Goal: Information Seeking & Learning: Check status

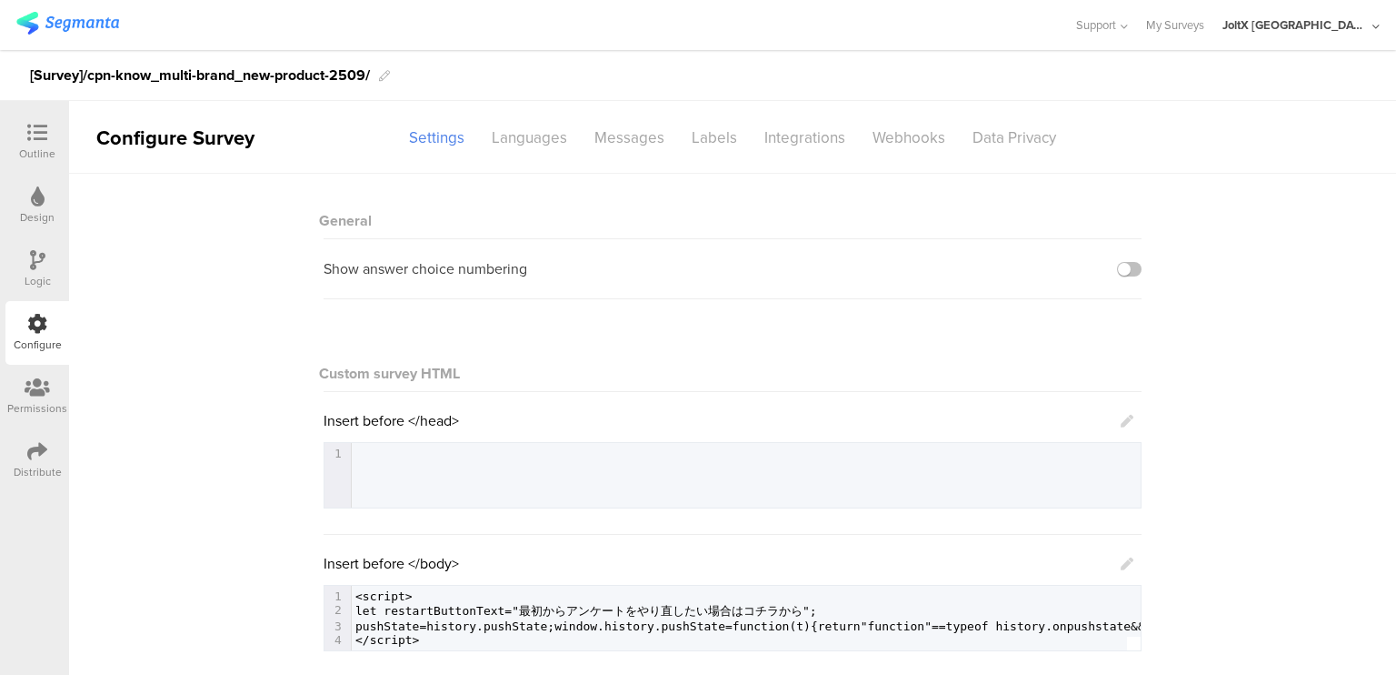
click at [85, 19] on img at bounding box center [67, 23] width 103 height 23
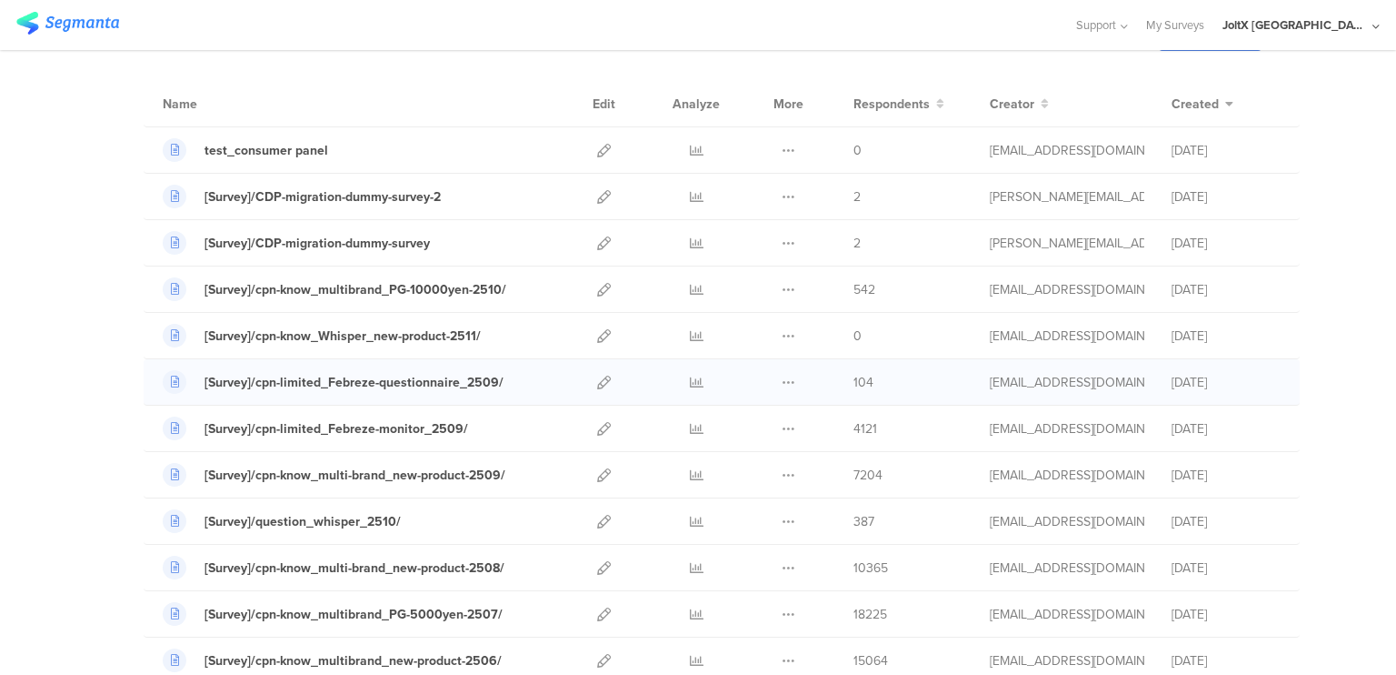
scroll to position [124, 0]
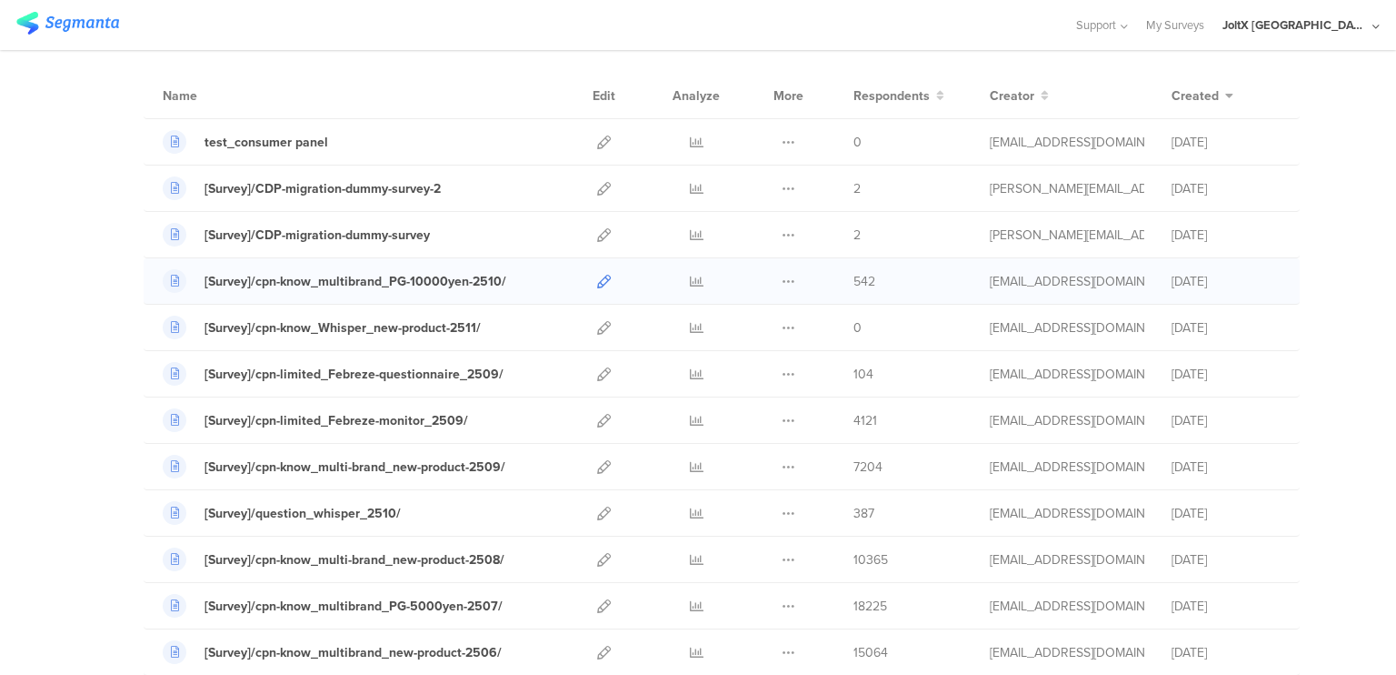
click at [597, 283] on icon at bounding box center [604, 282] width 14 height 14
click at [785, 280] on icon at bounding box center [789, 282] width 14 height 14
click at [756, 363] on link "Export" at bounding box center [753, 360] width 100 height 33
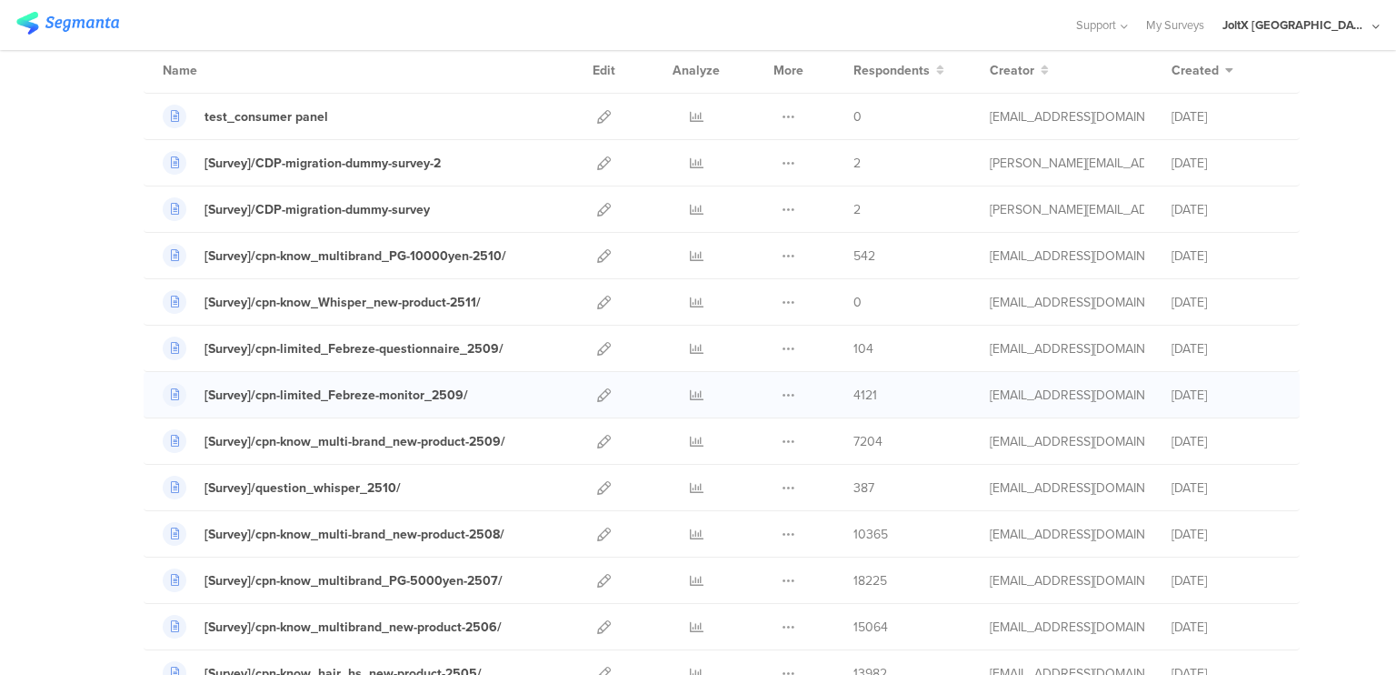
scroll to position [153, 0]
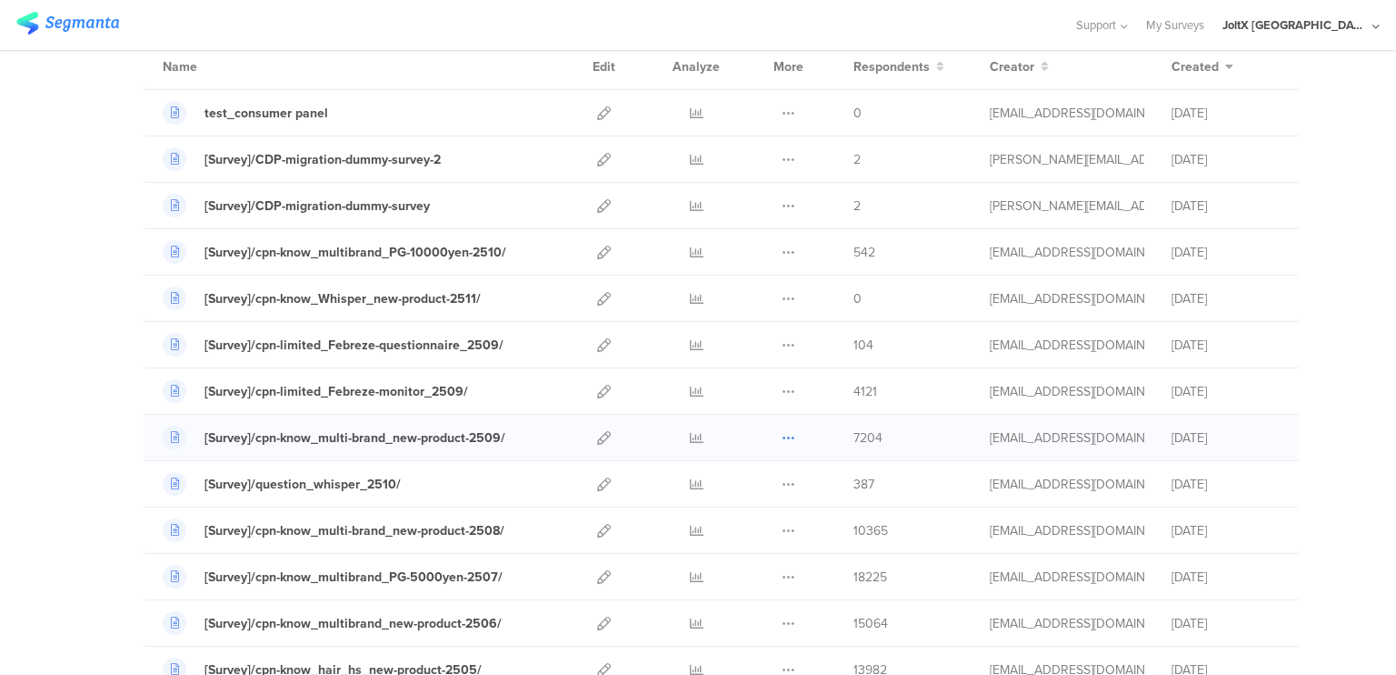
click at [782, 435] on icon at bounding box center [789, 438] width 14 height 14
click at [742, 515] on link "Export" at bounding box center [753, 516] width 100 height 33
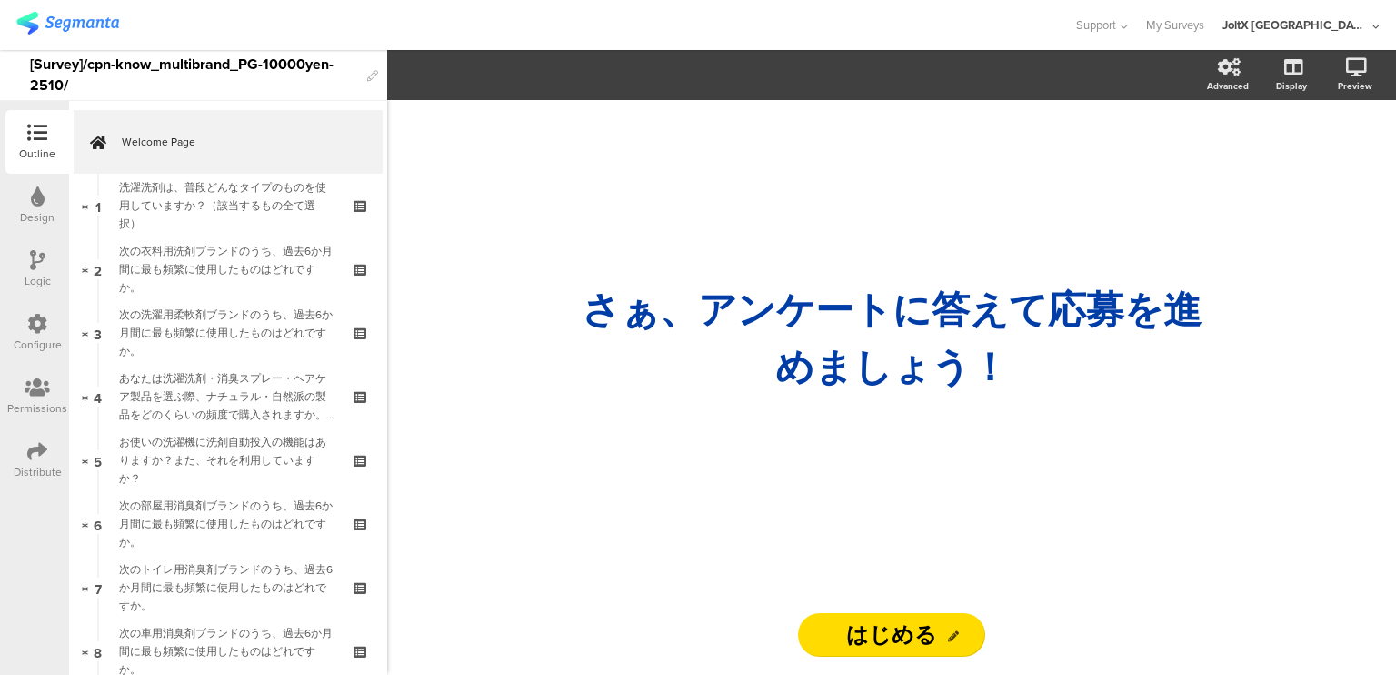
click at [34, 453] on icon at bounding box center [37, 451] width 20 height 20
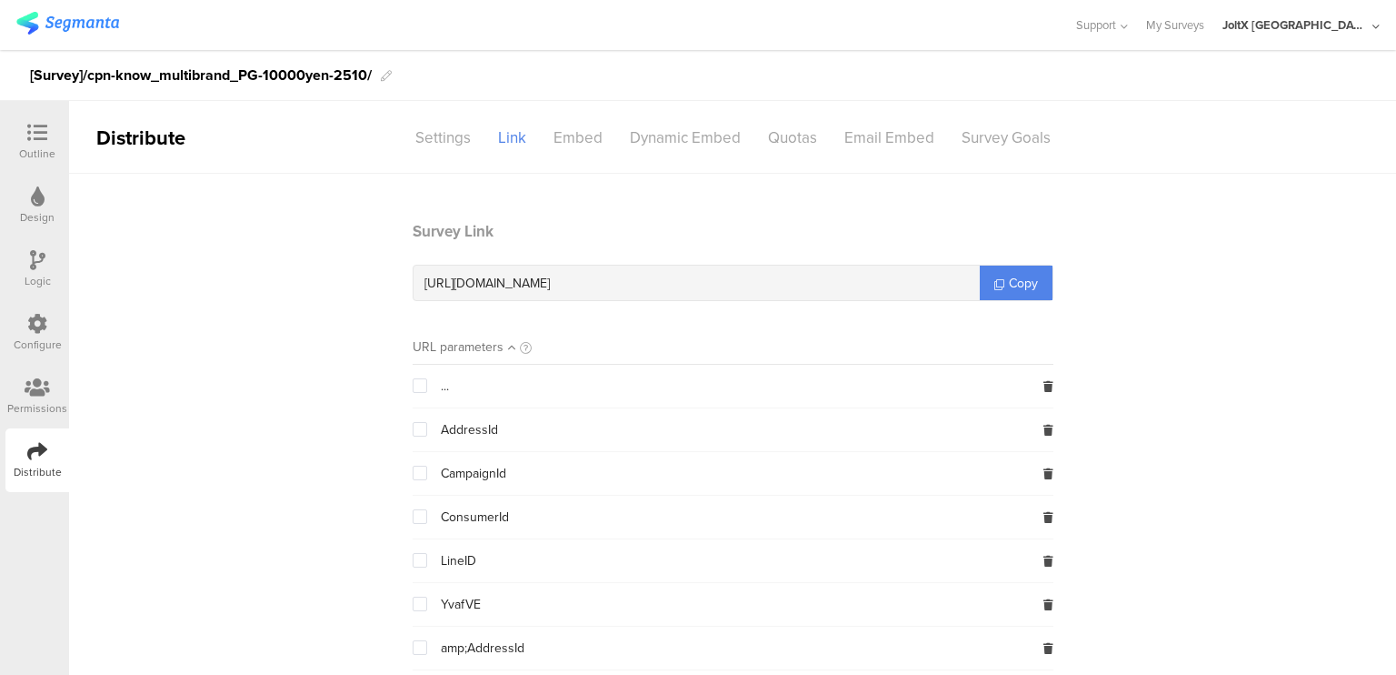
scroll to position [13, 0]
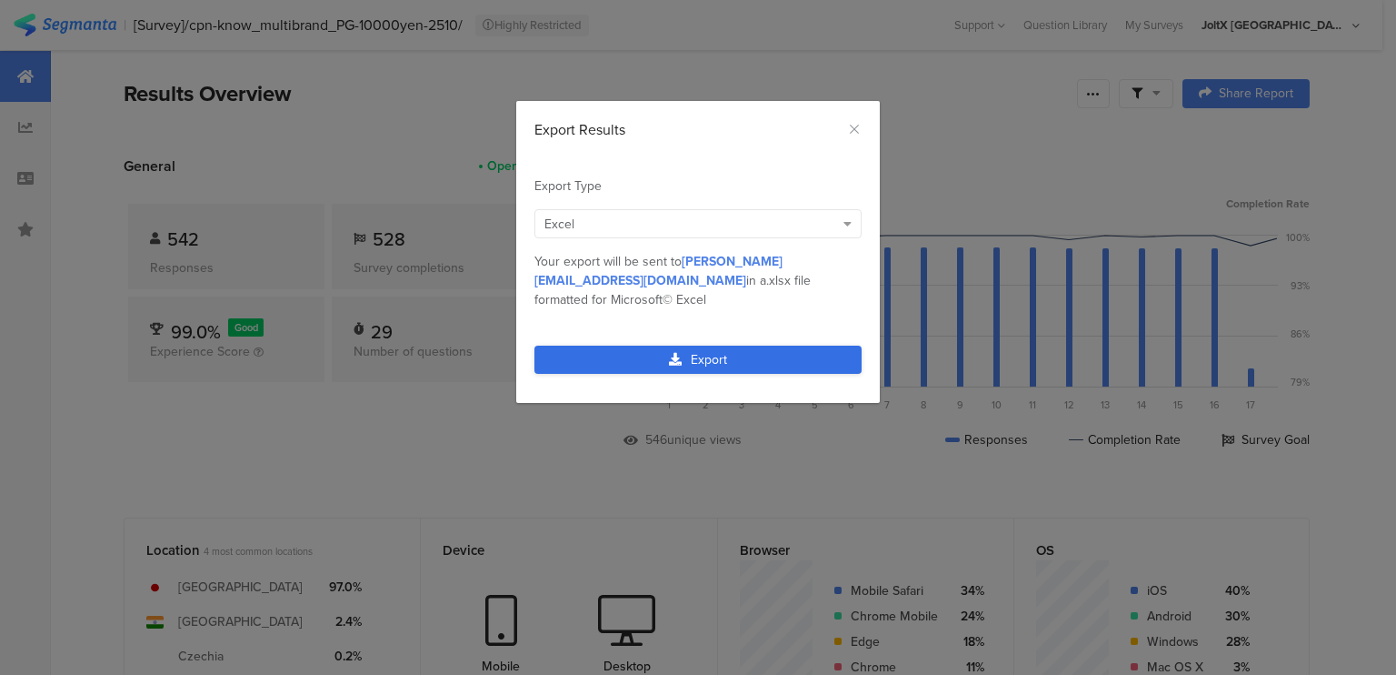
click at [684, 348] on link "Export" at bounding box center [698, 359] width 327 height 28
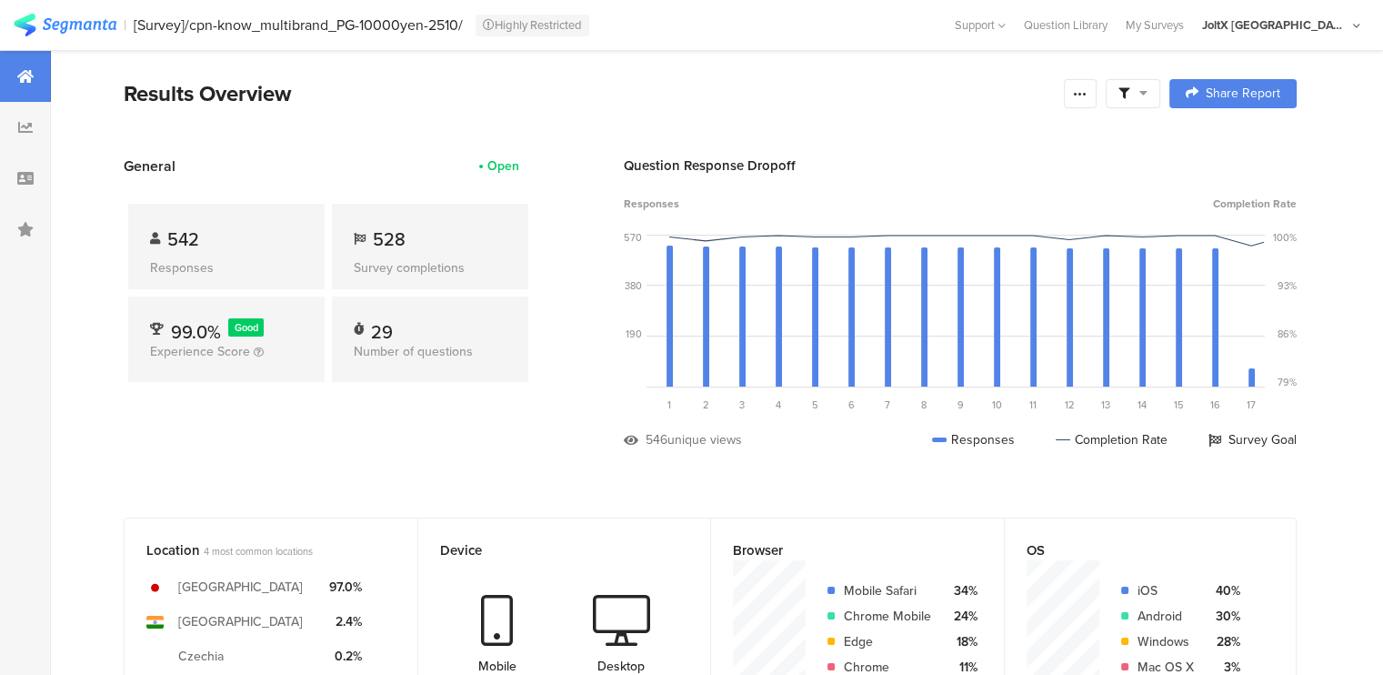
click at [163, 231] on div "542" at bounding box center [226, 238] width 153 height 27
click at [1344, 243] on section "General Open 542 Responses 528 Survey completions 99.0% Good Experience Score 2…" at bounding box center [710, 315] width 1318 height 321
click at [1096, 101] on div at bounding box center [1080, 93] width 33 height 29
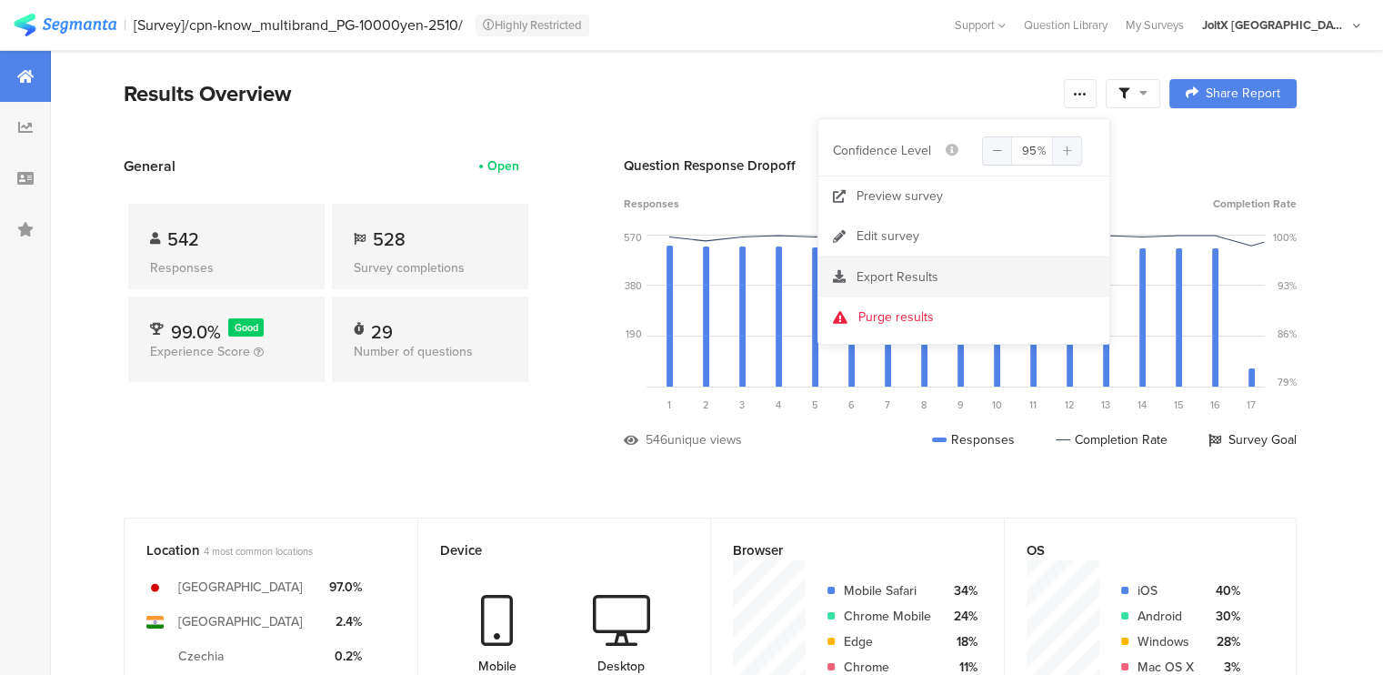
click at [867, 280] on span "Export Results" at bounding box center [897, 276] width 82 height 19
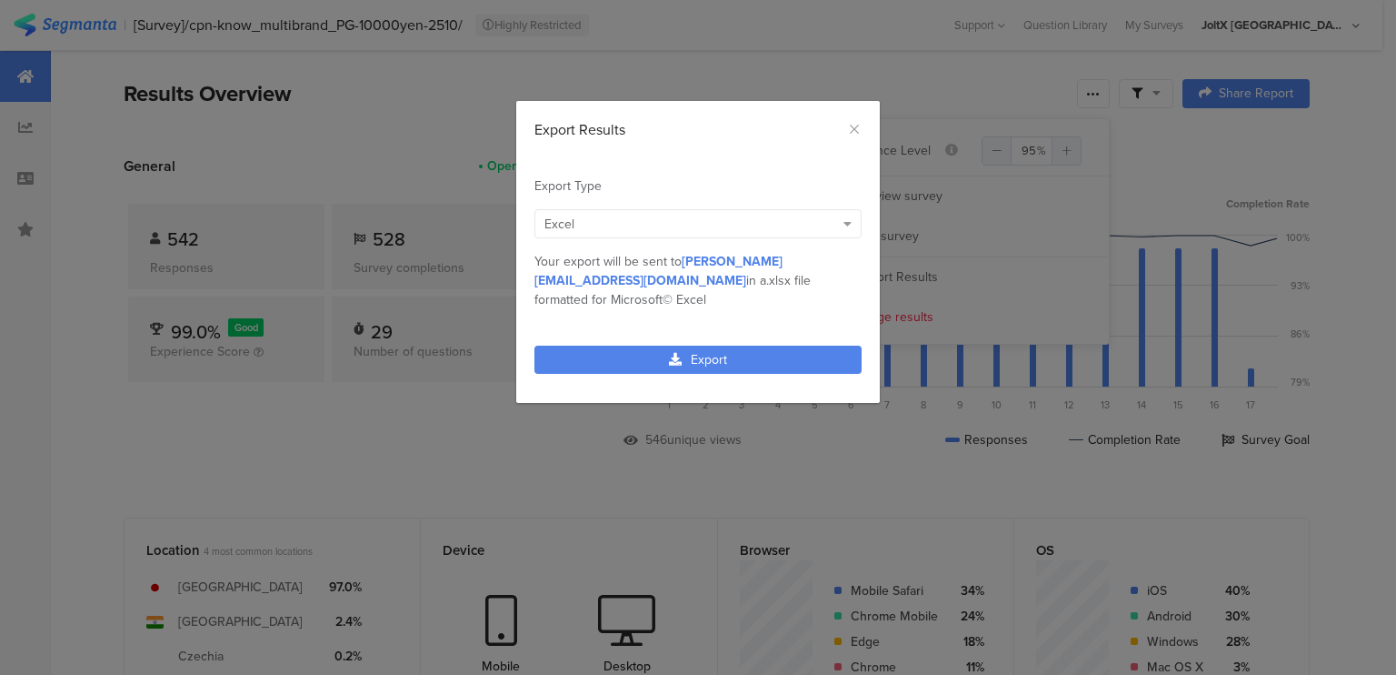
click at [686, 220] on div "Excel" at bounding box center [690, 224] width 290 height 19
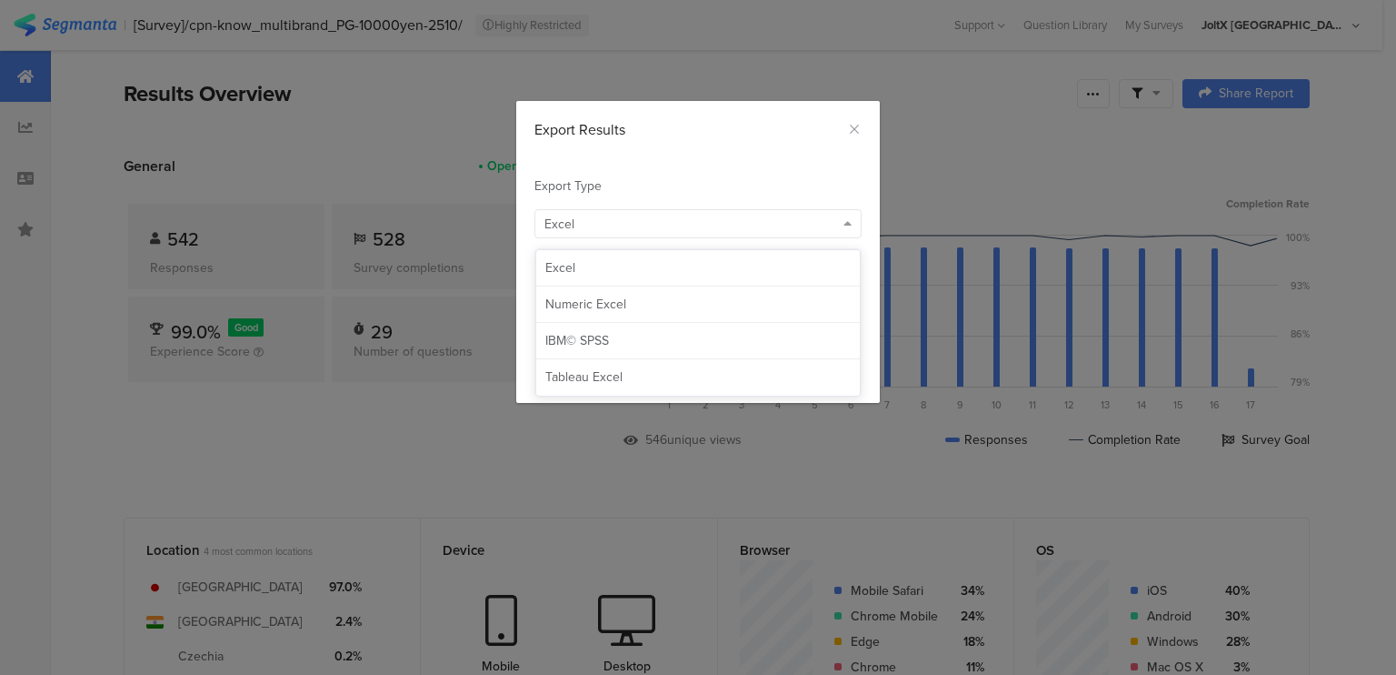
click at [686, 220] on div "Excel" at bounding box center [690, 224] width 290 height 19
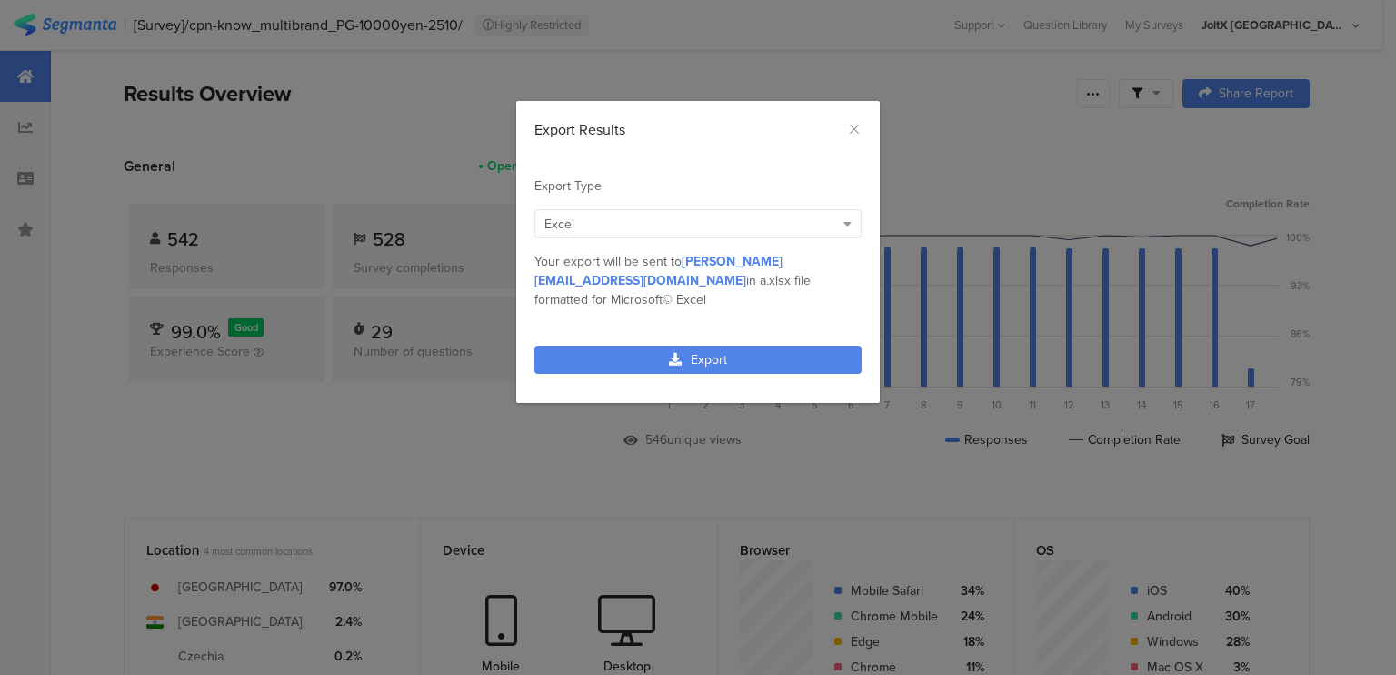
click at [133, 550] on div "Export Results Export Type Excel MPN Cnsmr ID Param Source Id Param Lead Key Pa…" at bounding box center [698, 337] width 1396 height 675
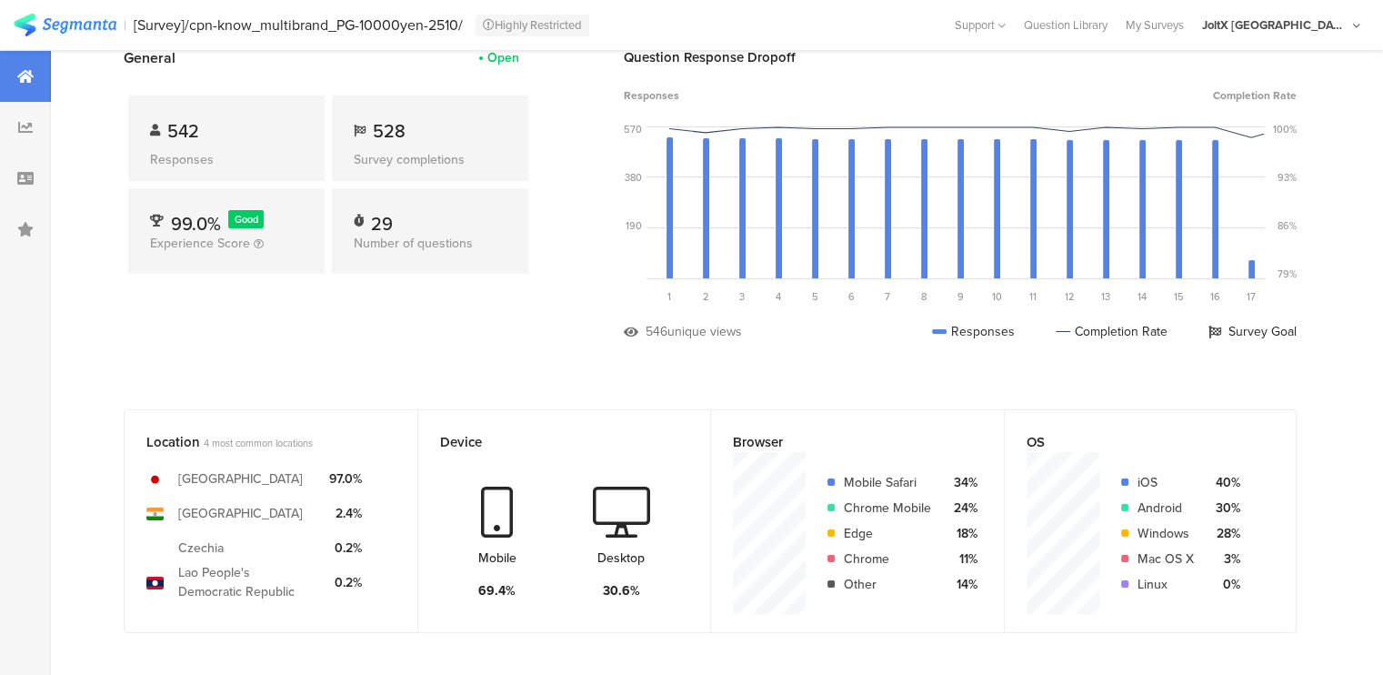
scroll to position [109, 0]
click at [28, 123] on icon at bounding box center [25, 127] width 15 height 15
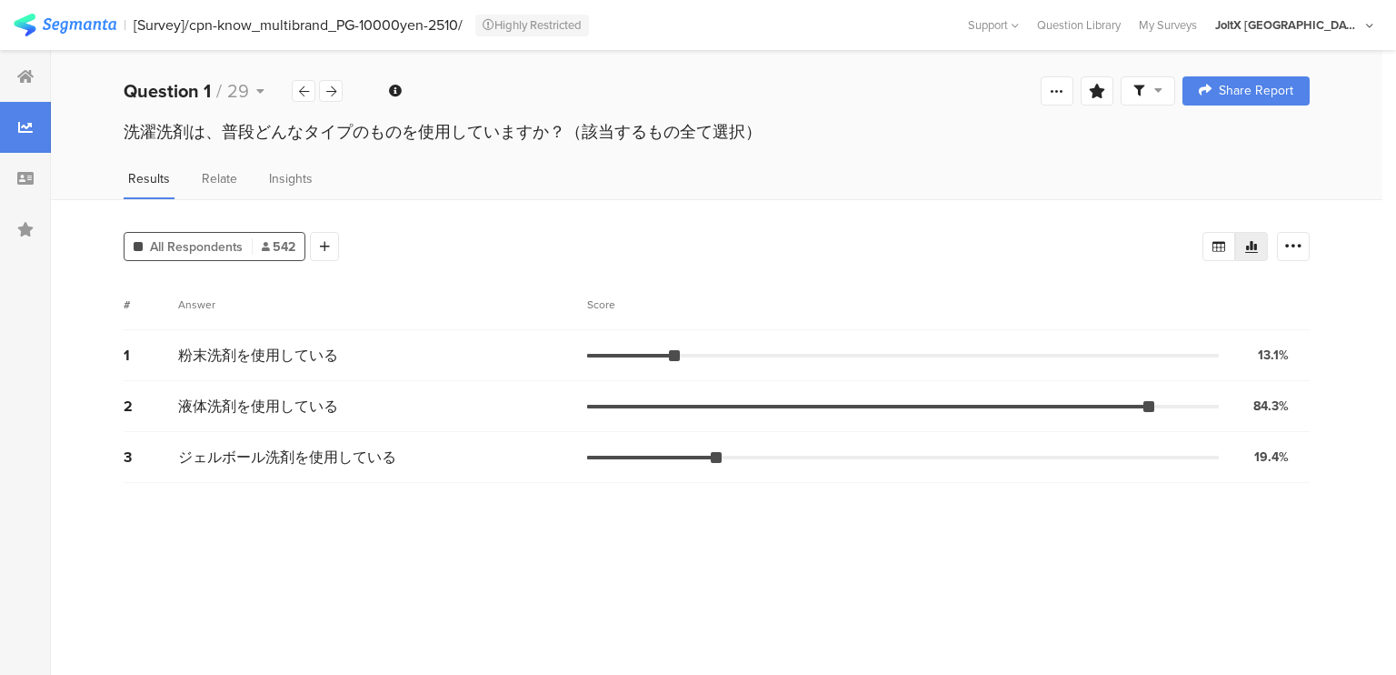
click at [192, 245] on span "All Respondents" at bounding box center [196, 246] width 93 height 19
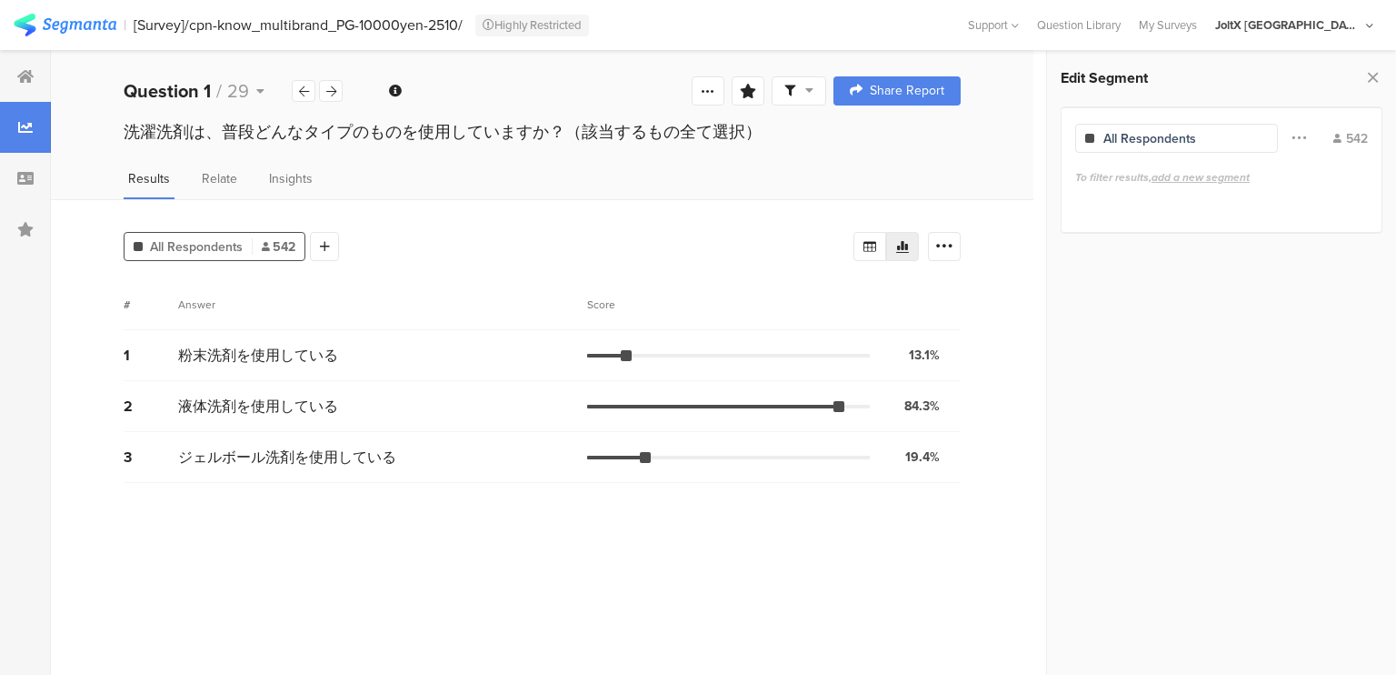
click at [1177, 130] on div "All Respondents" at bounding box center [1150, 138] width 93 height 19
click at [1352, 141] on div "542" at bounding box center [1351, 138] width 35 height 19
click at [1310, 135] on div "Filter Conjunction And Or Segment Color" at bounding box center [1299, 138] width 42 height 35
click at [1294, 140] on span at bounding box center [1299, 138] width 15 height 35
drag, startPoint x: 1209, startPoint y: 142, endPoint x: 1183, endPoint y: 142, distance: 26.4
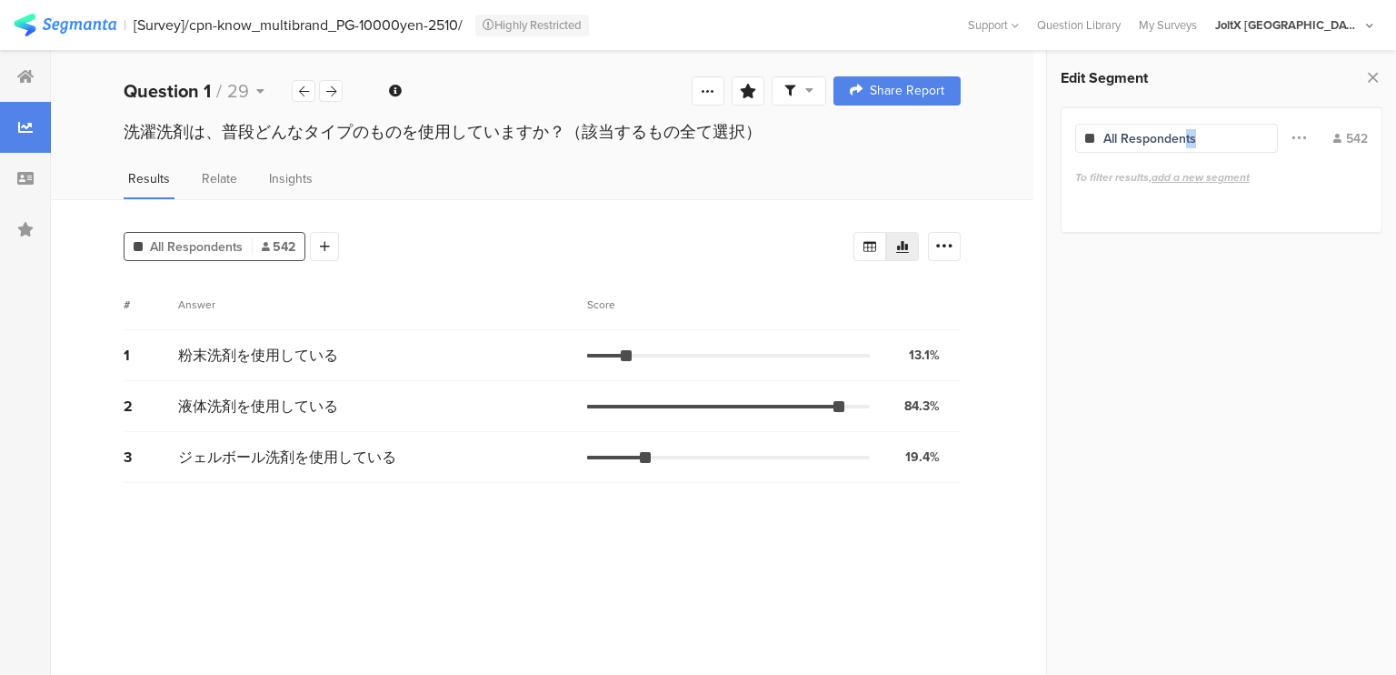
click at [1183, 142] on div "All Respondents" at bounding box center [1176, 138] width 203 height 29
click at [1183, 142] on div "All Respondents" at bounding box center [1150, 138] width 93 height 19
click at [28, 166] on div at bounding box center [25, 178] width 51 height 51
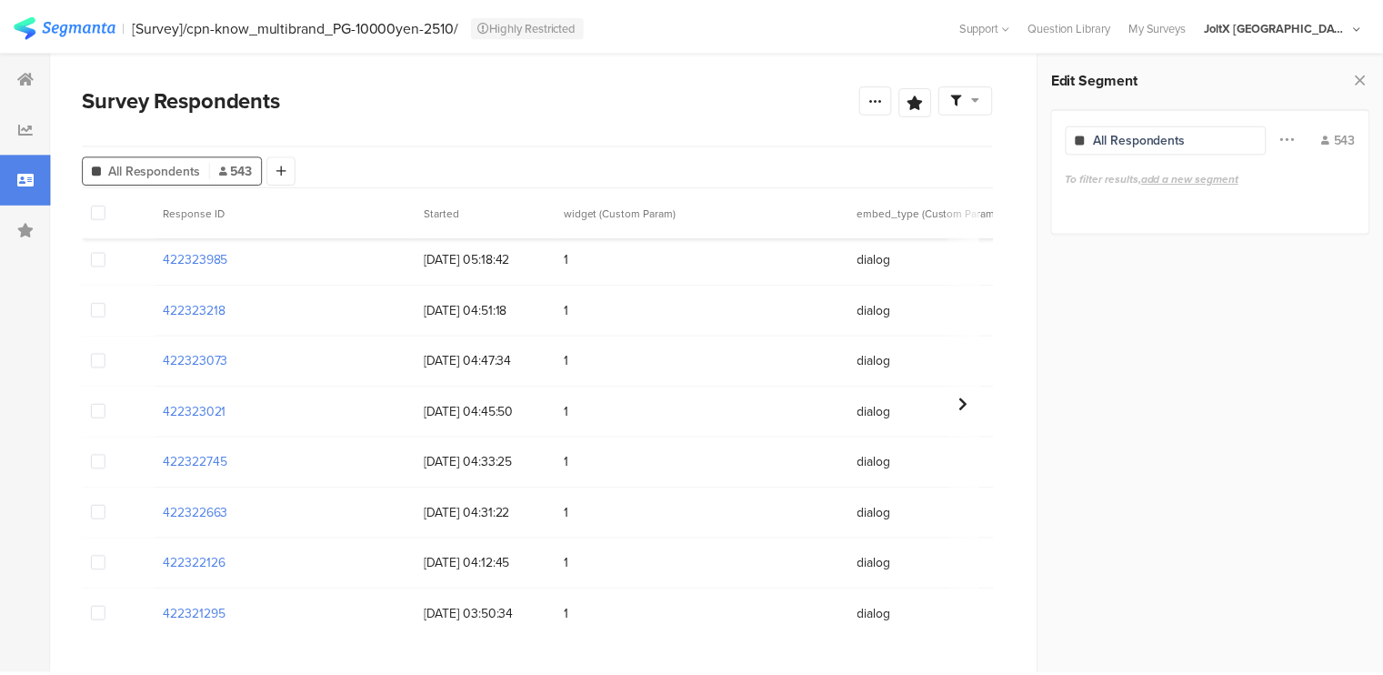
scroll to position [11343, 0]
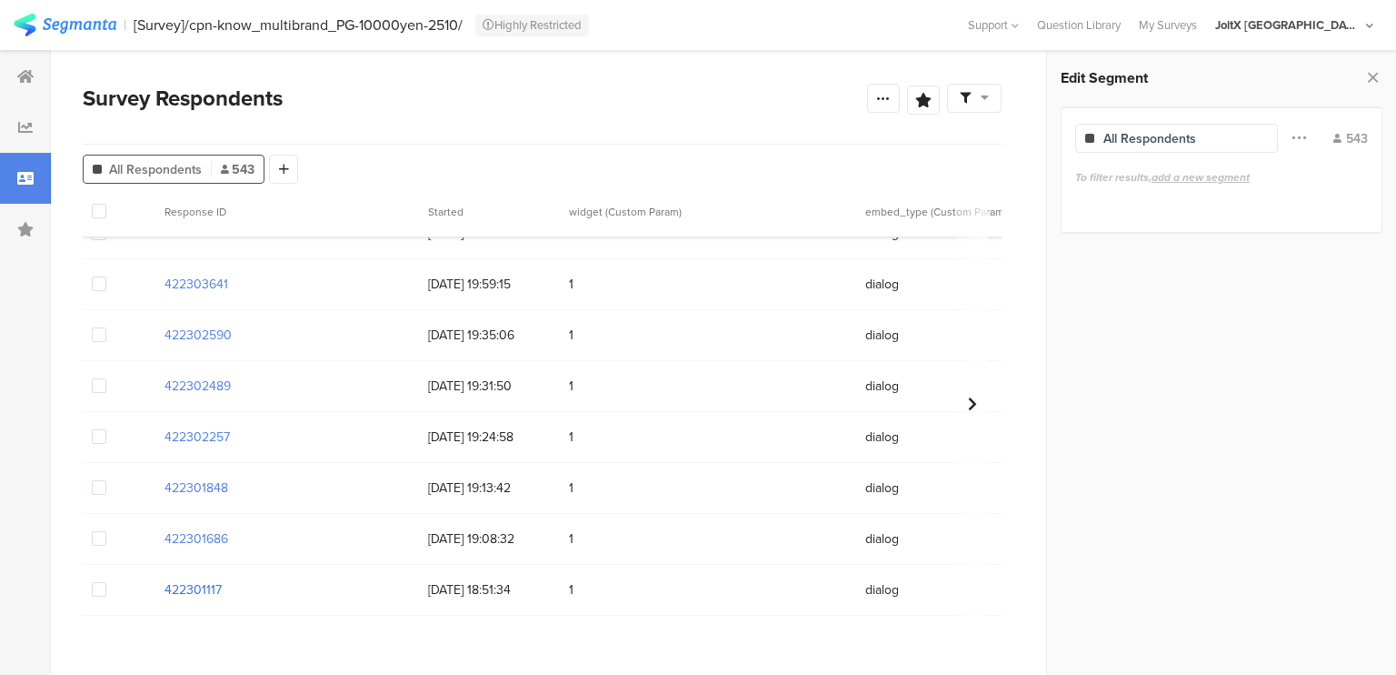
click at [189, 580] on section "422301117" at bounding box center [193, 589] width 57 height 19
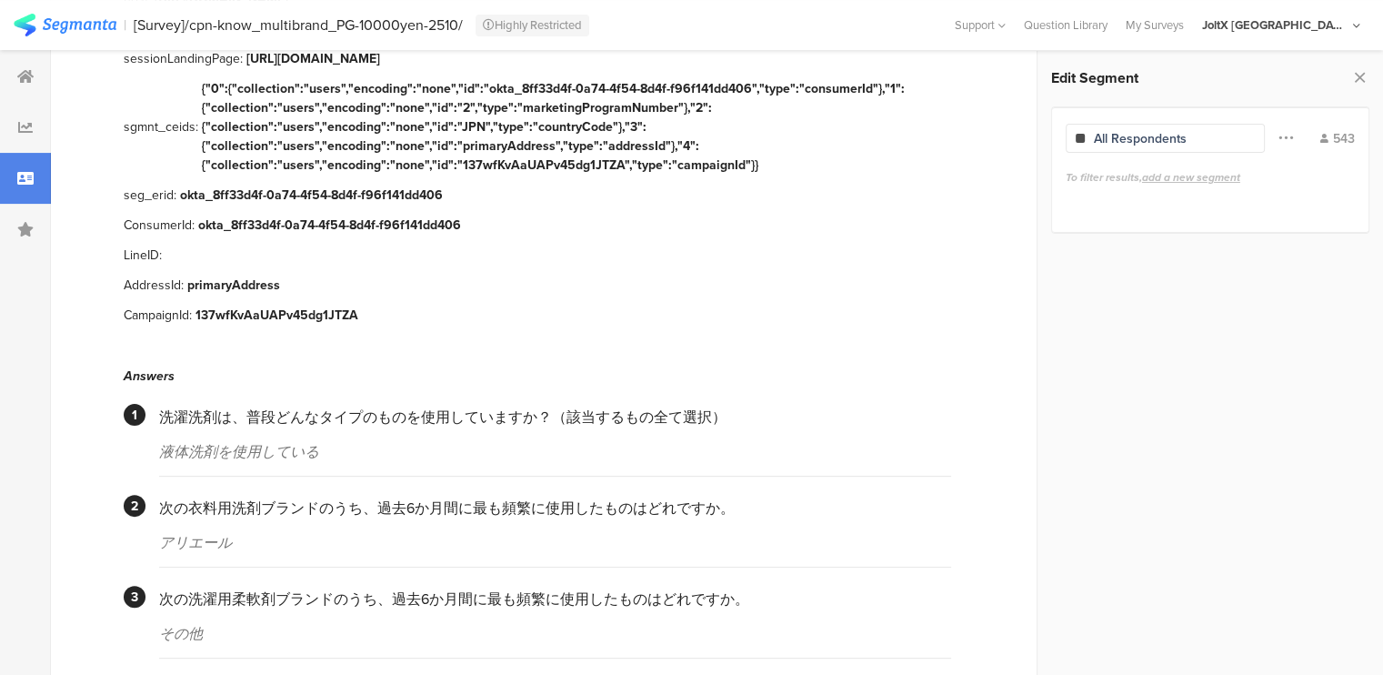
scroll to position [149, 0]
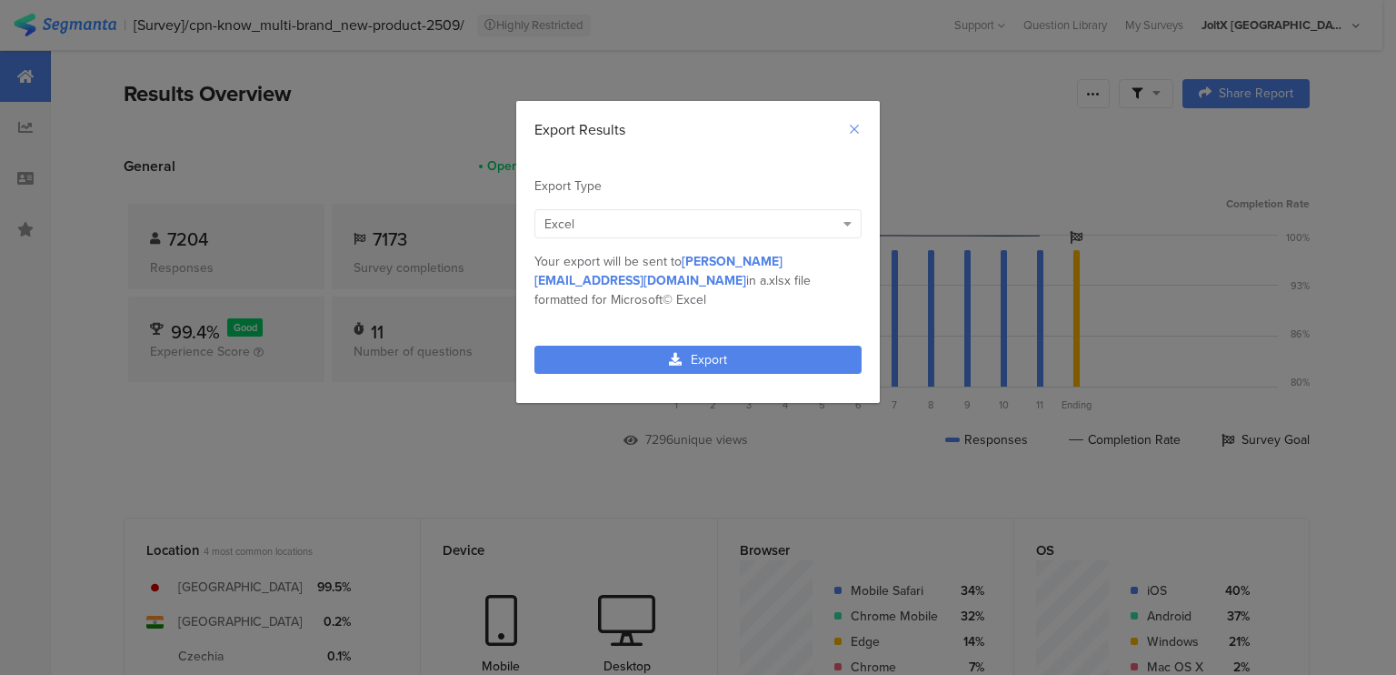
click at [855, 137] on button "Close" at bounding box center [854, 129] width 15 height 21
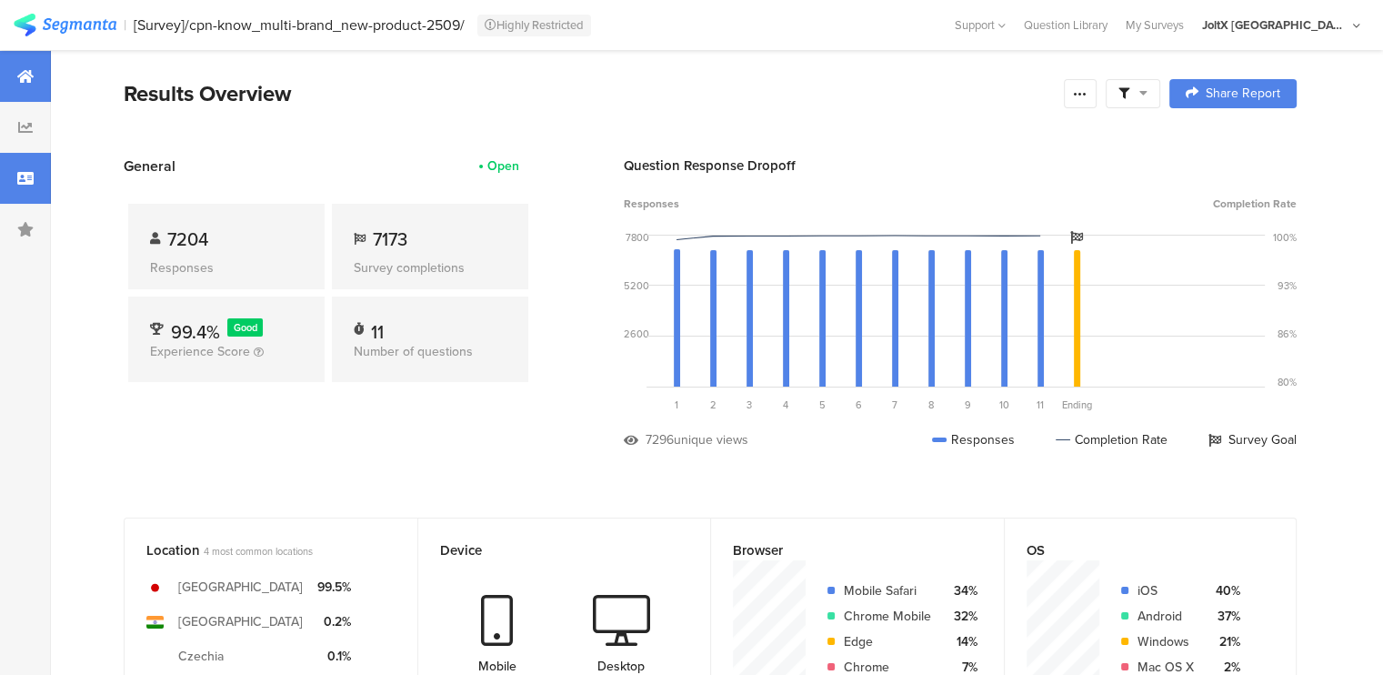
click at [17, 174] on icon at bounding box center [25, 178] width 16 height 15
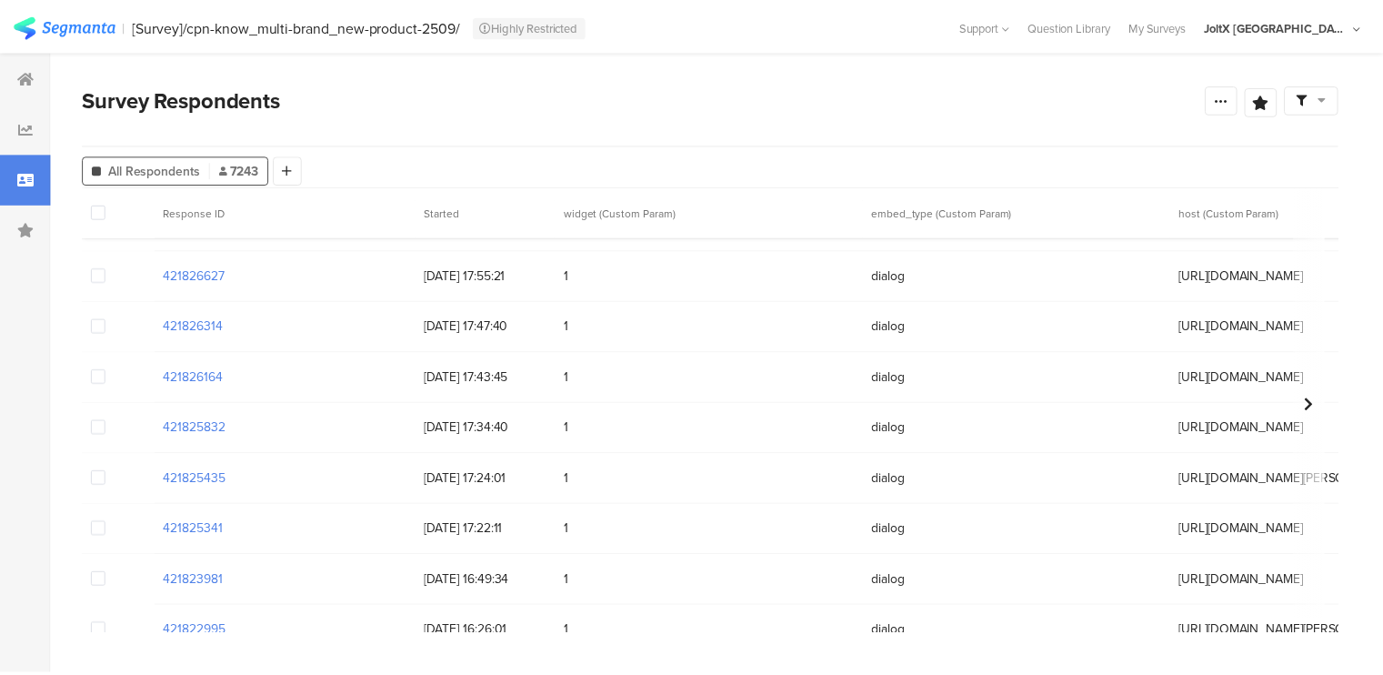
scroll to position [21525, 0]
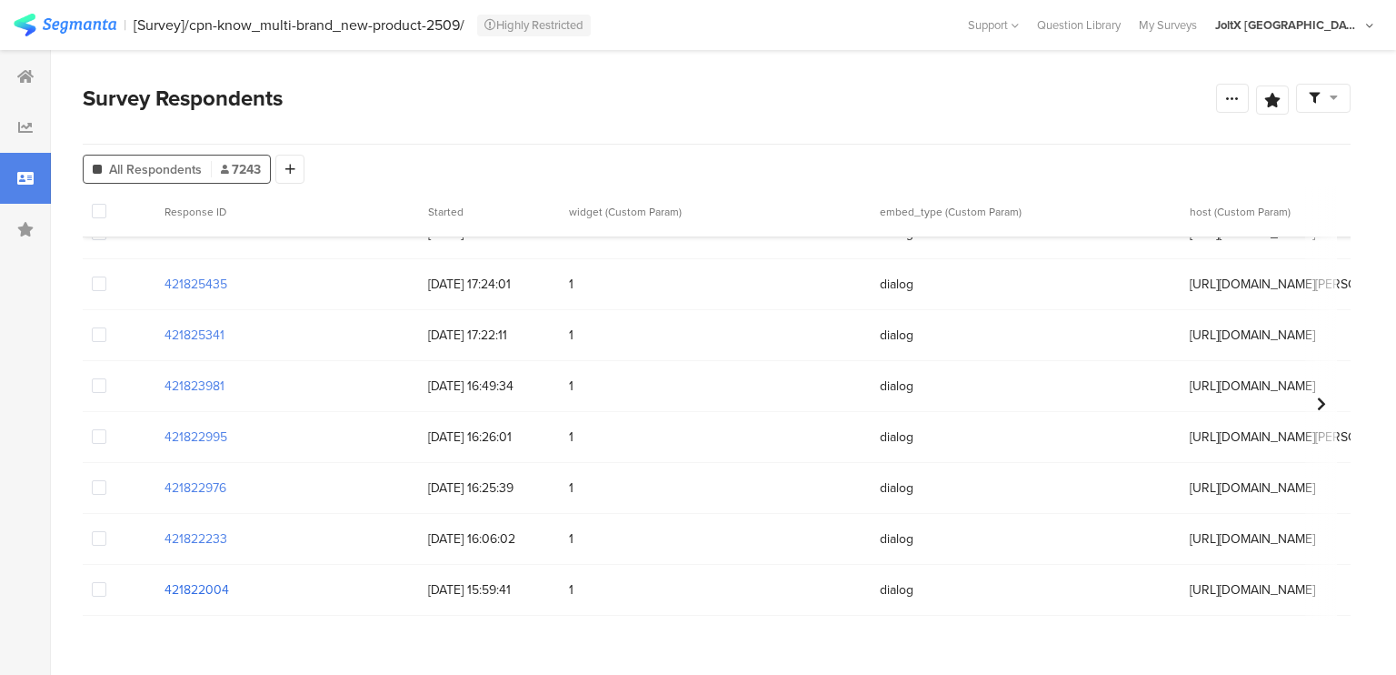
click at [204, 580] on section "421822004" at bounding box center [197, 589] width 65 height 19
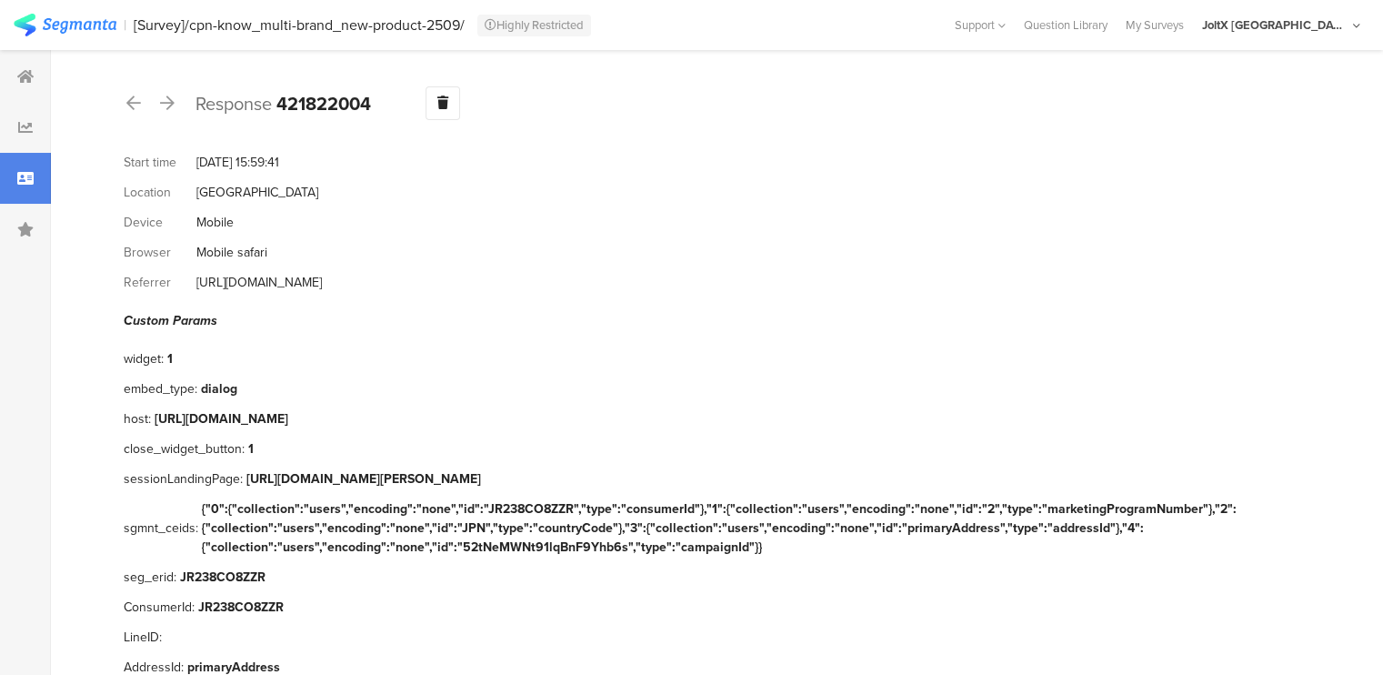
click at [288, 409] on div "[URL][DOMAIN_NAME]" at bounding box center [222, 418] width 134 height 19
click at [30, 232] on icon at bounding box center [25, 229] width 16 height 15
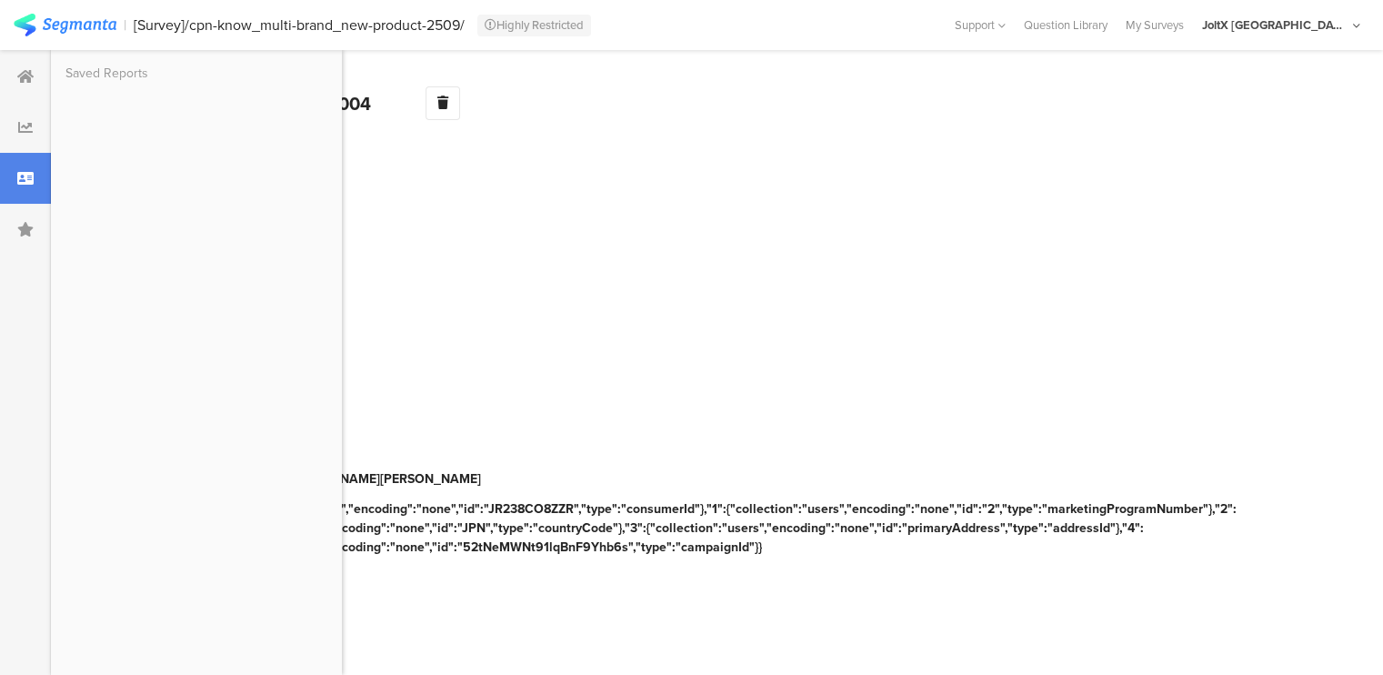
click at [23, 169] on div at bounding box center [25, 178] width 51 height 51
click at [35, 185] on div at bounding box center [25, 178] width 51 height 51
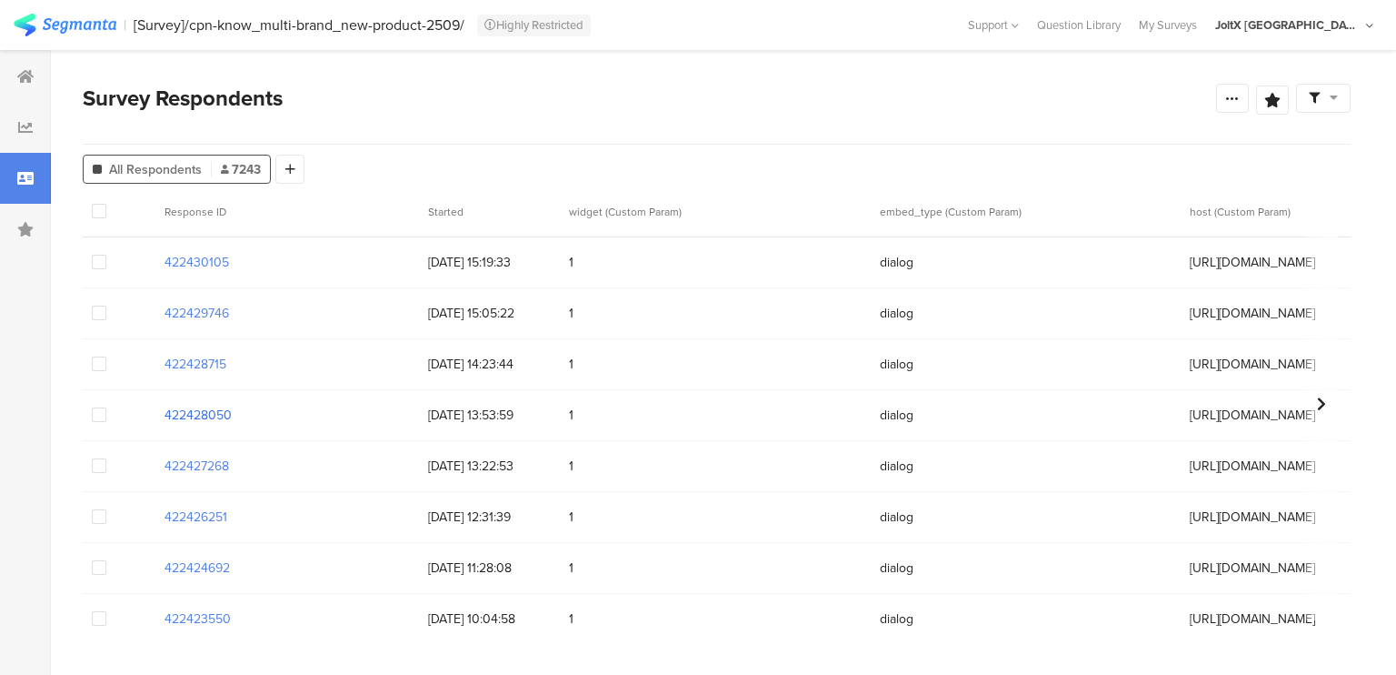
click at [207, 405] on section "422428050" at bounding box center [198, 414] width 67 height 19
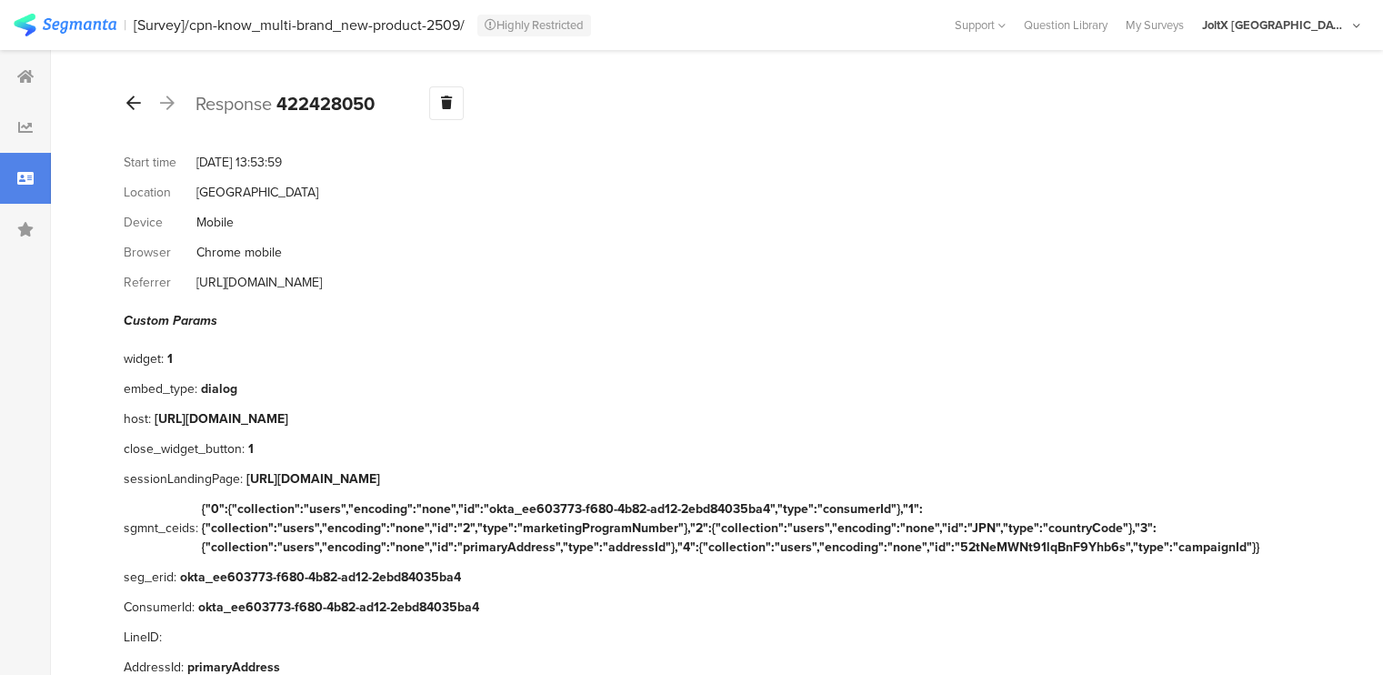
click at [134, 95] on icon at bounding box center [133, 103] width 15 height 16
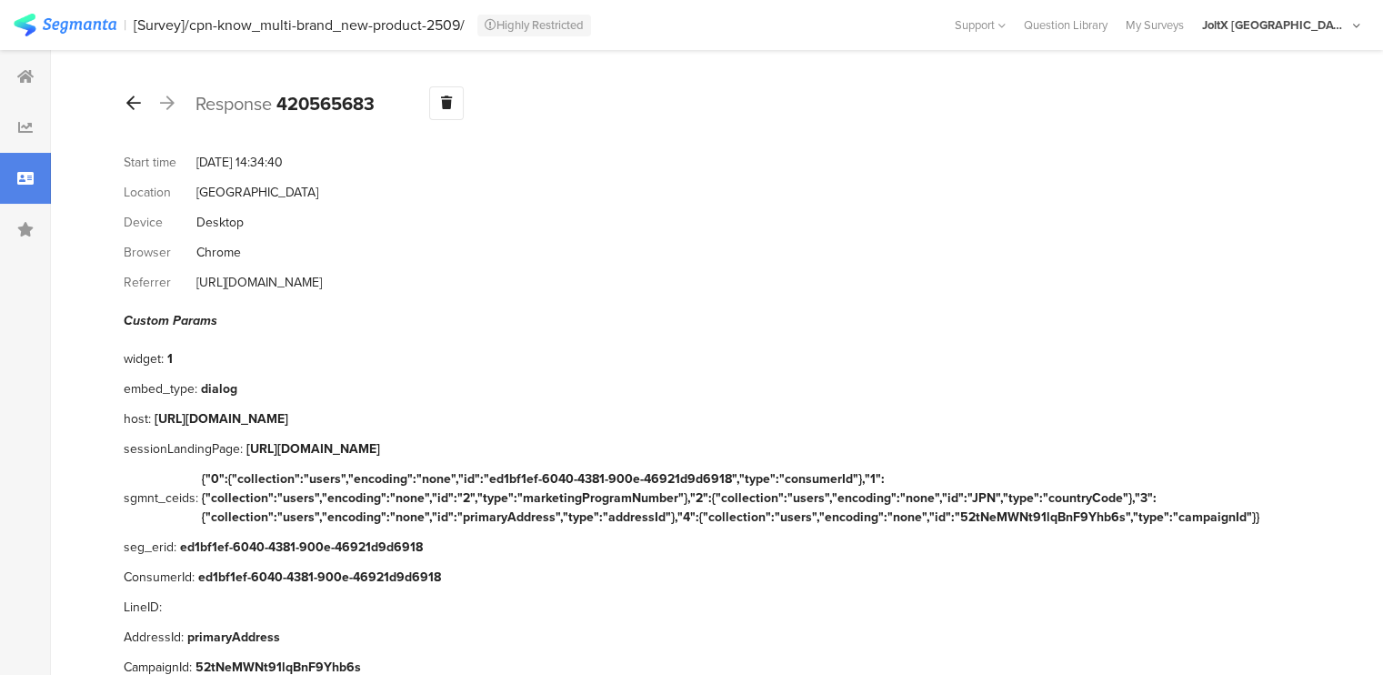
click at [126, 104] on icon at bounding box center [133, 103] width 15 height 16
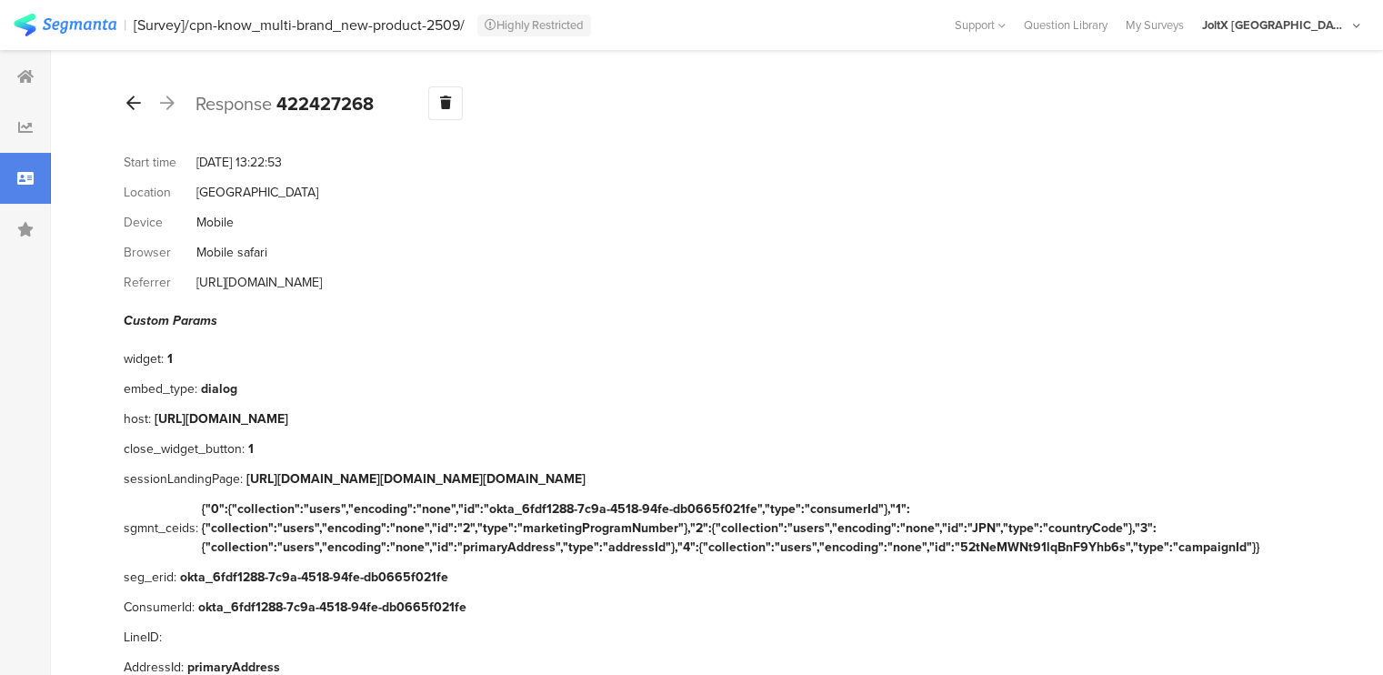
click at [126, 104] on icon at bounding box center [133, 103] width 15 height 16
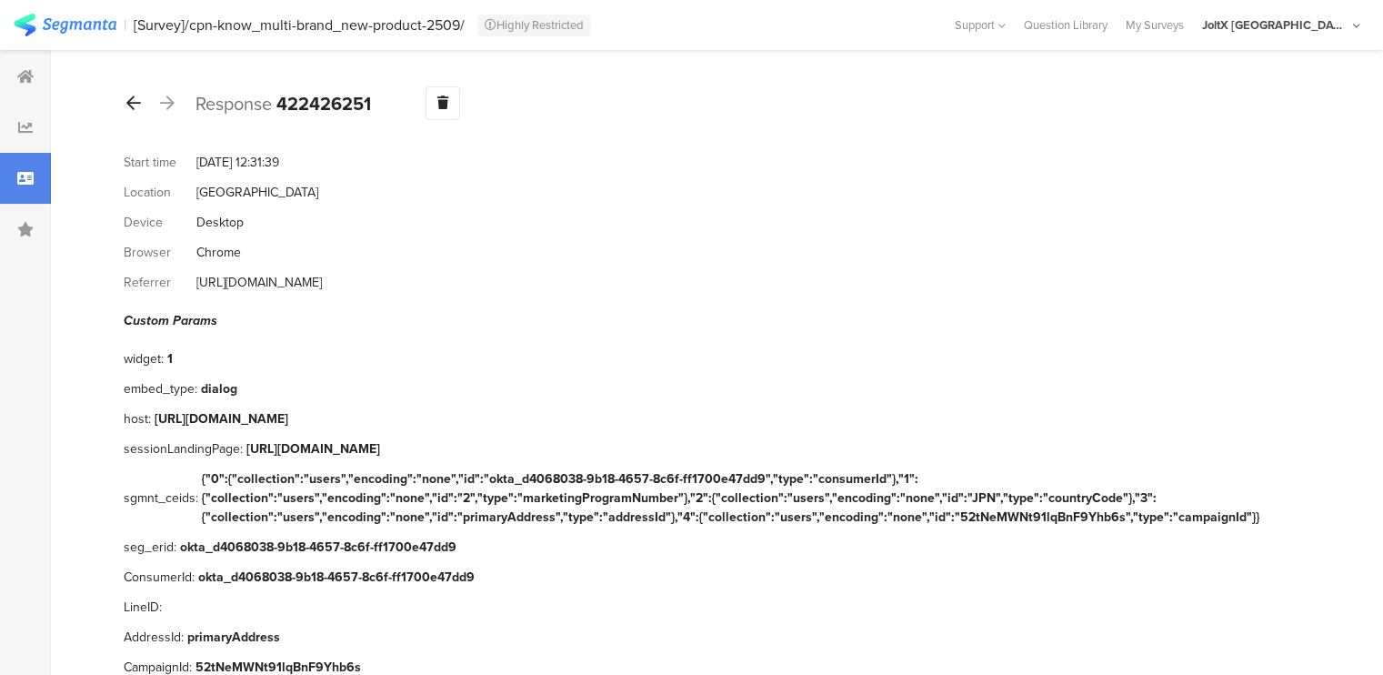
click at [126, 104] on icon at bounding box center [133, 103] width 15 height 16
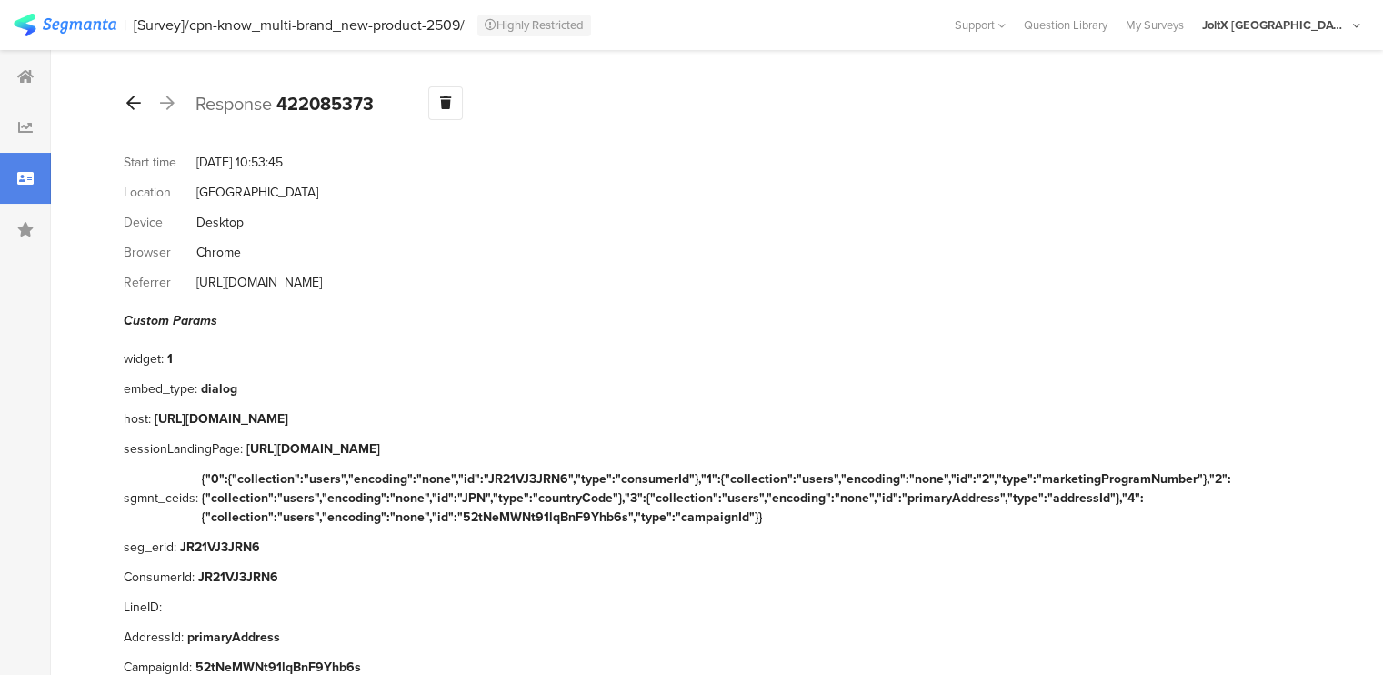
click at [126, 104] on icon at bounding box center [133, 103] width 15 height 16
click at [139, 108] on icon at bounding box center [133, 103] width 15 height 16
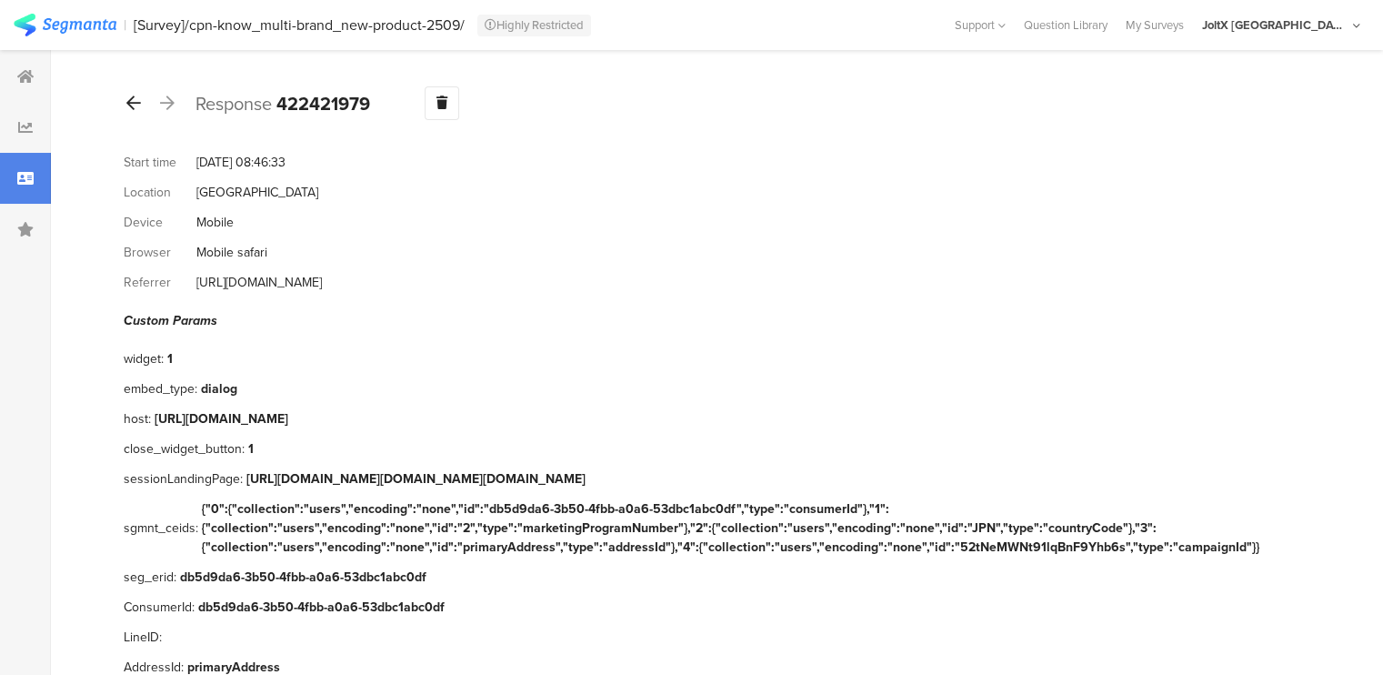
click at [139, 108] on icon at bounding box center [133, 103] width 15 height 16
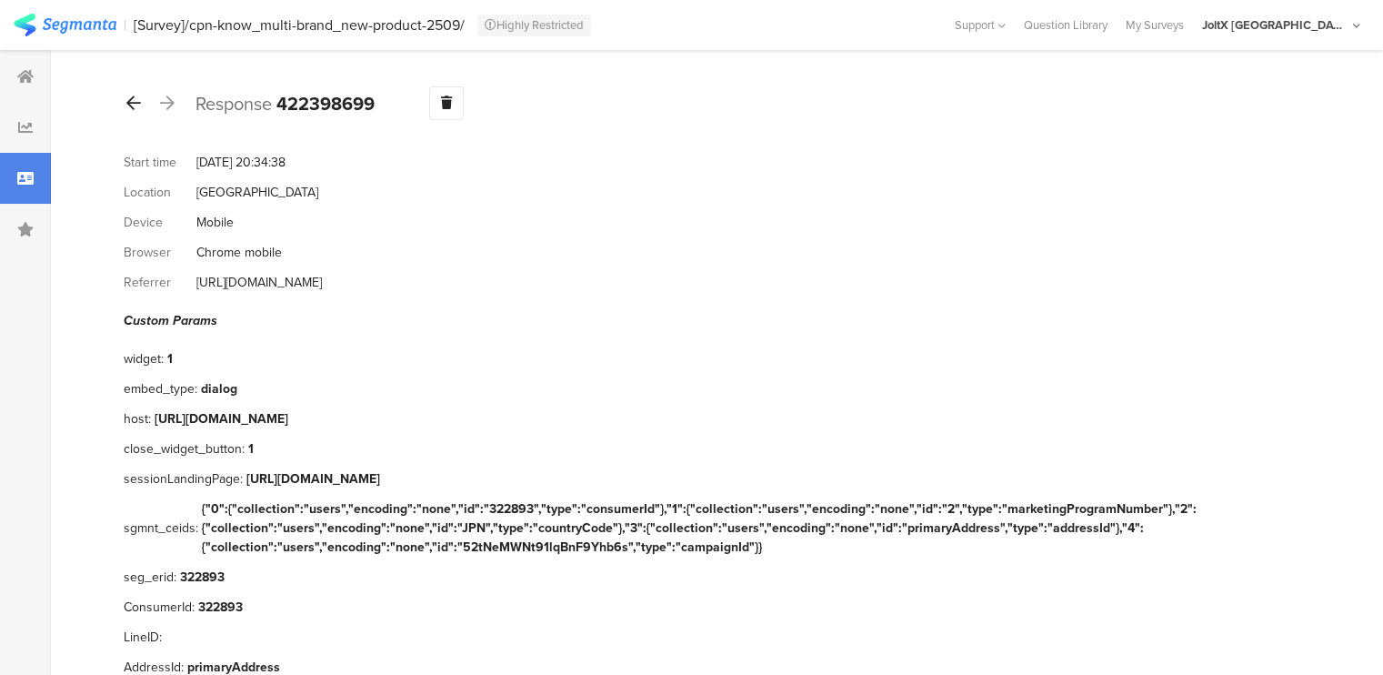
click at [139, 108] on icon at bounding box center [133, 103] width 15 height 16
click at [128, 101] on icon at bounding box center [133, 103] width 15 height 16
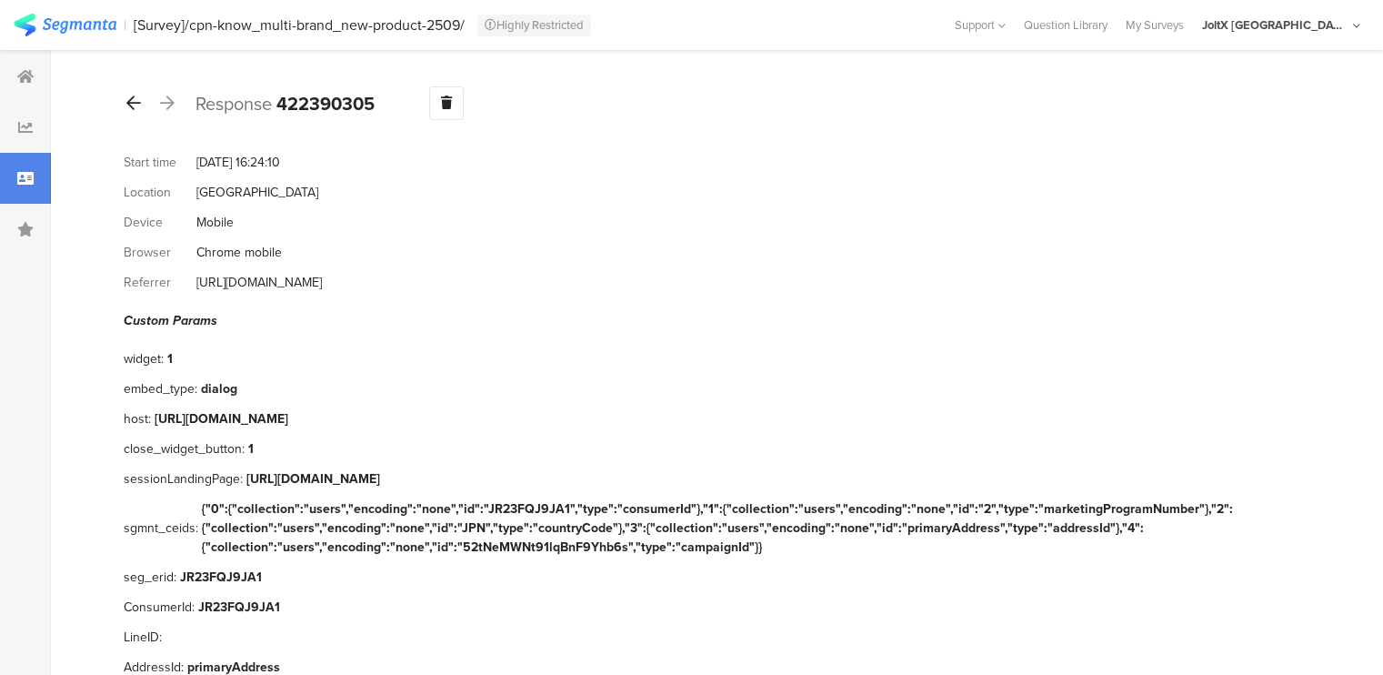
click at [128, 101] on icon at bounding box center [133, 103] width 15 height 16
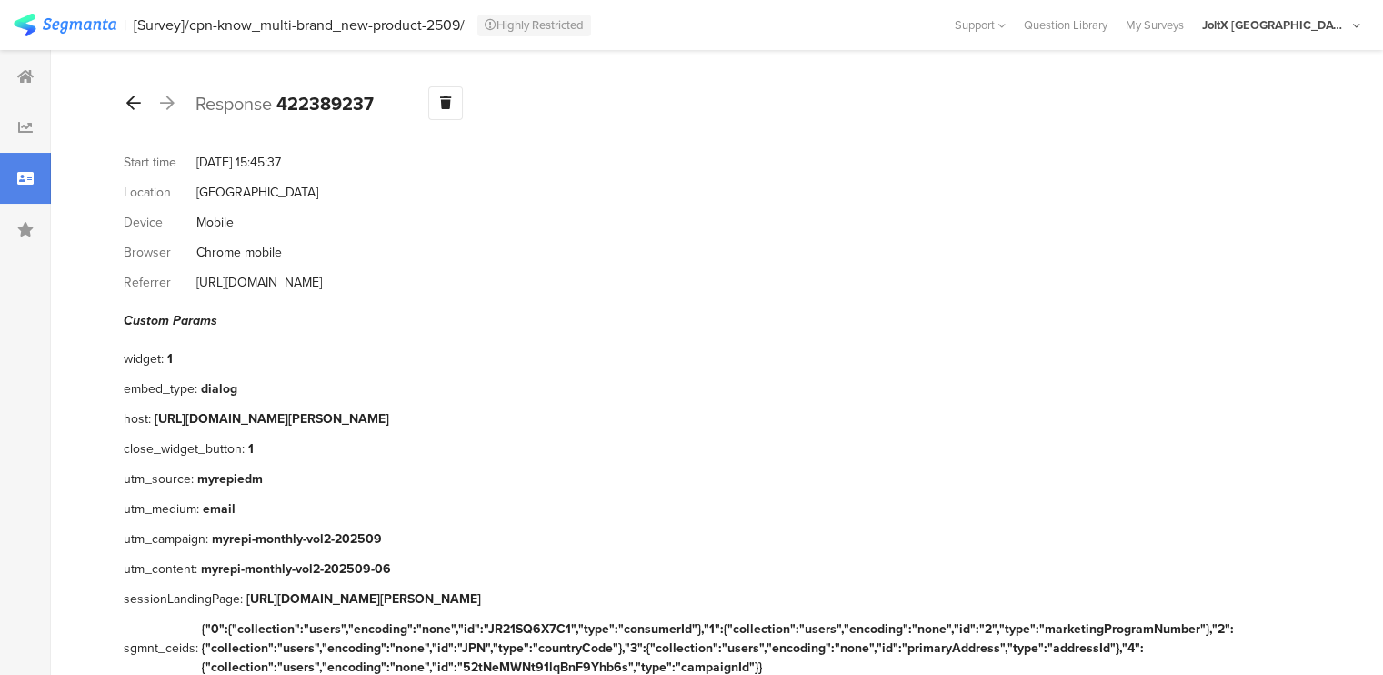
click at [128, 101] on icon at bounding box center [133, 103] width 15 height 16
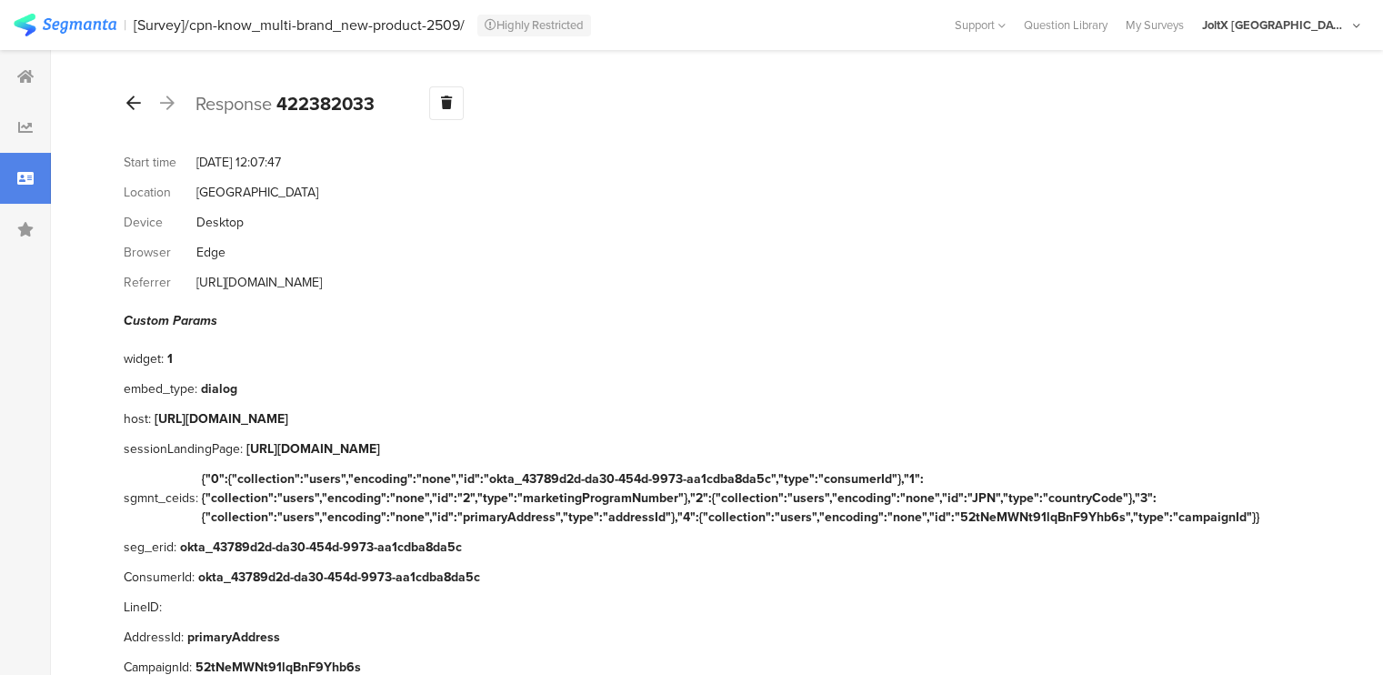
click at [128, 101] on icon at bounding box center [133, 103] width 15 height 16
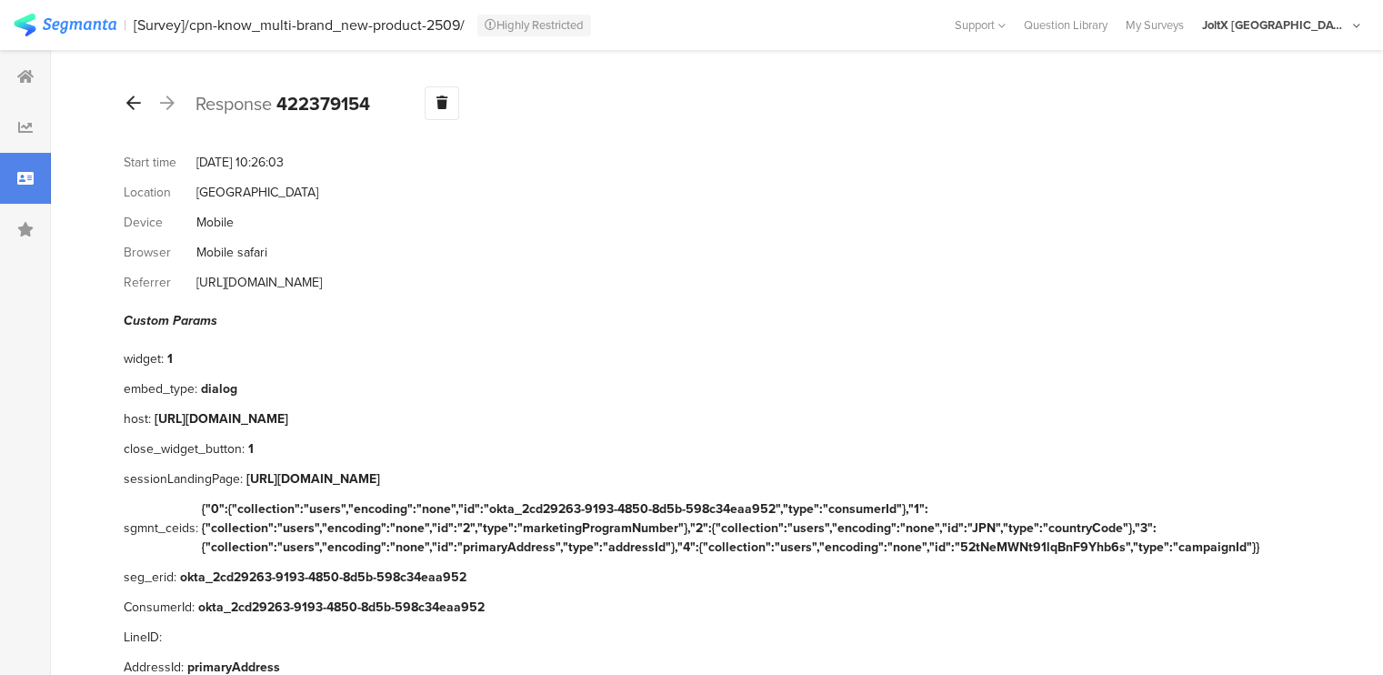
click at [128, 101] on icon at bounding box center [133, 103] width 15 height 16
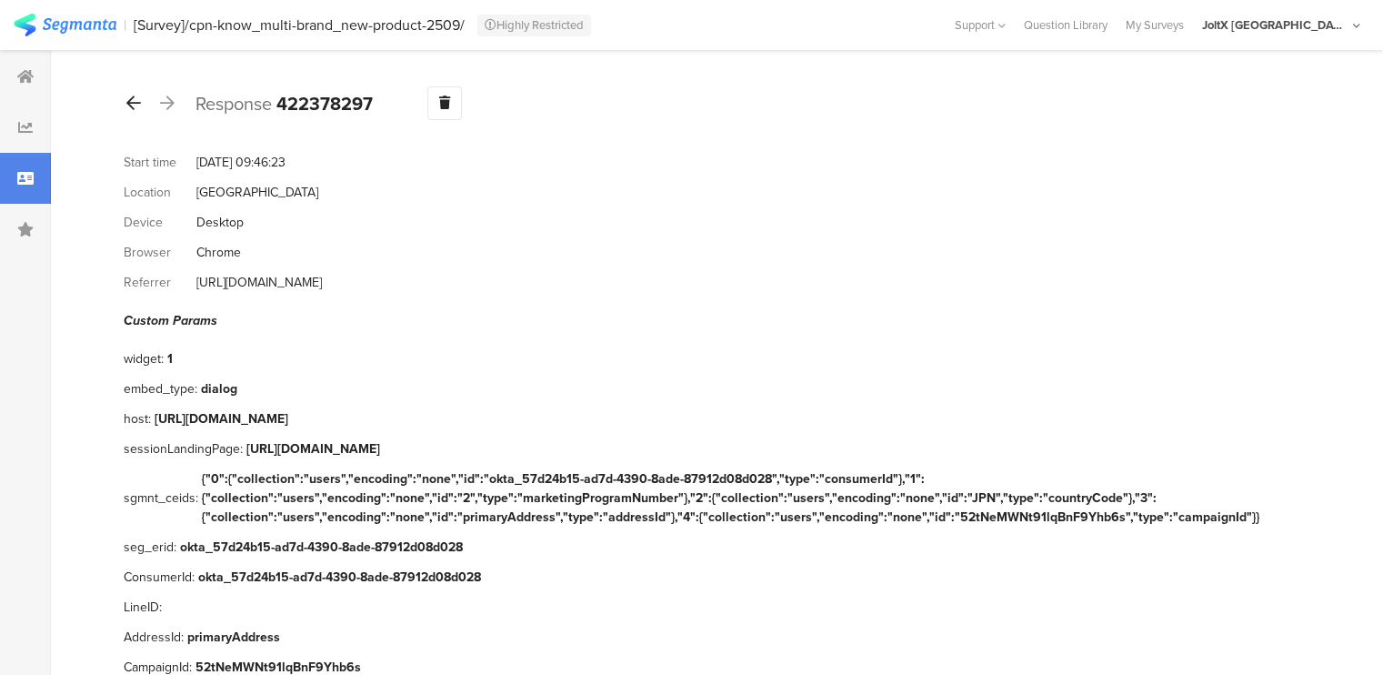
click at [128, 101] on icon at bounding box center [133, 103] width 15 height 16
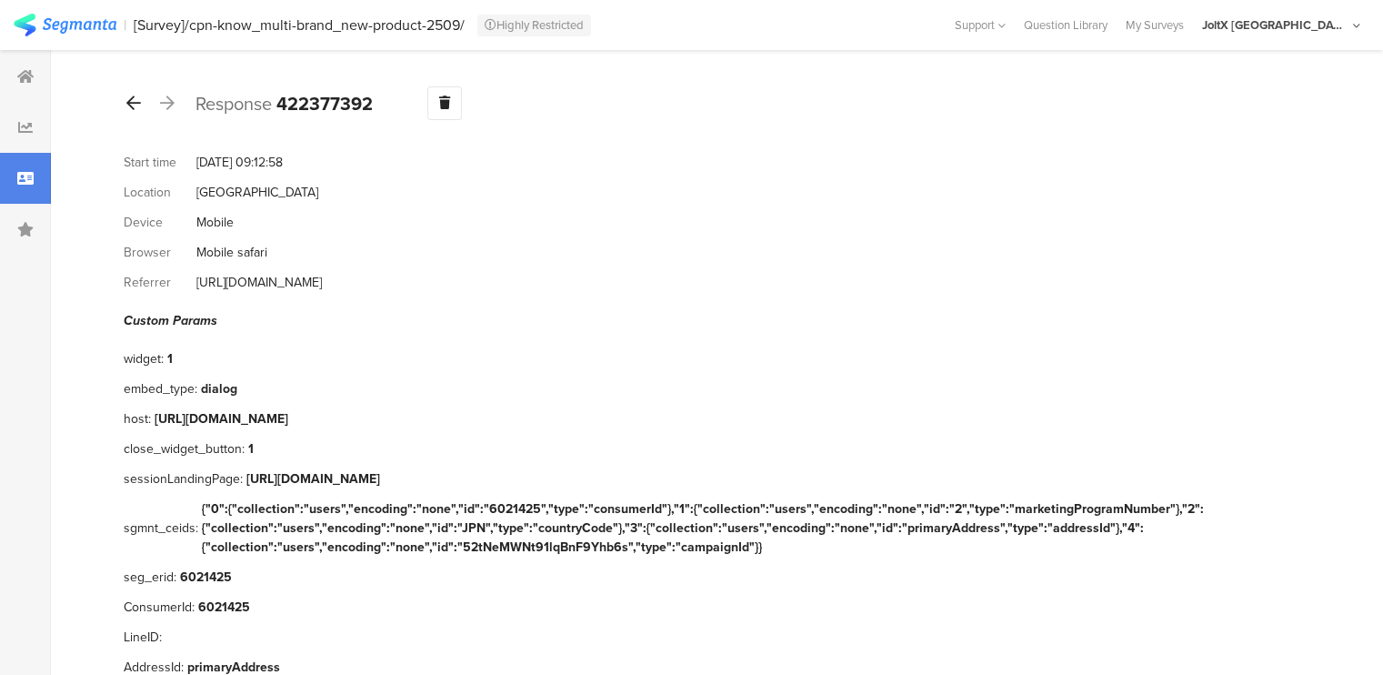
click at [128, 101] on icon at bounding box center [133, 103] width 15 height 16
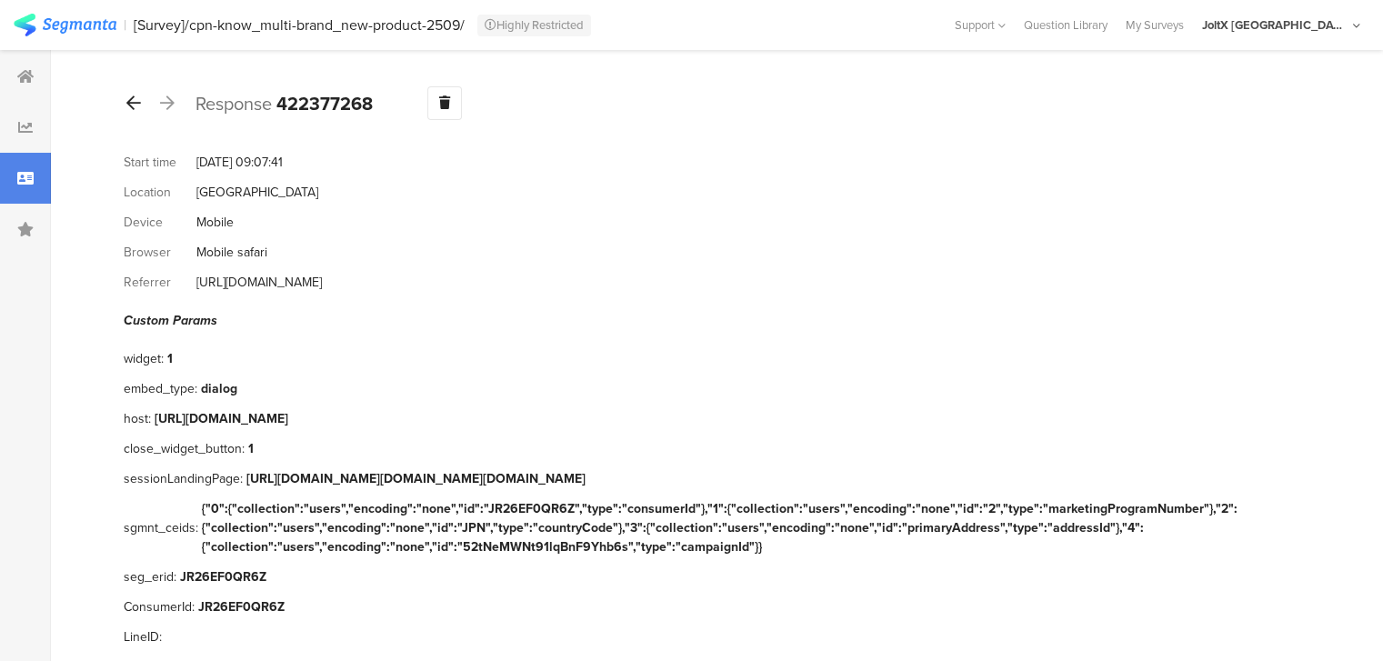
click at [128, 101] on icon at bounding box center [133, 103] width 15 height 16
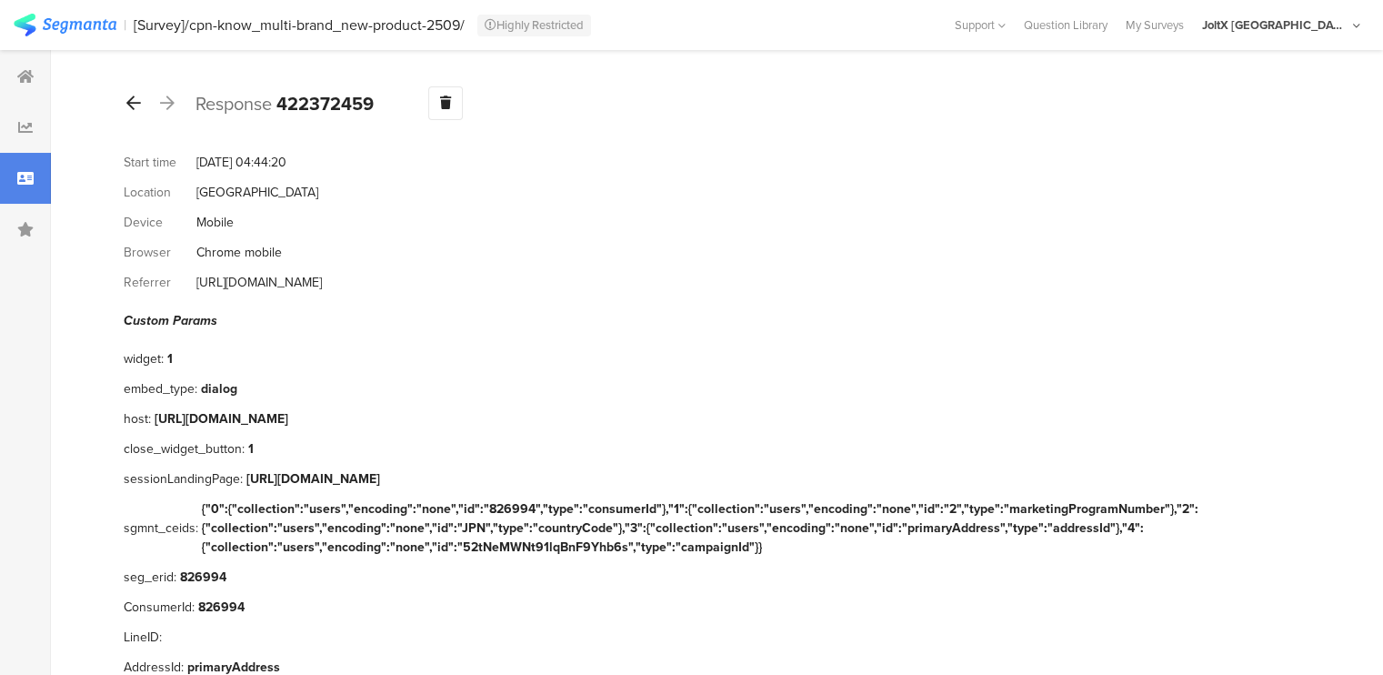
click at [128, 101] on icon at bounding box center [133, 103] width 15 height 16
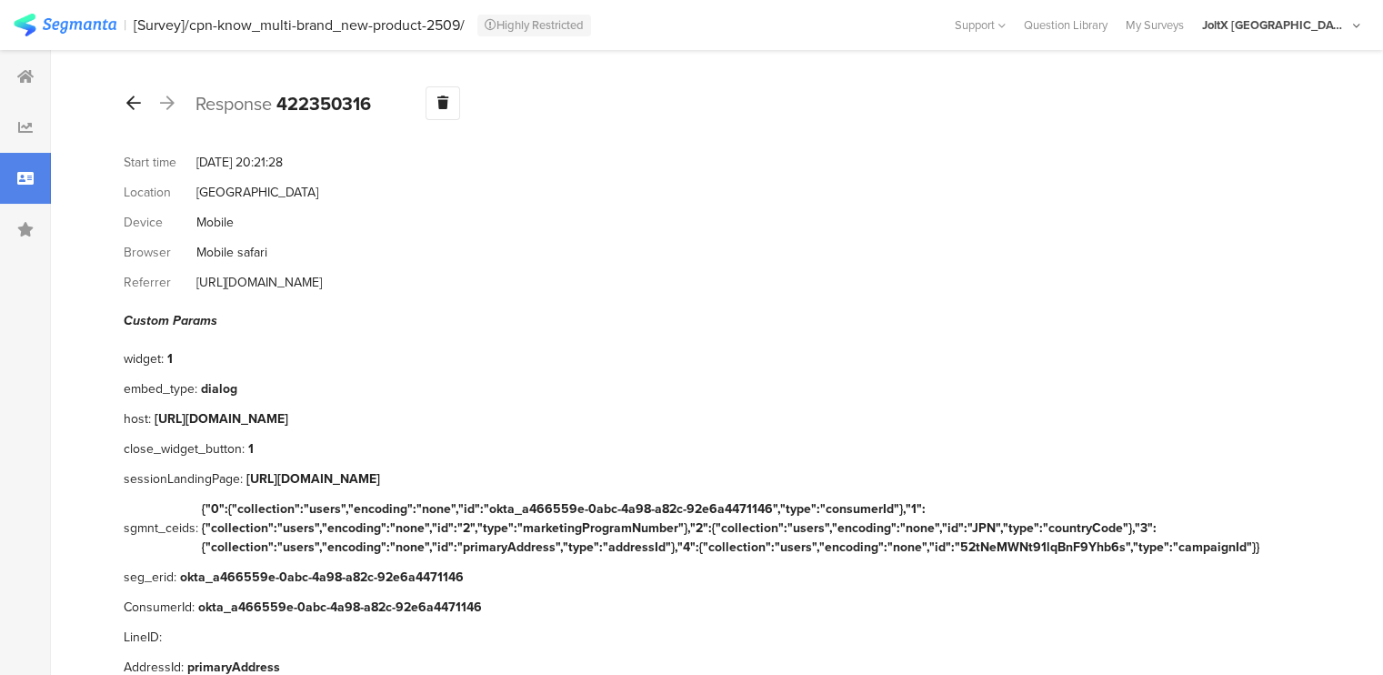
click at [128, 101] on icon at bounding box center [133, 103] width 15 height 16
click at [166, 109] on icon at bounding box center [167, 103] width 15 height 16
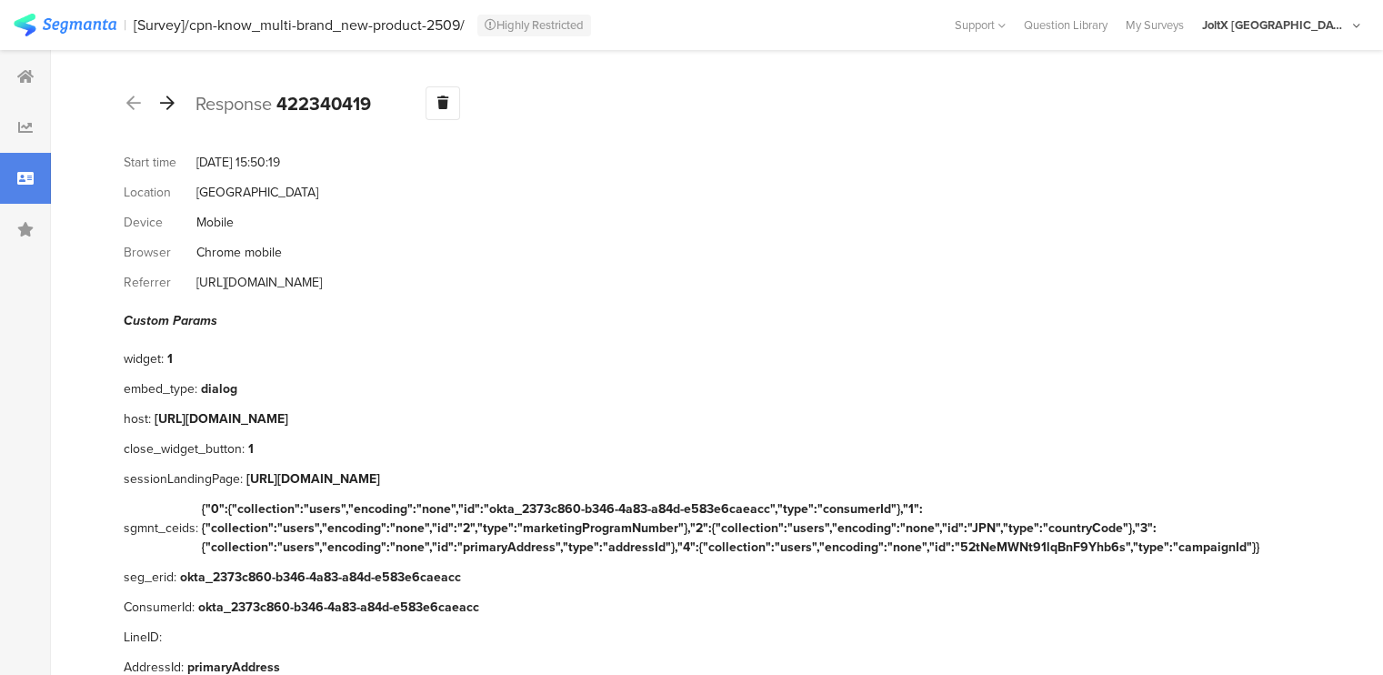
click at [166, 109] on icon at bounding box center [167, 103] width 15 height 16
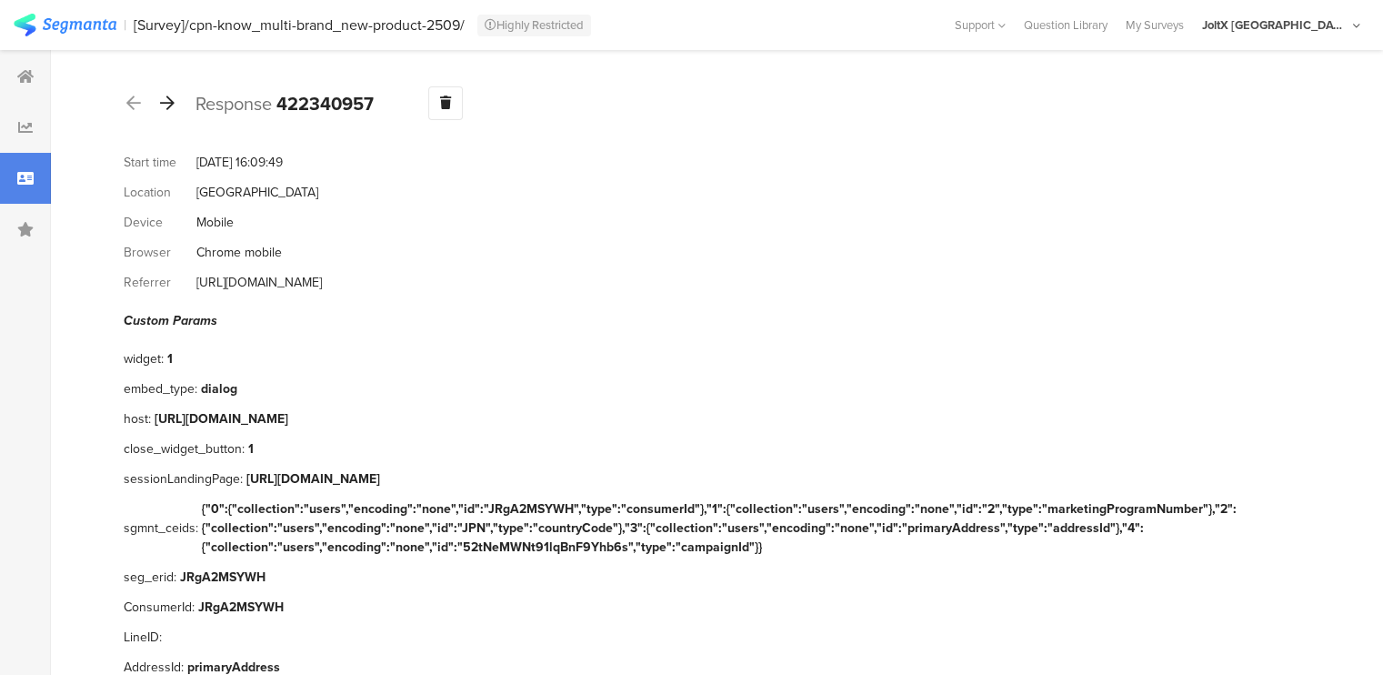
click at [166, 109] on icon at bounding box center [167, 103] width 15 height 16
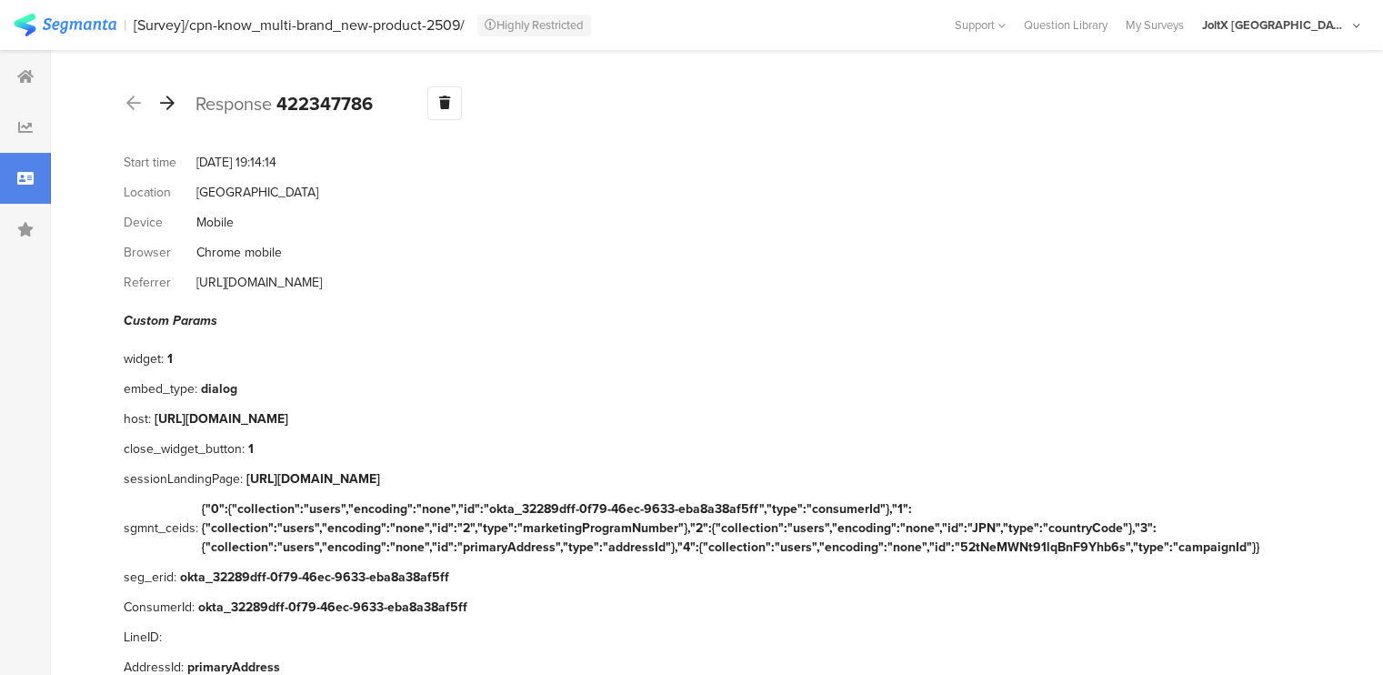
click at [166, 109] on icon at bounding box center [167, 103] width 15 height 16
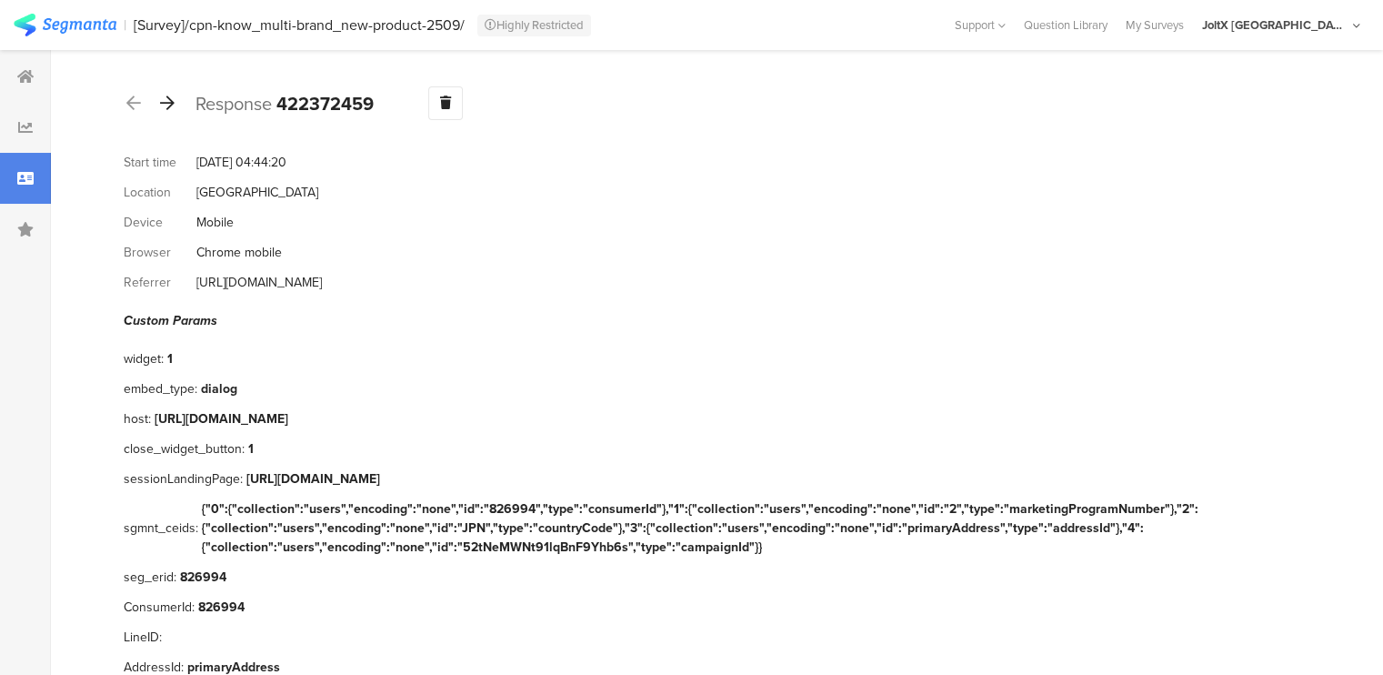
click at [166, 109] on icon at bounding box center [167, 103] width 15 height 16
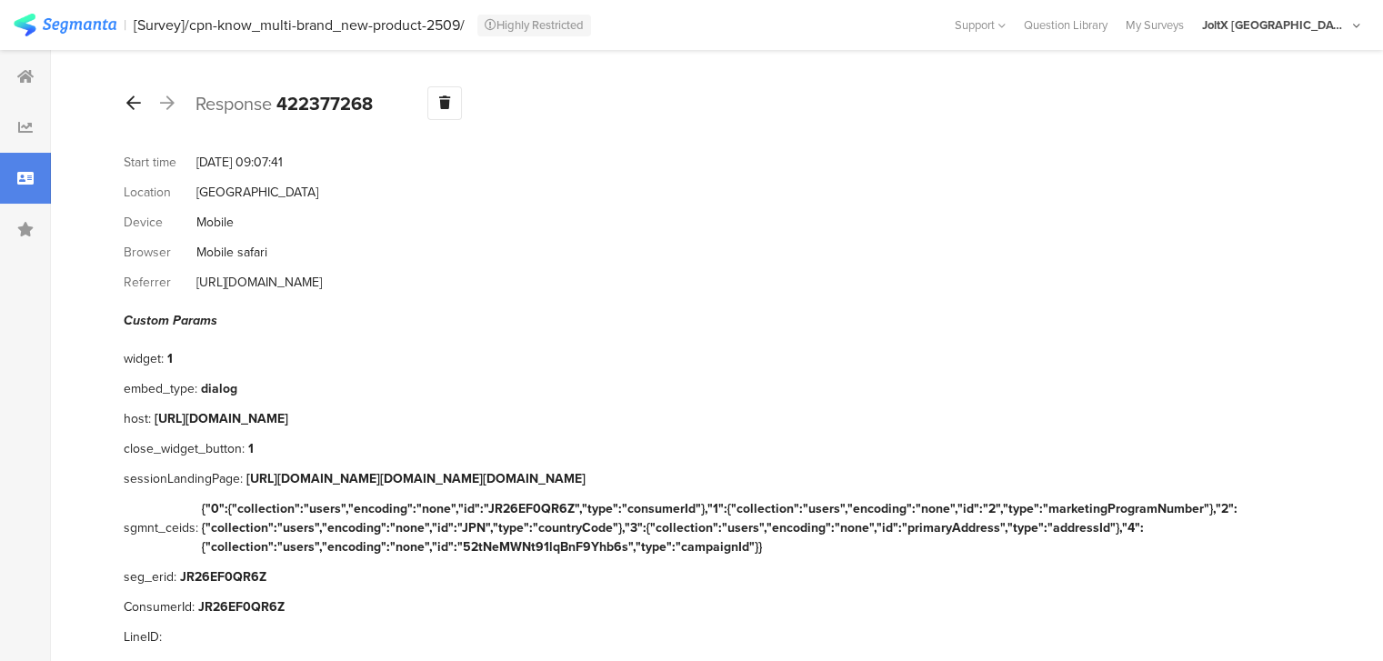
click at [135, 105] on icon at bounding box center [133, 103] width 15 height 16
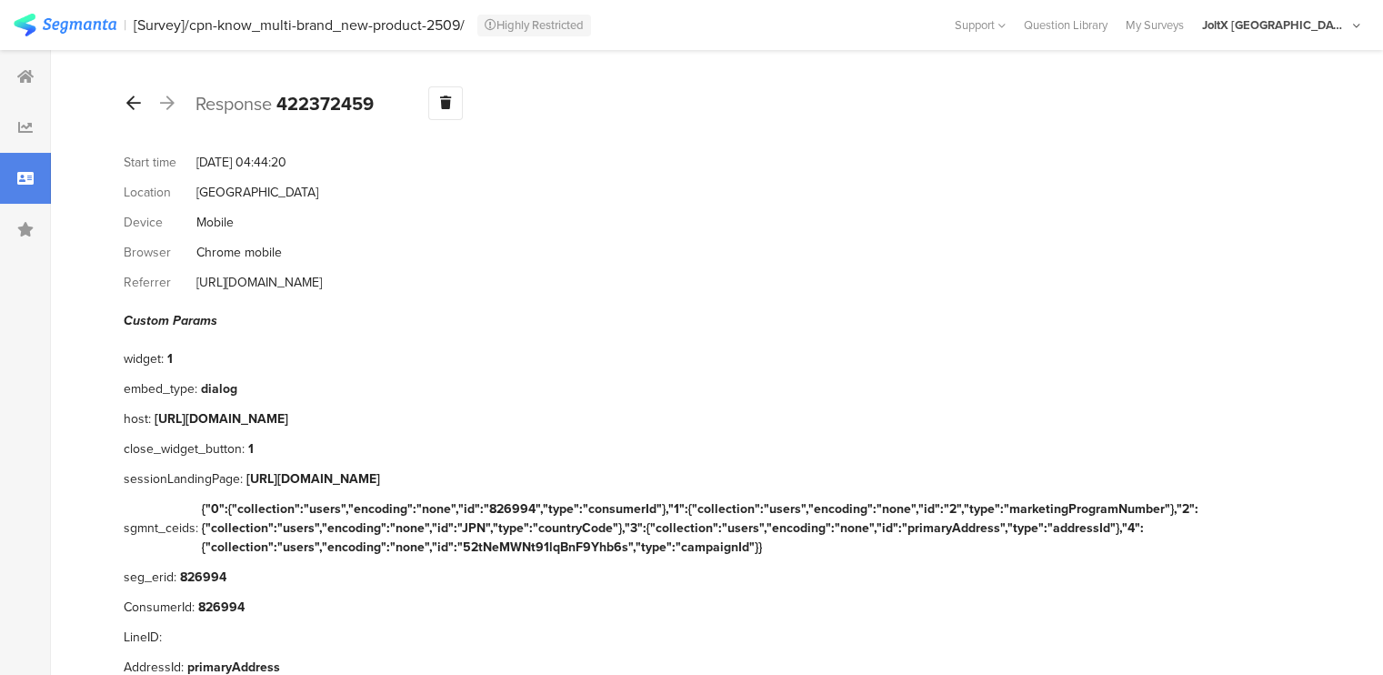
click at [135, 105] on icon at bounding box center [133, 103] width 15 height 16
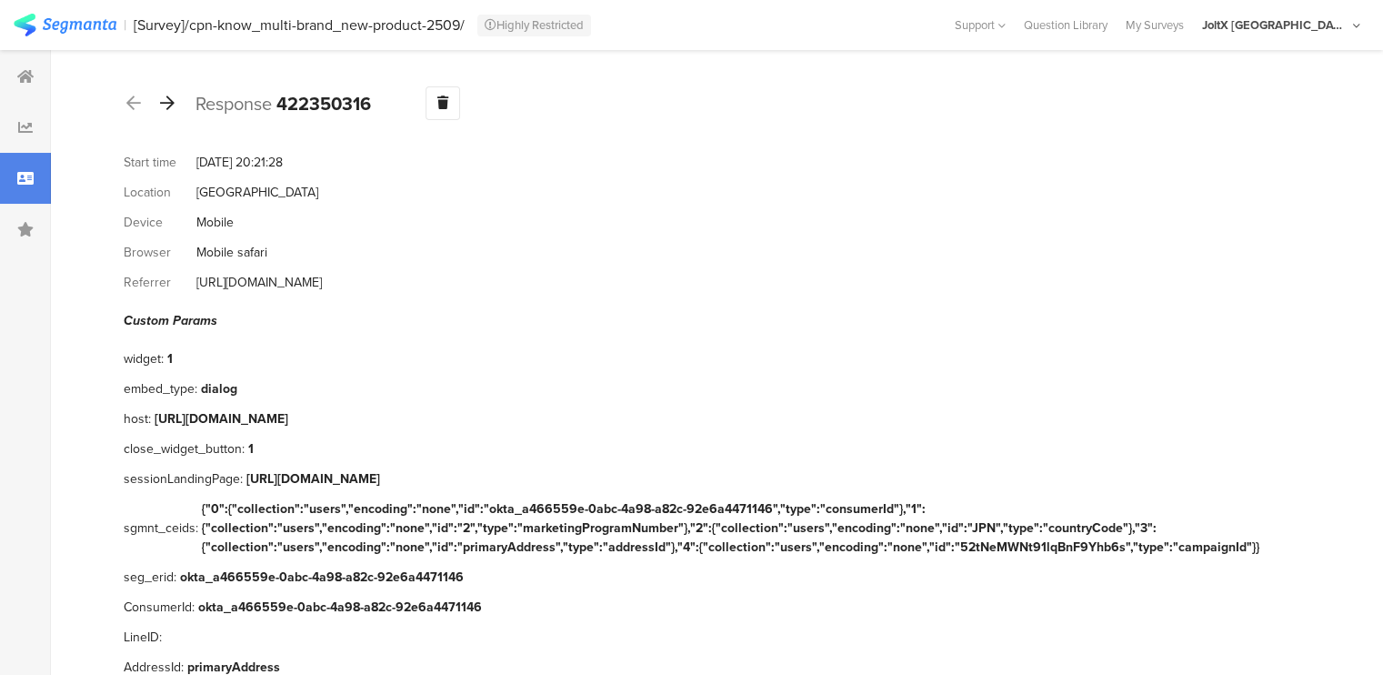
click at [164, 99] on icon at bounding box center [167, 103] width 15 height 16
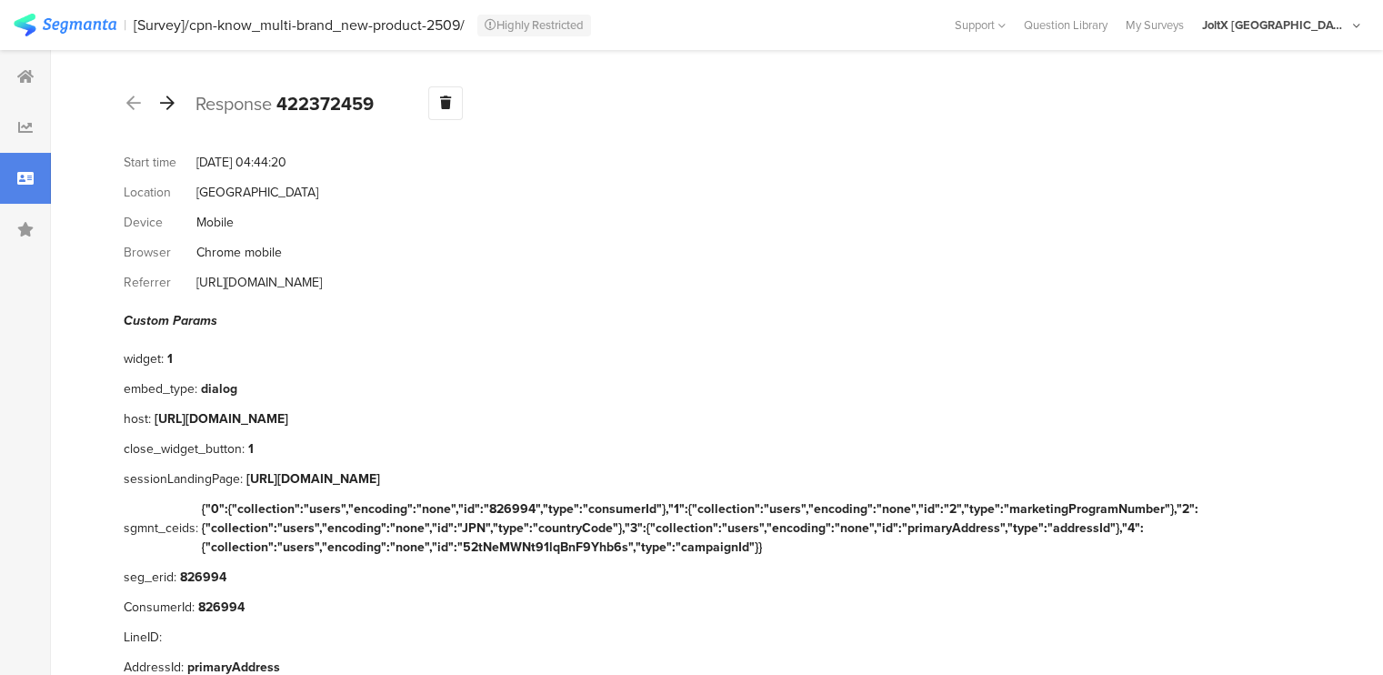
click at [164, 99] on icon at bounding box center [167, 103] width 15 height 16
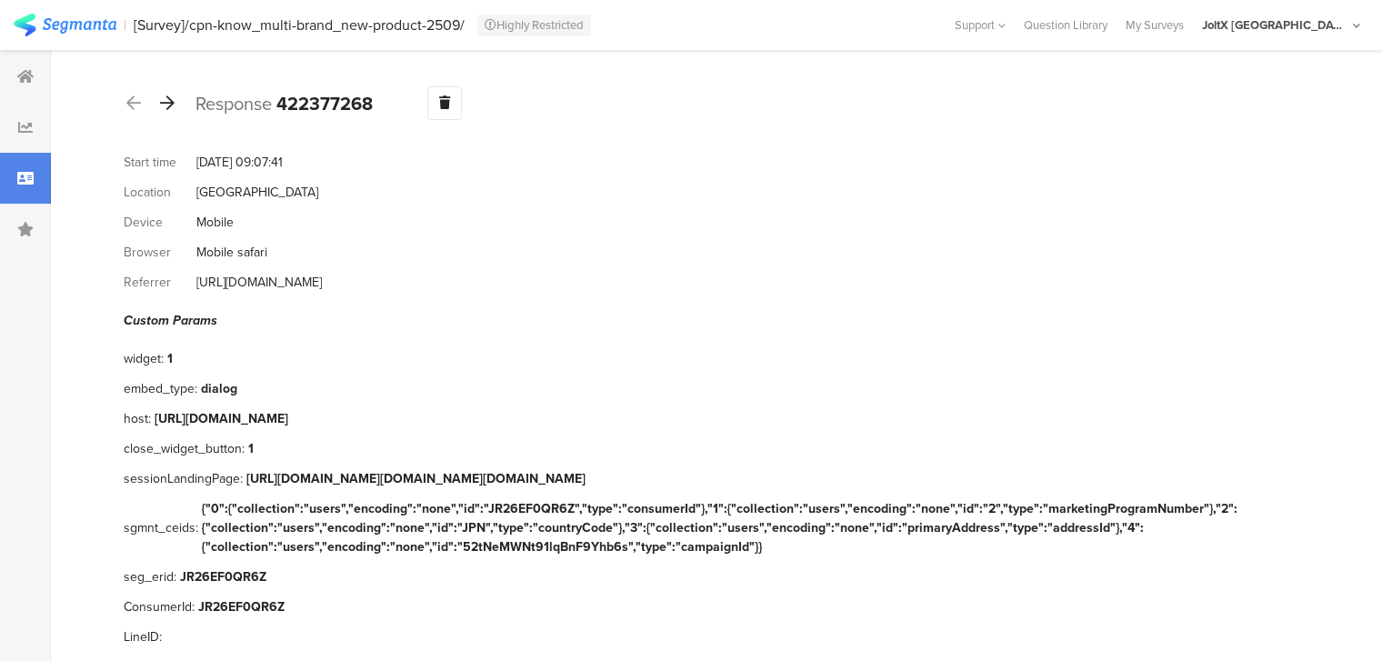
click at [164, 99] on icon at bounding box center [167, 103] width 15 height 16
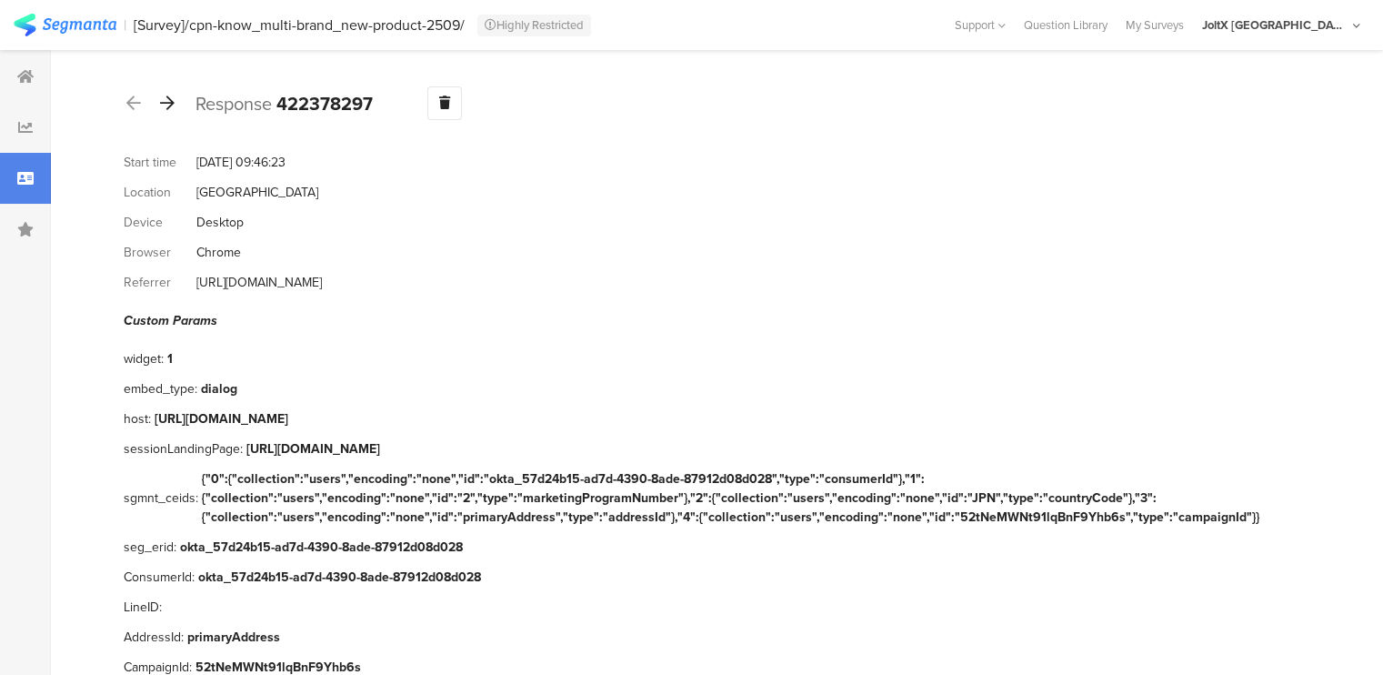
click at [164, 99] on icon at bounding box center [167, 103] width 15 height 16
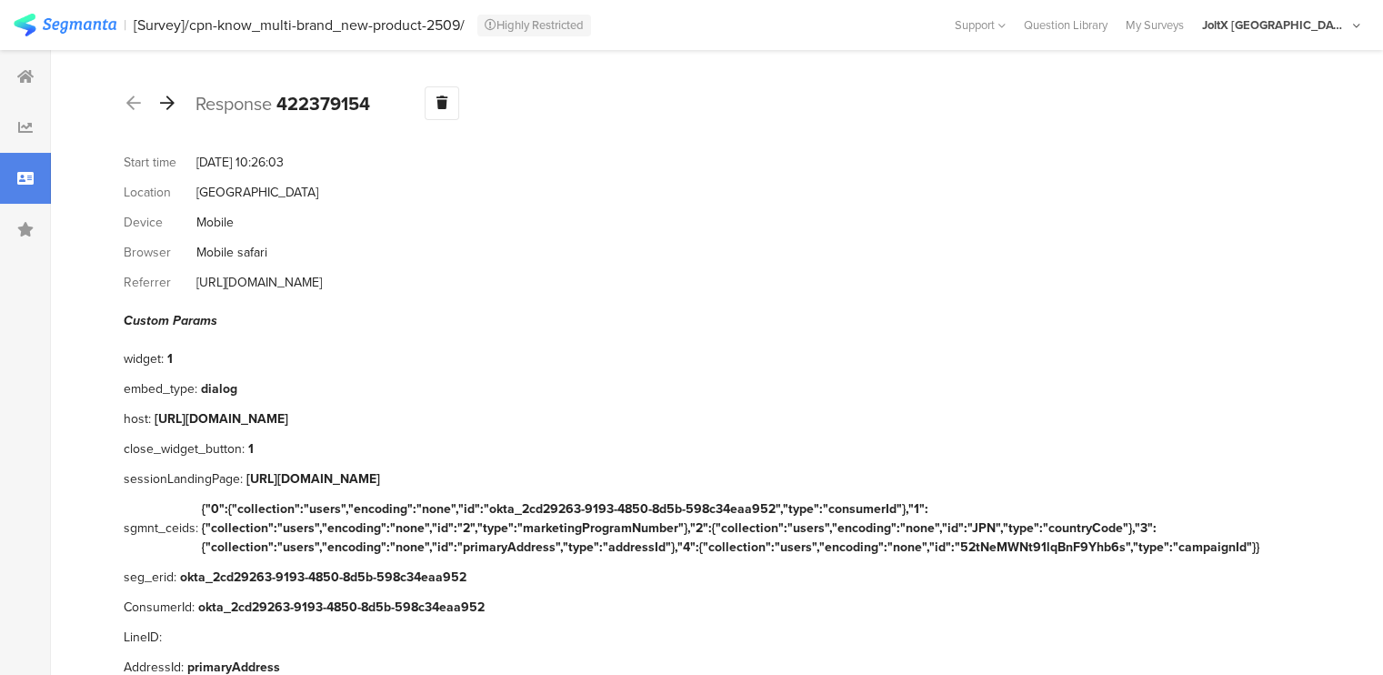
click at [164, 99] on icon at bounding box center [167, 103] width 15 height 16
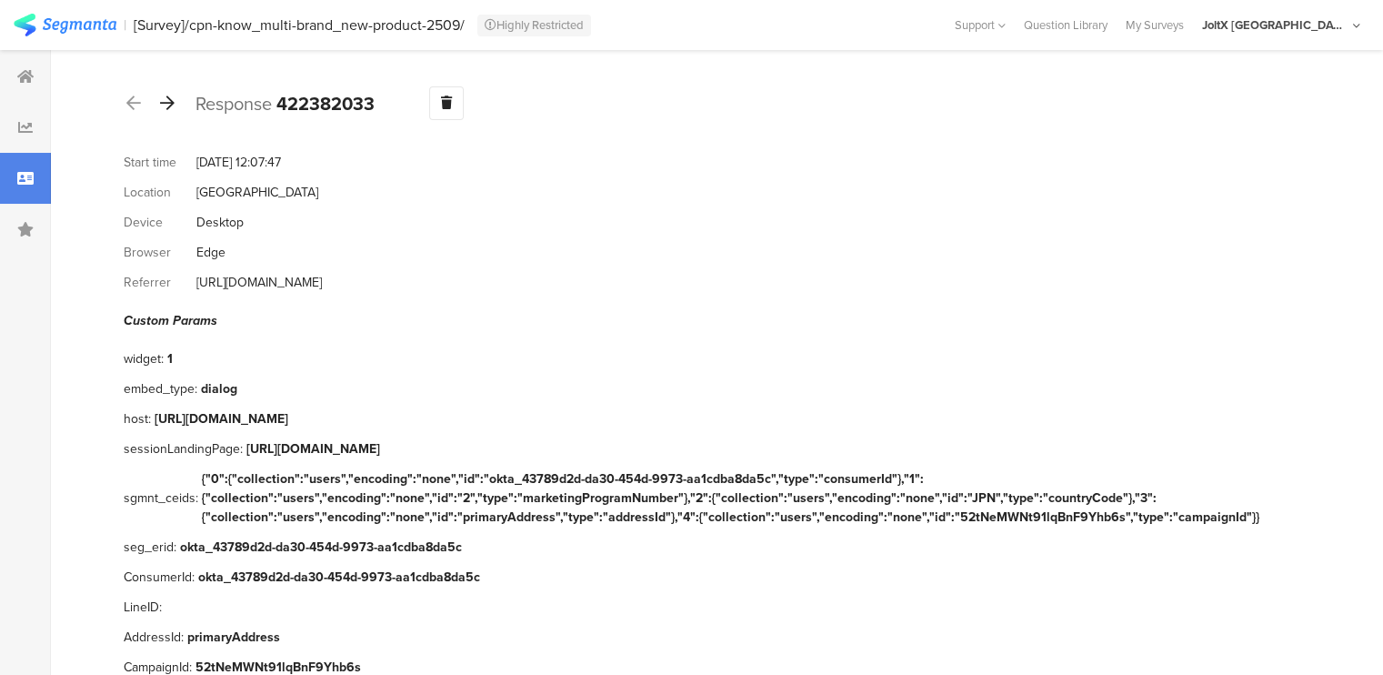
click at [164, 99] on icon at bounding box center [167, 103] width 15 height 16
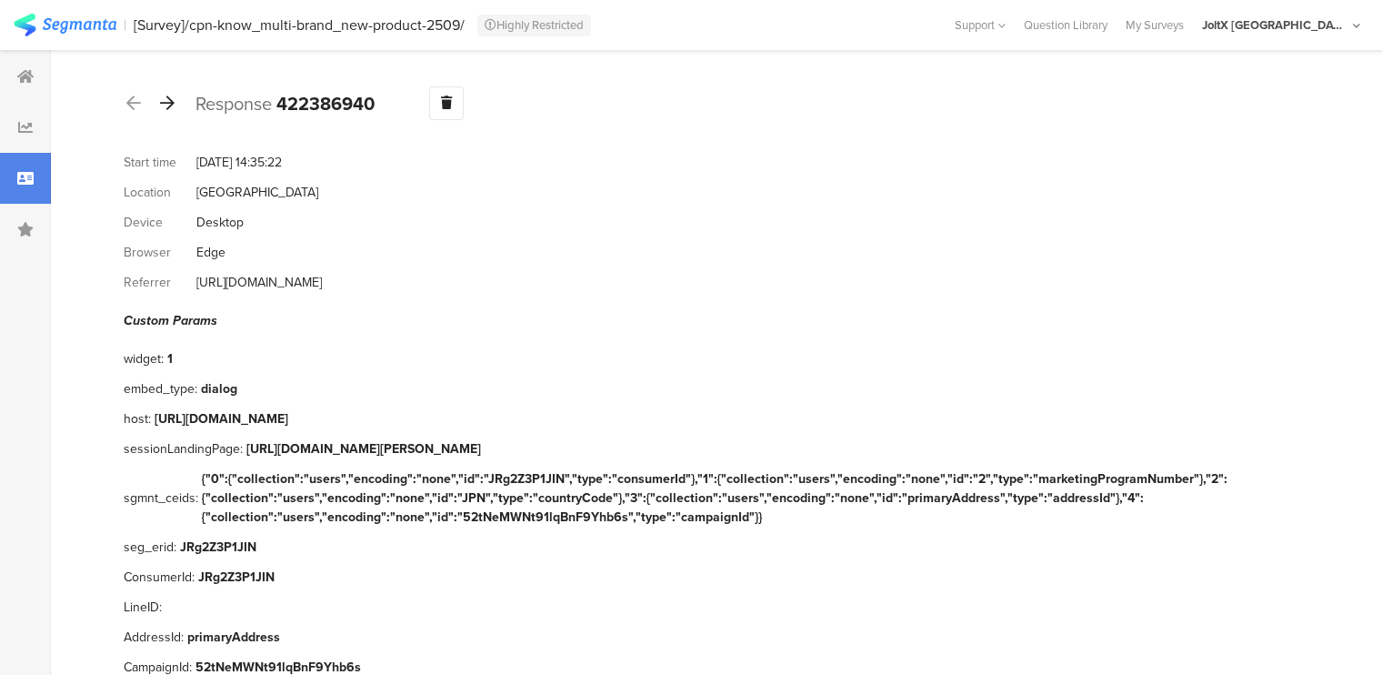
click at [164, 99] on icon at bounding box center [167, 103] width 15 height 16
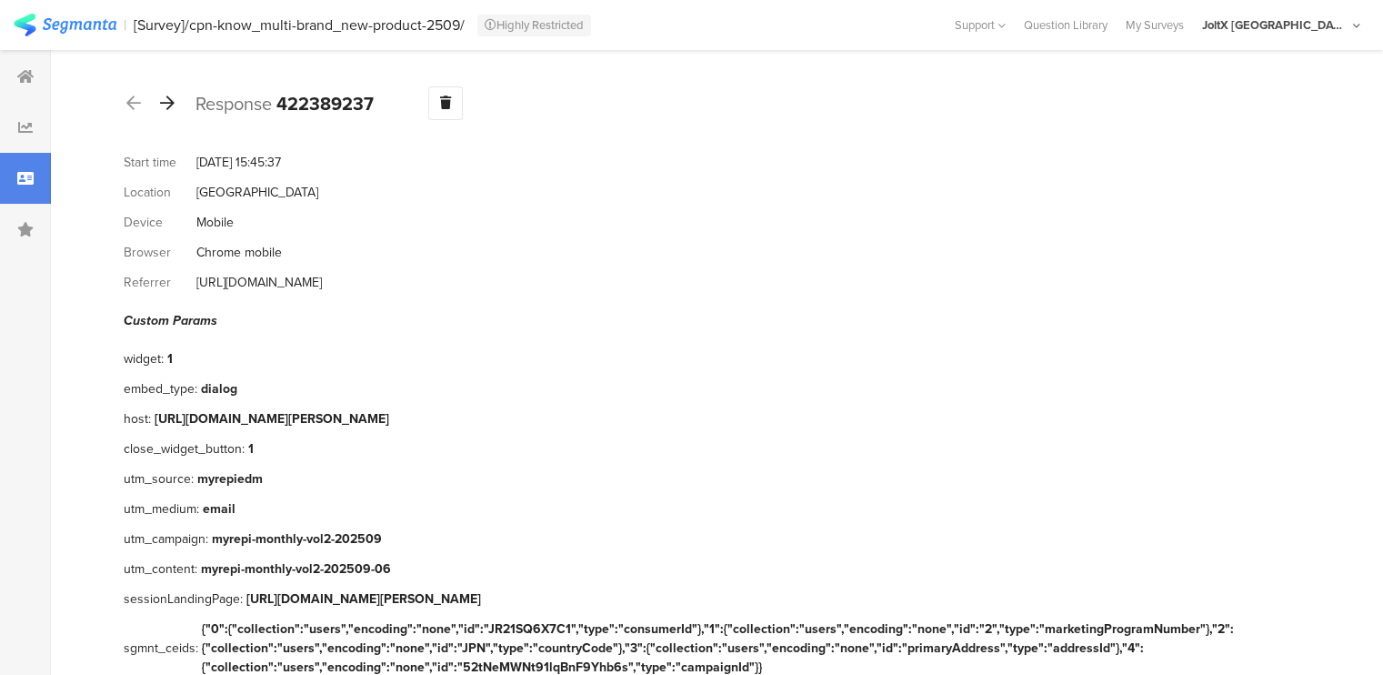
click at [164, 99] on icon at bounding box center [167, 103] width 15 height 16
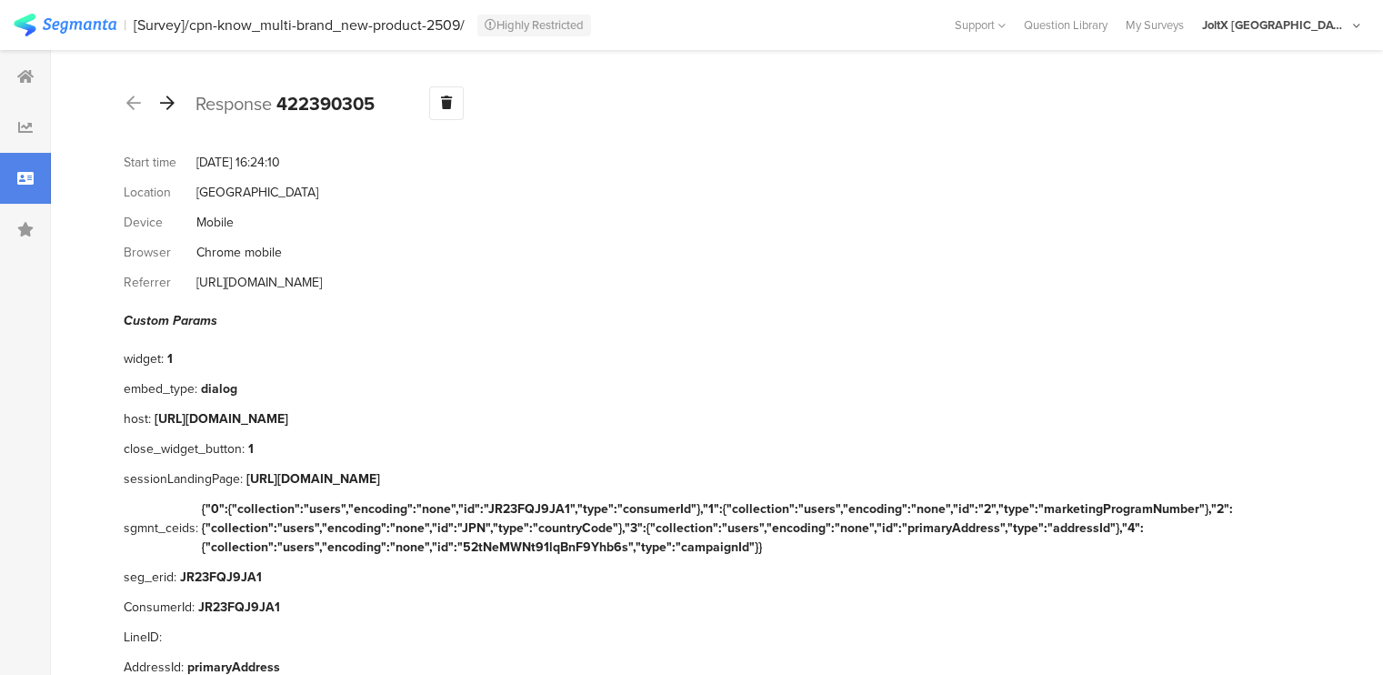
click at [164, 99] on icon at bounding box center [167, 103] width 15 height 16
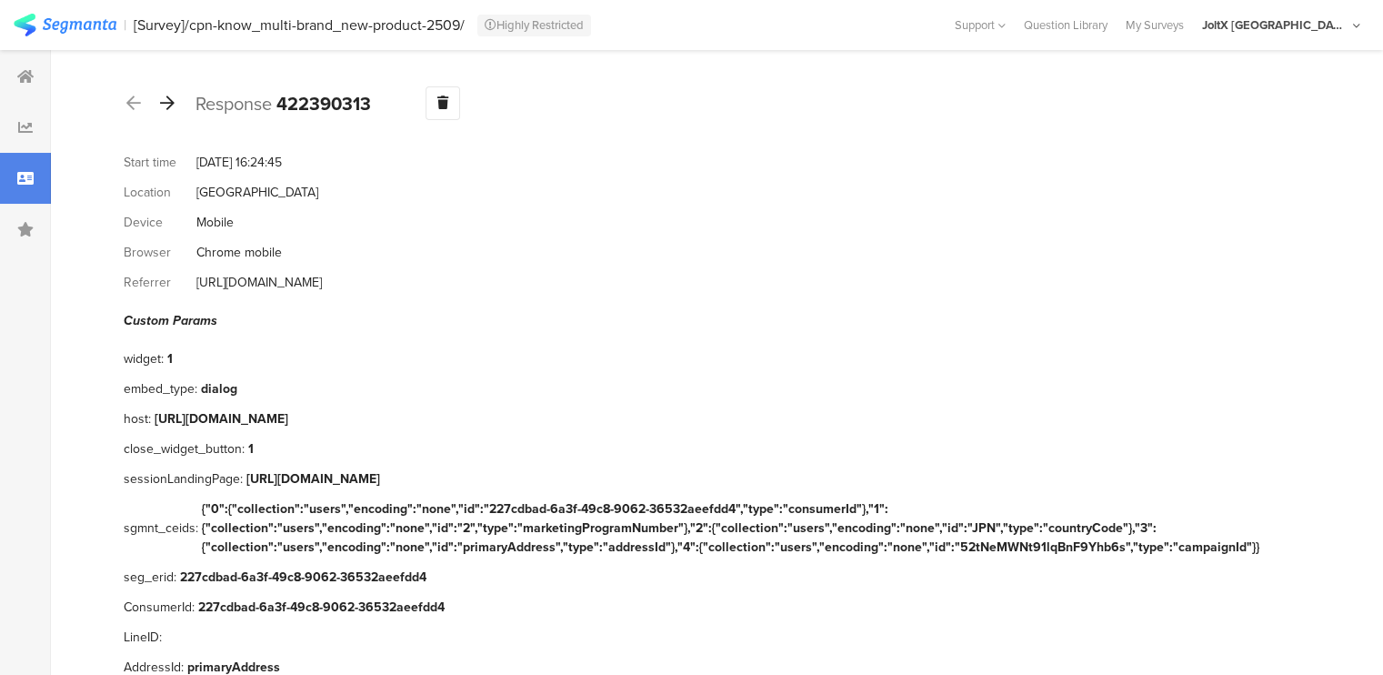
click at [164, 99] on icon at bounding box center [167, 103] width 15 height 16
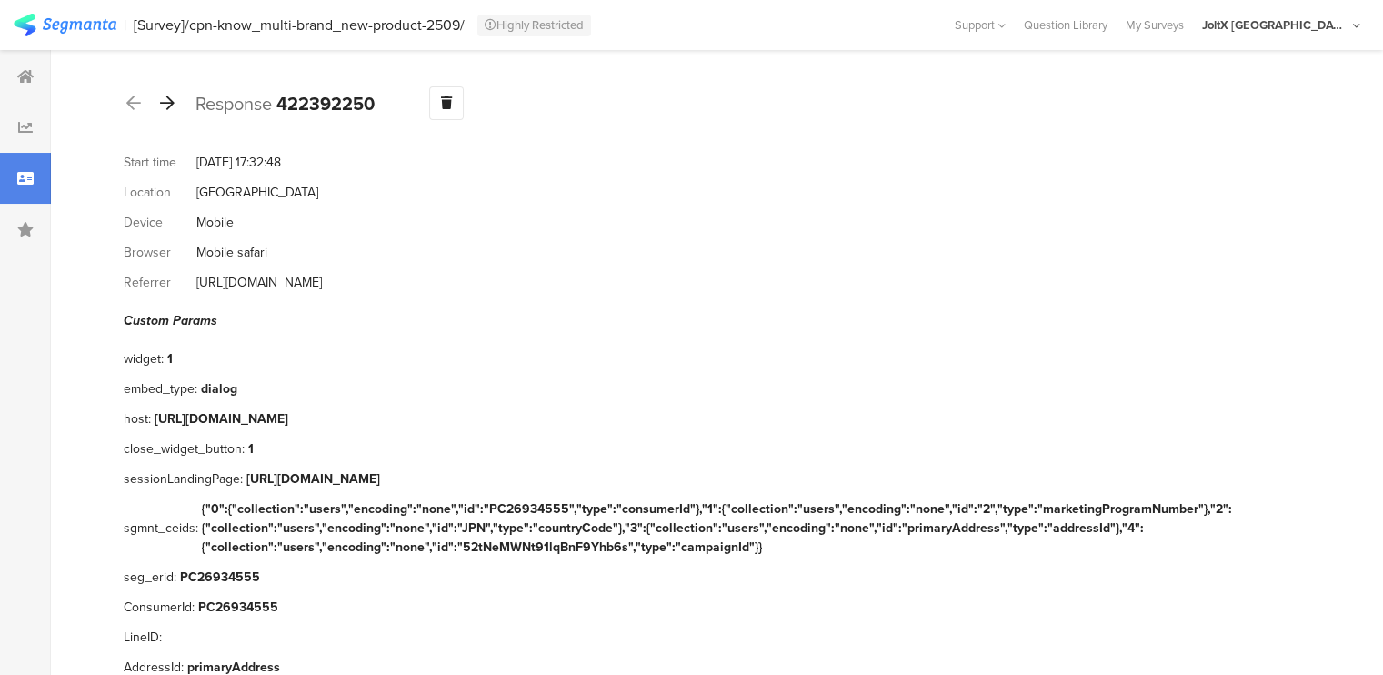
click at [164, 99] on icon at bounding box center [167, 103] width 15 height 16
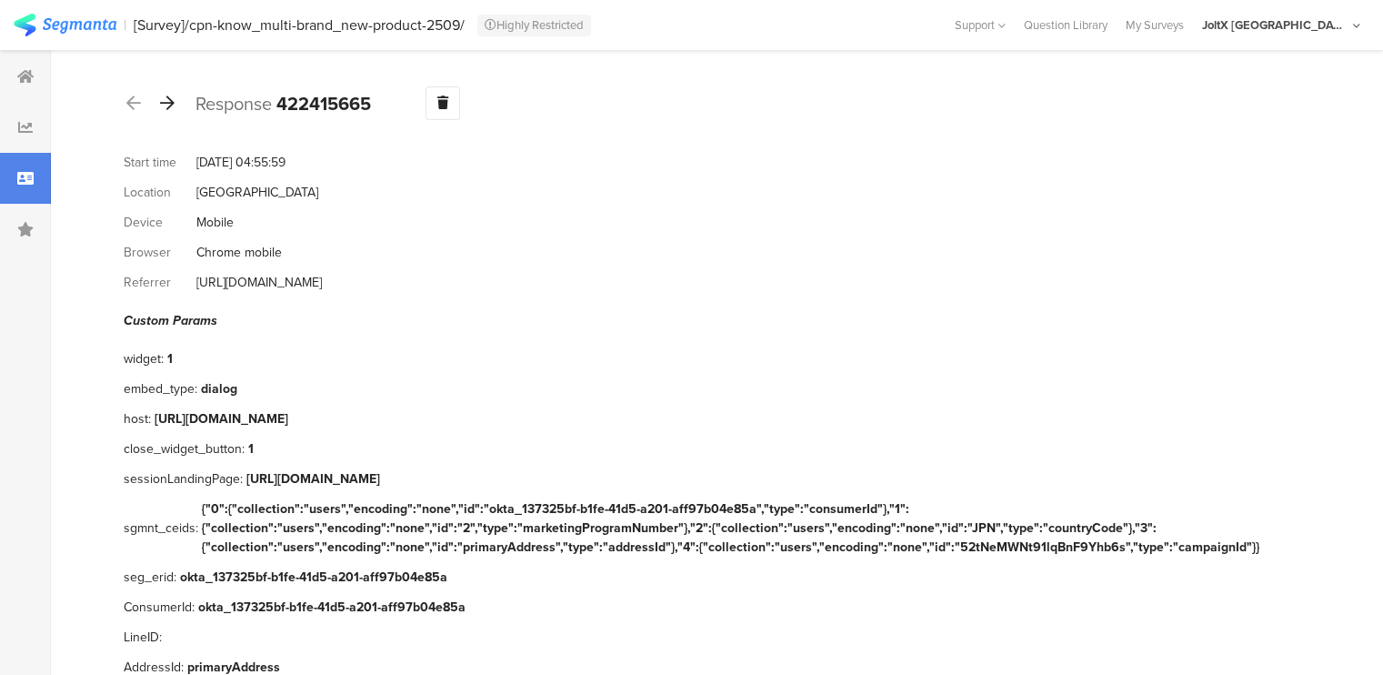
click at [164, 99] on icon at bounding box center [167, 103] width 15 height 16
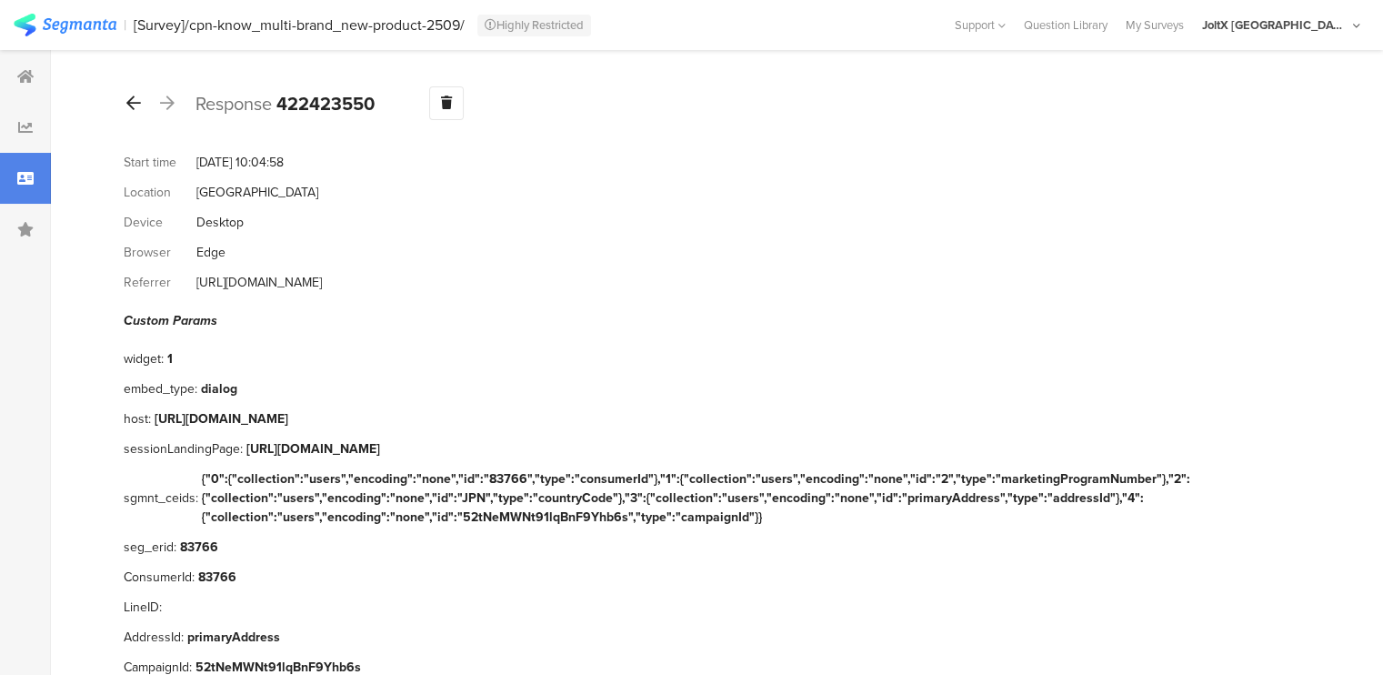
click at [125, 101] on div at bounding box center [134, 103] width 20 height 29
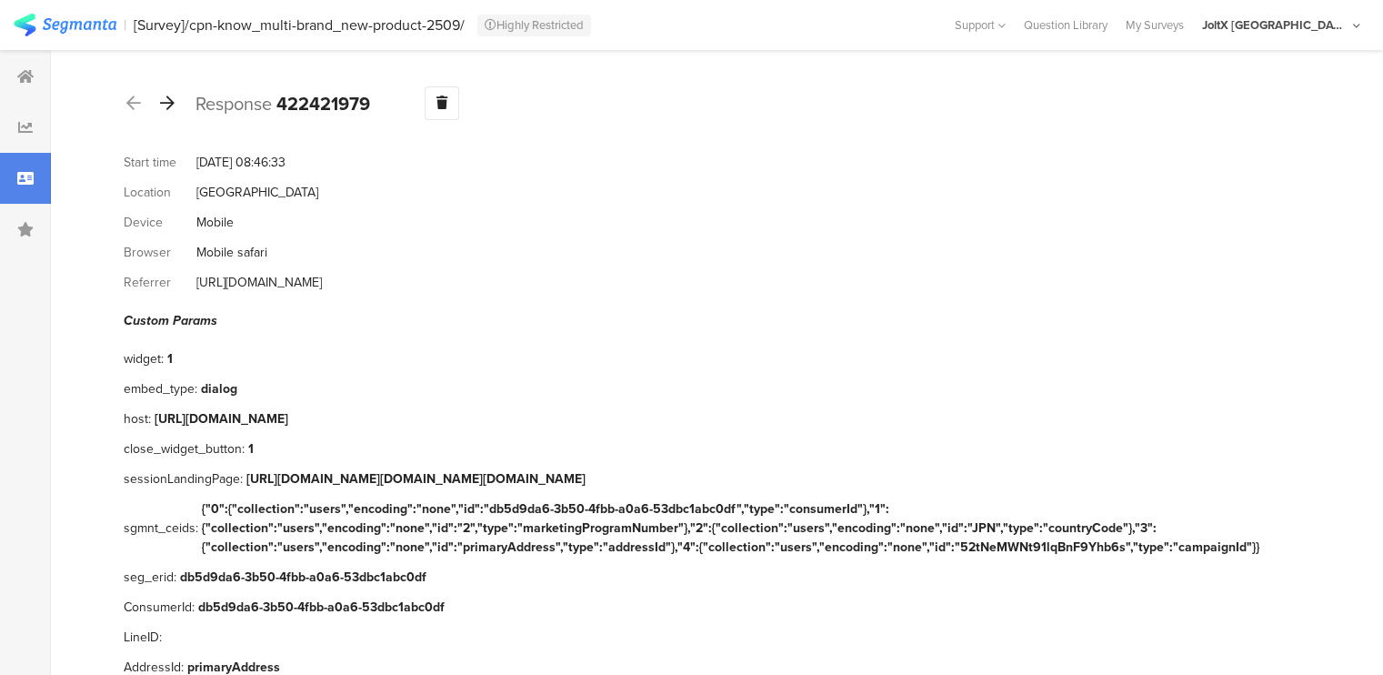
click at [165, 103] on icon at bounding box center [167, 103] width 15 height 16
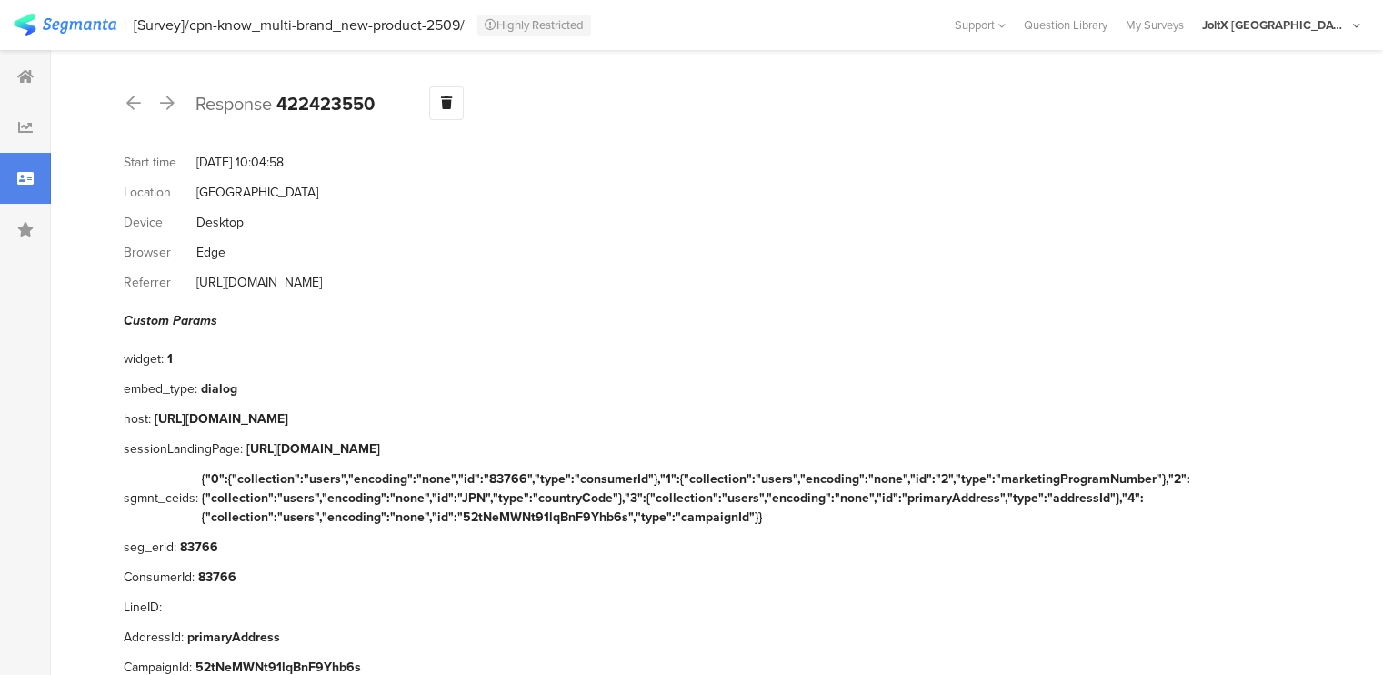
scroll to position [4, 0]
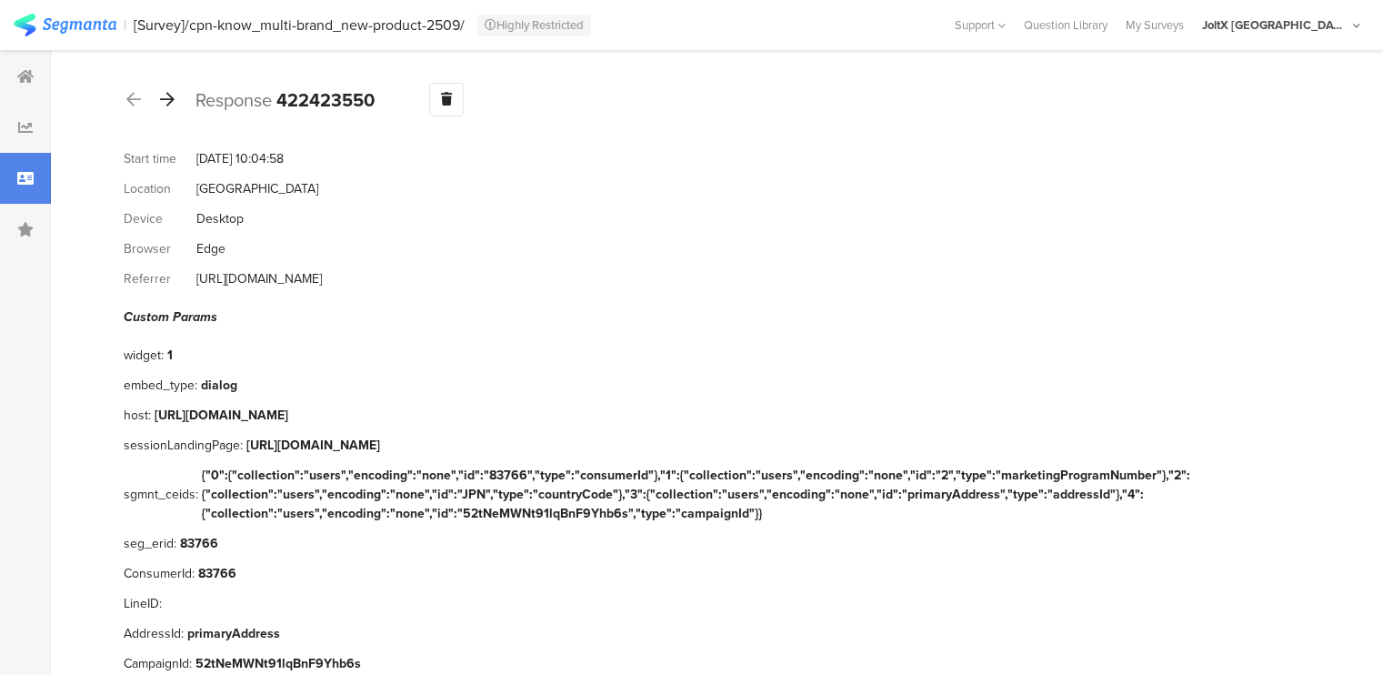
click at [171, 101] on icon at bounding box center [167, 99] width 15 height 16
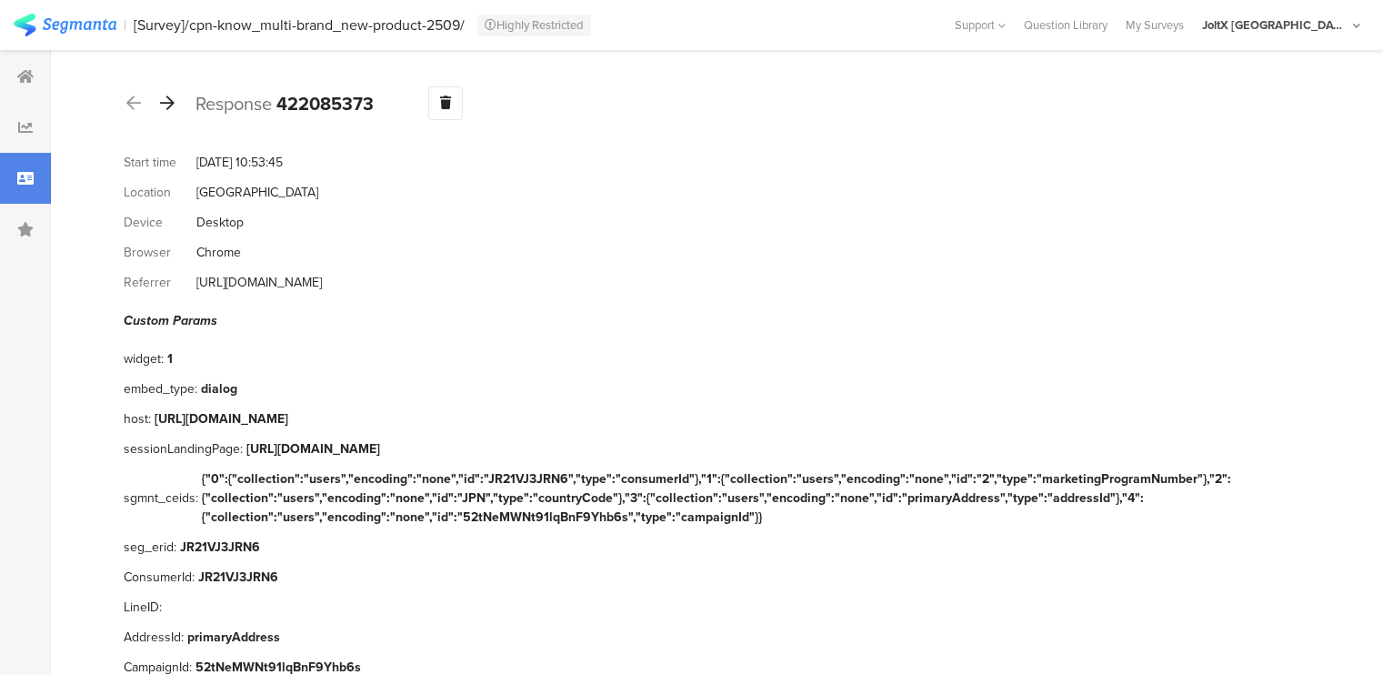
click at [171, 101] on icon at bounding box center [167, 103] width 15 height 16
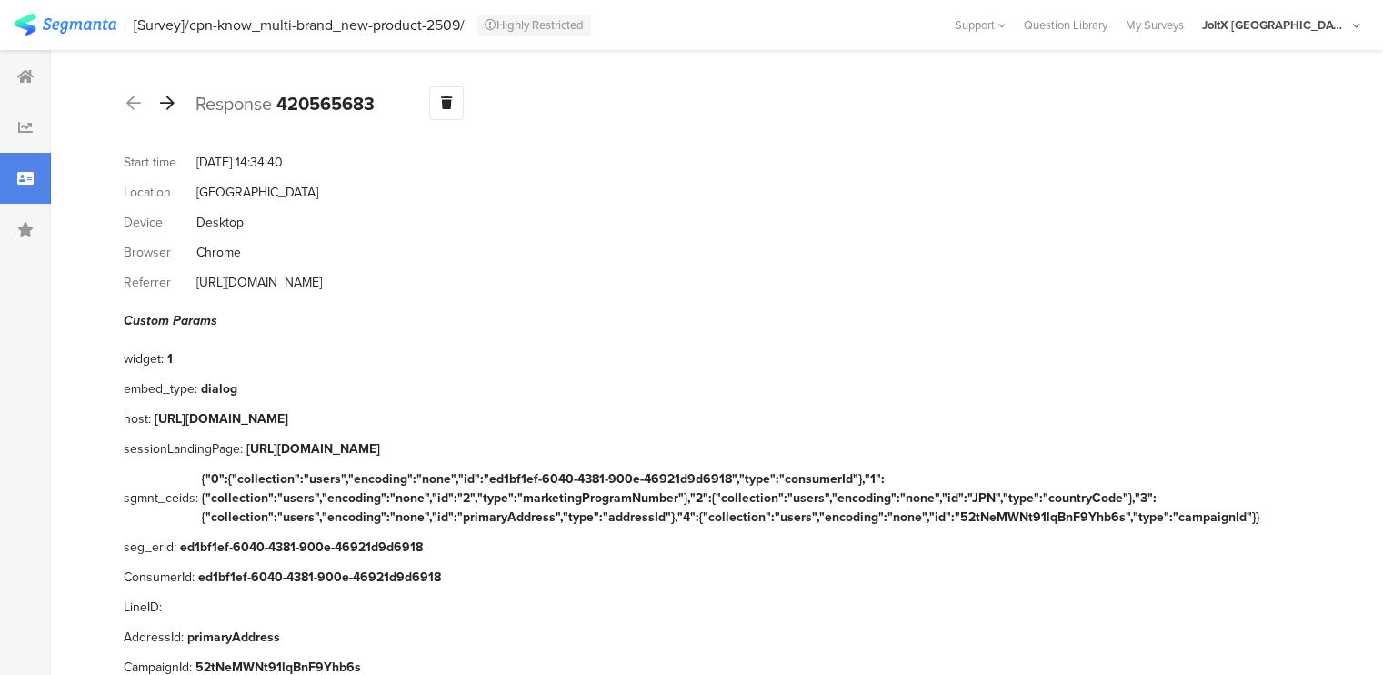
click at [171, 101] on icon at bounding box center [167, 103] width 15 height 16
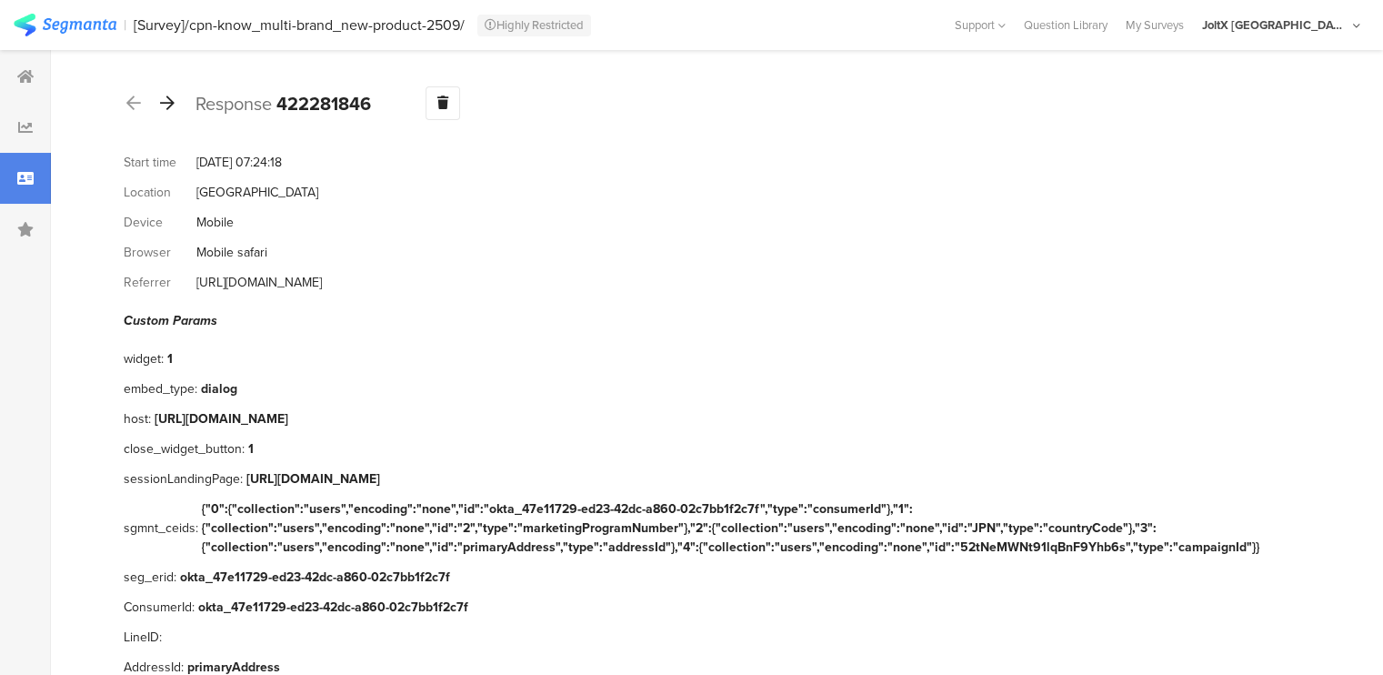
click at [171, 101] on icon at bounding box center [167, 103] width 15 height 16
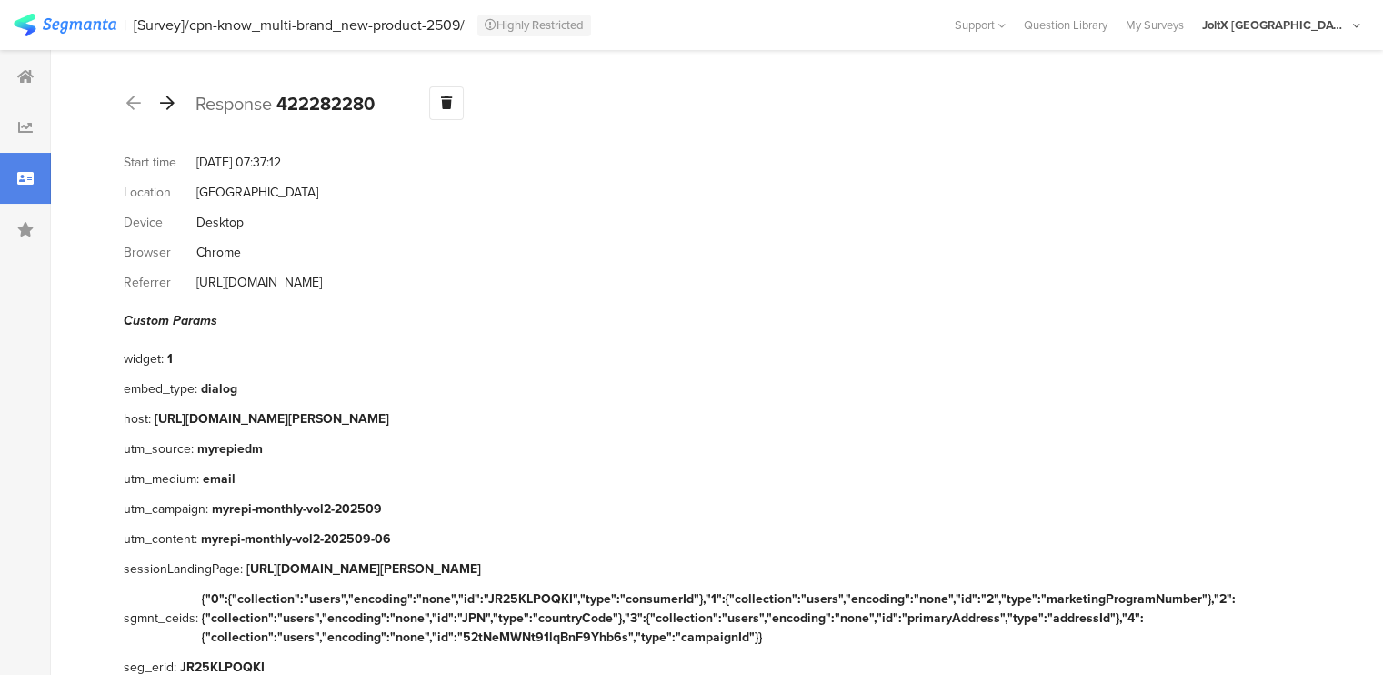
click at [171, 101] on icon at bounding box center [167, 103] width 15 height 16
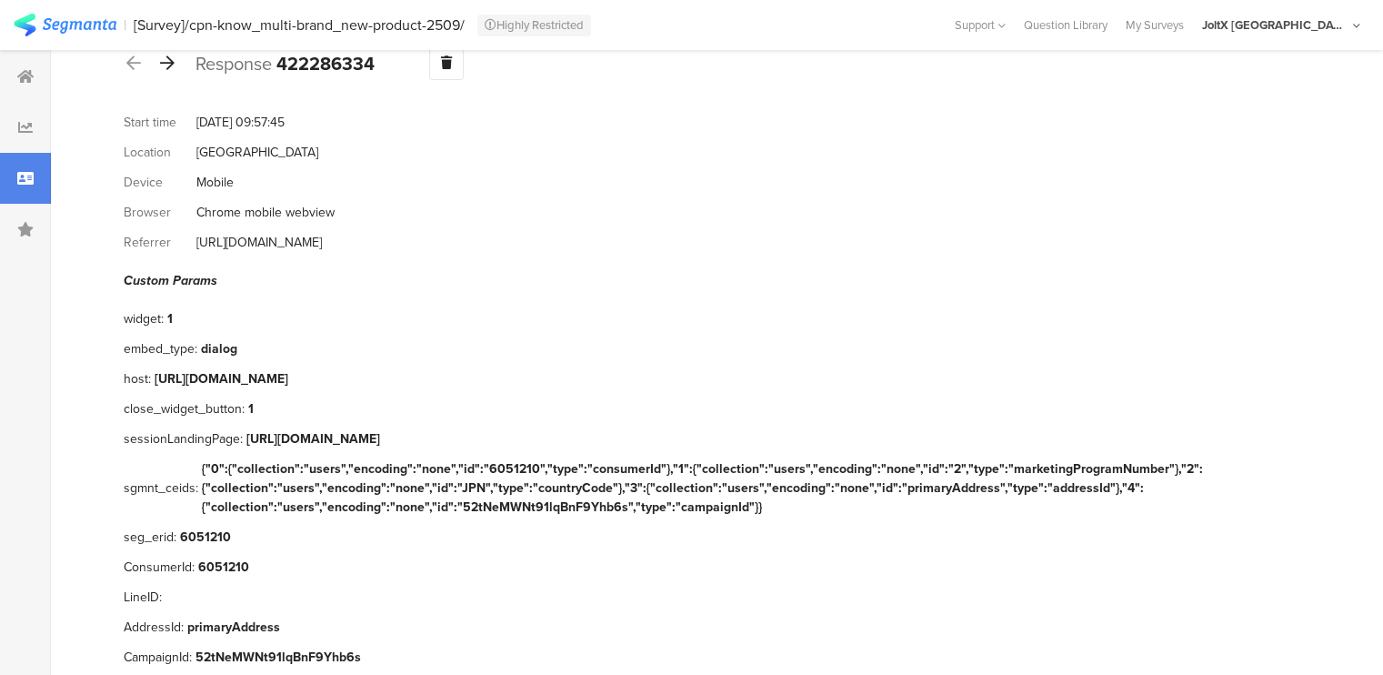
scroll to position [40, 0]
click at [160, 62] on icon at bounding box center [167, 63] width 15 height 16
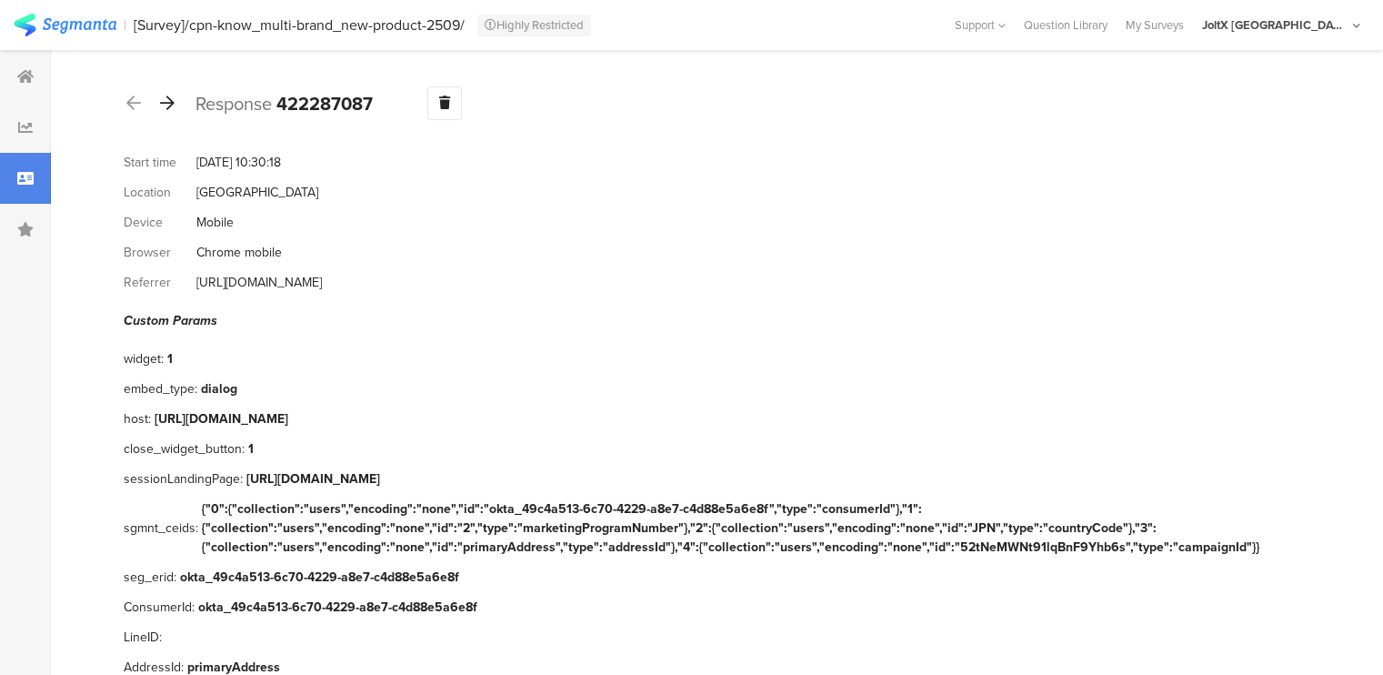
click at [163, 93] on div at bounding box center [167, 103] width 20 height 29
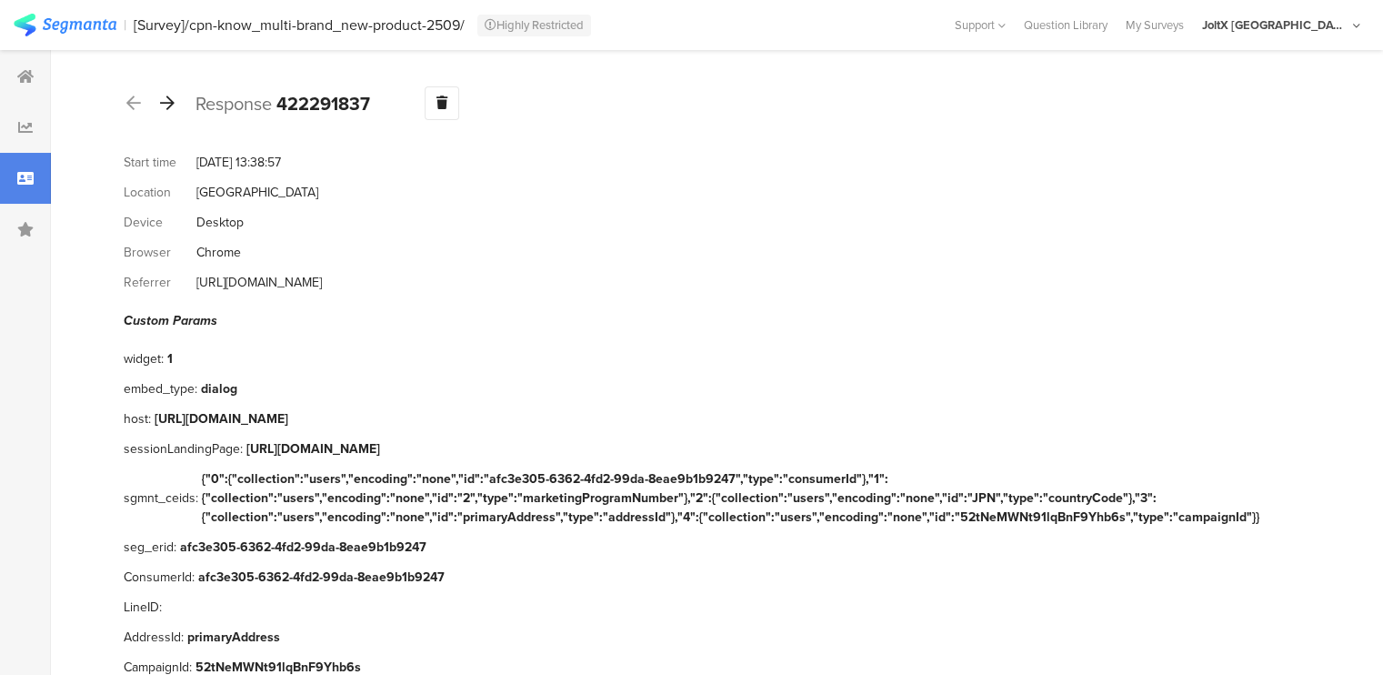
click at [163, 93] on div at bounding box center [167, 103] width 20 height 29
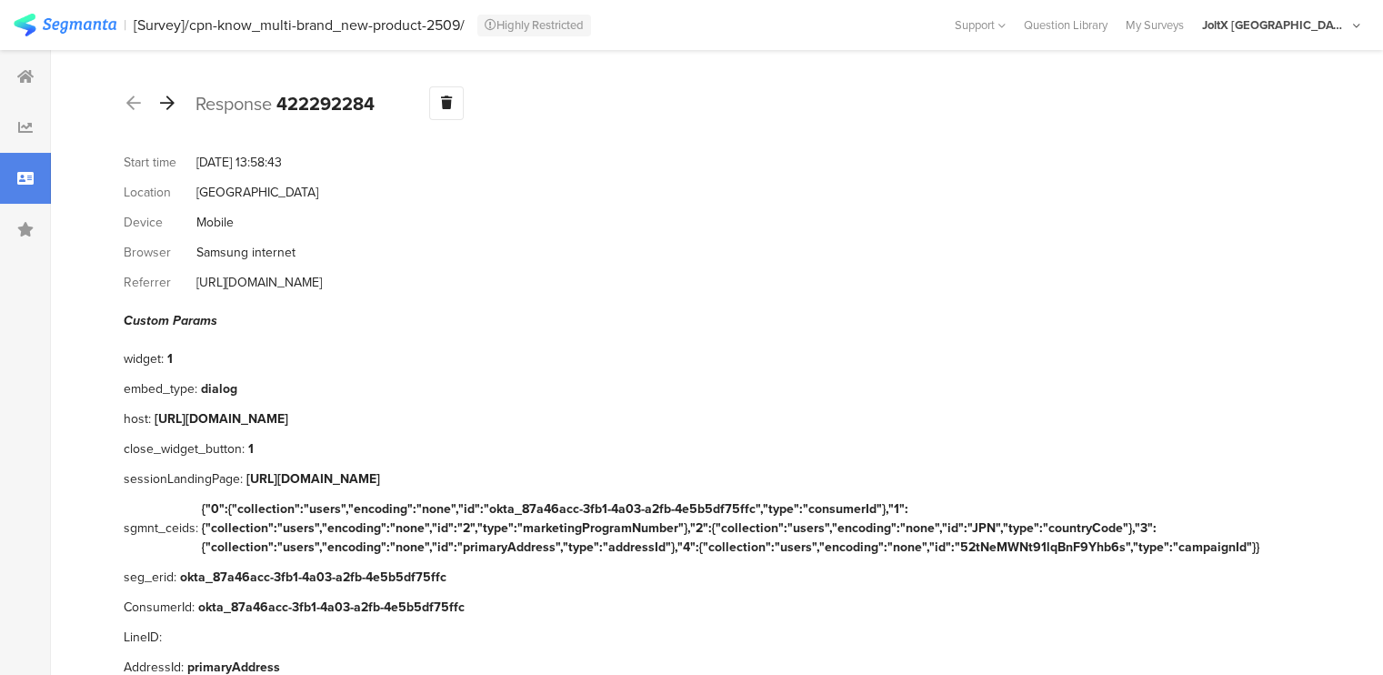
click at [163, 93] on div at bounding box center [167, 103] width 20 height 29
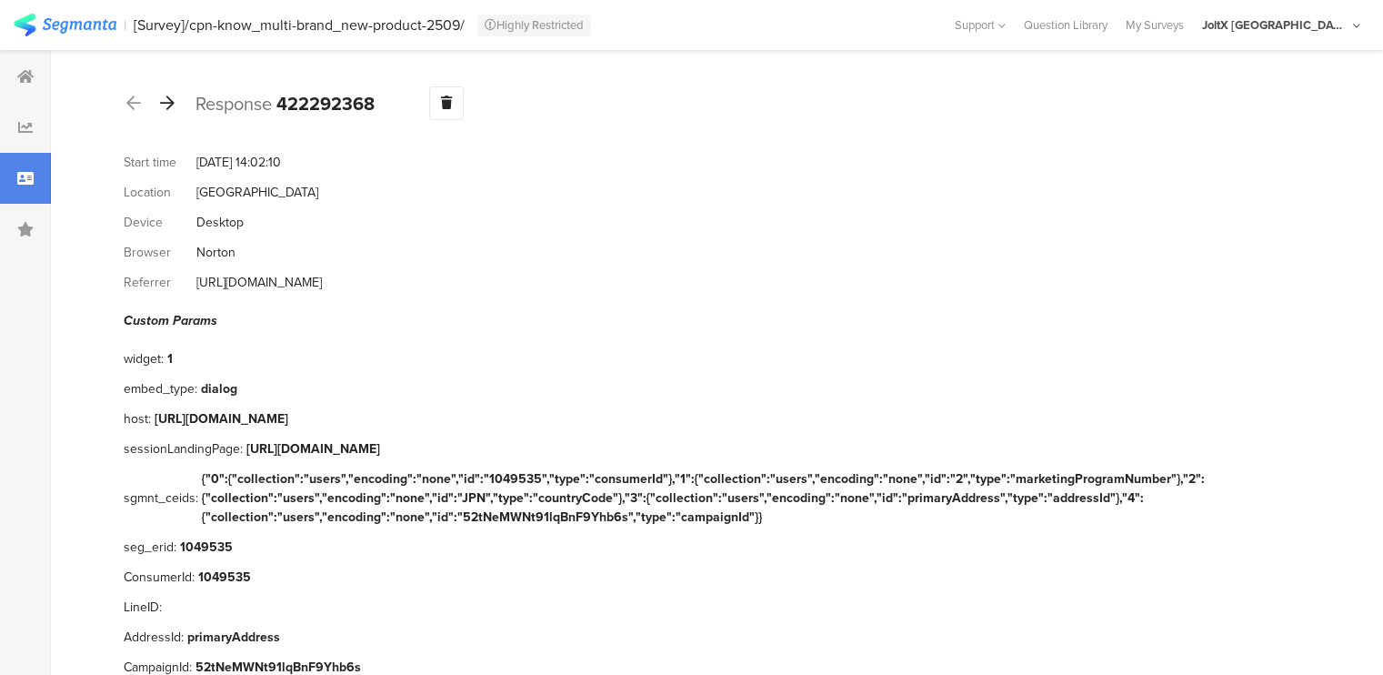
click at [163, 93] on div at bounding box center [167, 103] width 20 height 29
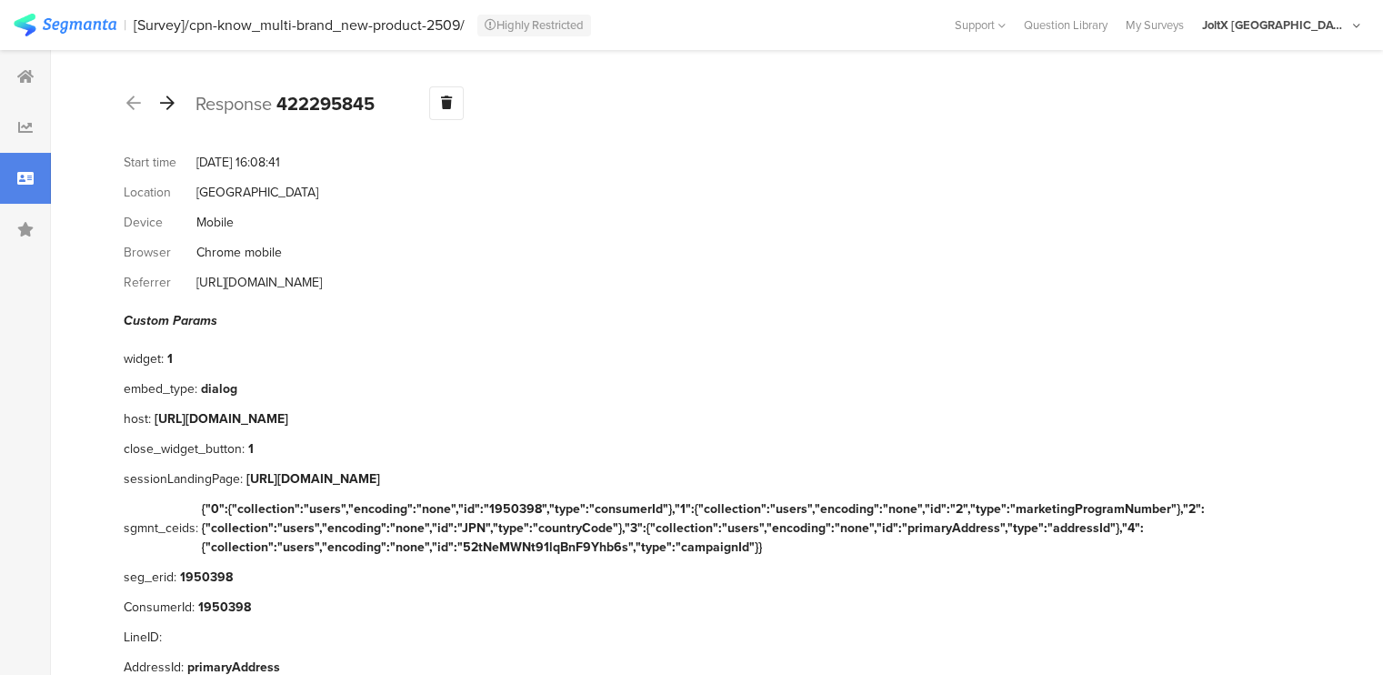
click at [163, 93] on div at bounding box center [167, 103] width 20 height 29
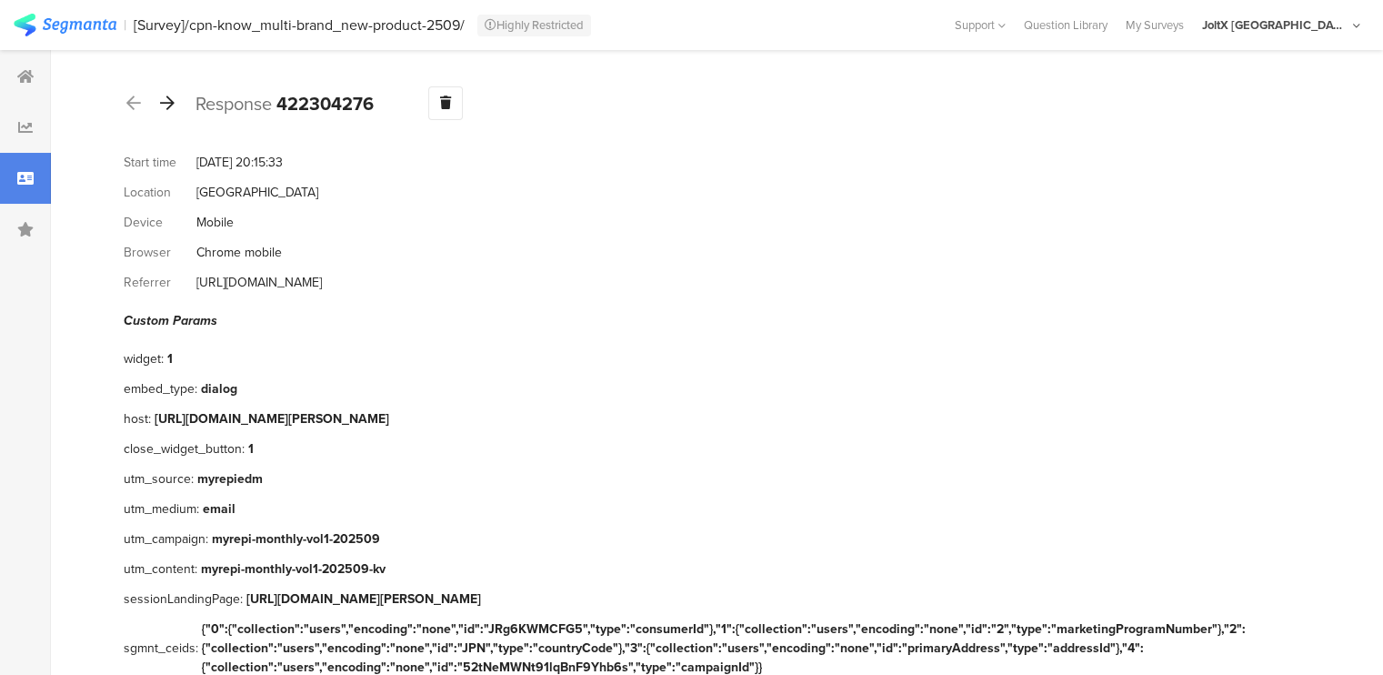
click at [163, 93] on div at bounding box center [167, 103] width 20 height 29
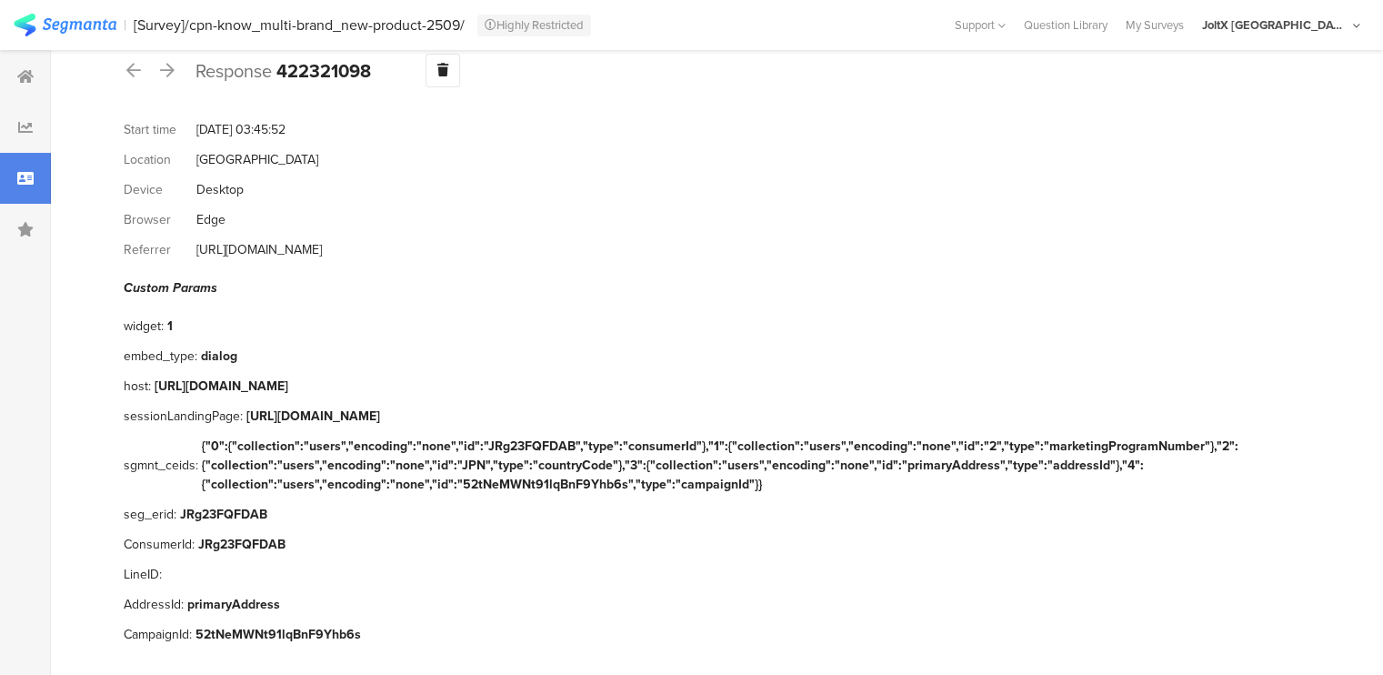
scroll to position [33, 0]
click at [170, 70] on icon at bounding box center [167, 70] width 15 height 16
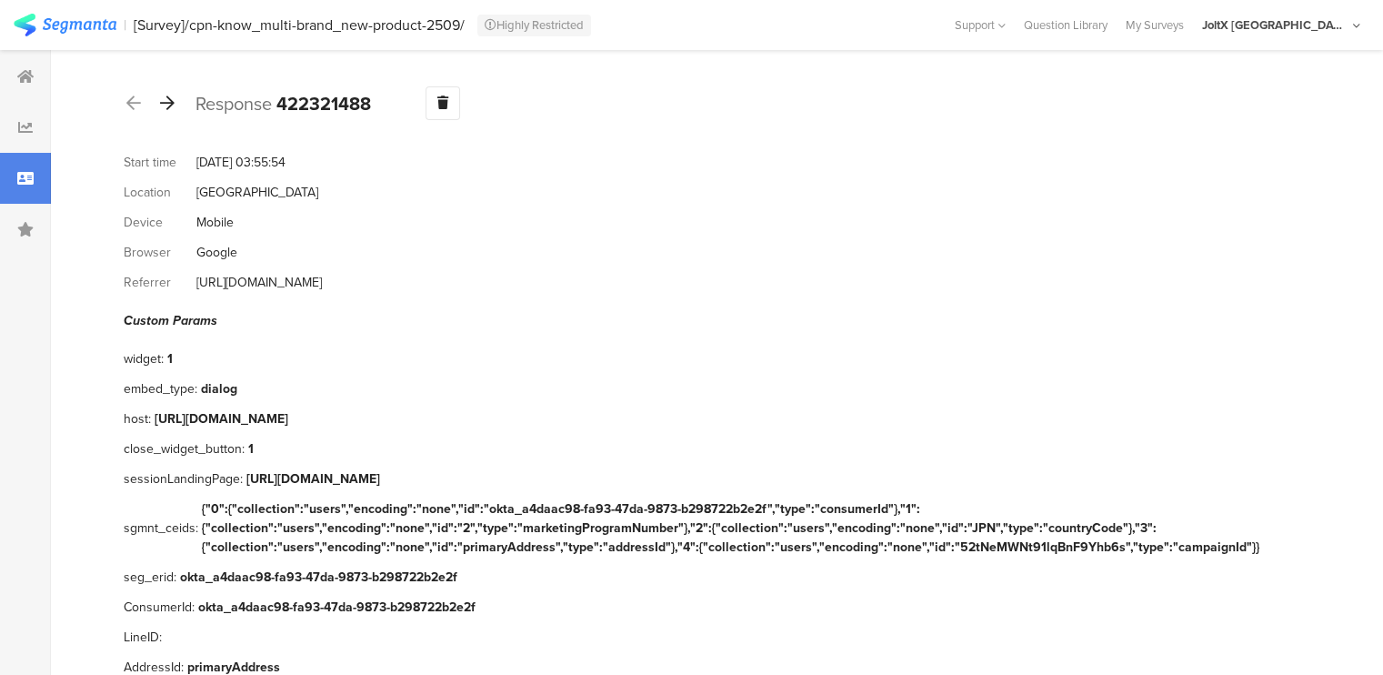
click at [164, 101] on icon at bounding box center [167, 103] width 15 height 16
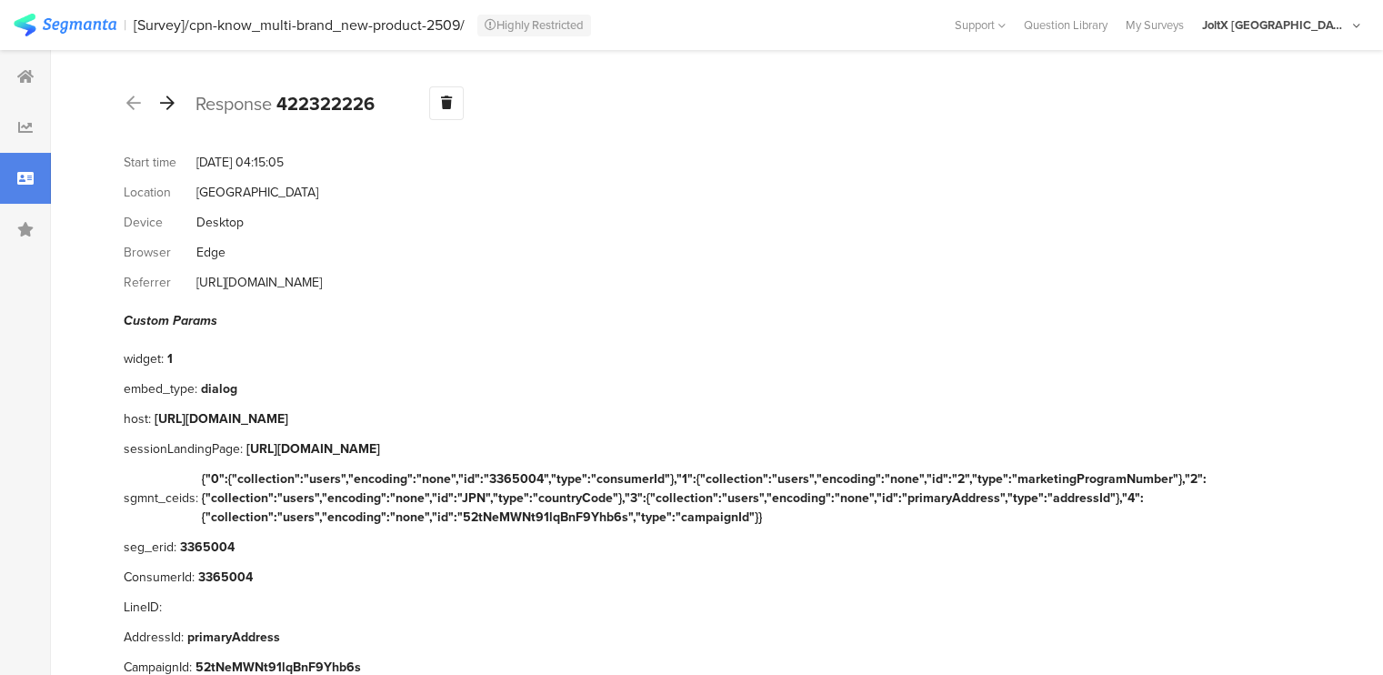
click at [164, 101] on icon at bounding box center [167, 103] width 15 height 16
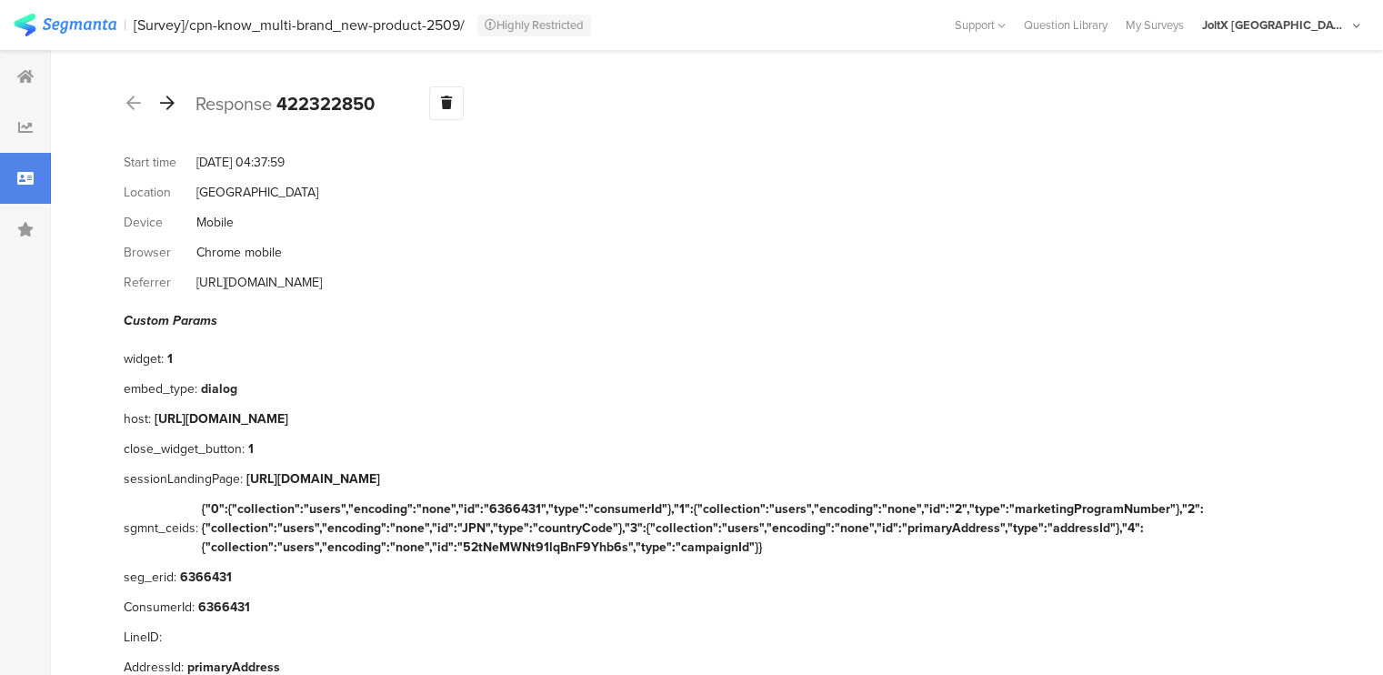
click at [164, 101] on icon at bounding box center [167, 103] width 15 height 16
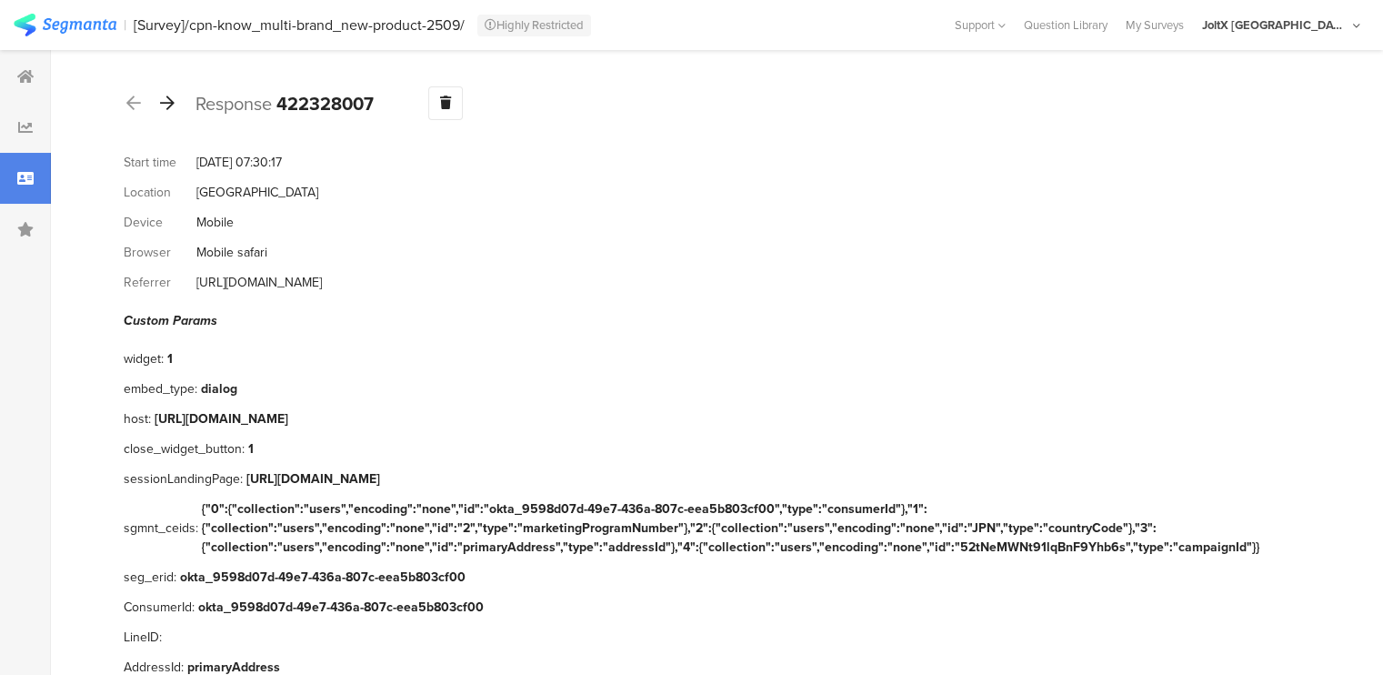
click at [164, 101] on icon at bounding box center [167, 103] width 15 height 16
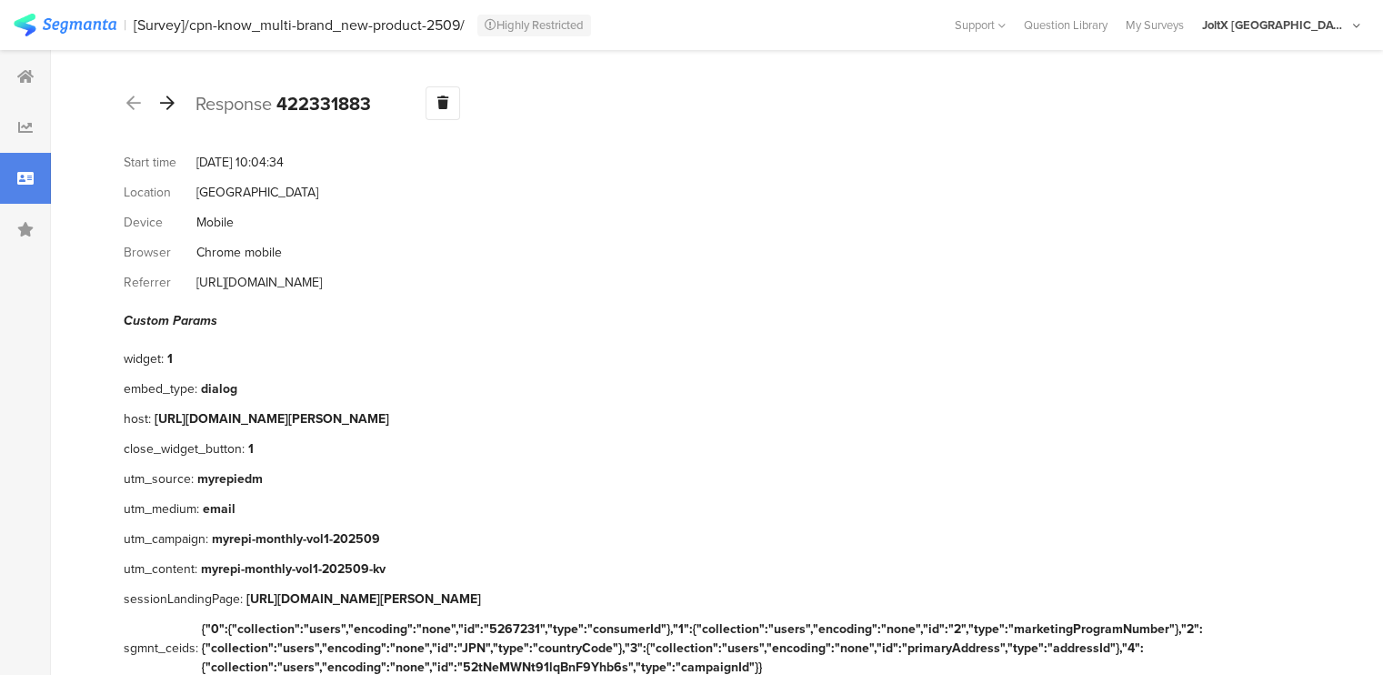
click at [164, 101] on icon at bounding box center [167, 103] width 15 height 16
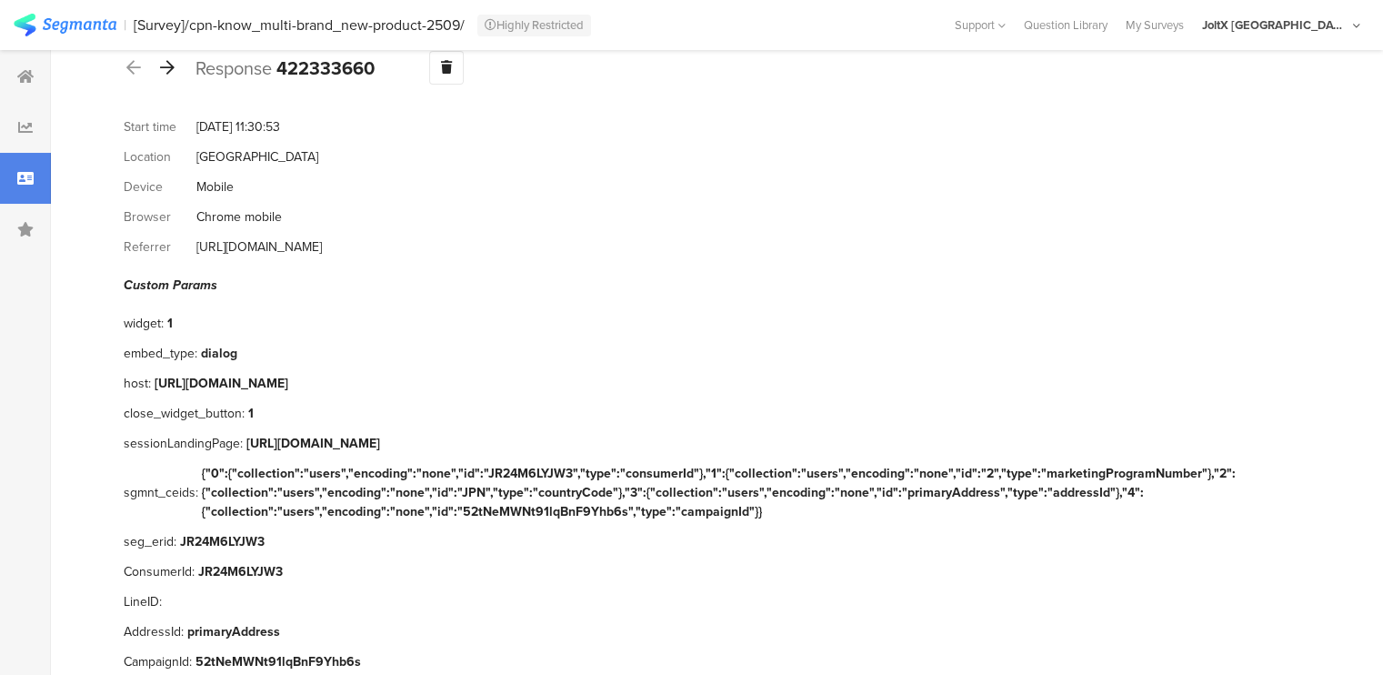
scroll to position [37, 0]
click at [167, 58] on icon at bounding box center [167, 65] width 15 height 16
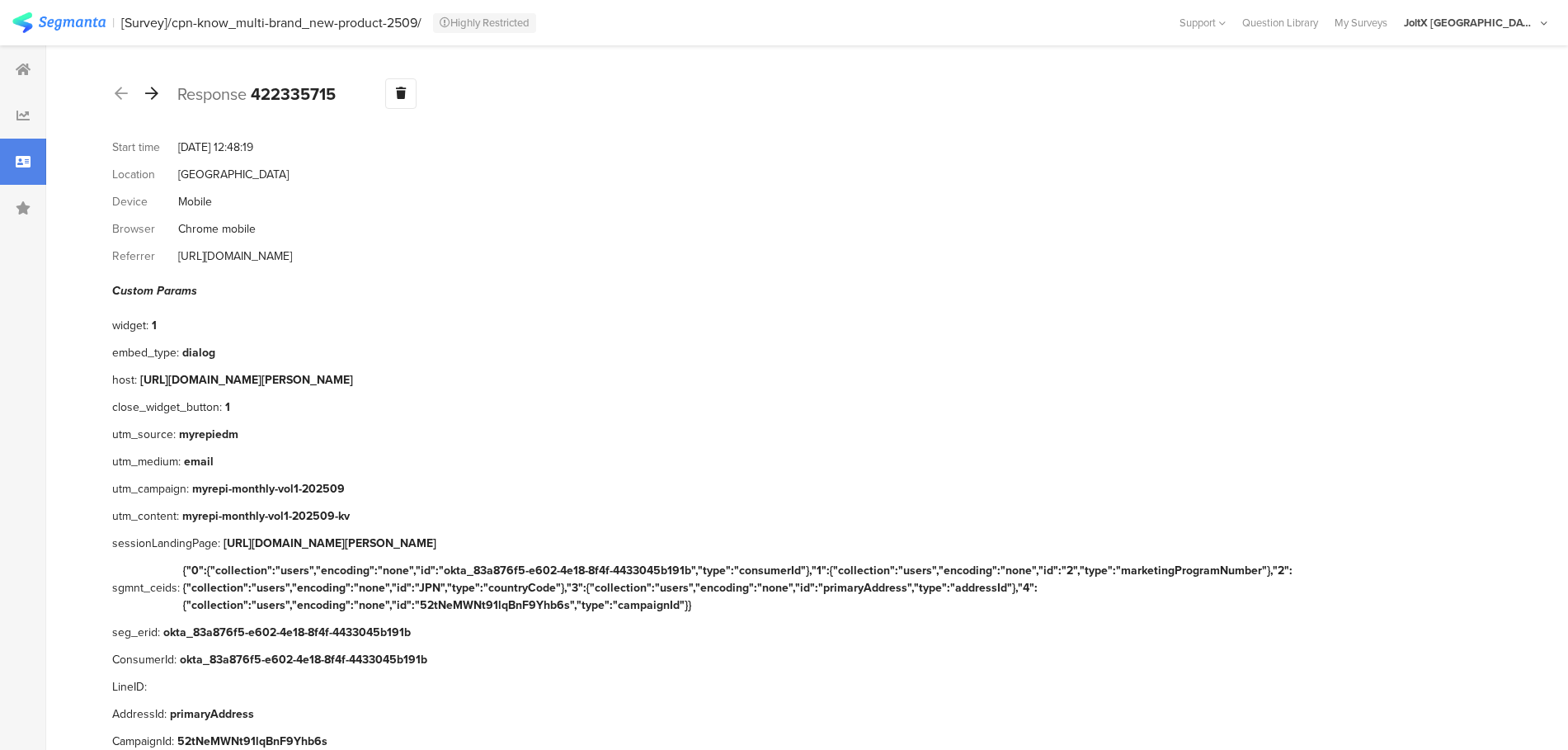
click at [158, 99] on icon at bounding box center [152, 94] width 14 height 15
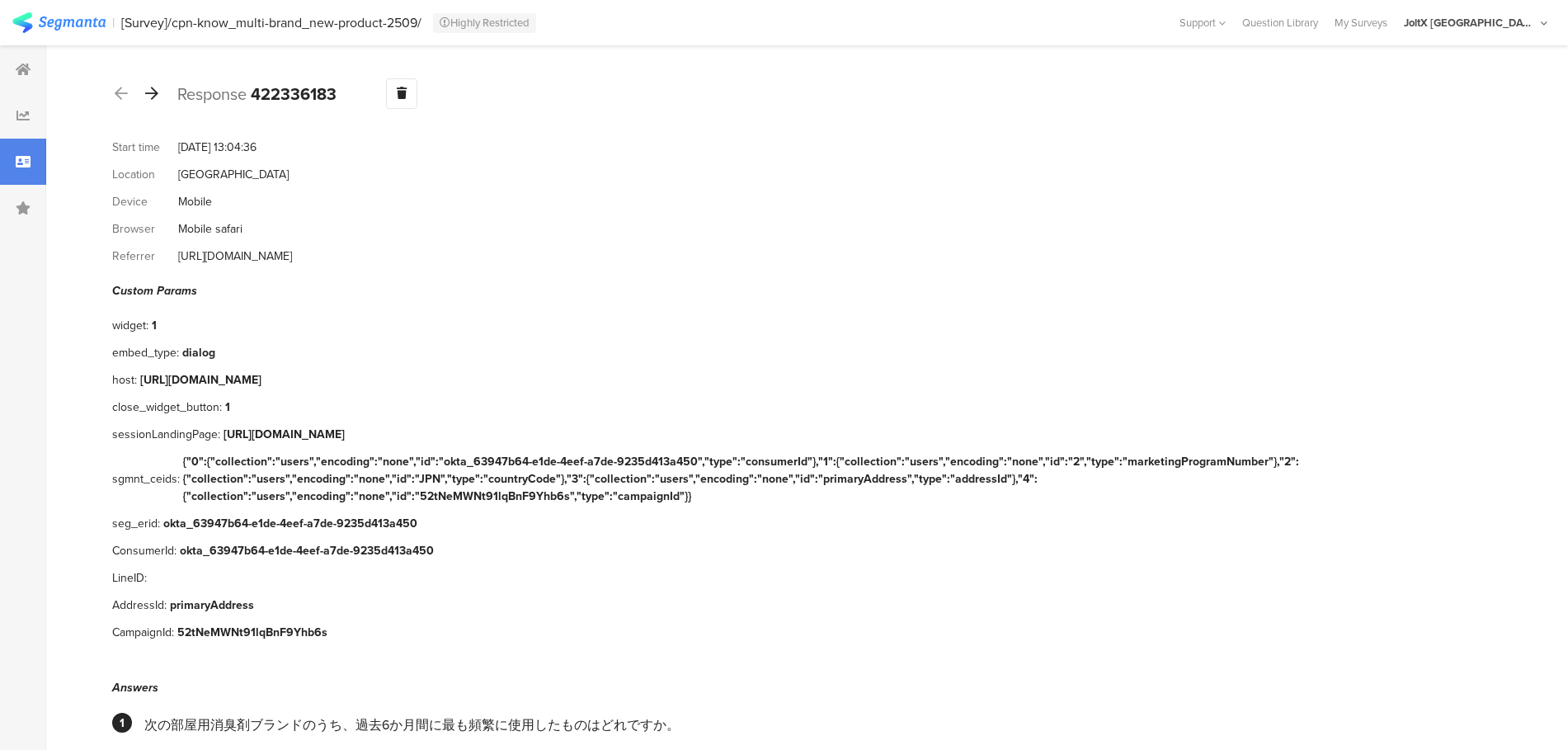
click at [158, 99] on icon at bounding box center [152, 94] width 14 height 15
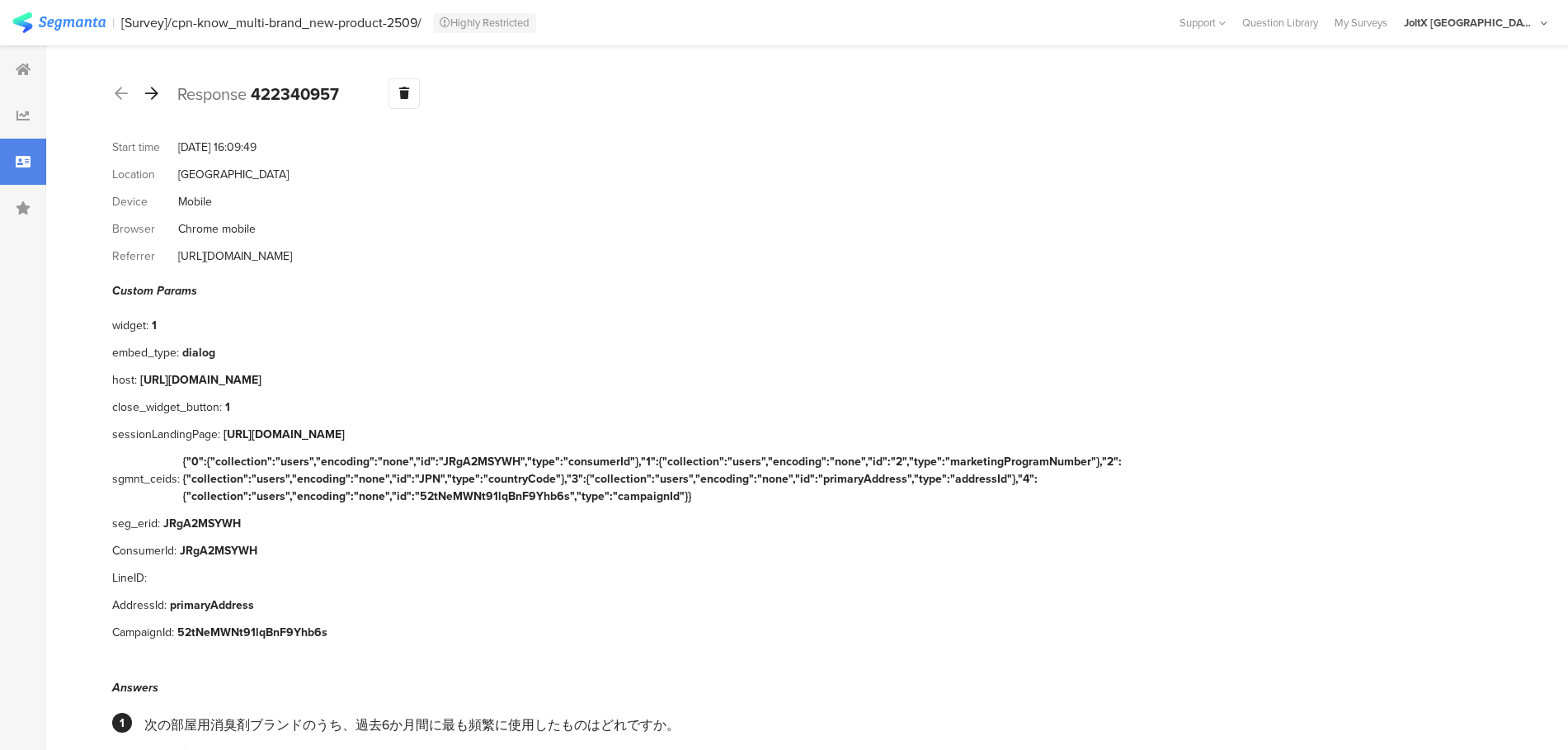
click at [158, 99] on icon at bounding box center [152, 94] width 14 height 15
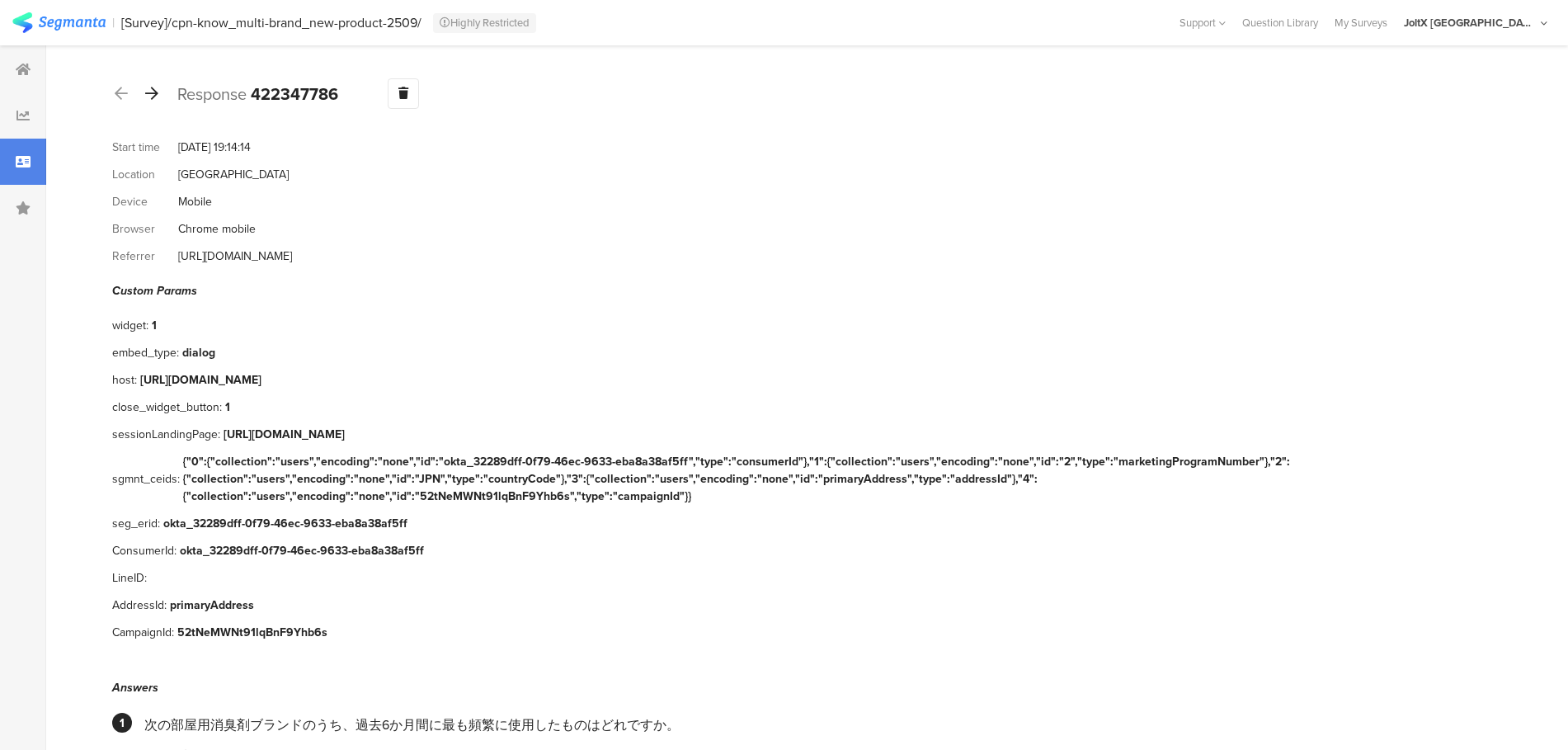
click at [158, 99] on icon at bounding box center [152, 94] width 14 height 15
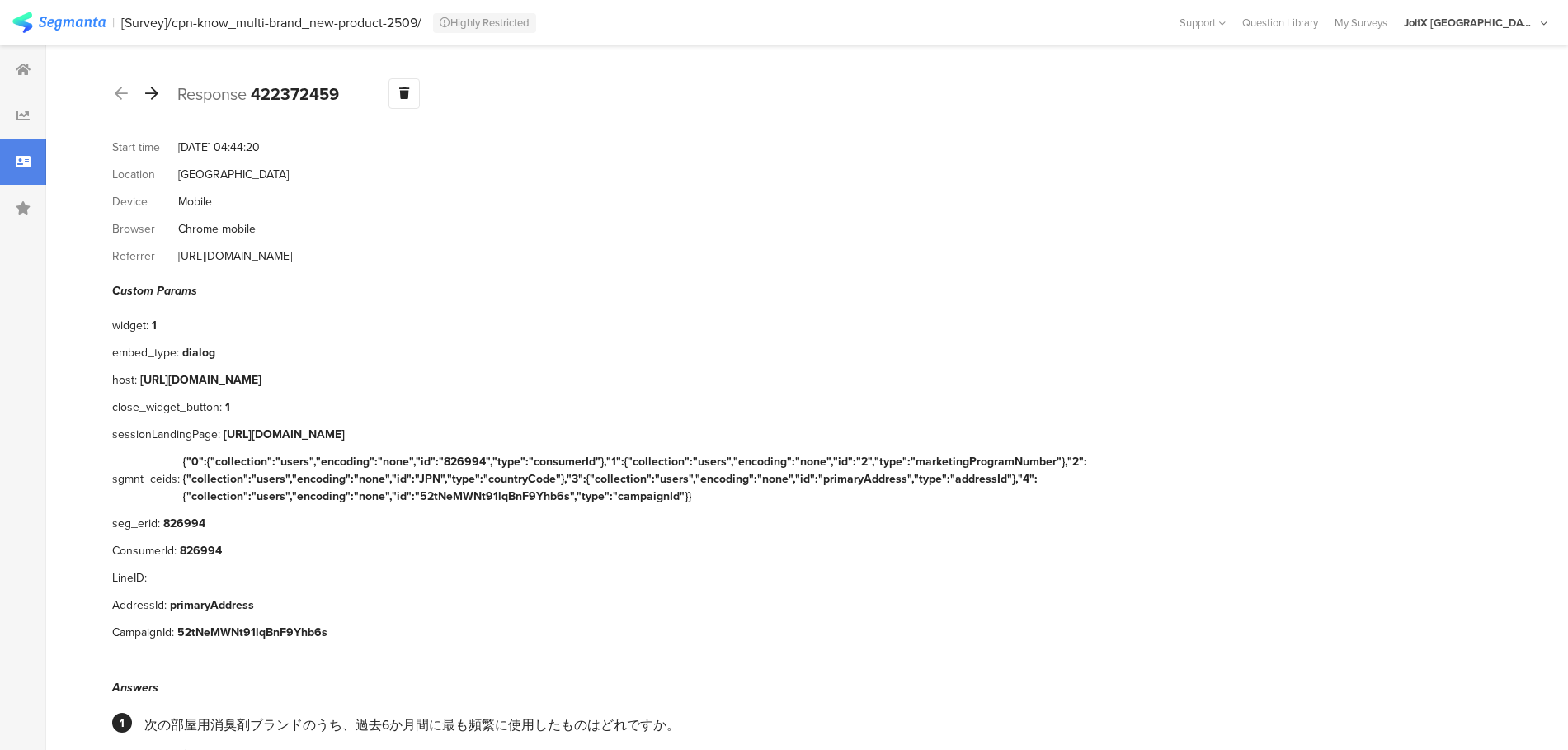
click at [158, 99] on icon at bounding box center [152, 94] width 14 height 15
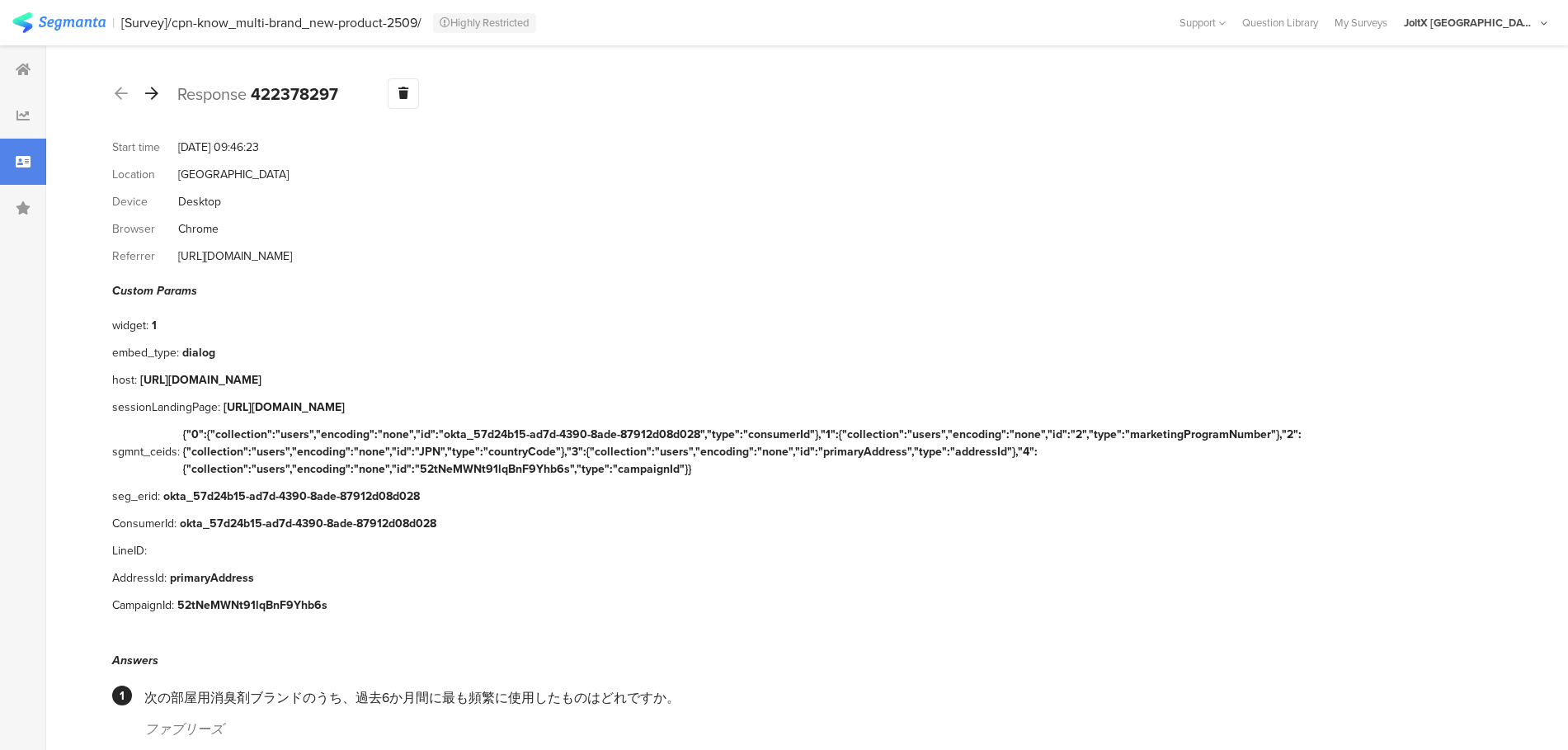
click at [158, 99] on icon at bounding box center [152, 94] width 14 height 15
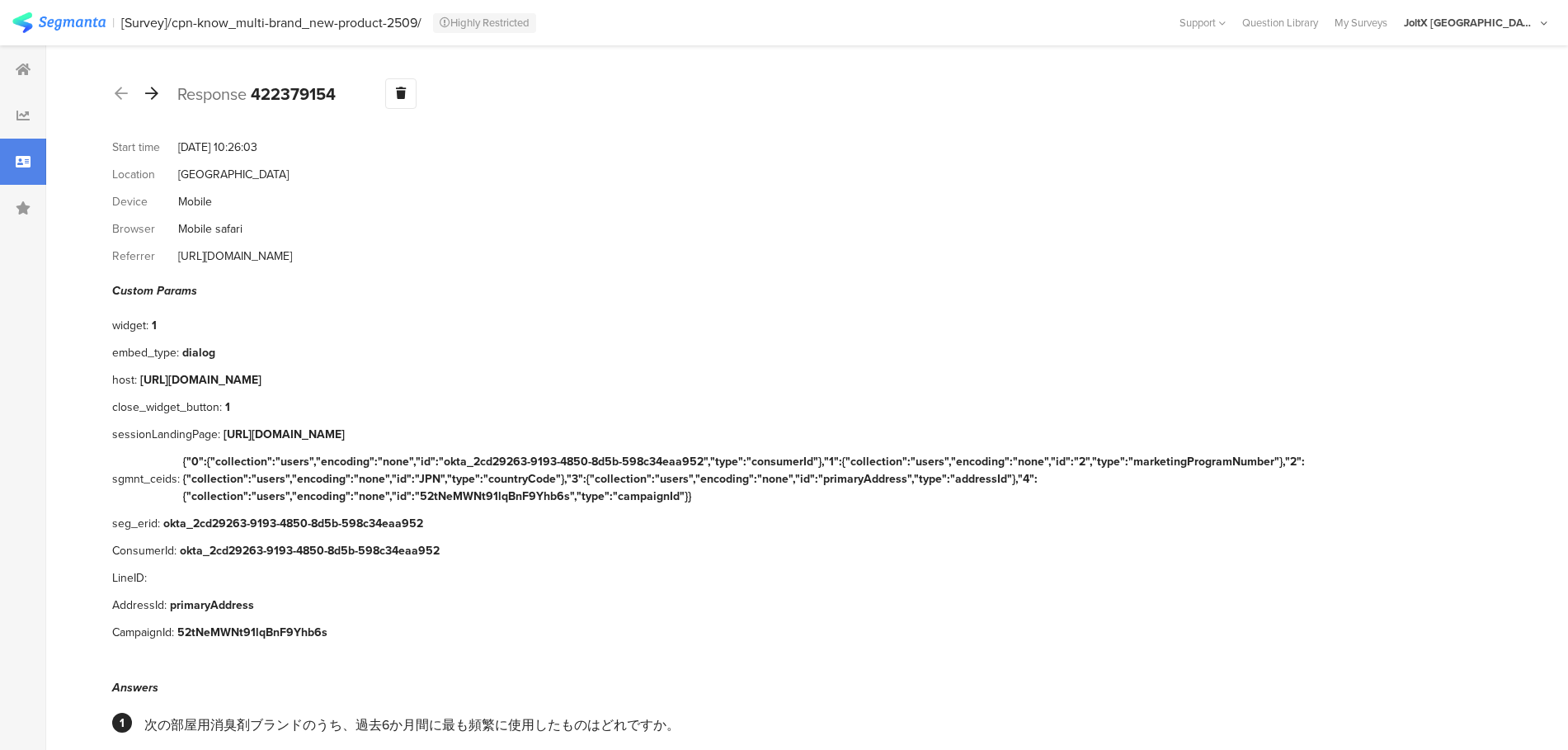
click at [158, 99] on icon at bounding box center [152, 94] width 14 height 15
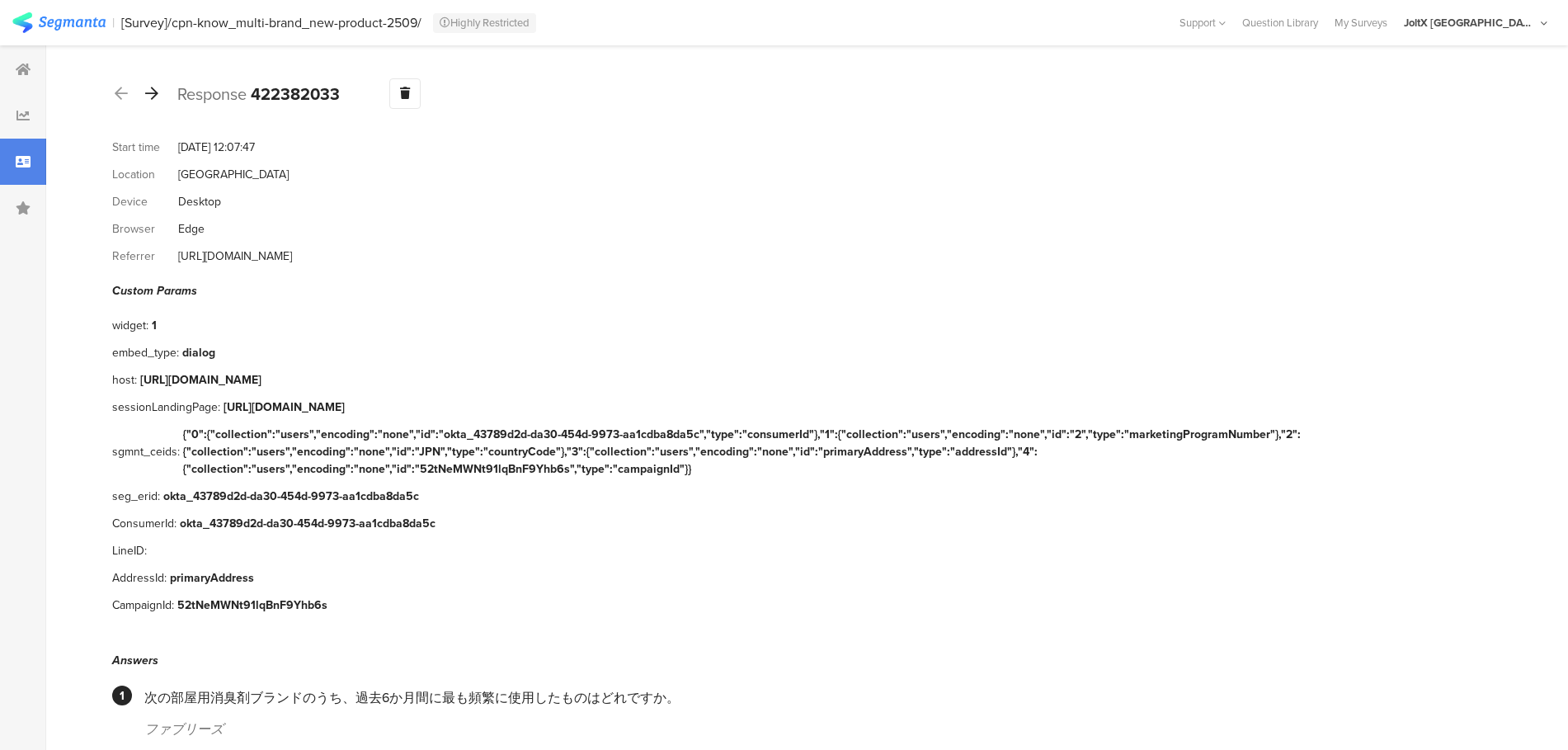
click at [158, 99] on icon at bounding box center [152, 94] width 14 height 15
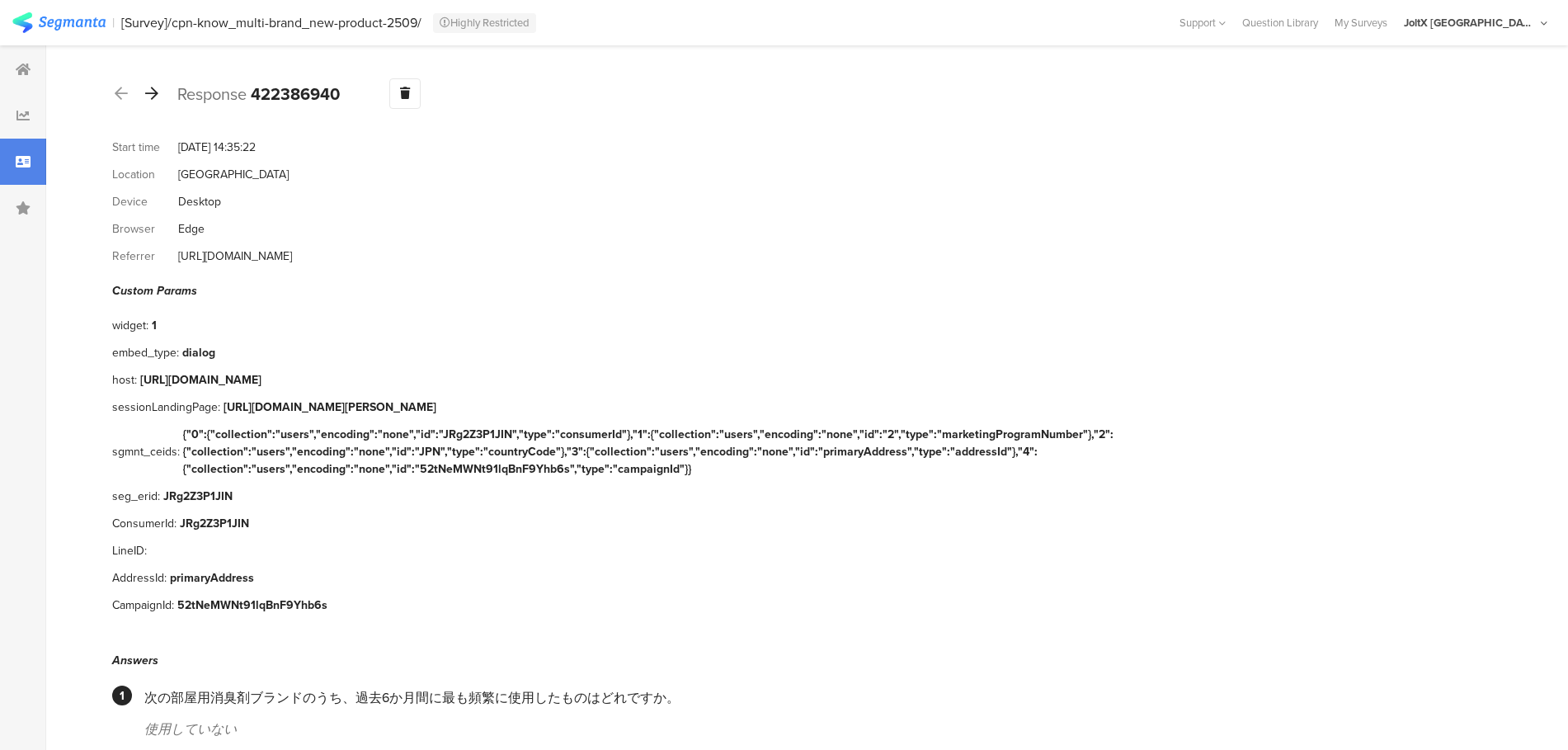
click at [158, 99] on icon at bounding box center [152, 94] width 14 height 15
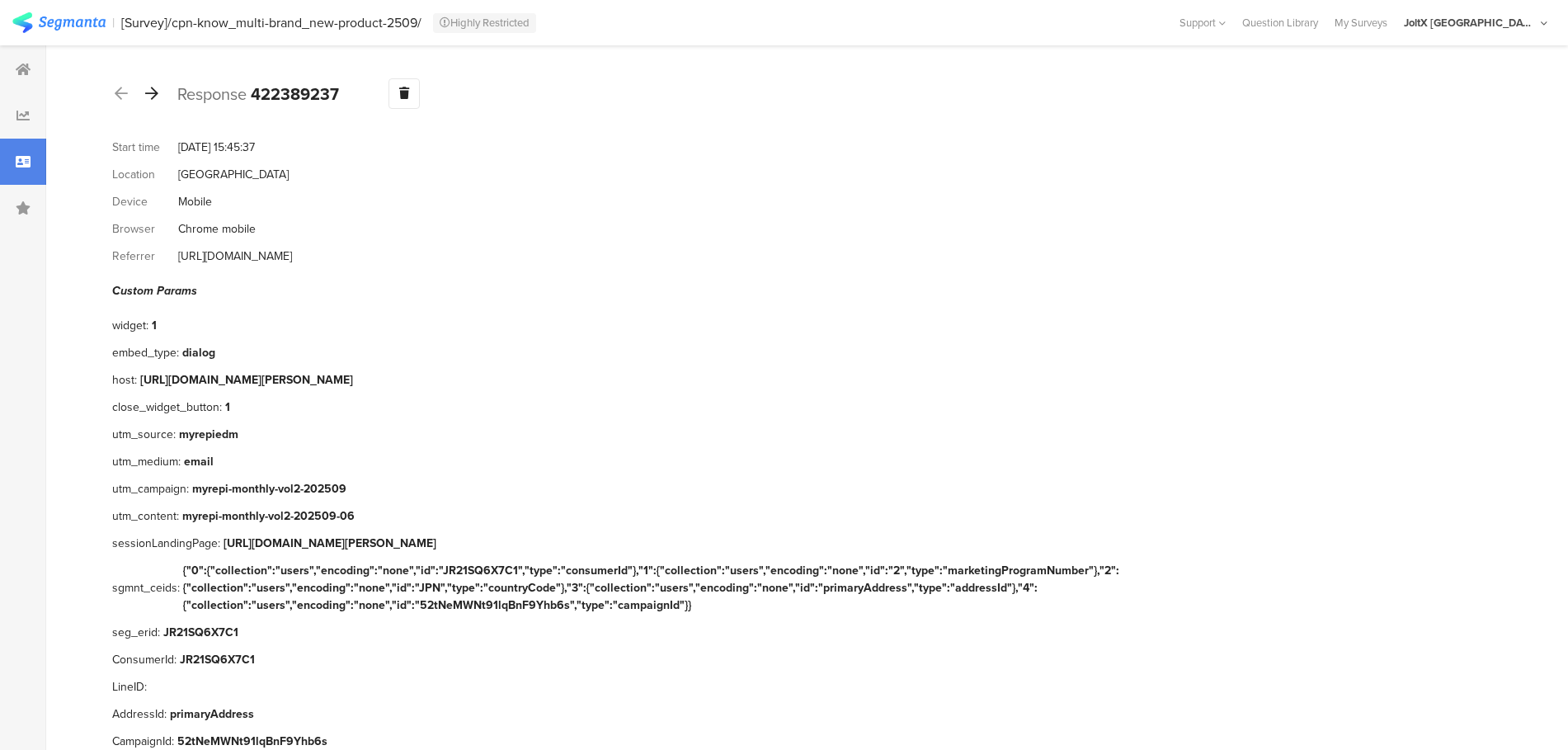
click at [158, 99] on icon at bounding box center [152, 94] width 14 height 15
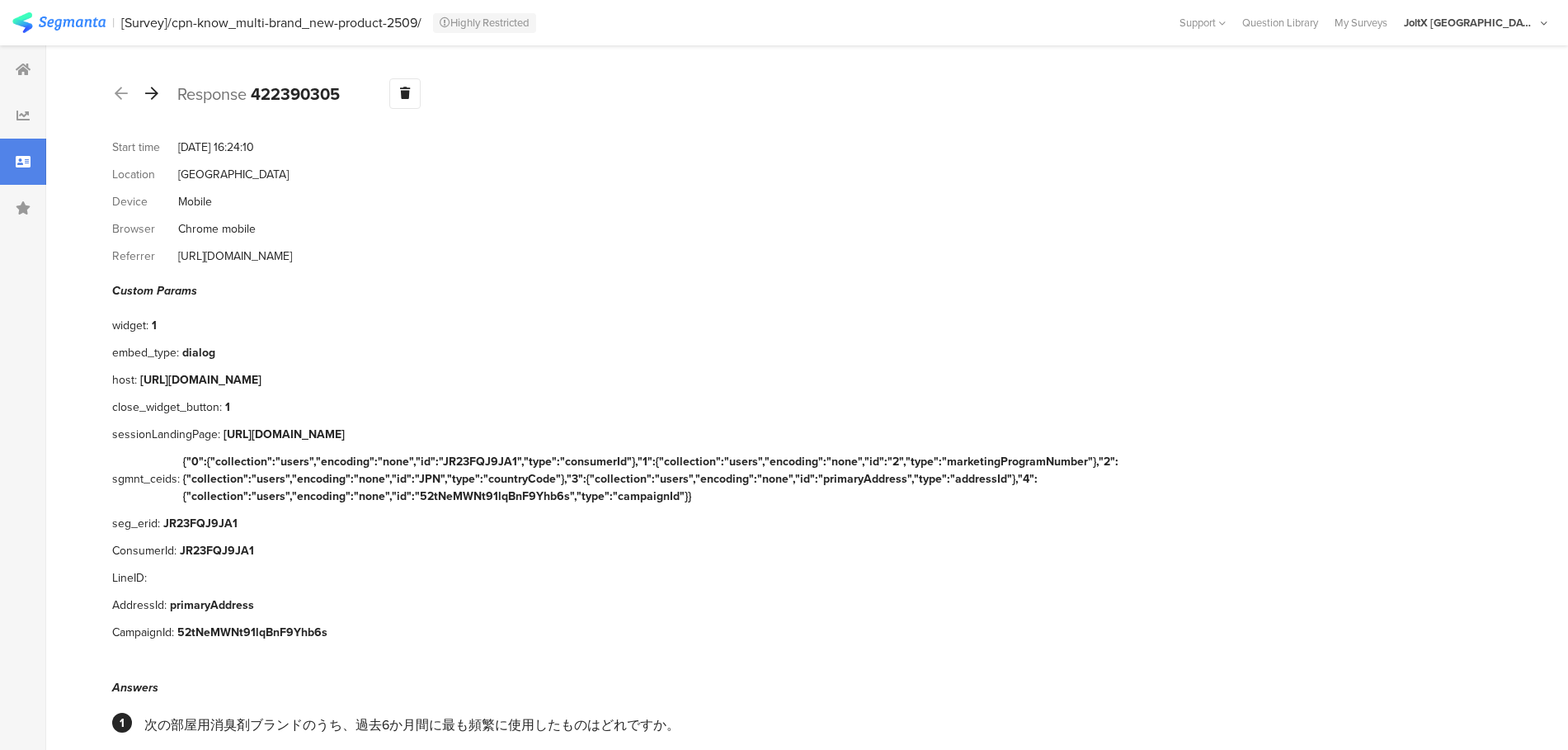
click at [158, 99] on icon at bounding box center [152, 94] width 14 height 15
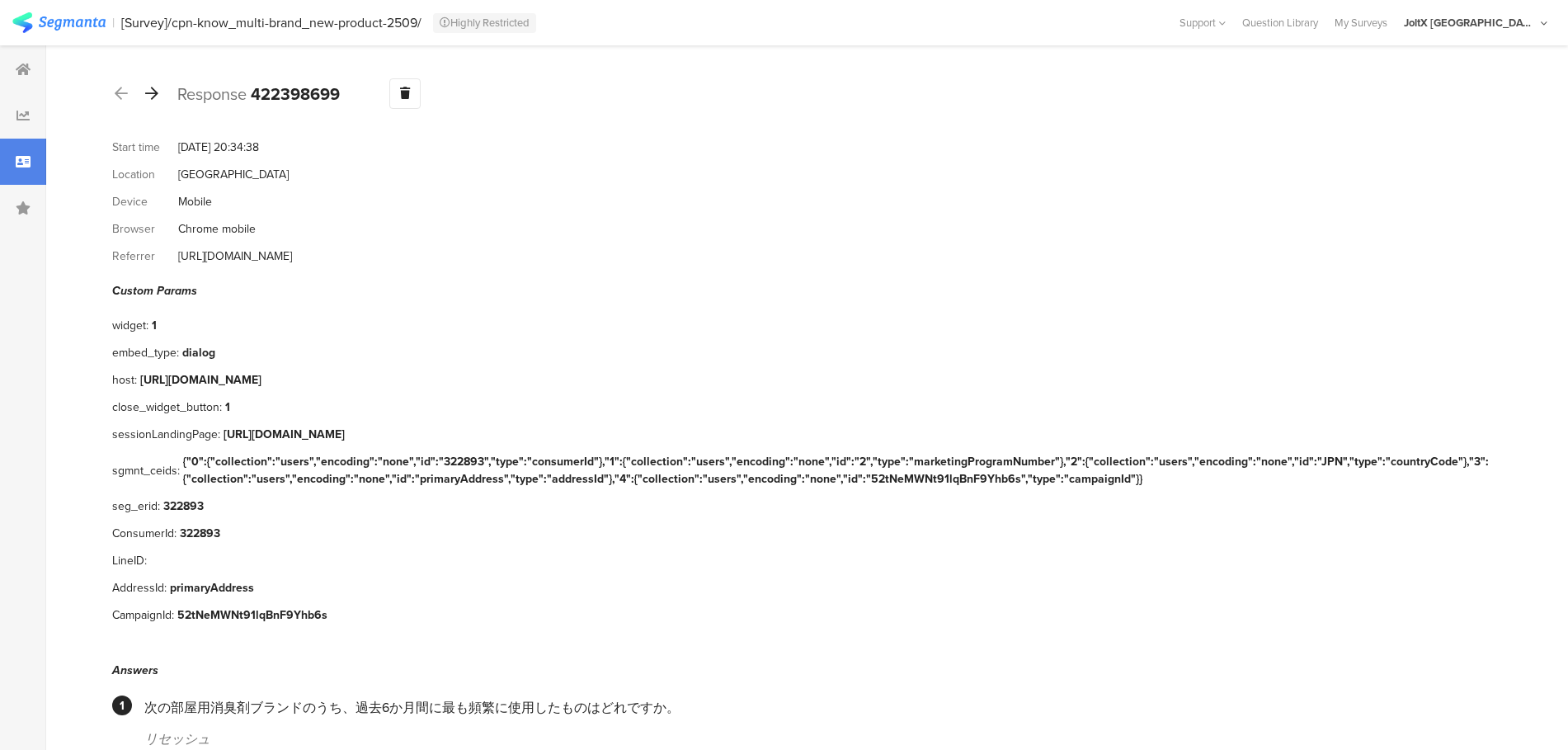
click at [158, 99] on icon at bounding box center [152, 94] width 14 height 15
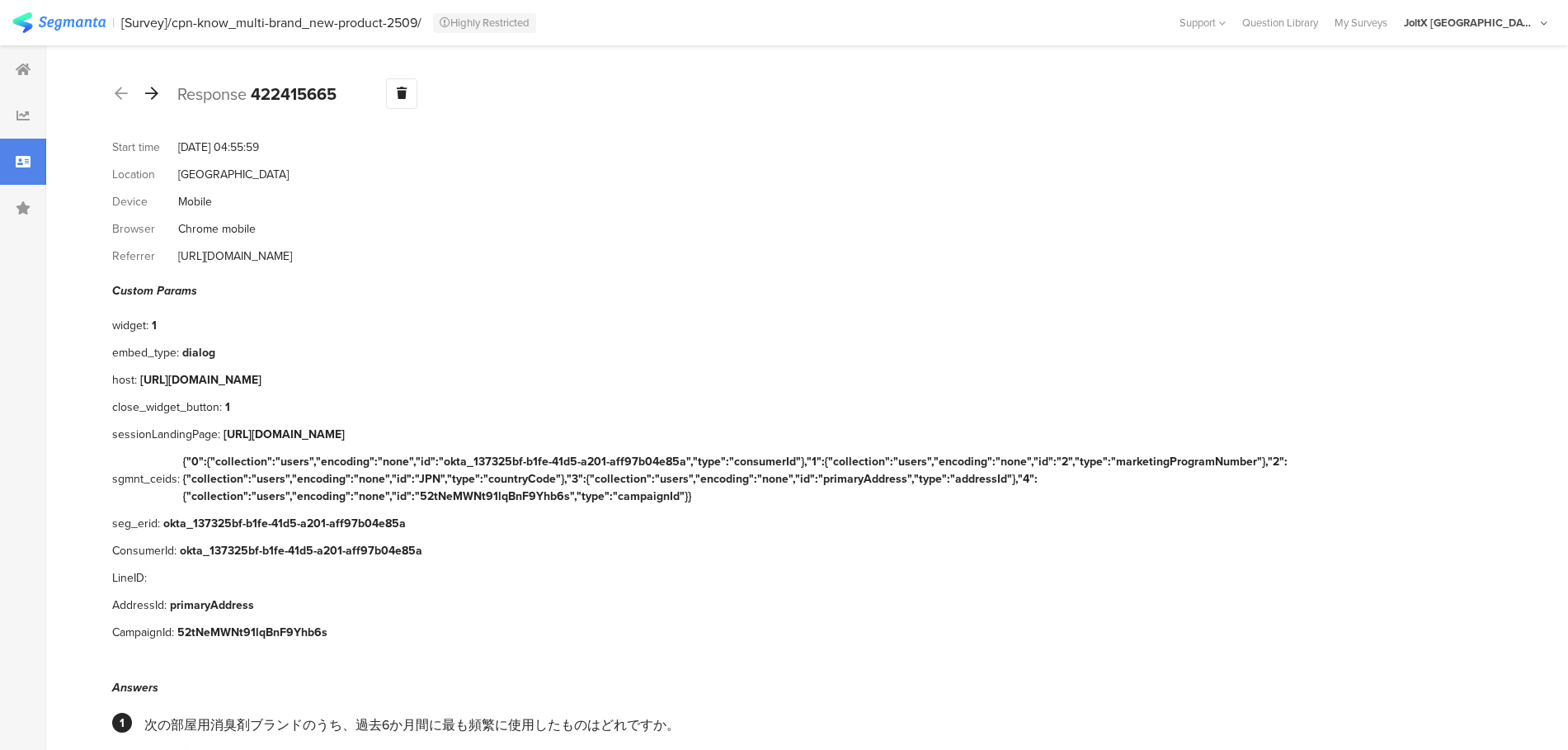
click at [158, 99] on icon at bounding box center [152, 94] width 14 height 15
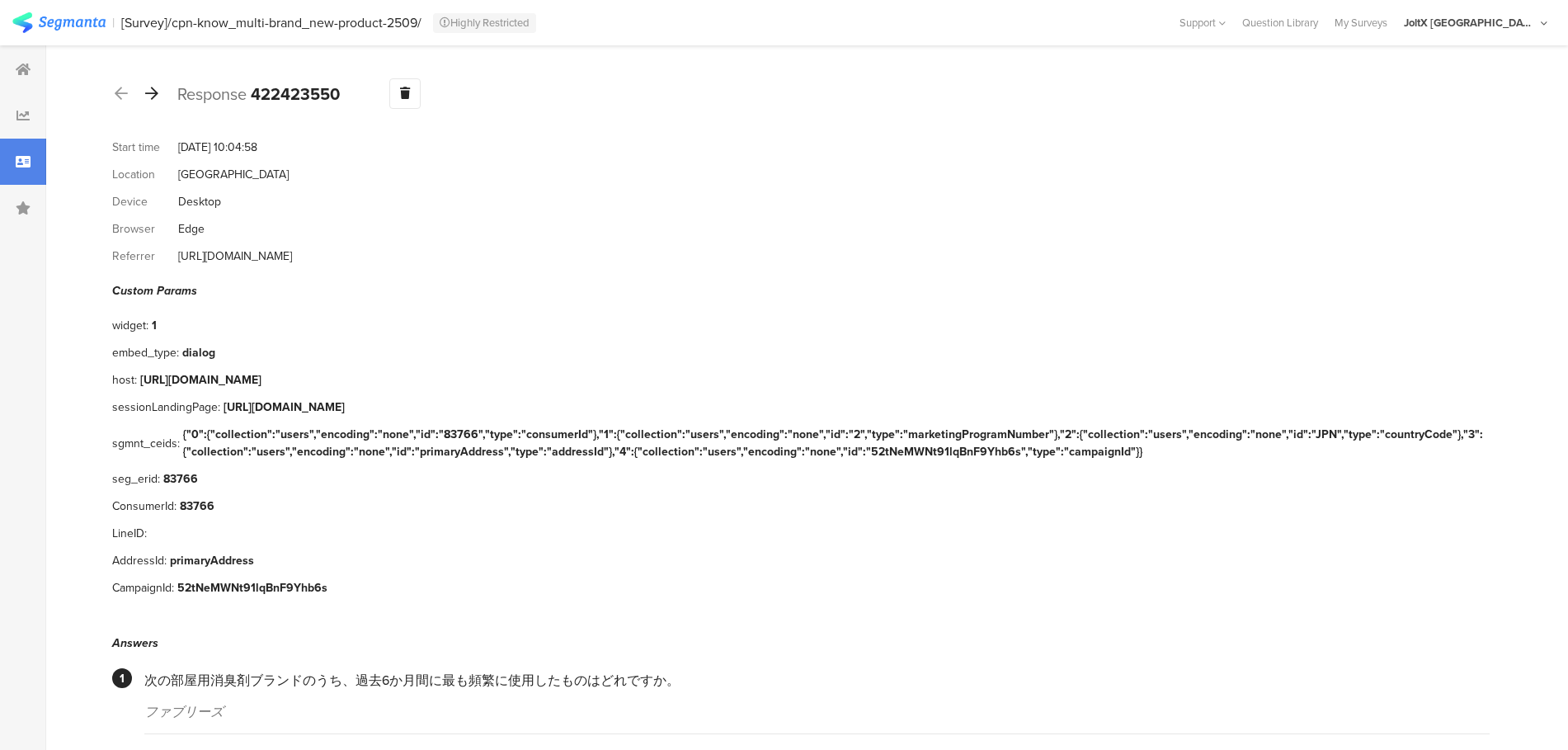
click at [158, 99] on icon at bounding box center [152, 94] width 14 height 15
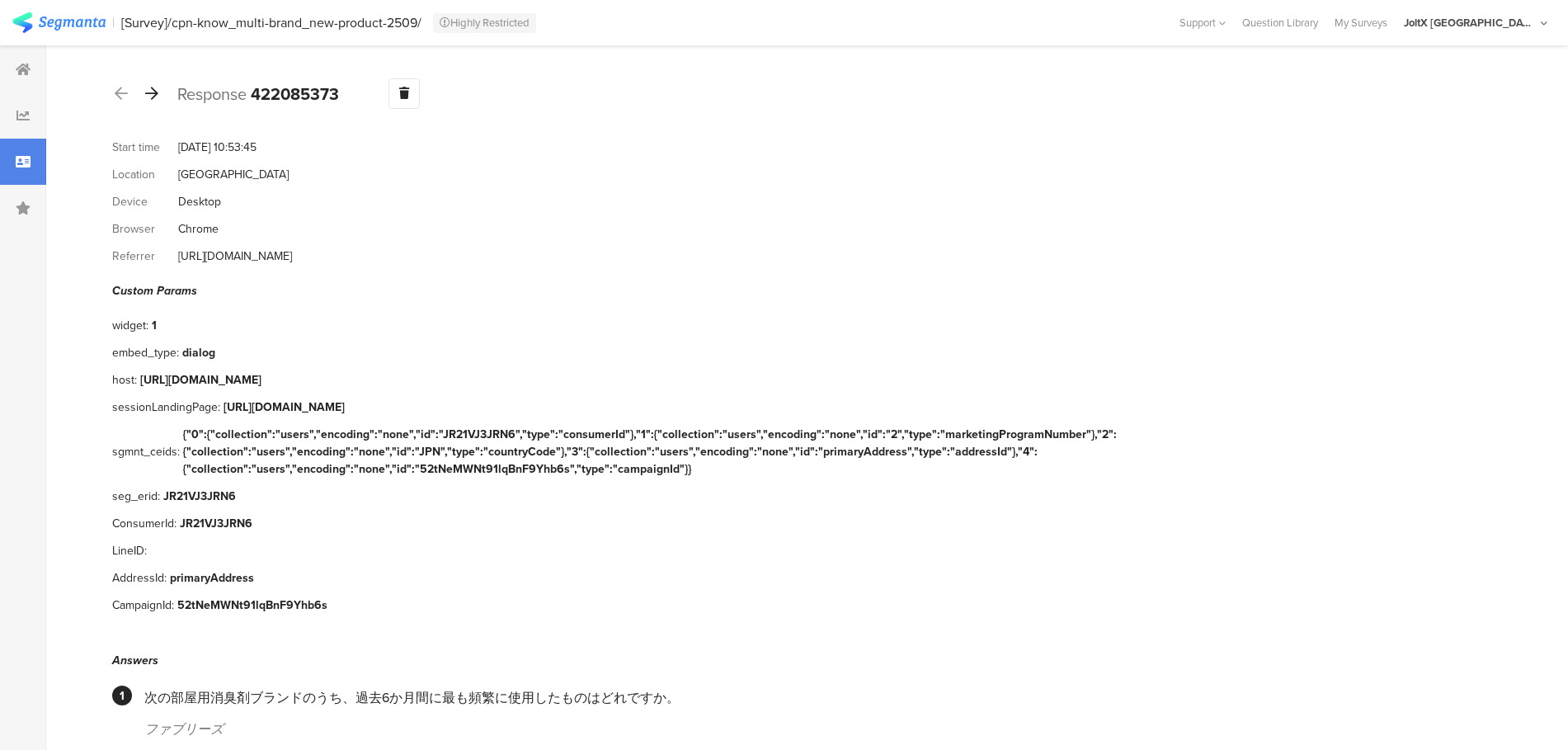
click at [158, 99] on icon at bounding box center [152, 94] width 14 height 15
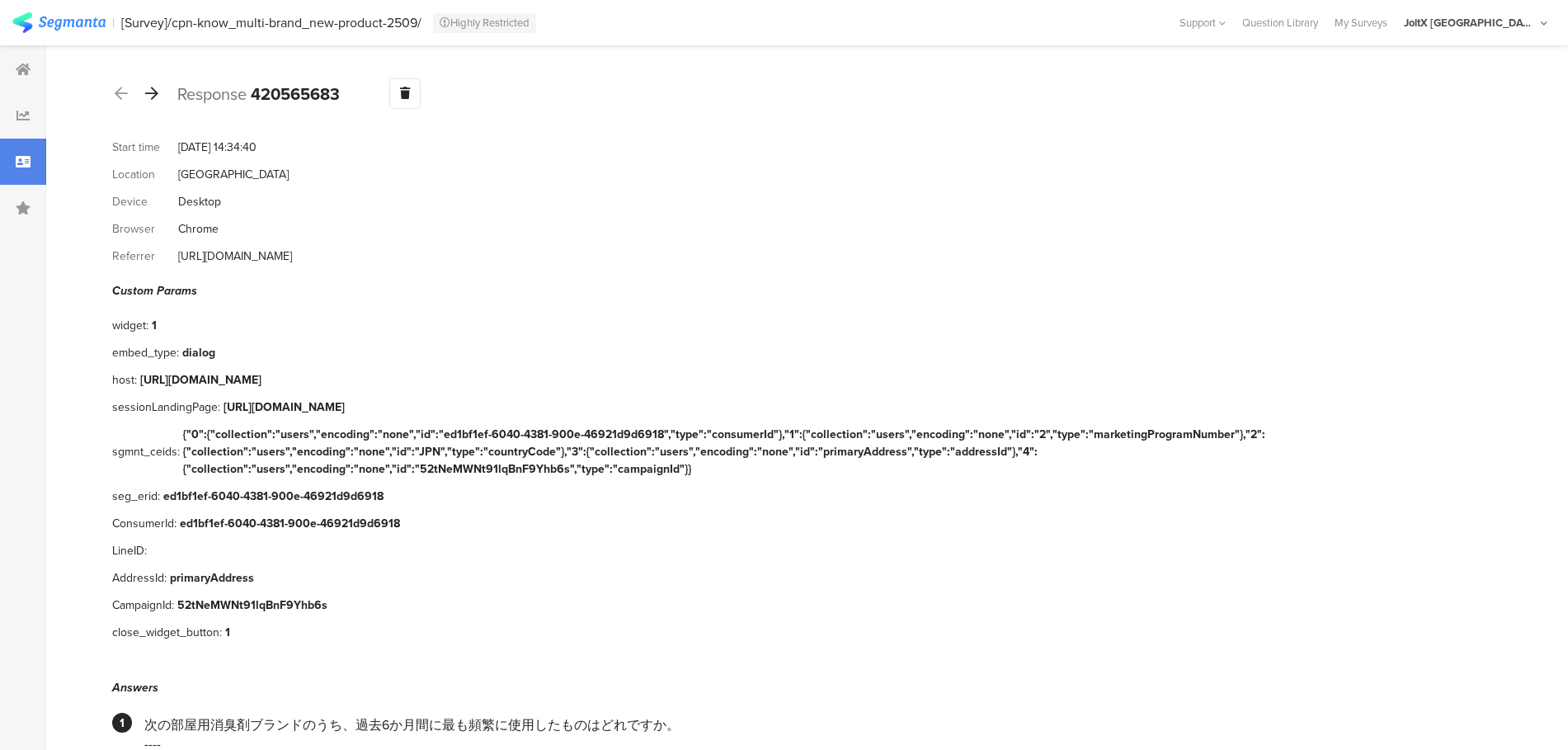
click at [158, 99] on icon at bounding box center [152, 94] width 14 height 15
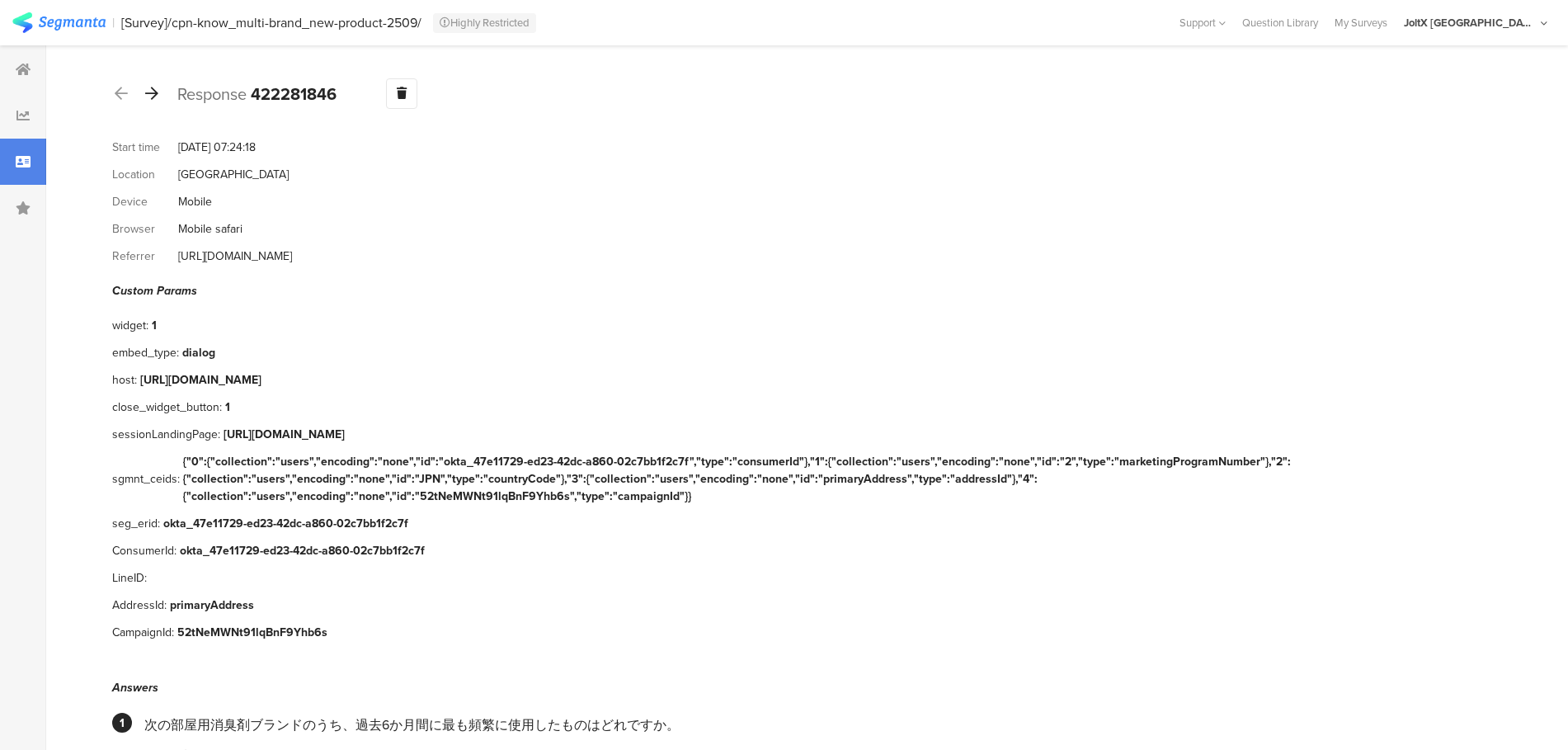
click at [158, 99] on icon at bounding box center [152, 94] width 14 height 15
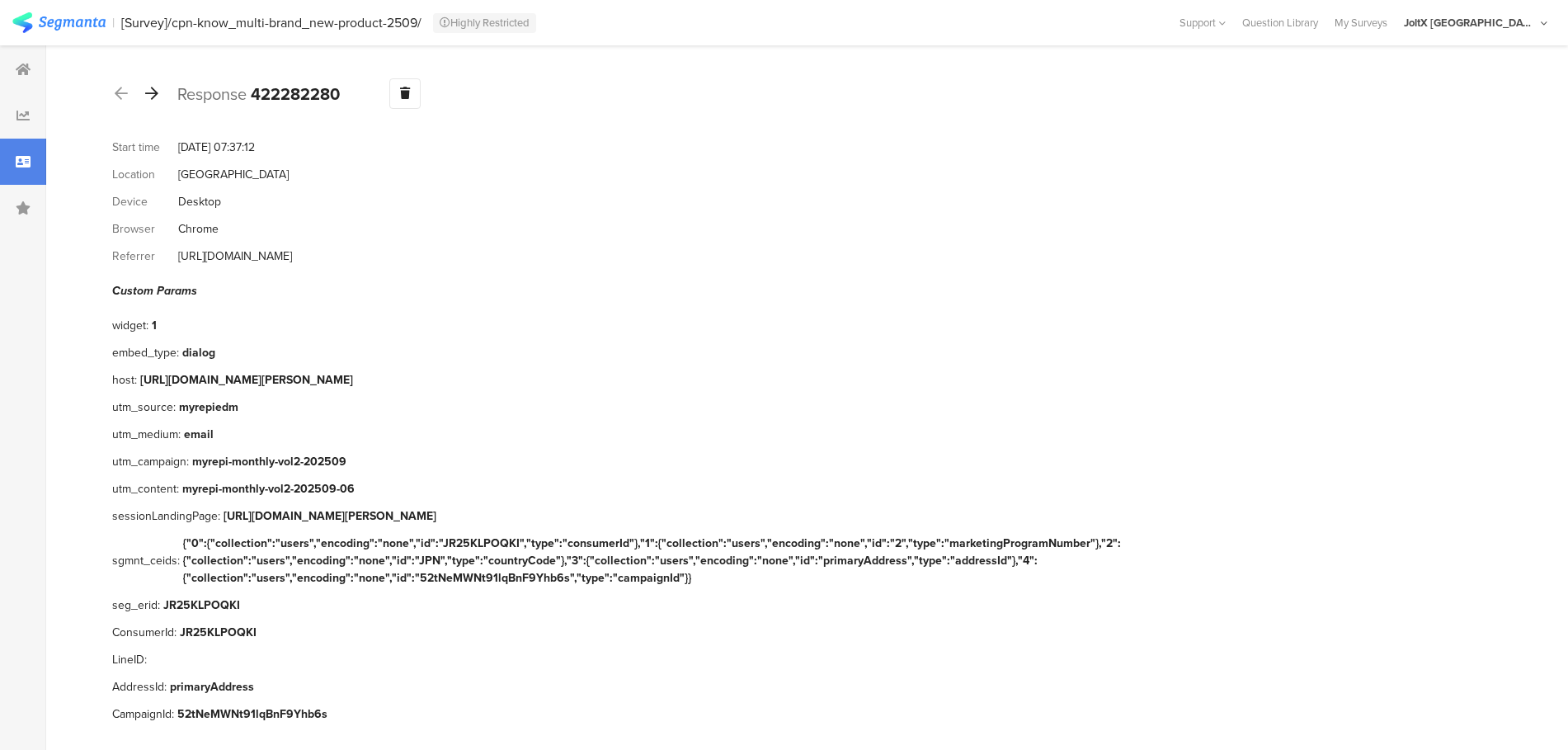
click at [158, 99] on icon at bounding box center [152, 94] width 14 height 15
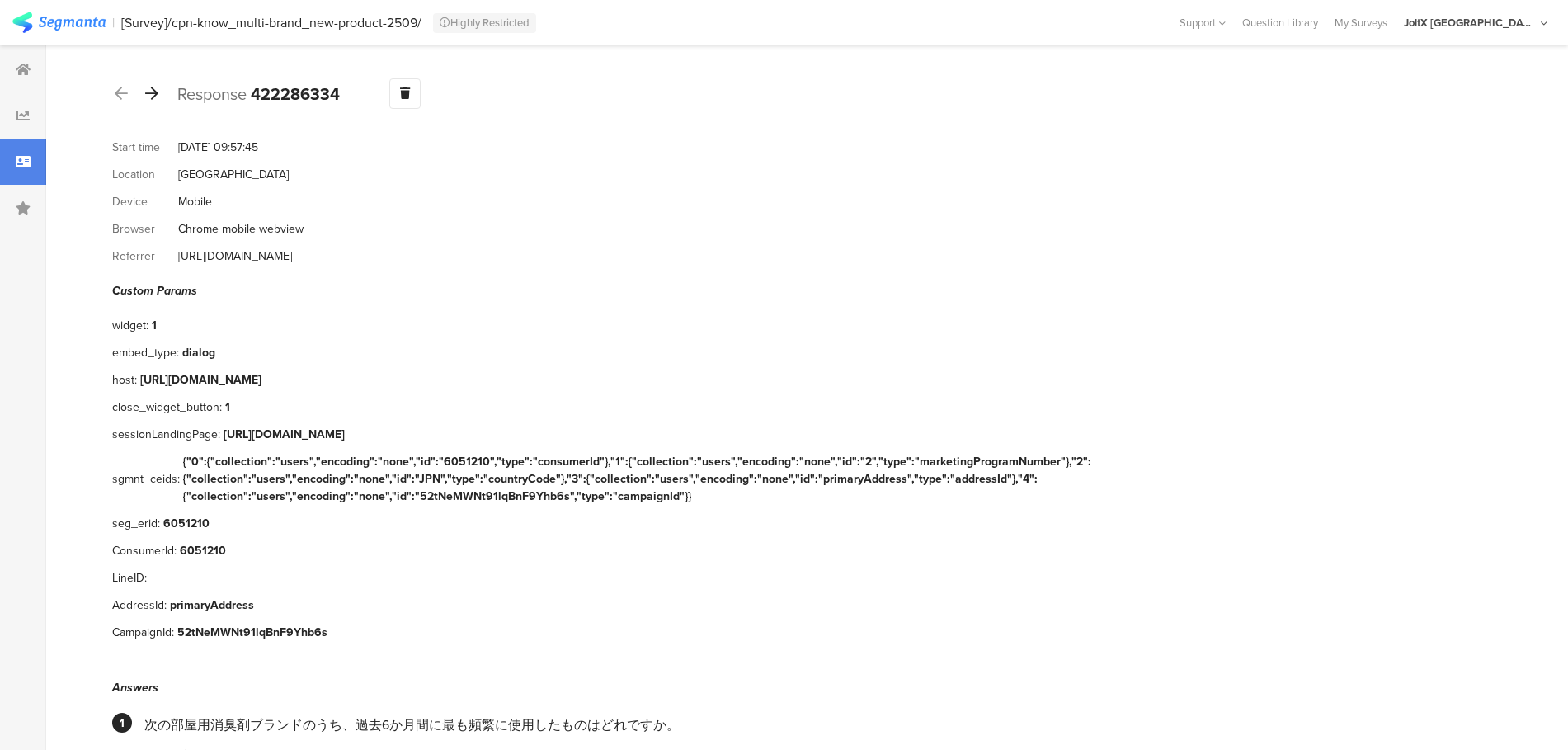
click at [158, 99] on icon at bounding box center [152, 94] width 14 height 15
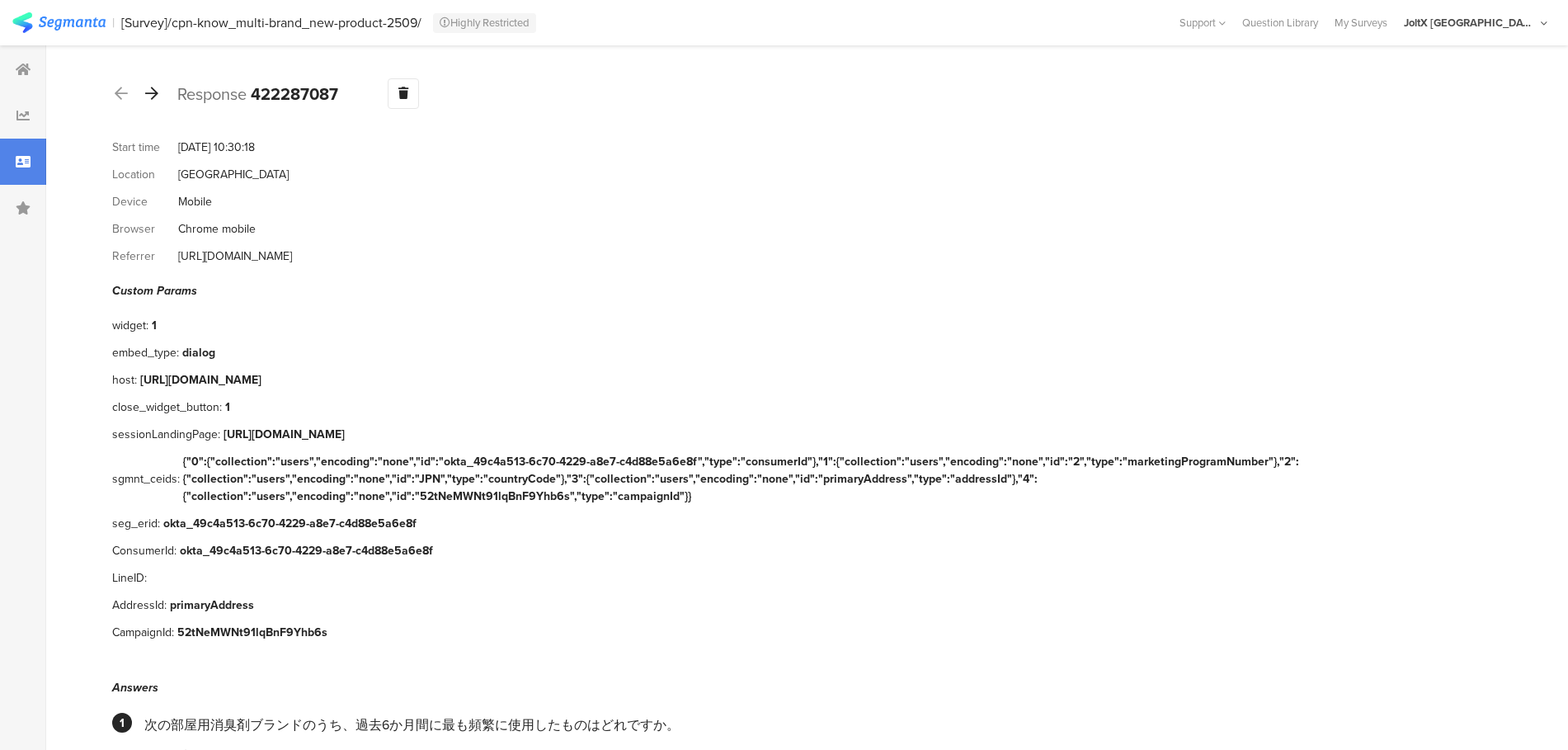
click at [158, 99] on icon at bounding box center [152, 94] width 14 height 15
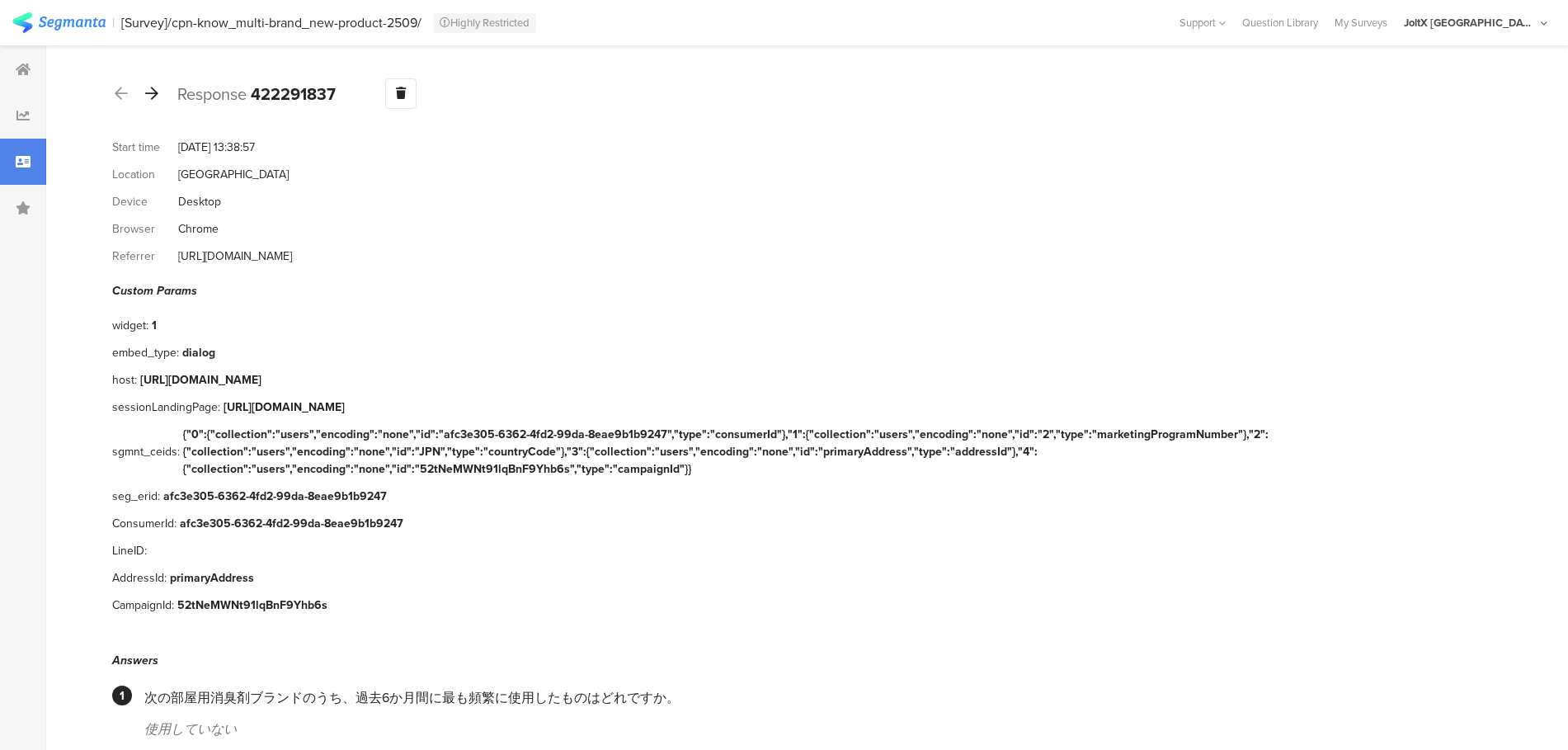
click at [152, 94] on icon at bounding box center [152, 94] width 14 height 15
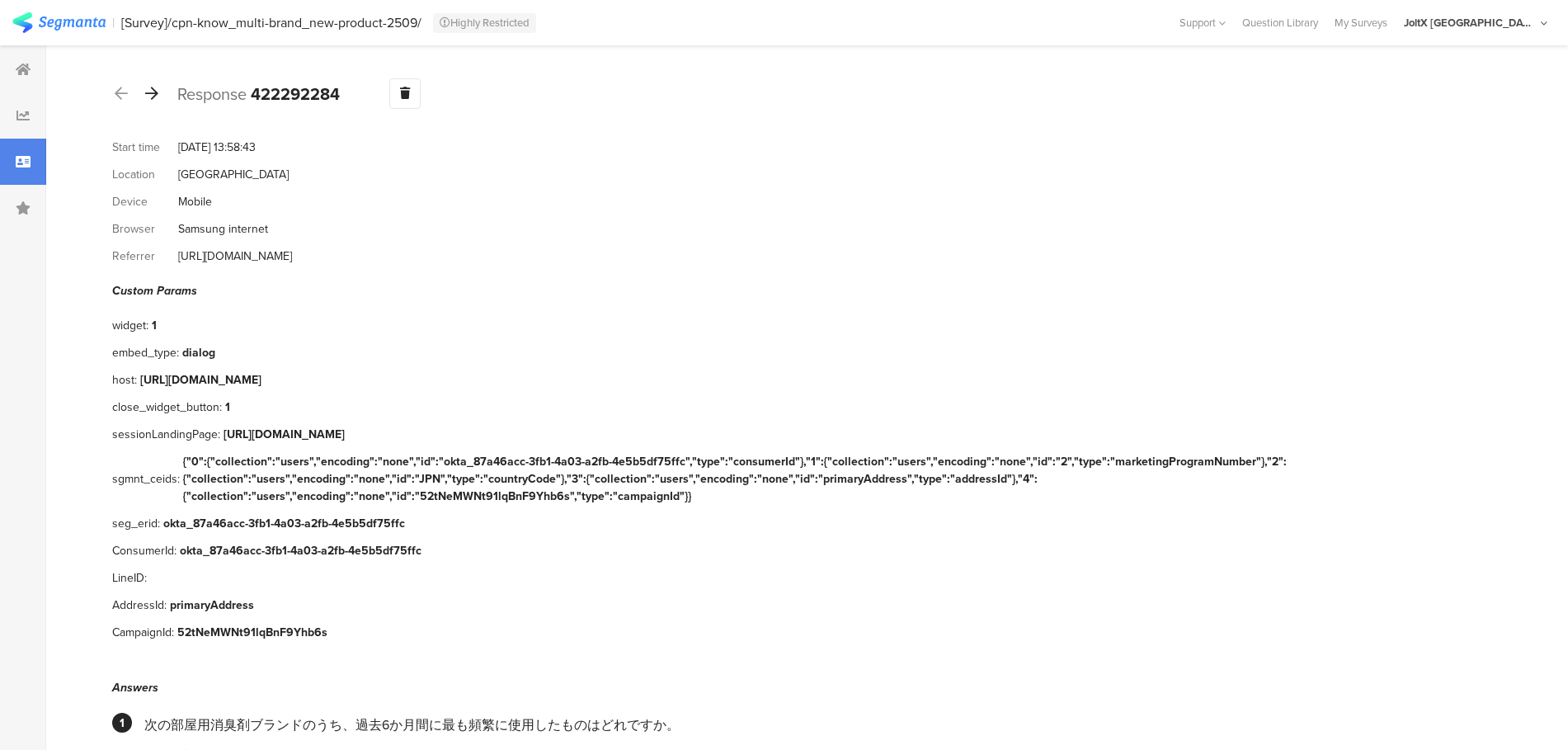
click at [152, 94] on icon at bounding box center [152, 94] width 14 height 15
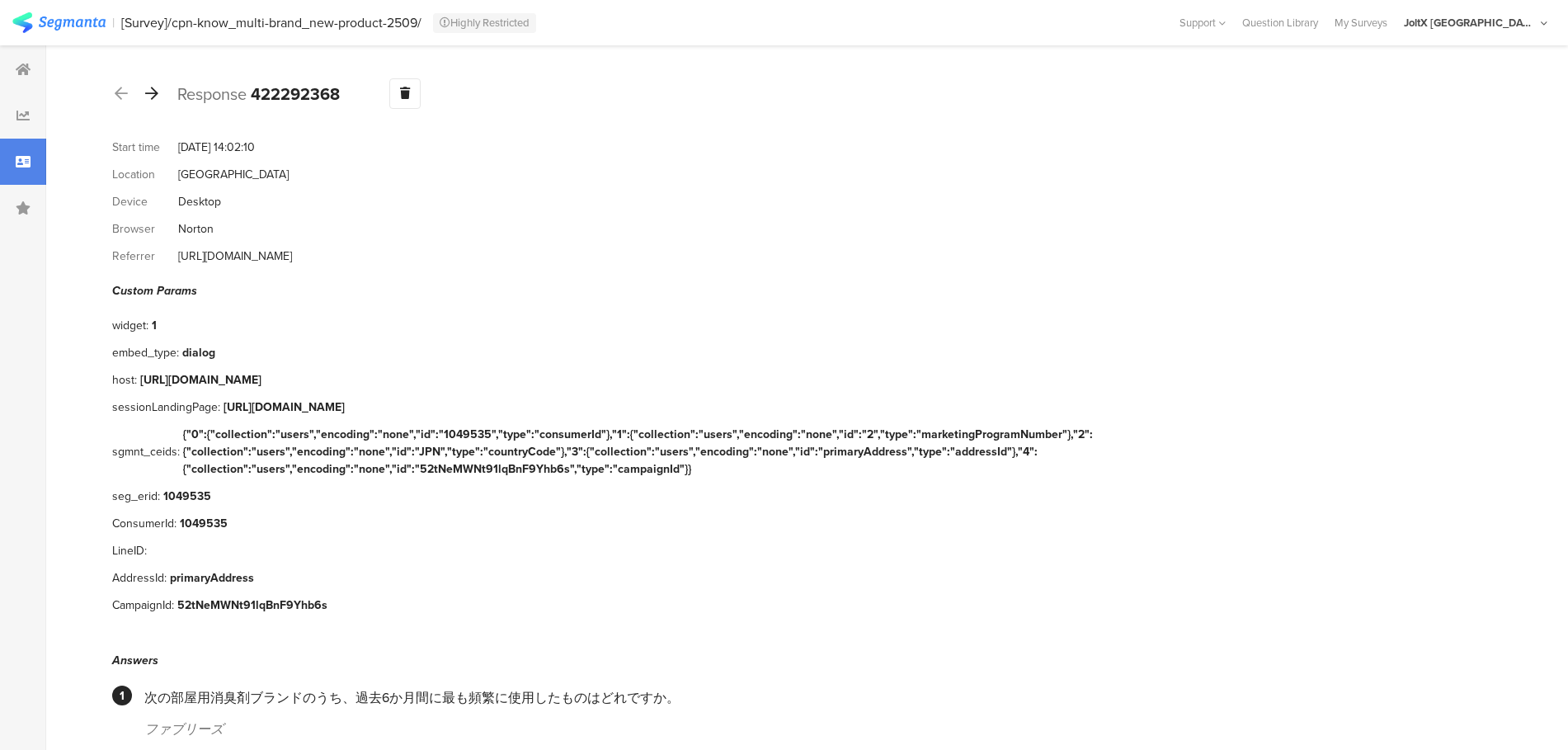
click at [152, 94] on icon at bounding box center [152, 94] width 14 height 15
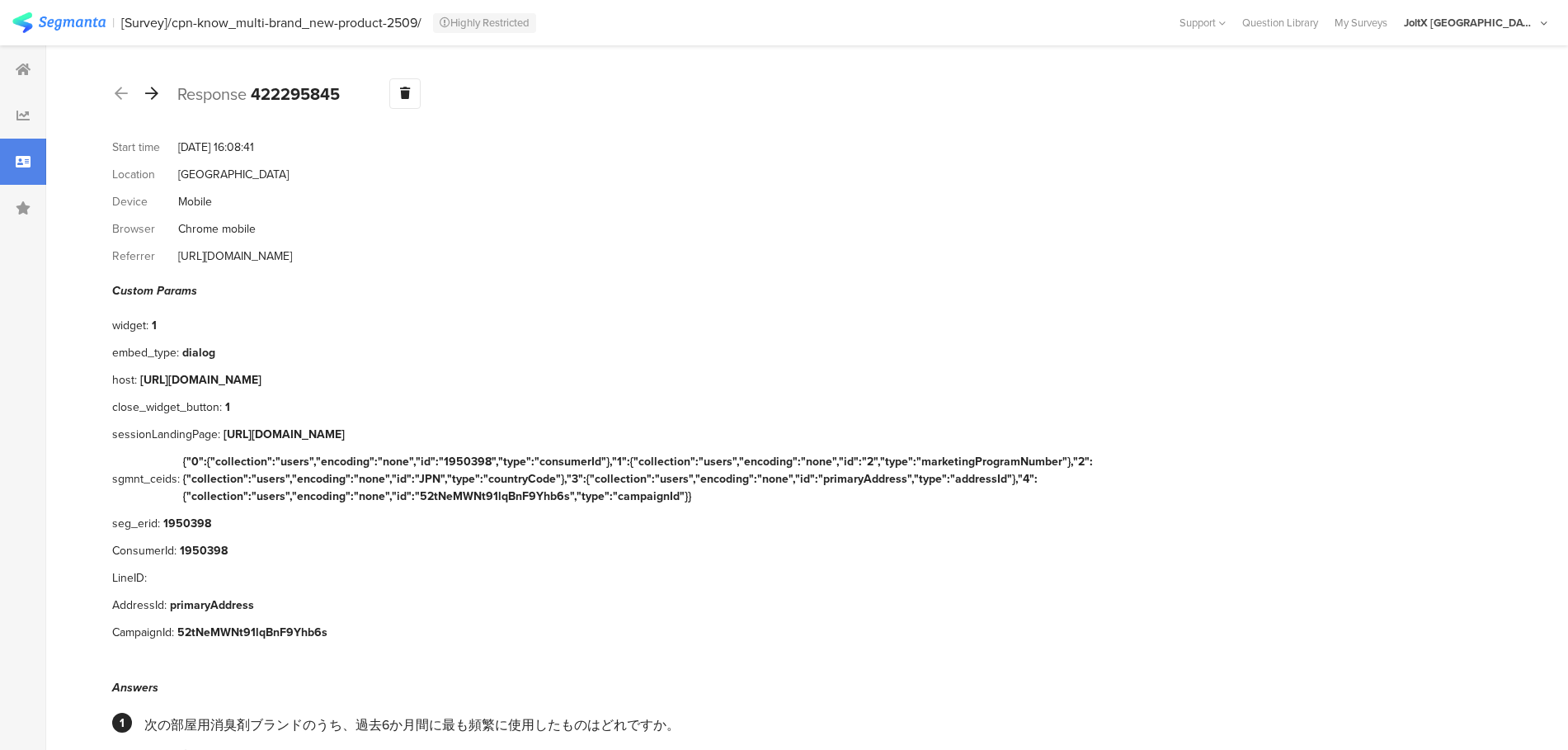
click at [152, 94] on icon at bounding box center [152, 94] width 14 height 15
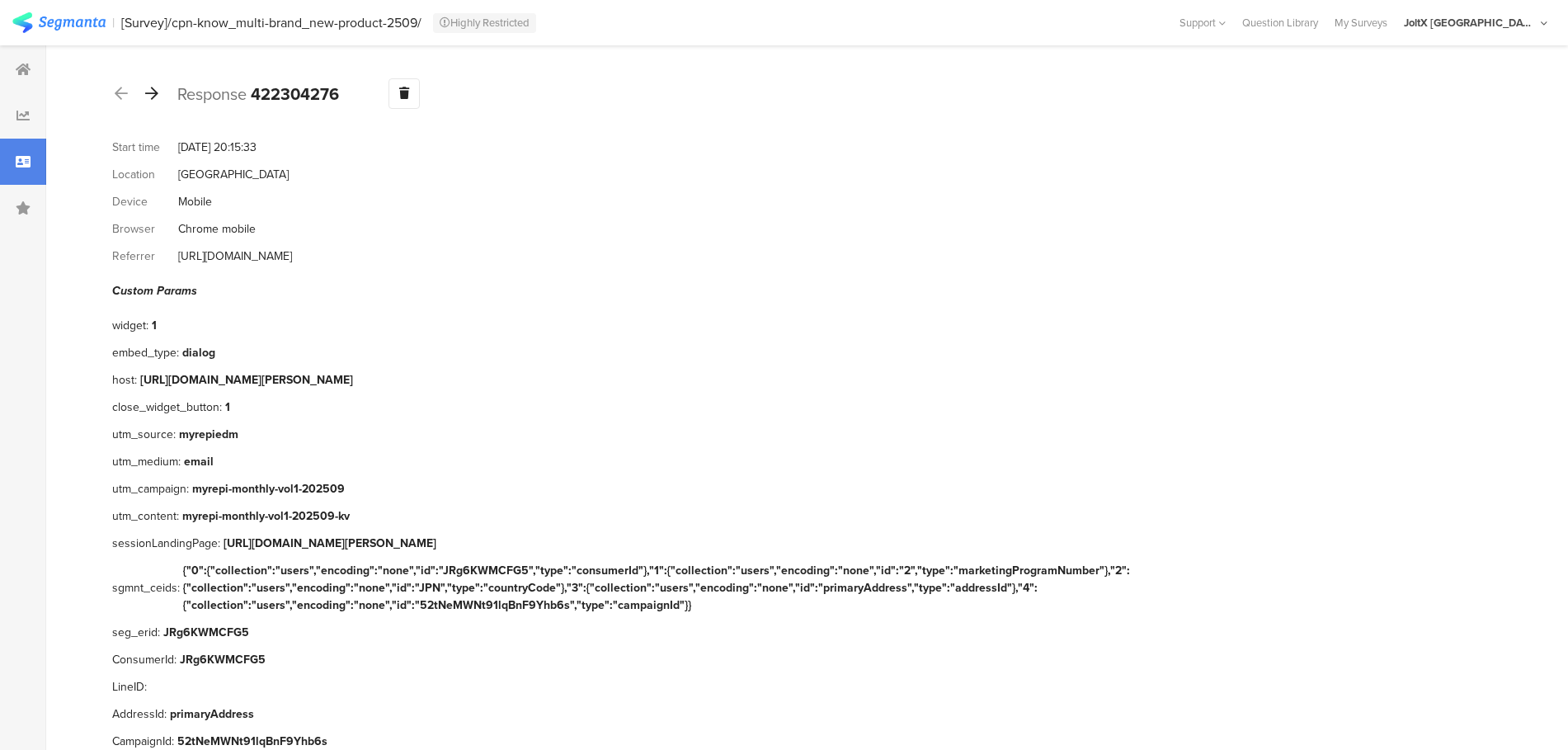
click at [152, 94] on icon at bounding box center [152, 94] width 14 height 15
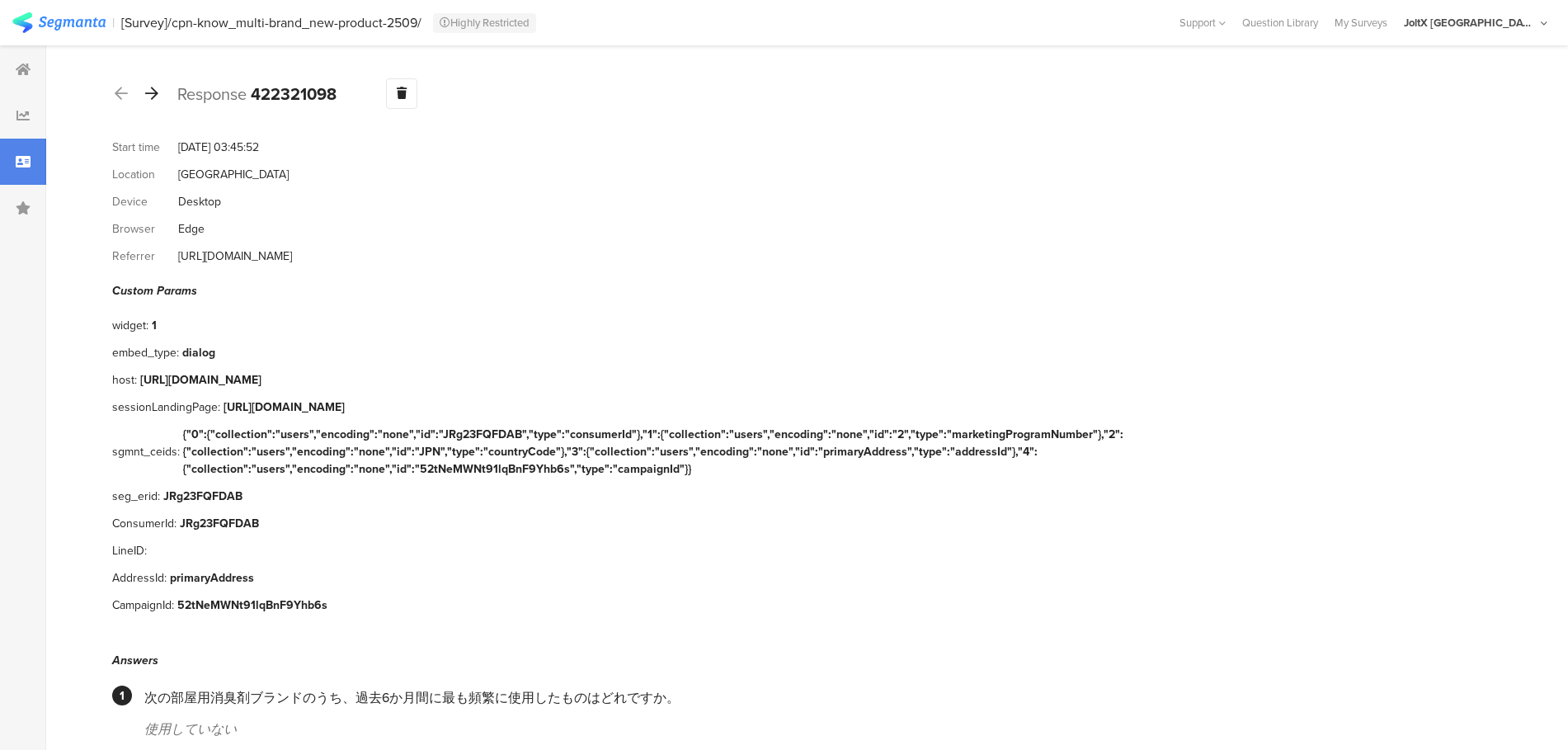
click at [152, 94] on icon at bounding box center [152, 94] width 14 height 15
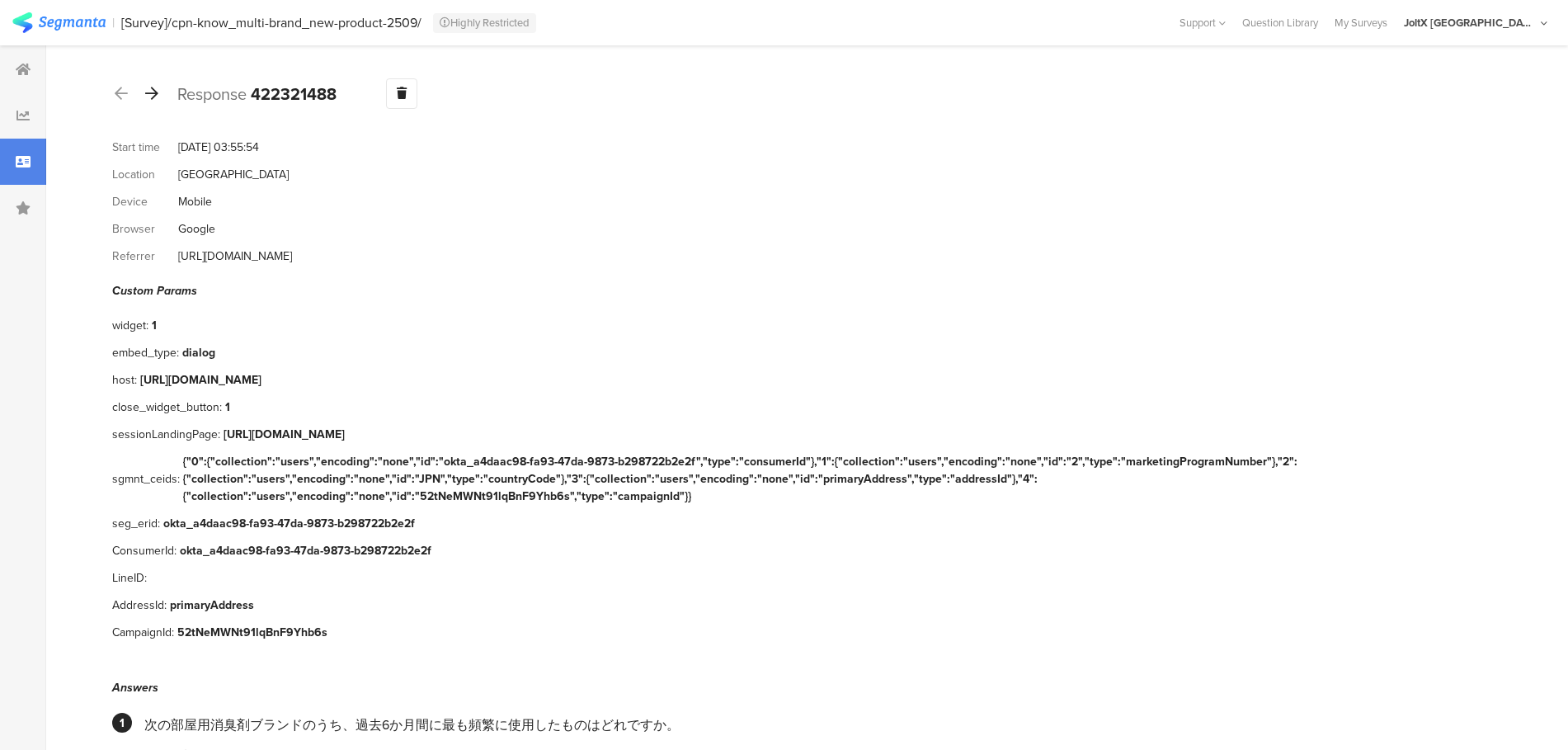
click at [152, 94] on icon at bounding box center [152, 94] width 14 height 15
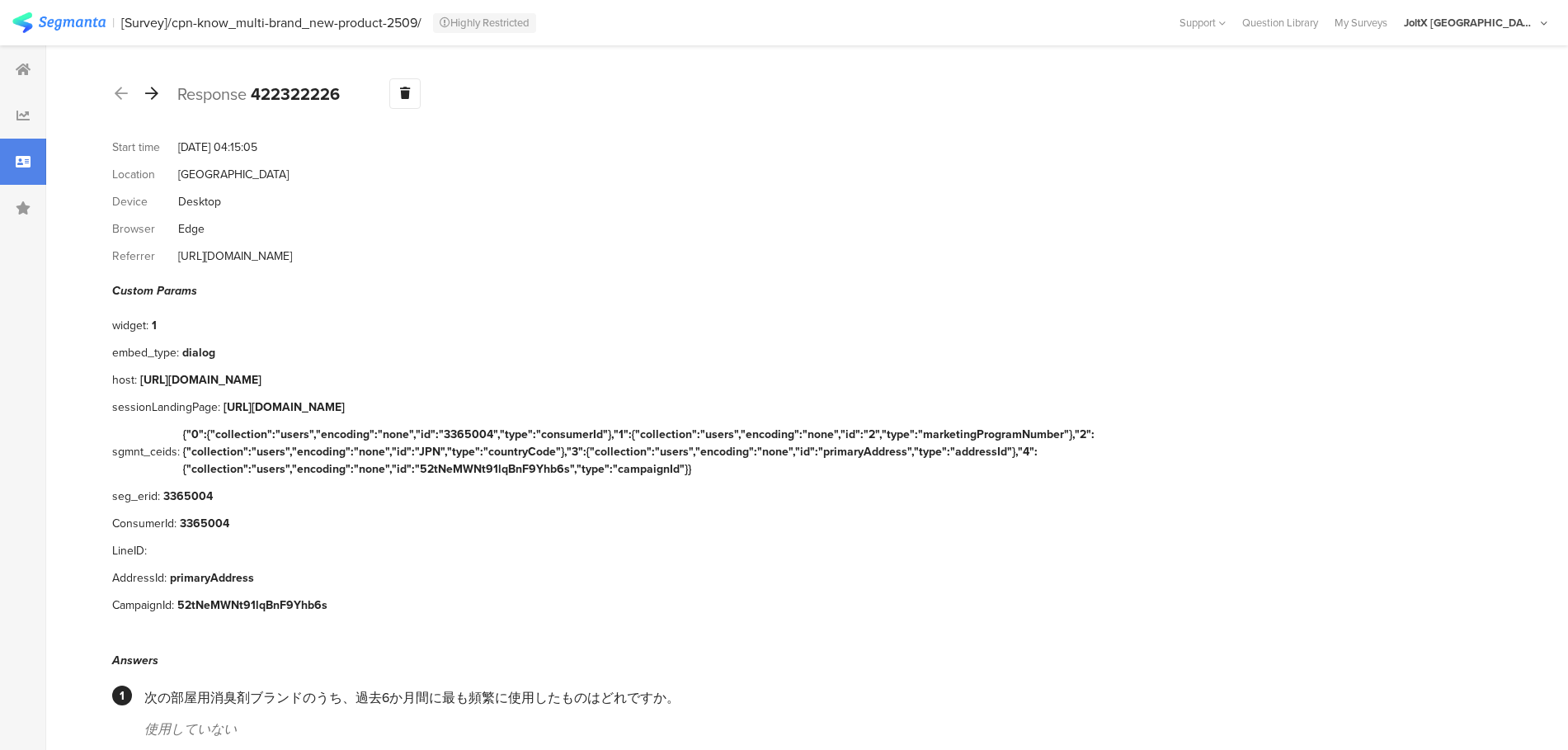
click at [152, 94] on icon at bounding box center [152, 94] width 14 height 15
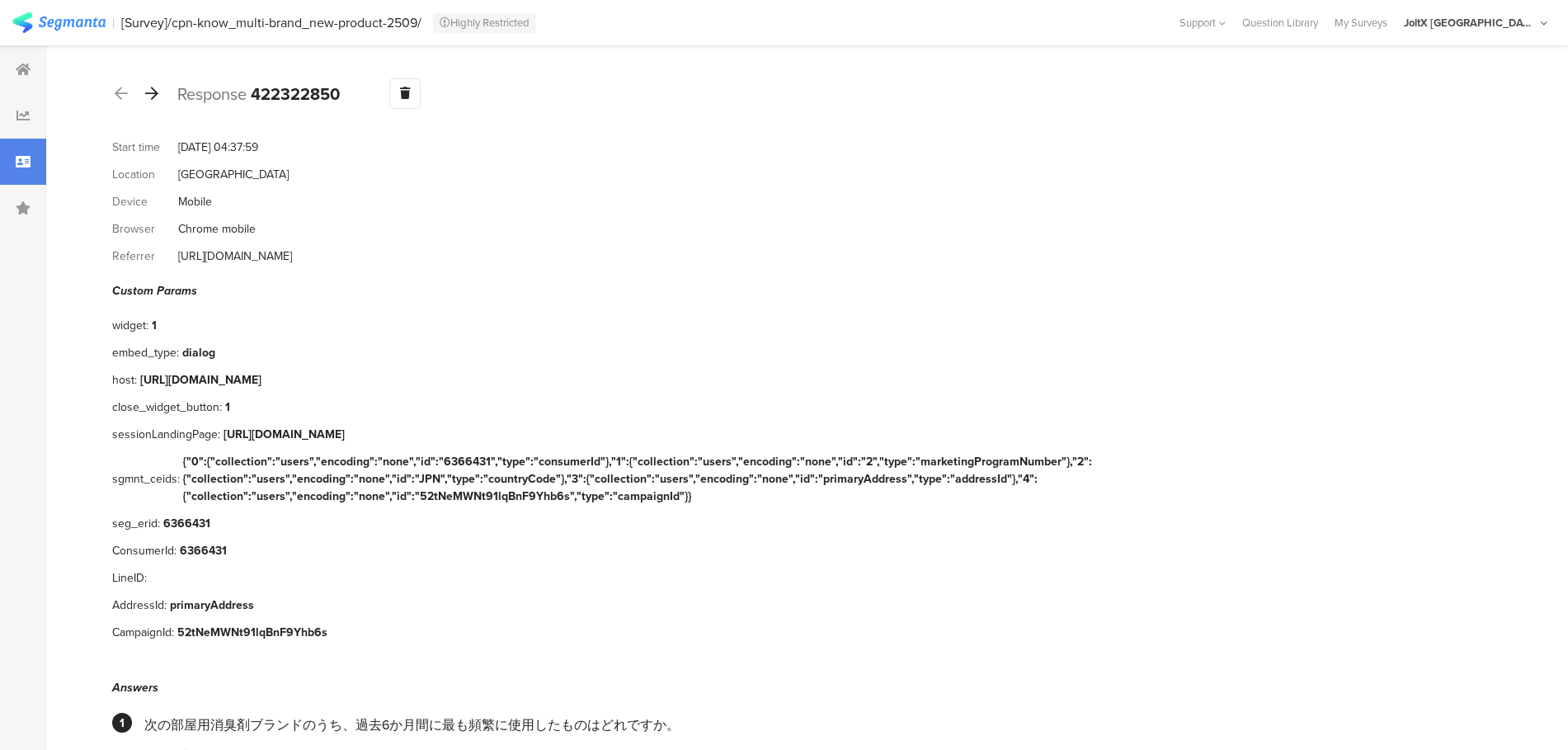
click at [152, 94] on icon at bounding box center [152, 94] width 14 height 15
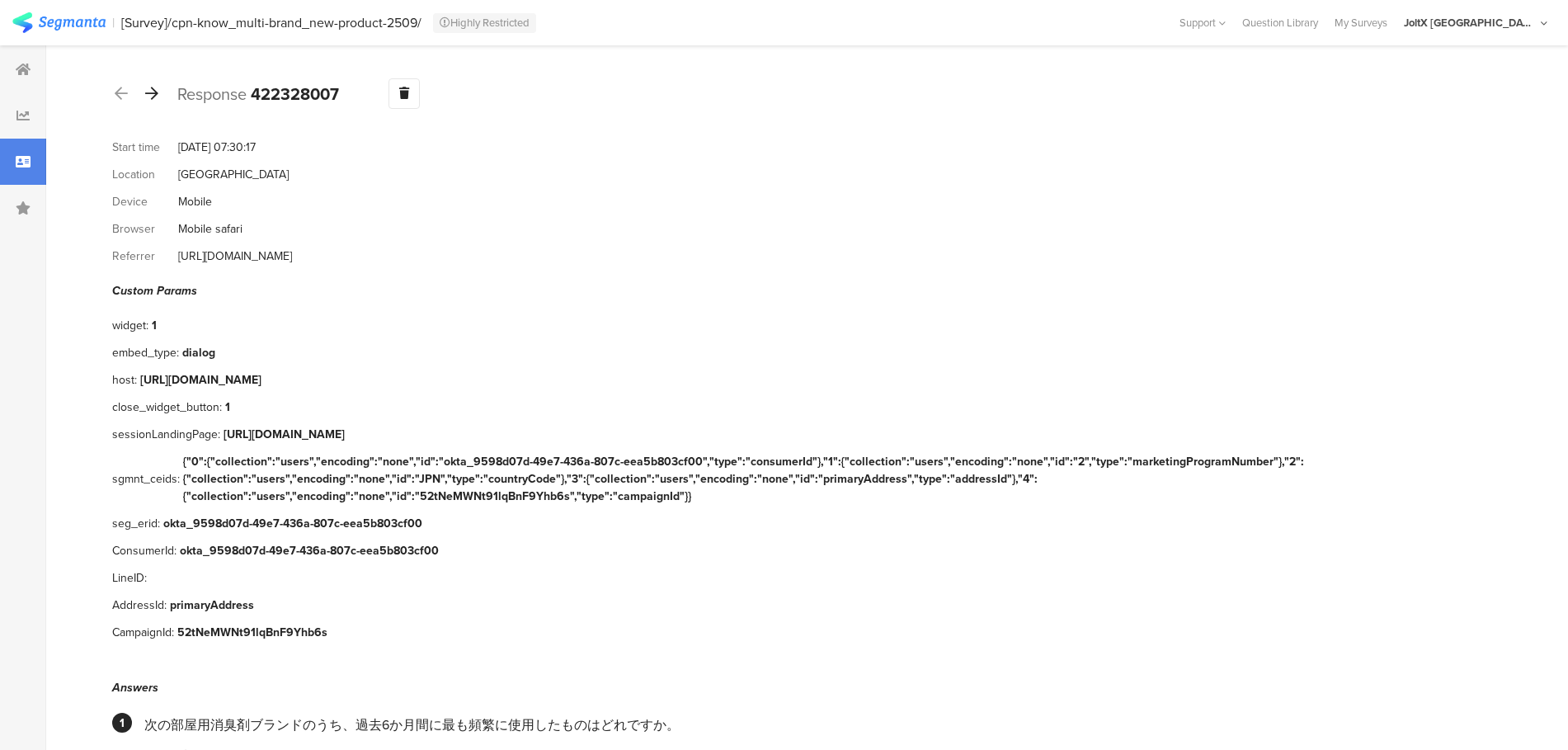
click at [152, 94] on icon at bounding box center [152, 94] width 14 height 15
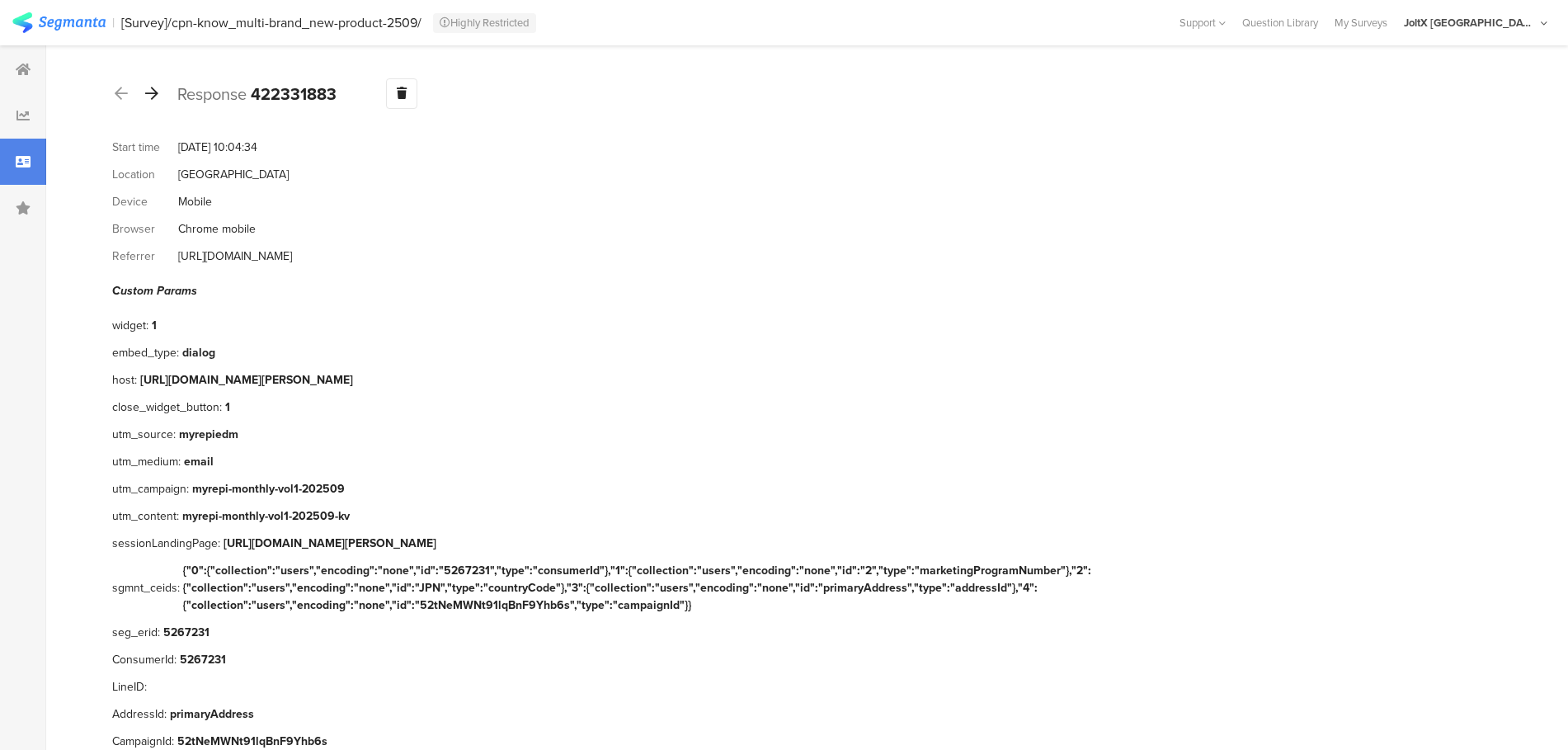
click at [152, 94] on icon at bounding box center [152, 94] width 14 height 15
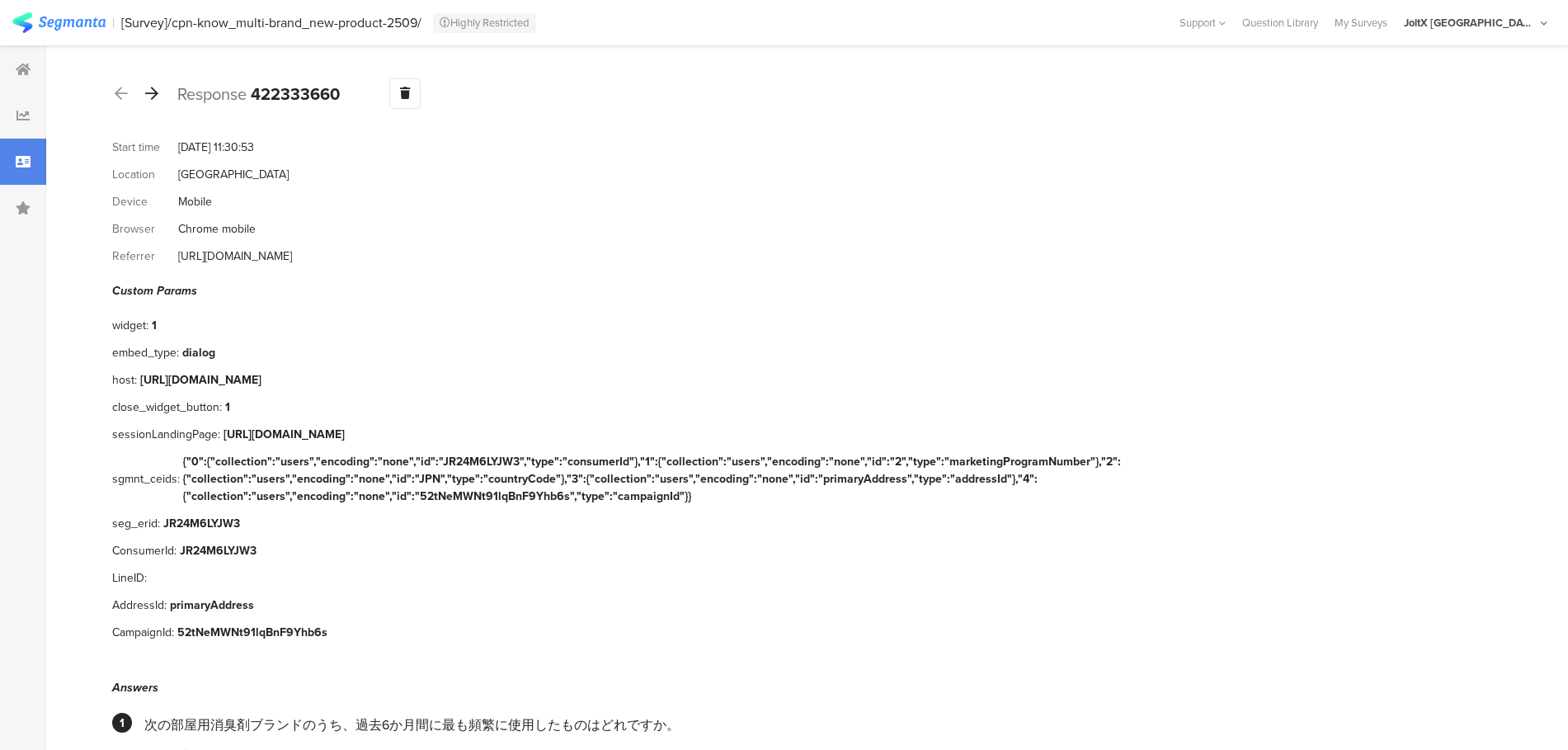
click at [152, 94] on icon at bounding box center [152, 94] width 14 height 15
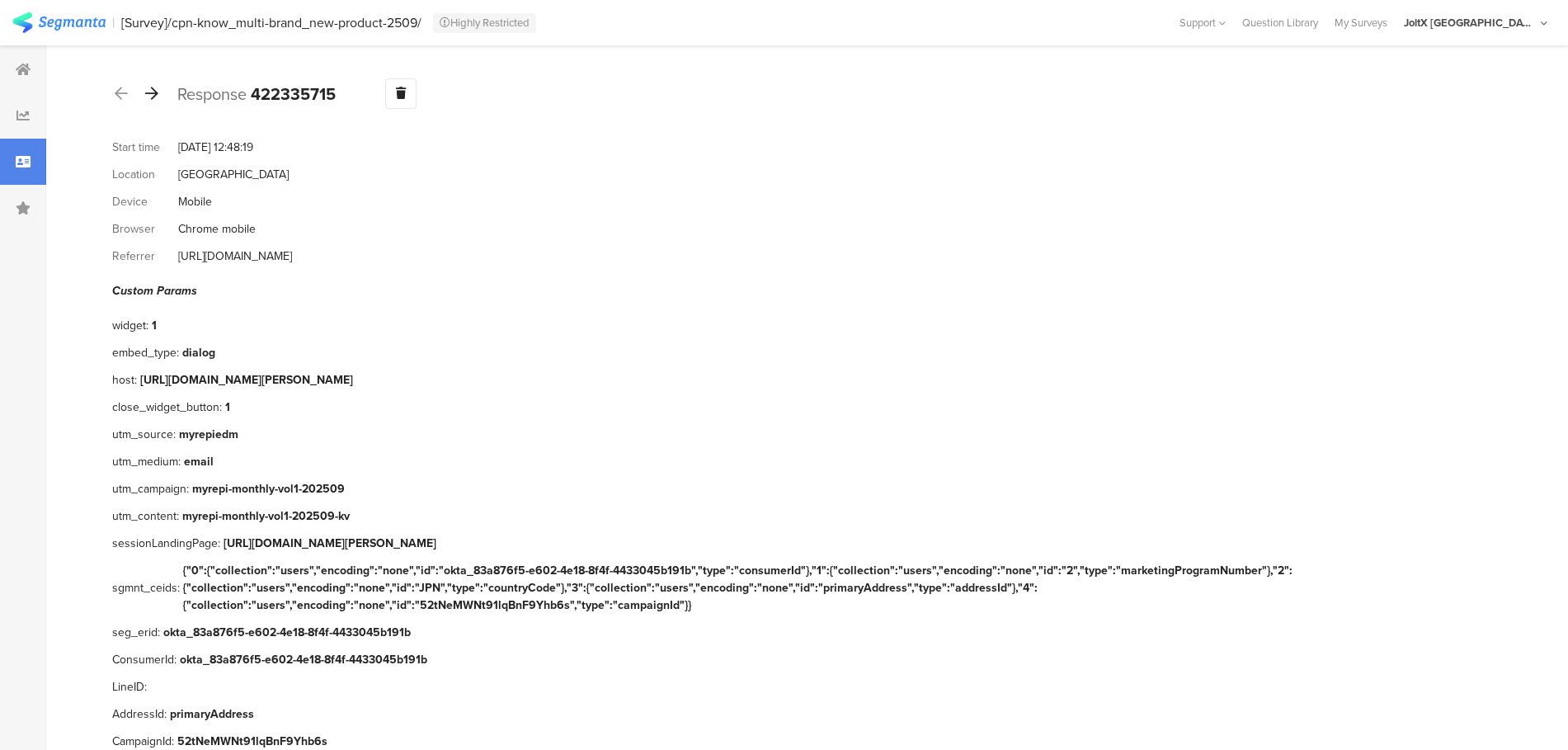
click at [152, 94] on icon at bounding box center [152, 94] width 14 height 15
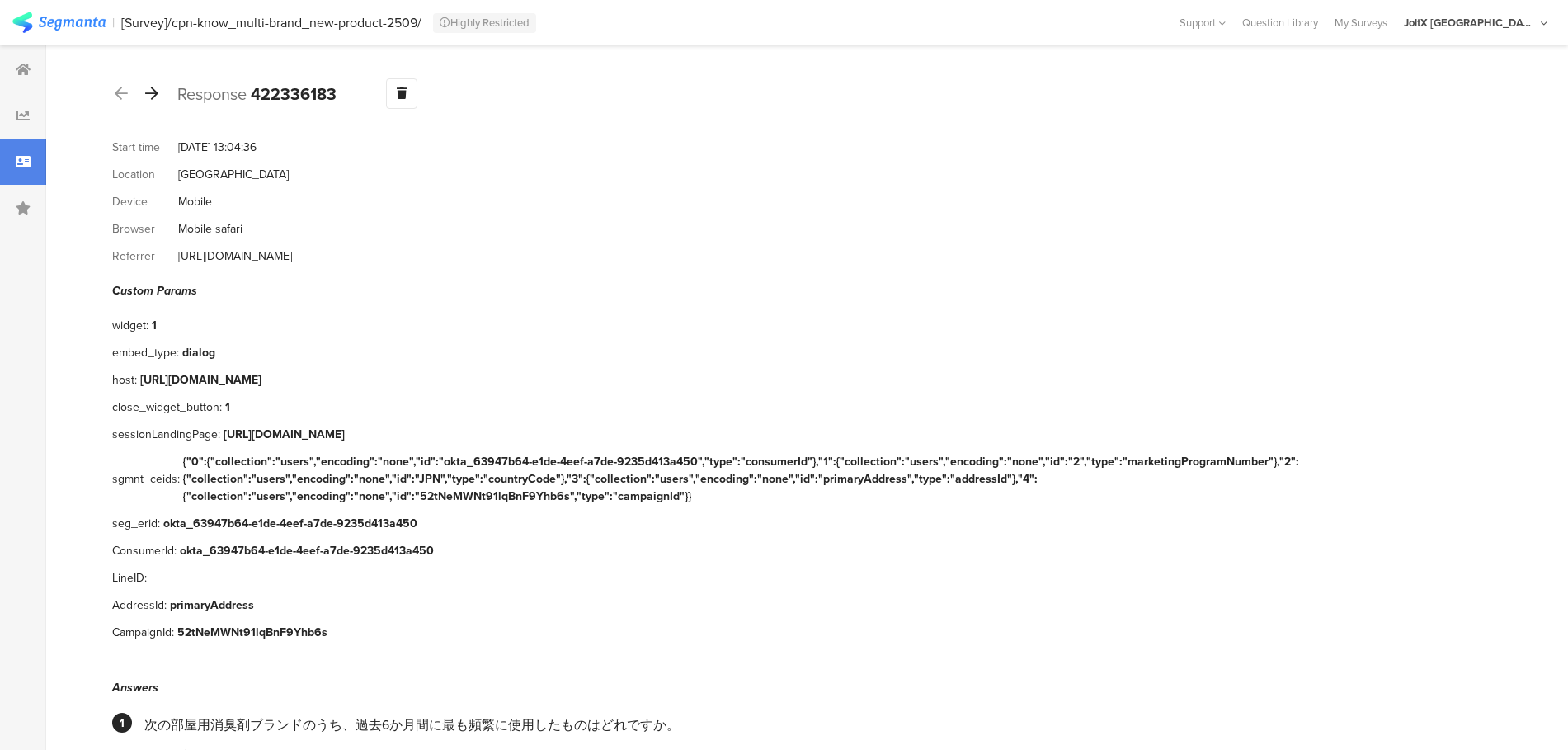
click at [152, 94] on icon at bounding box center [152, 94] width 14 height 15
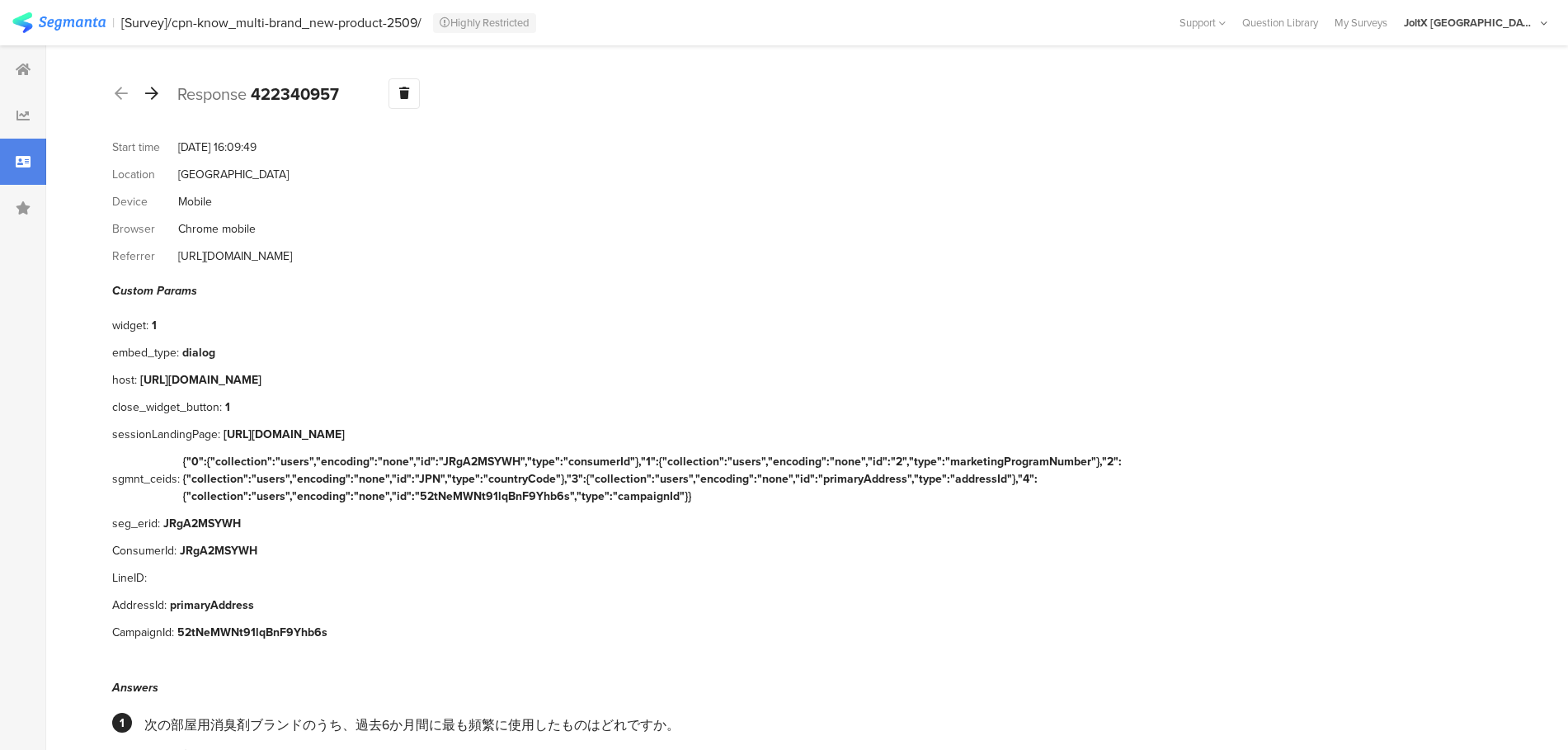
click at [152, 94] on icon at bounding box center [152, 94] width 14 height 15
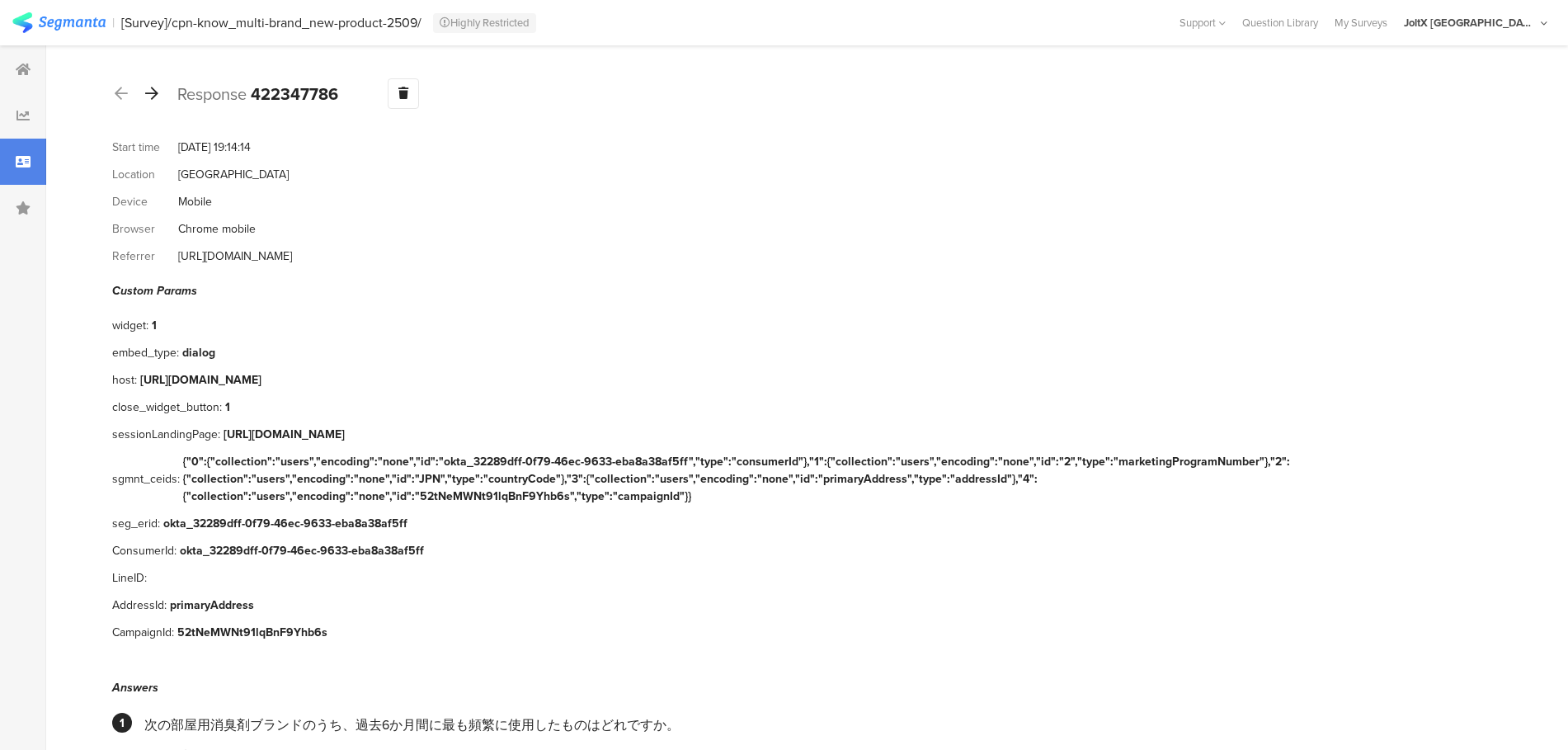
click at [152, 94] on icon at bounding box center [152, 94] width 14 height 15
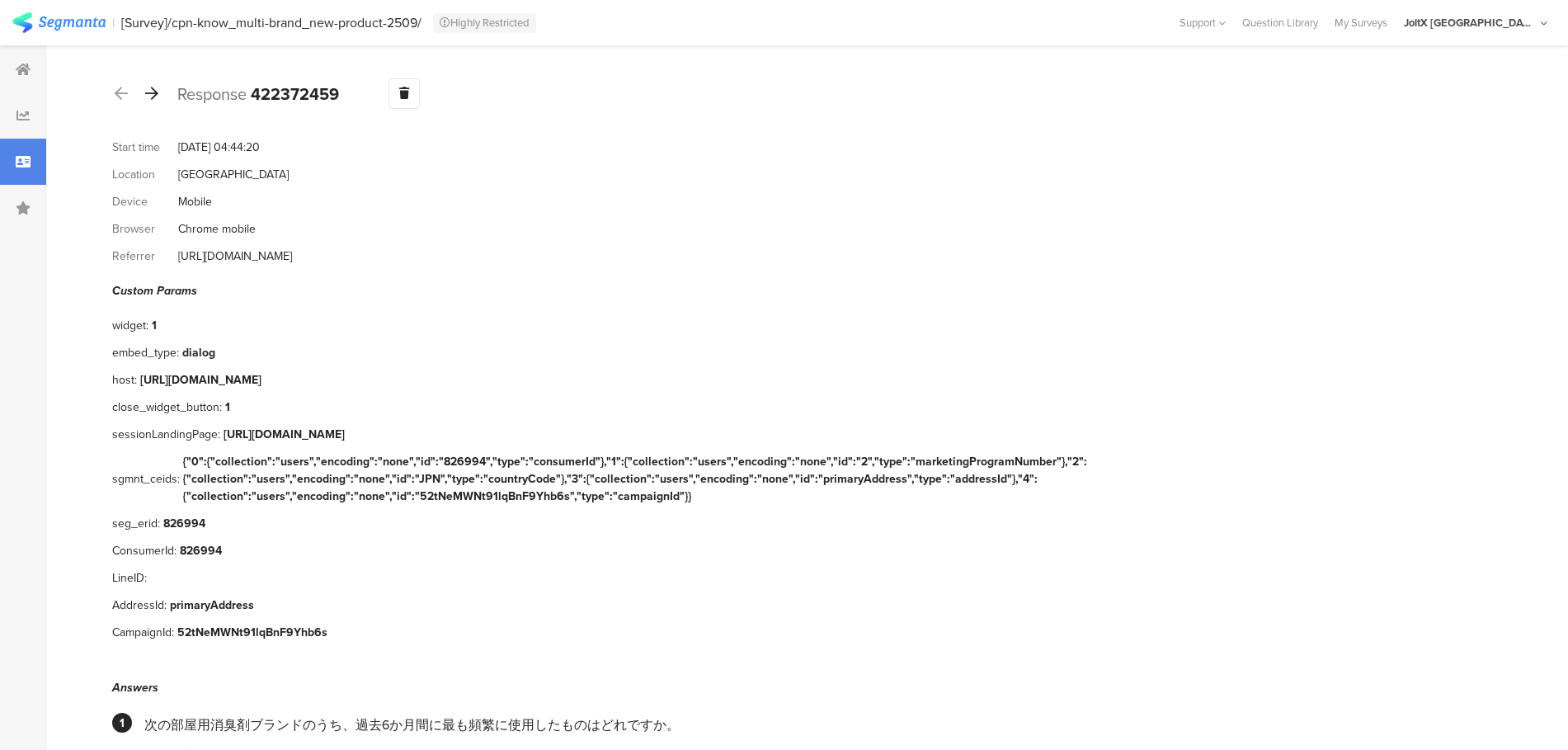
click at [152, 94] on icon at bounding box center [152, 94] width 14 height 15
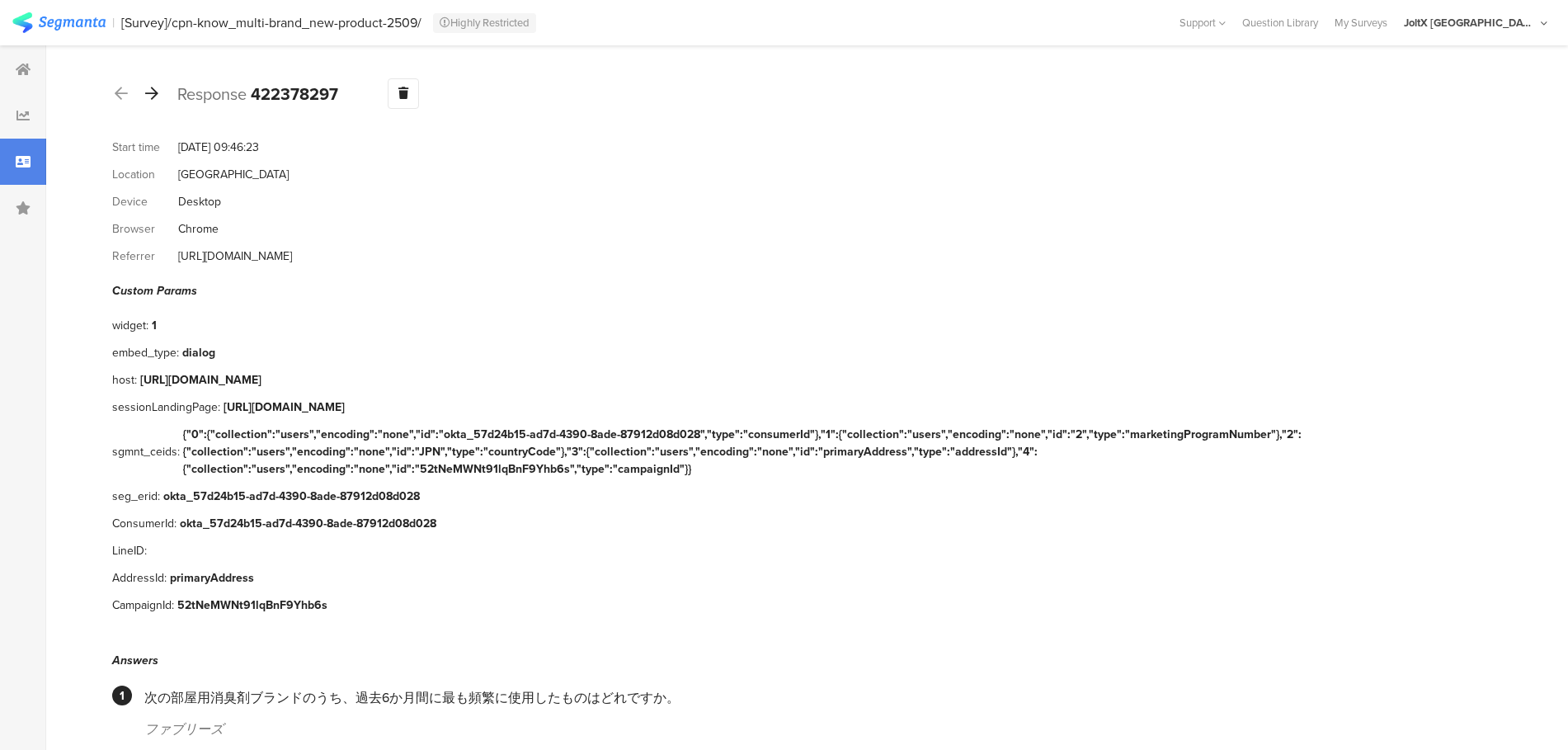
click at [152, 94] on icon at bounding box center [152, 94] width 14 height 15
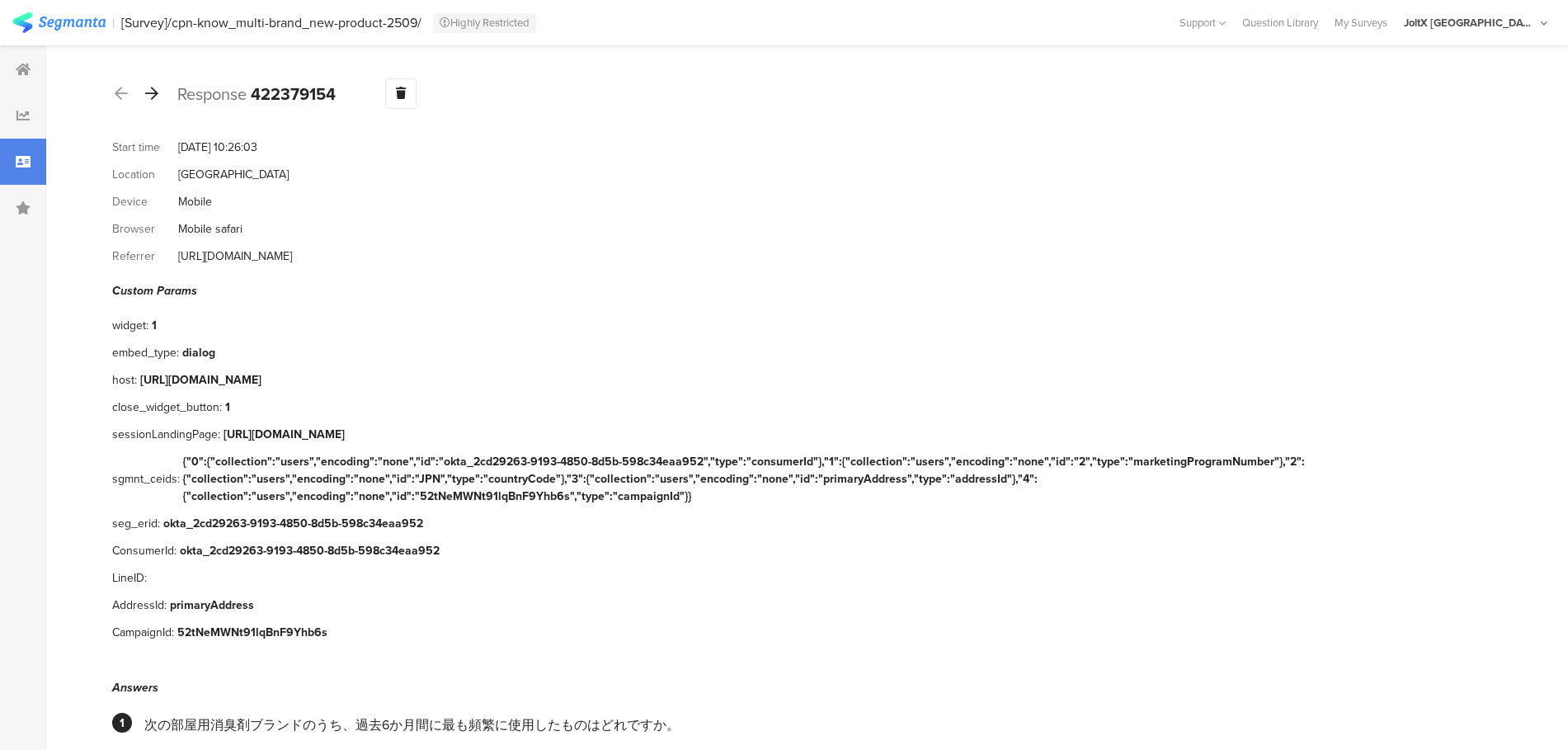
click at [152, 94] on icon at bounding box center [152, 94] width 14 height 15
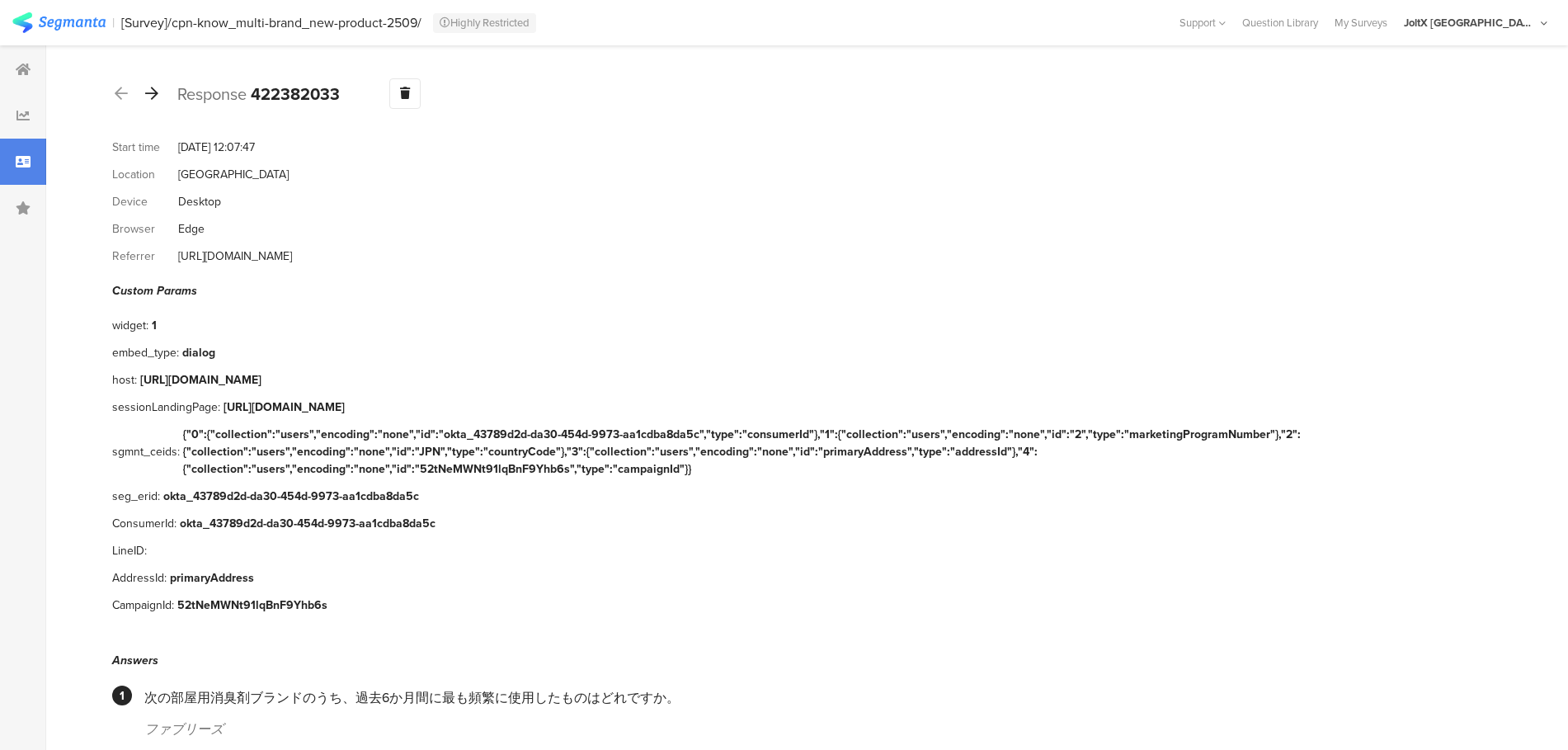
click at [152, 94] on icon at bounding box center [152, 94] width 14 height 15
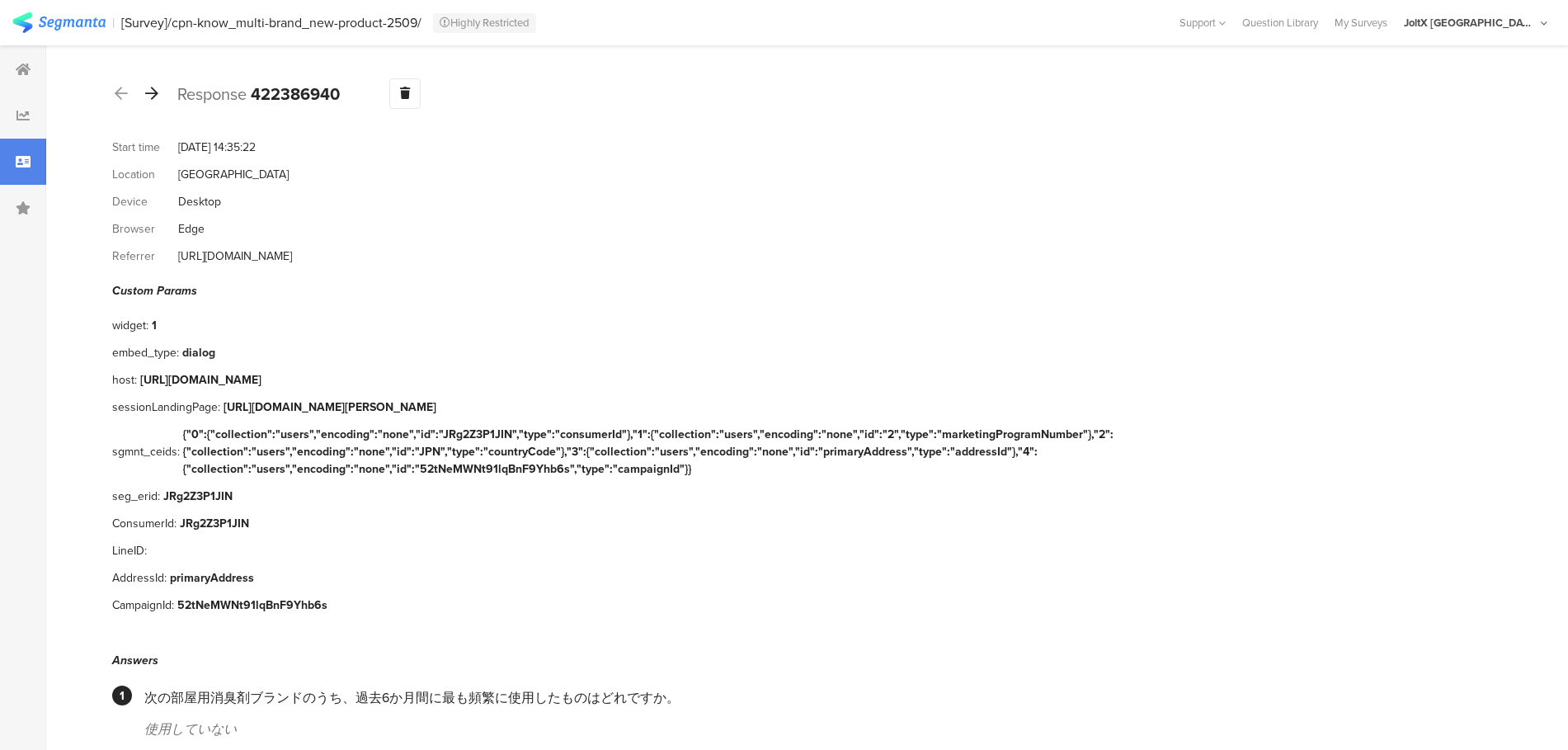
click at [152, 94] on icon at bounding box center [152, 94] width 14 height 15
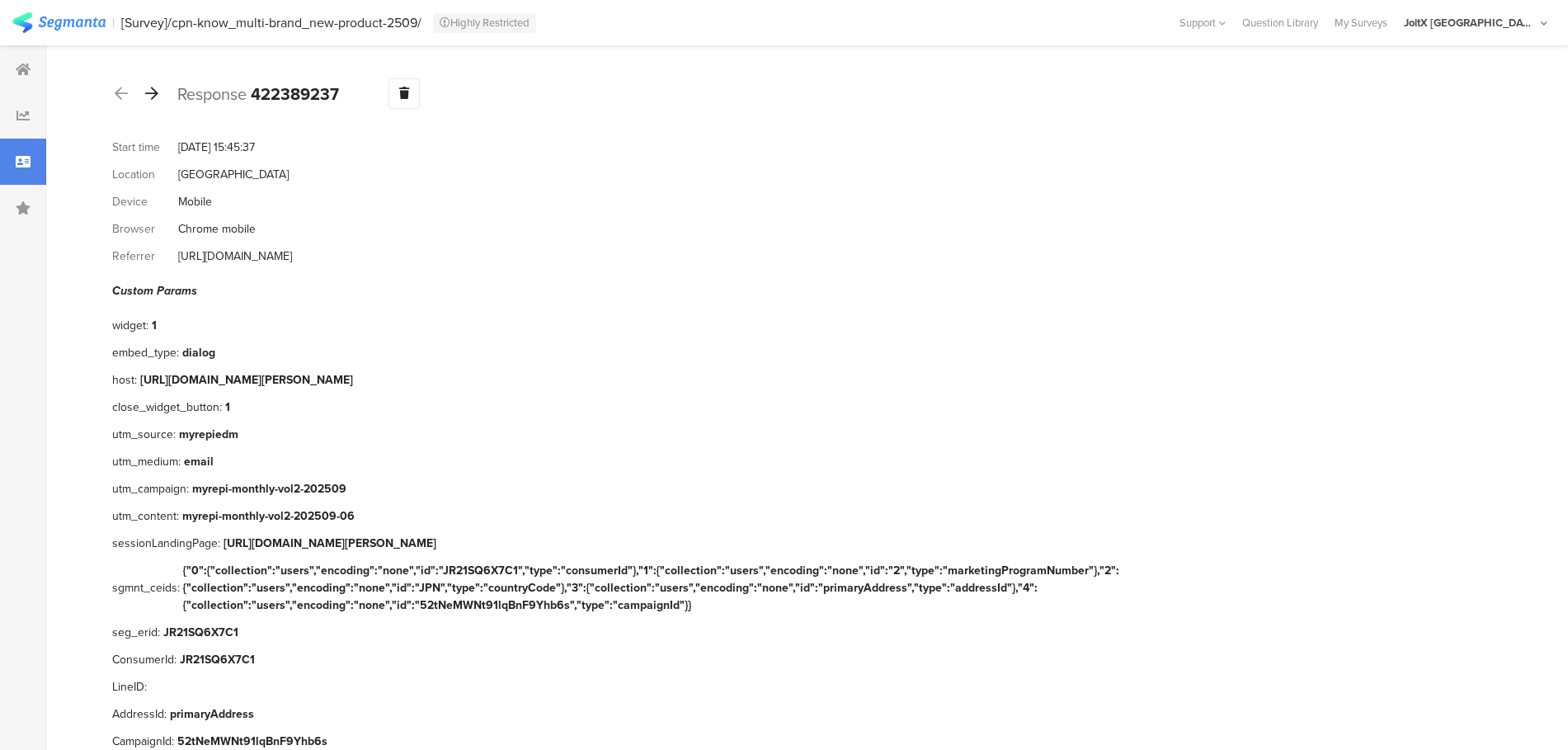
click at [151, 97] on icon at bounding box center [152, 94] width 14 height 15
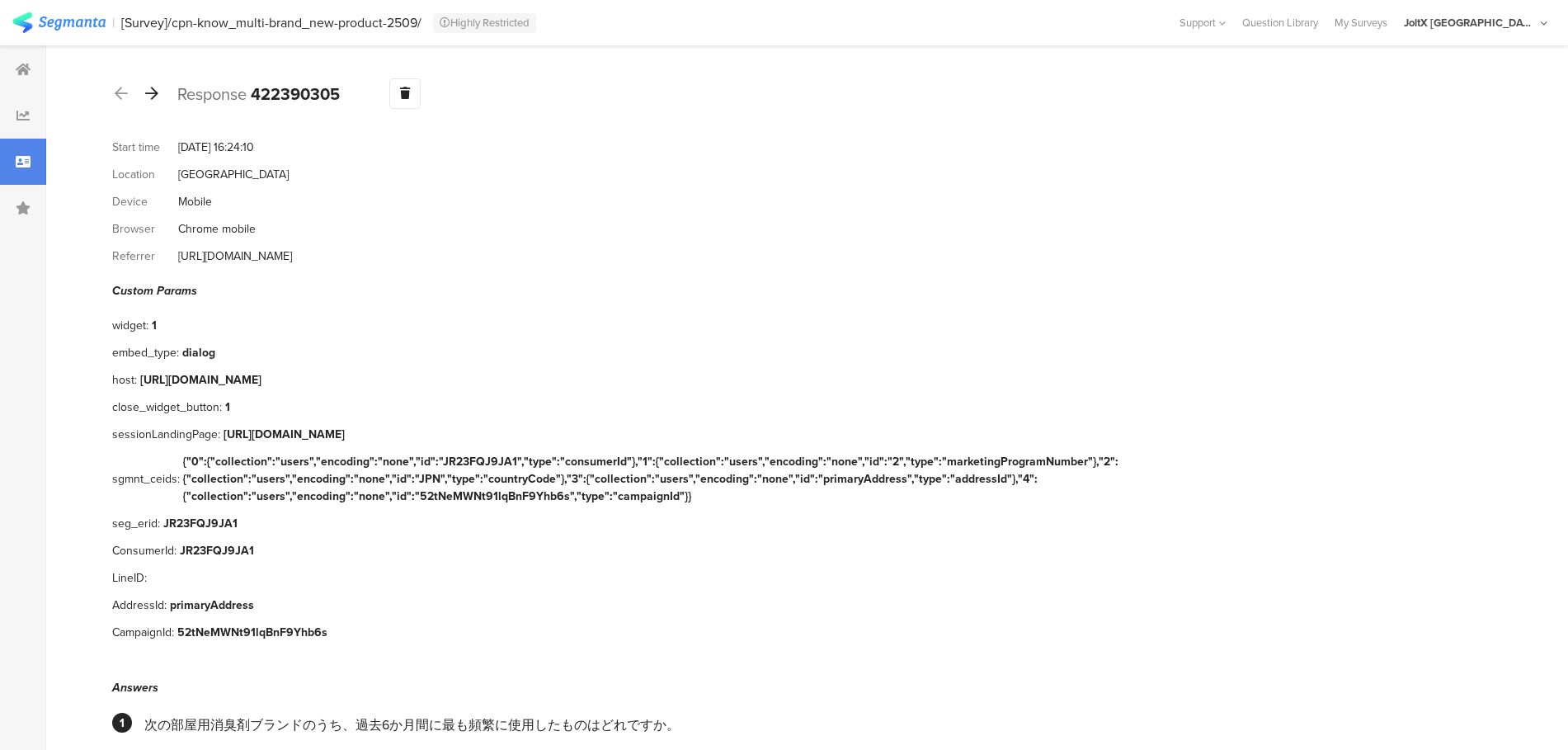
click at [151, 97] on icon at bounding box center [152, 94] width 14 height 15
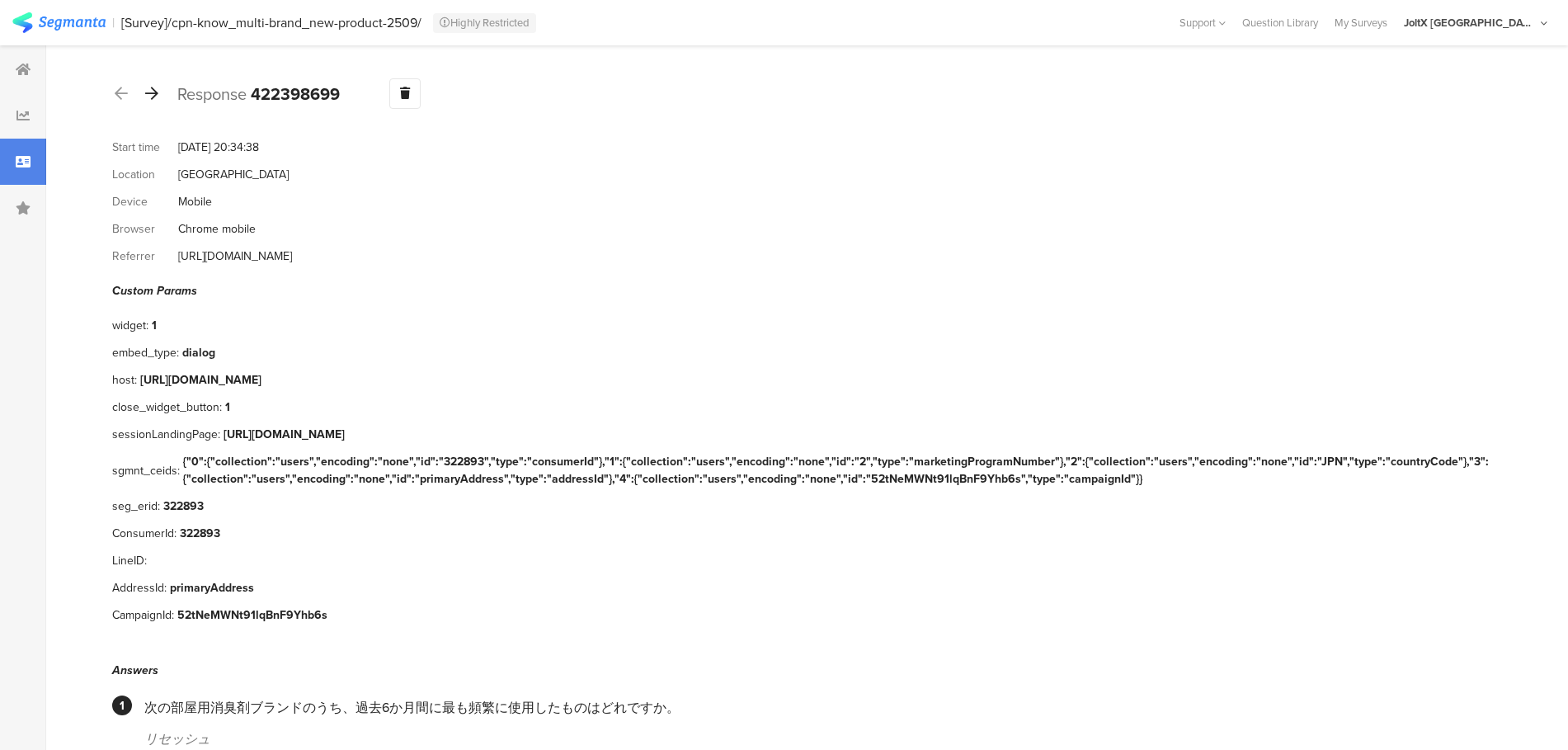
click at [151, 97] on icon at bounding box center [152, 94] width 14 height 15
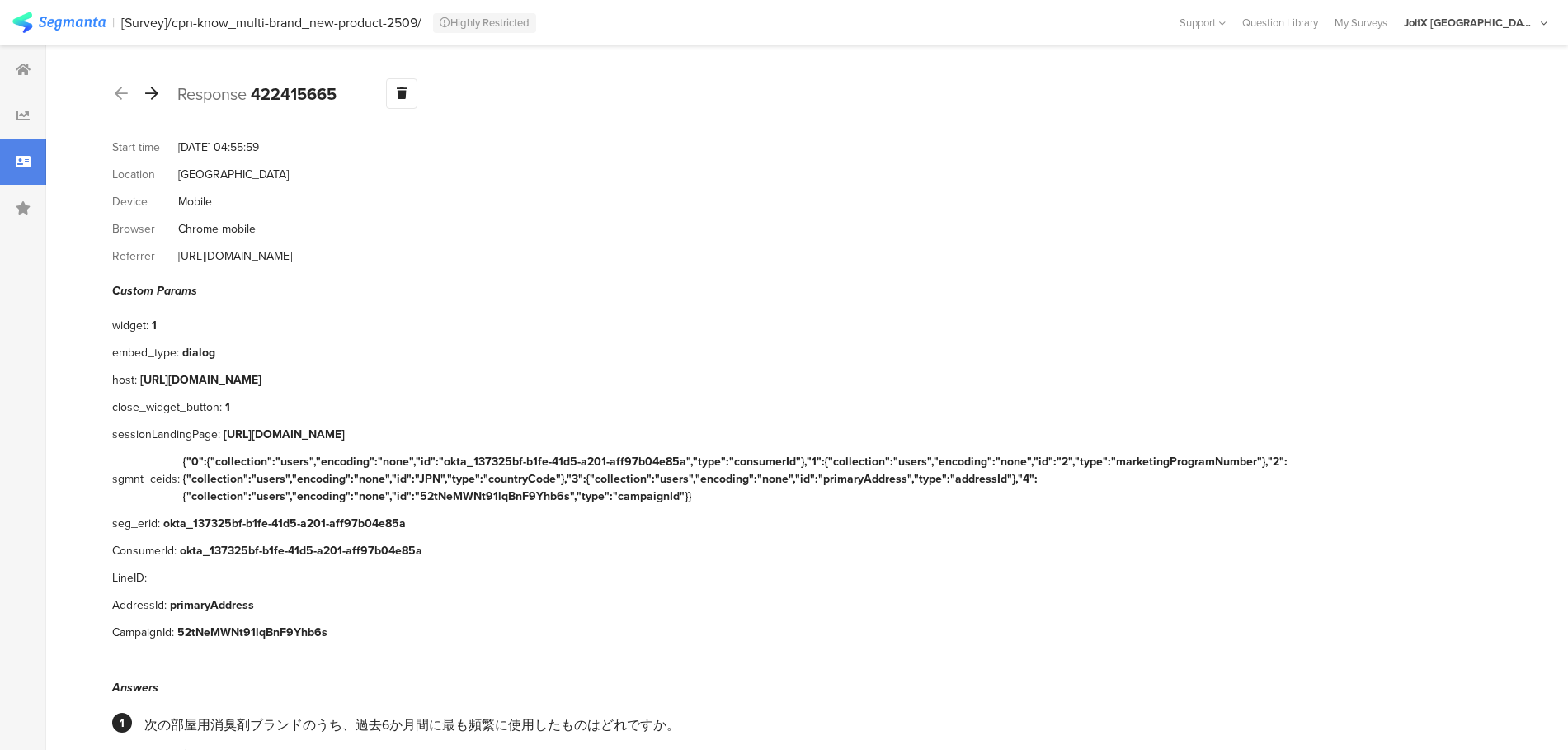
click at [151, 97] on icon at bounding box center [152, 94] width 14 height 15
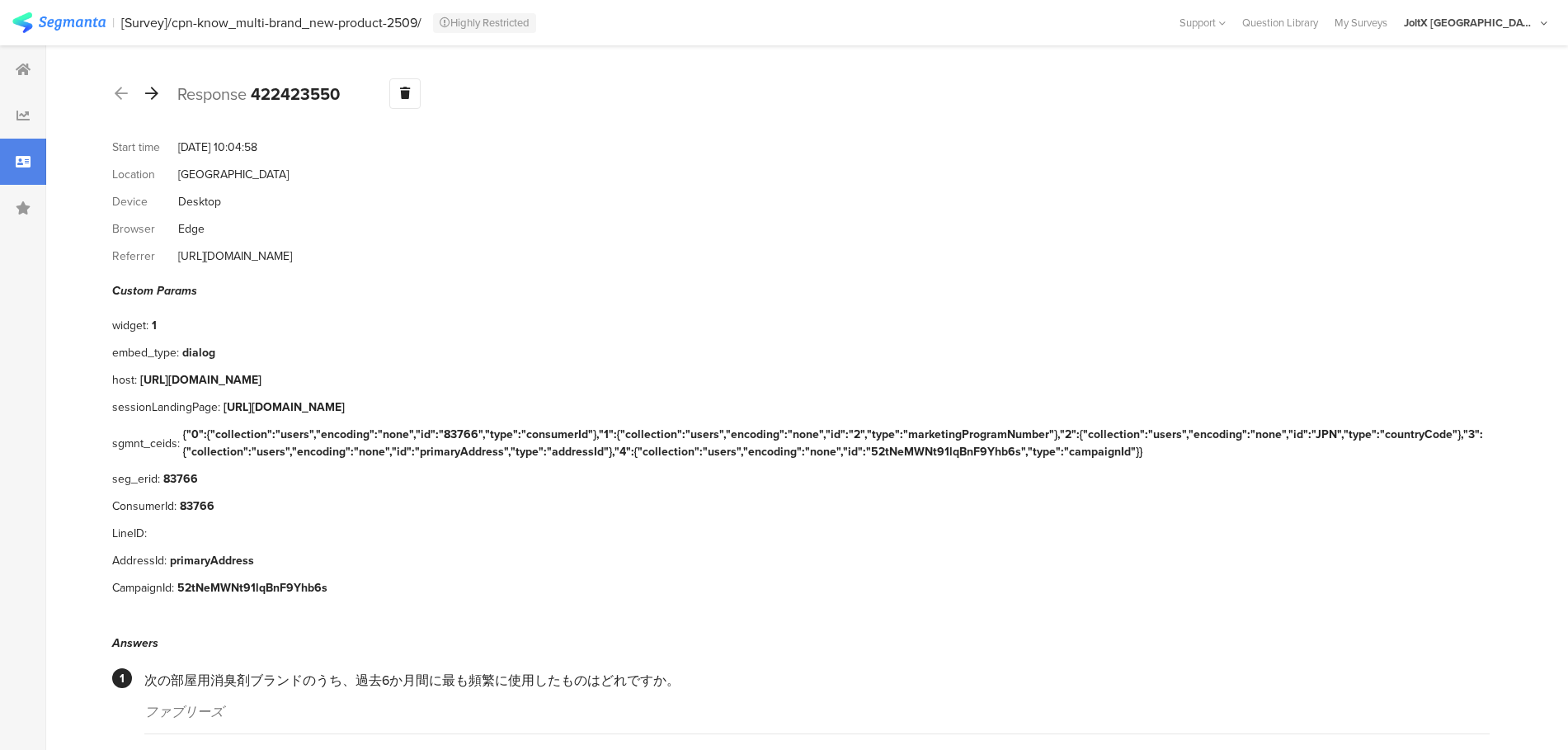
click at [151, 97] on icon at bounding box center [152, 94] width 14 height 15
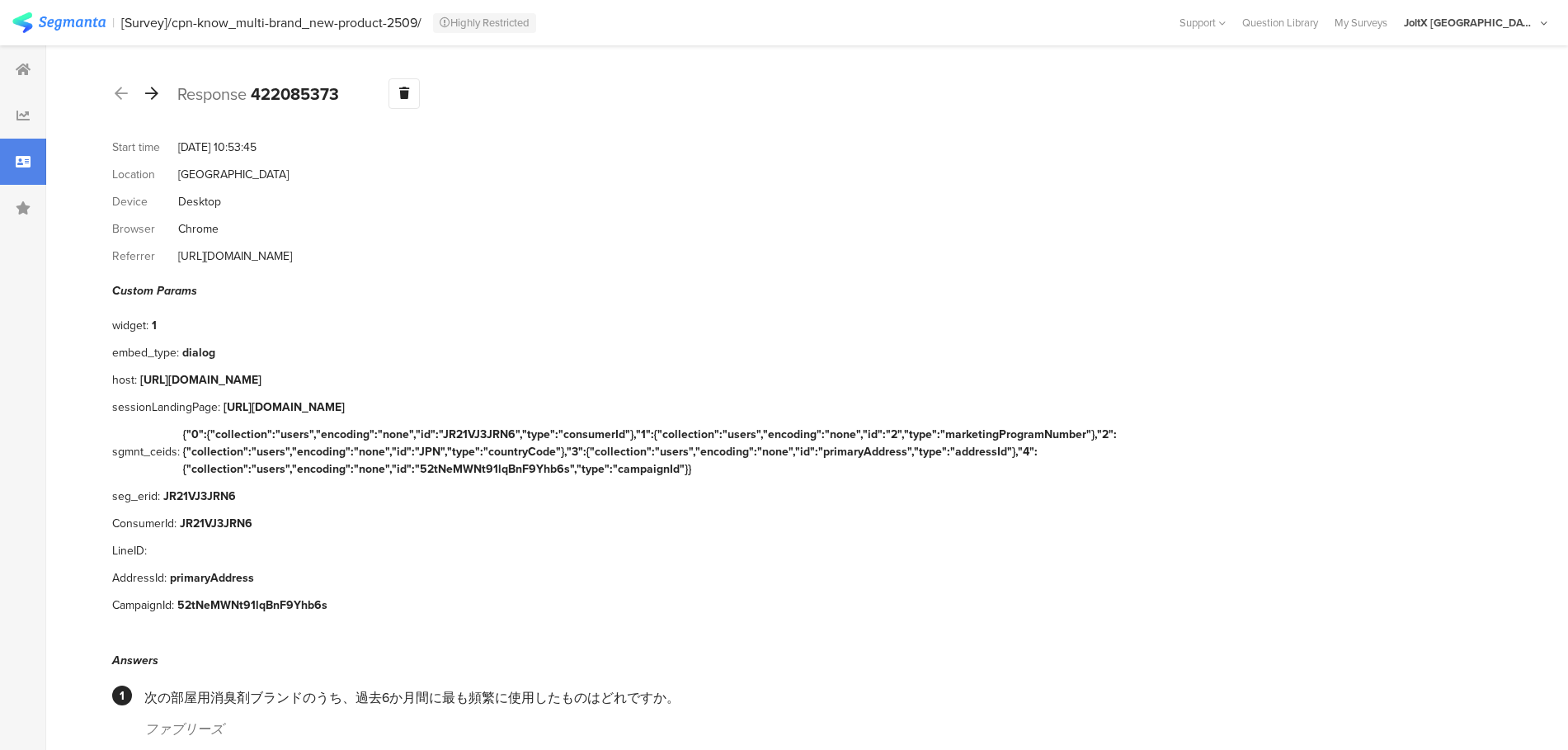
click at [151, 97] on icon at bounding box center [152, 94] width 14 height 15
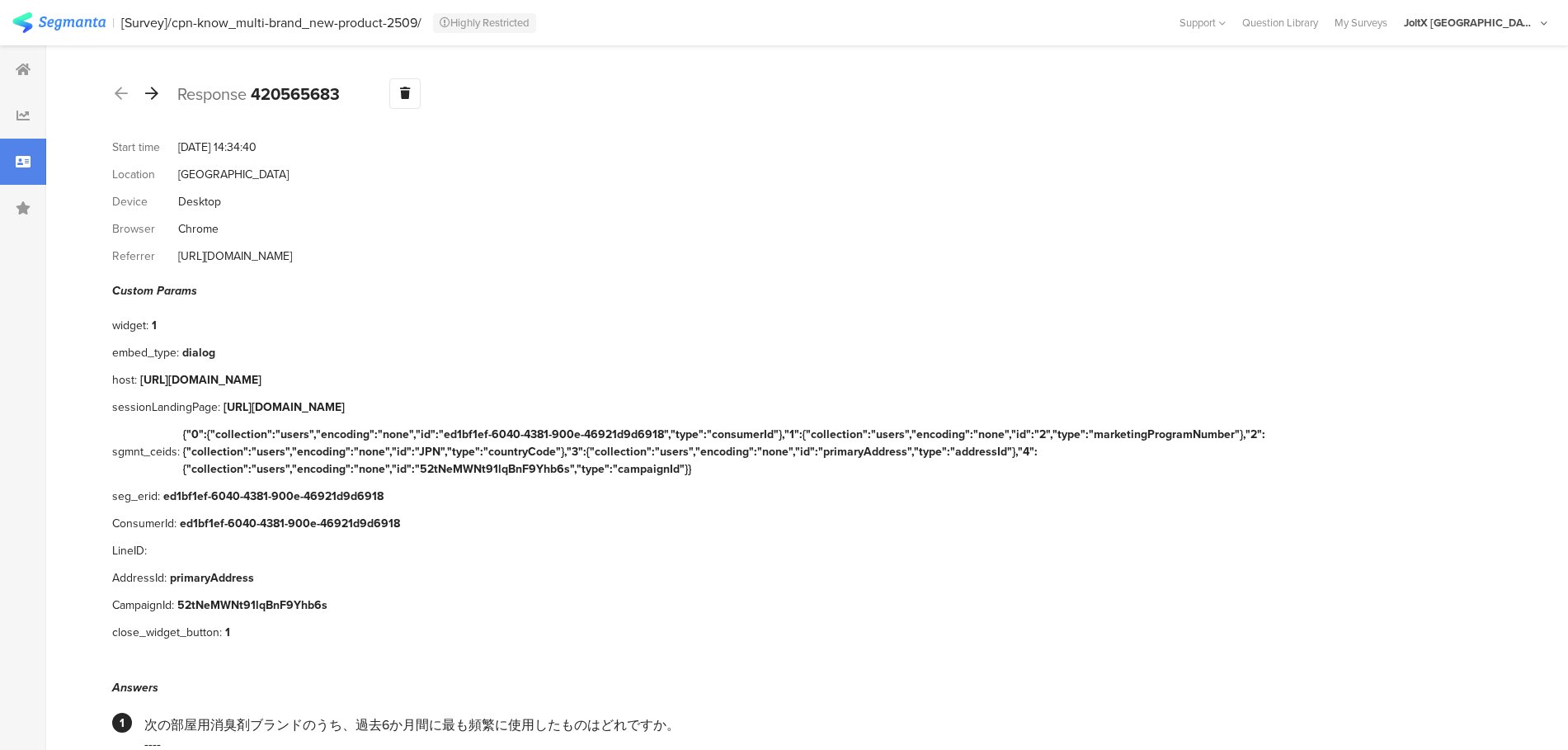
click at [151, 97] on icon at bounding box center [152, 94] width 14 height 15
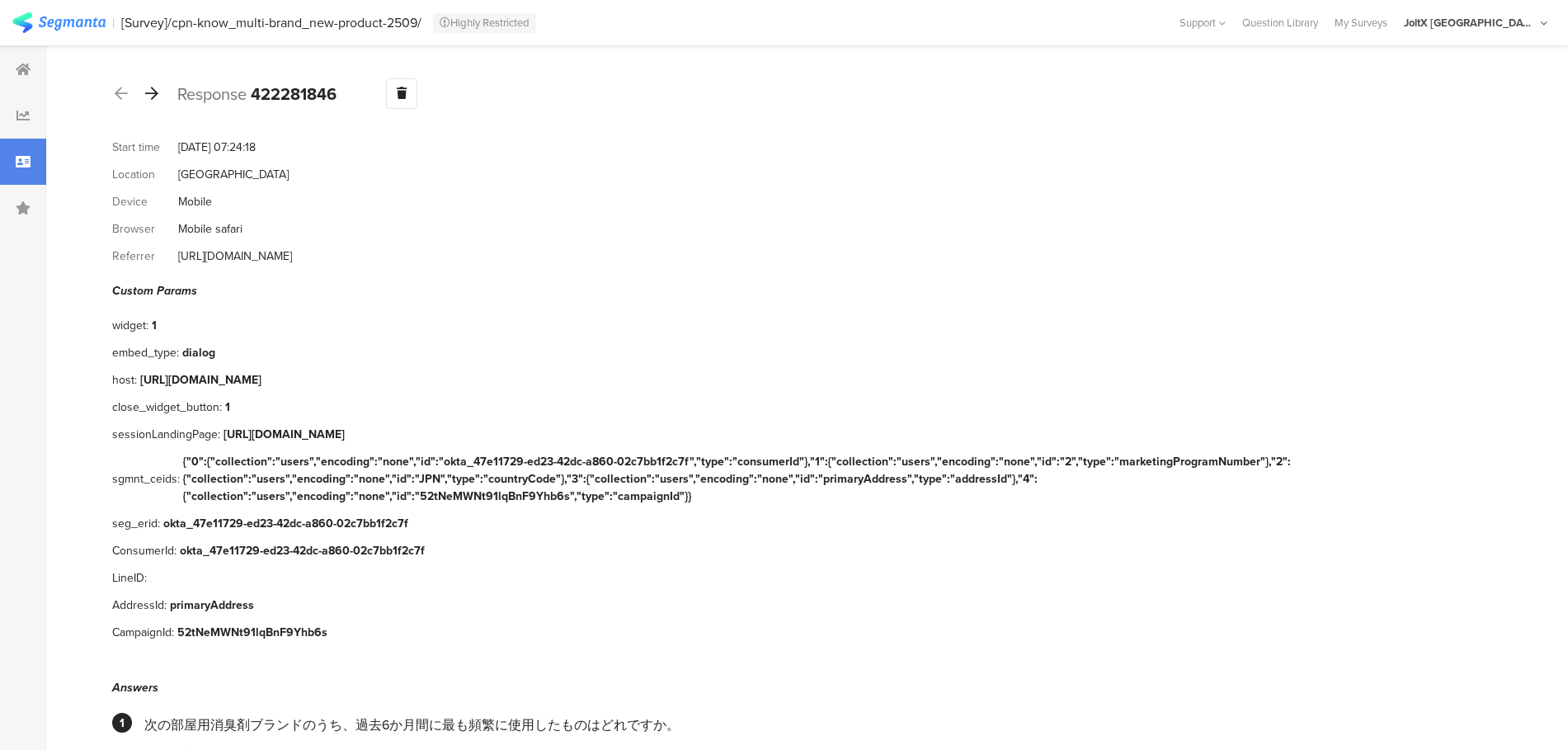
click at [151, 97] on icon at bounding box center [152, 94] width 14 height 15
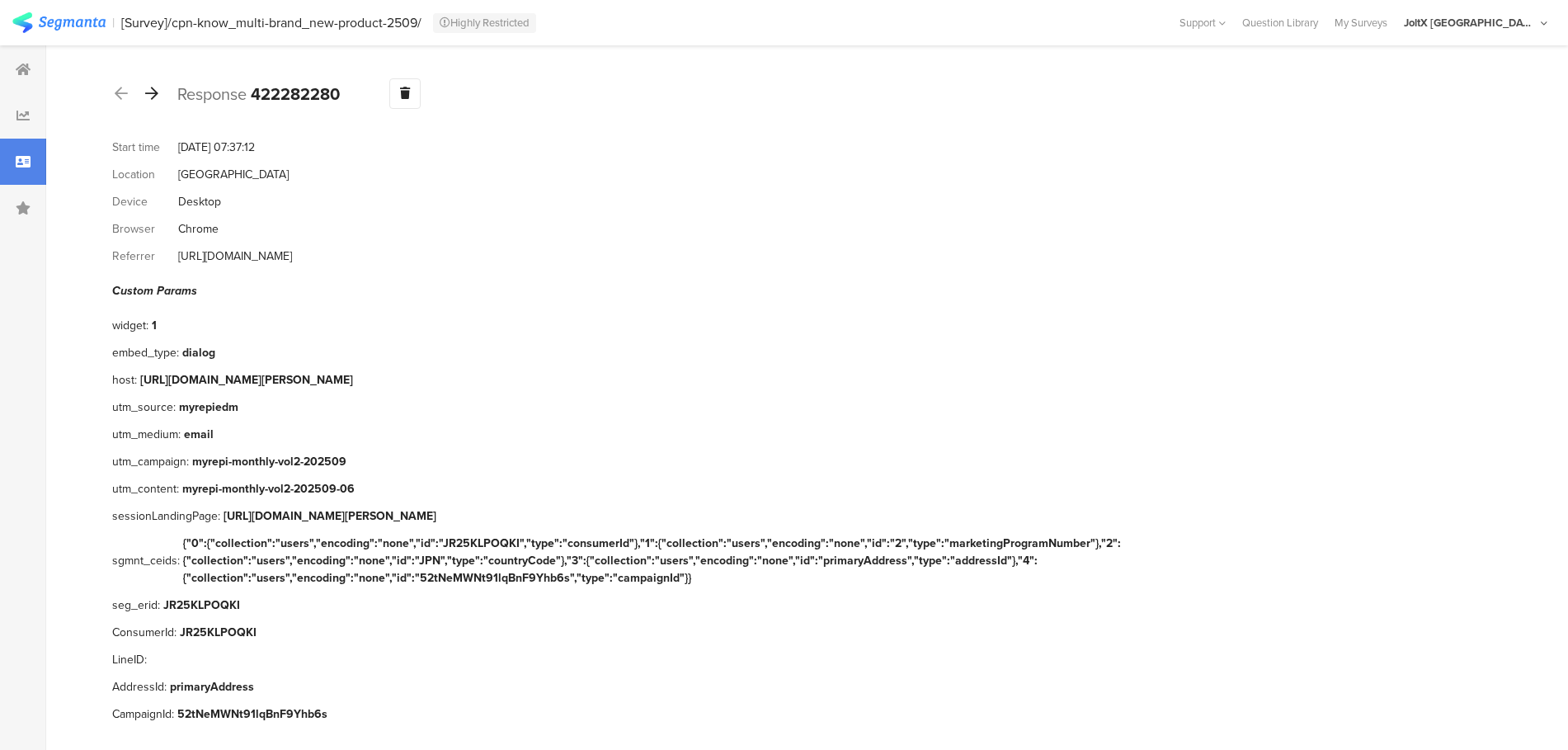
click at [151, 97] on icon at bounding box center [152, 94] width 14 height 15
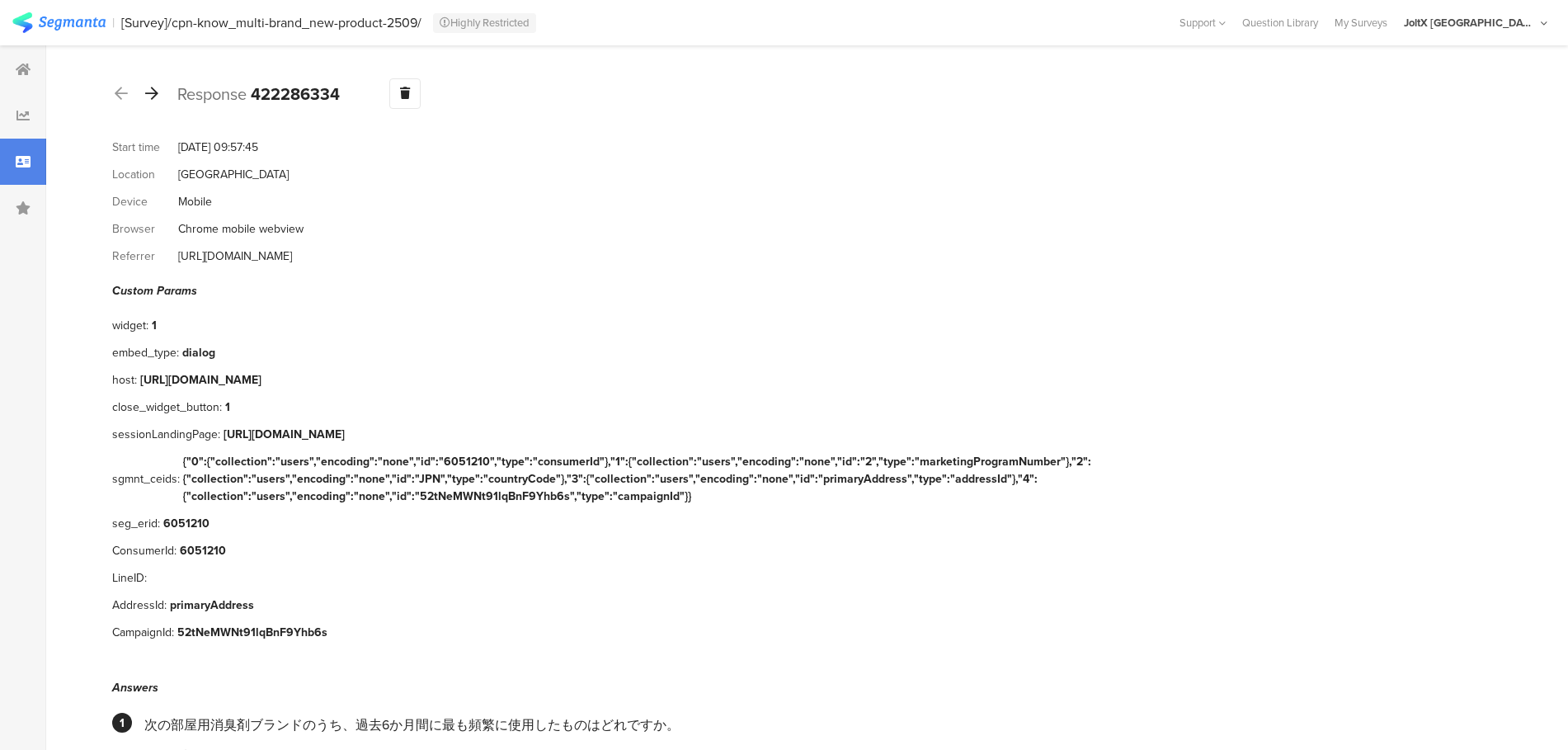
click at [151, 97] on icon at bounding box center [152, 94] width 14 height 15
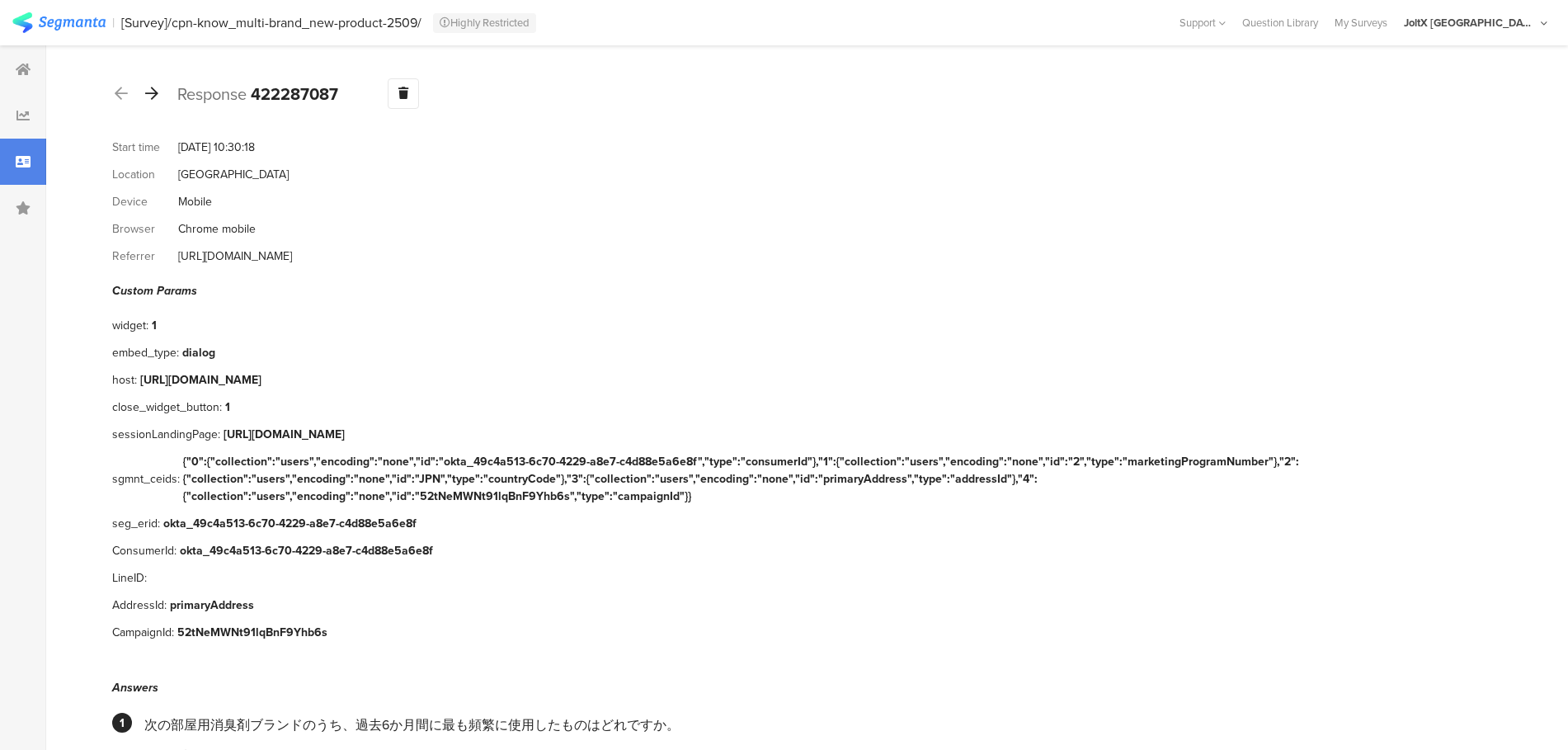
click at [151, 97] on icon at bounding box center [152, 94] width 14 height 15
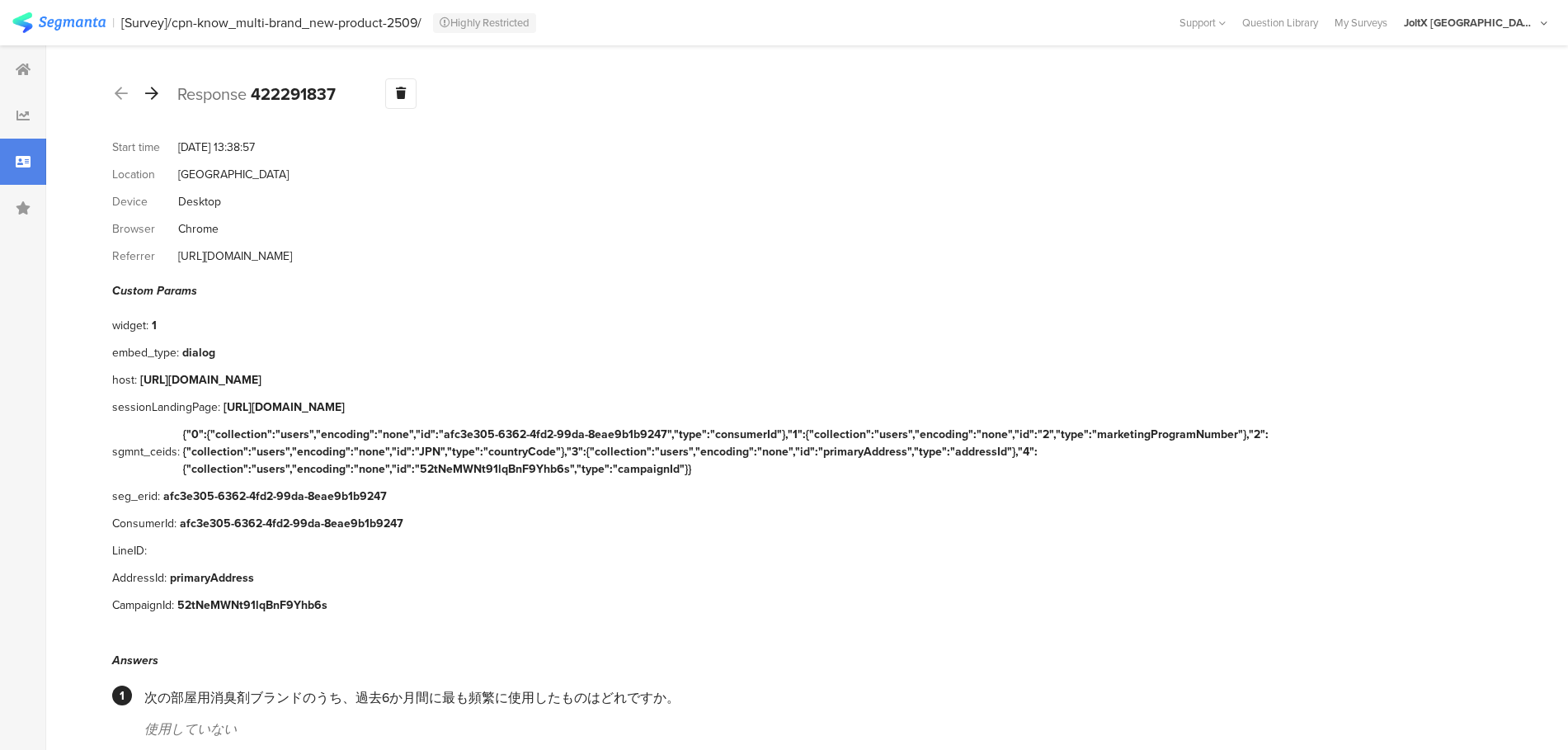
click at [151, 97] on icon at bounding box center [152, 94] width 14 height 15
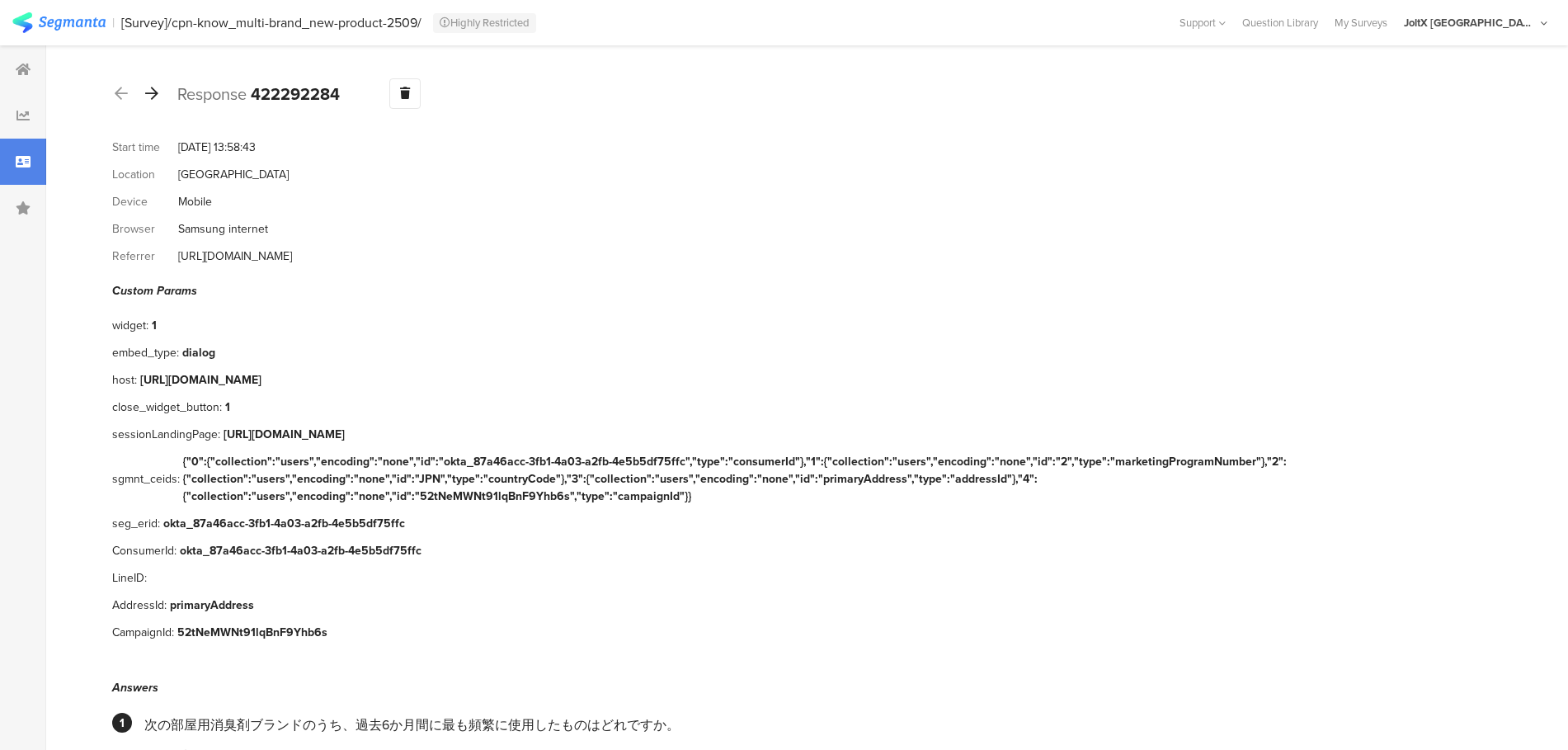
click at [151, 97] on icon at bounding box center [152, 94] width 14 height 15
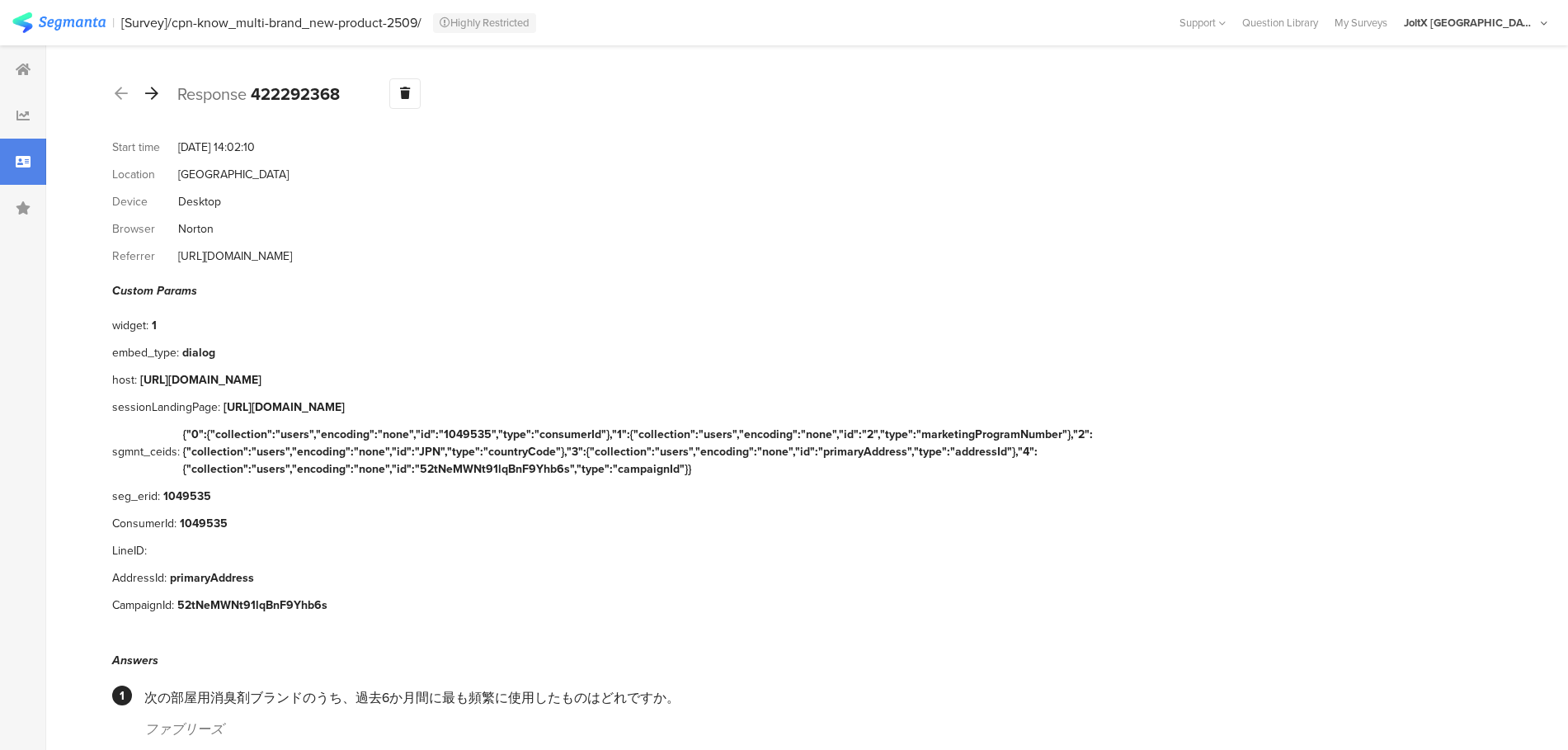
click at [151, 97] on icon at bounding box center [152, 94] width 14 height 15
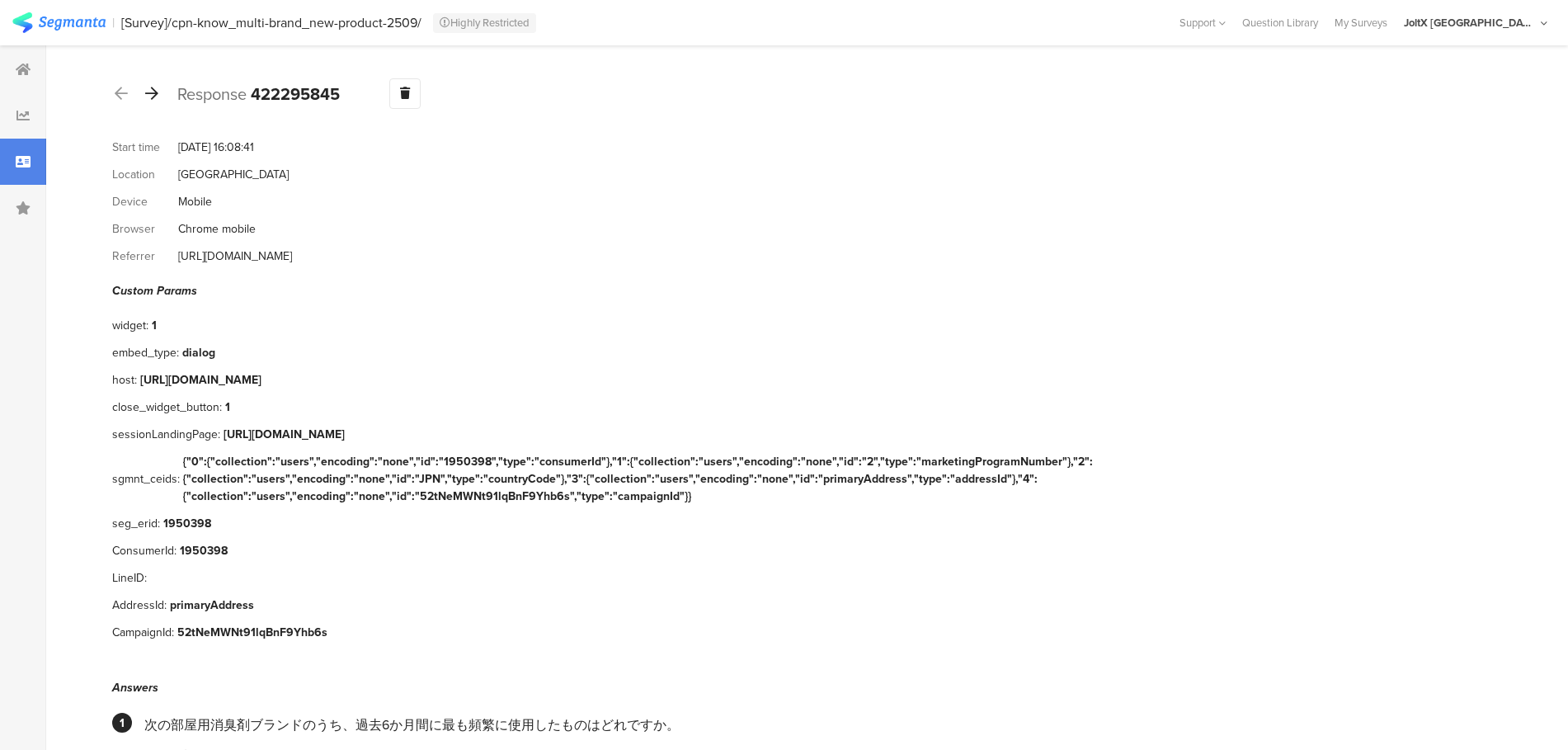
click at [151, 97] on icon at bounding box center [152, 94] width 14 height 15
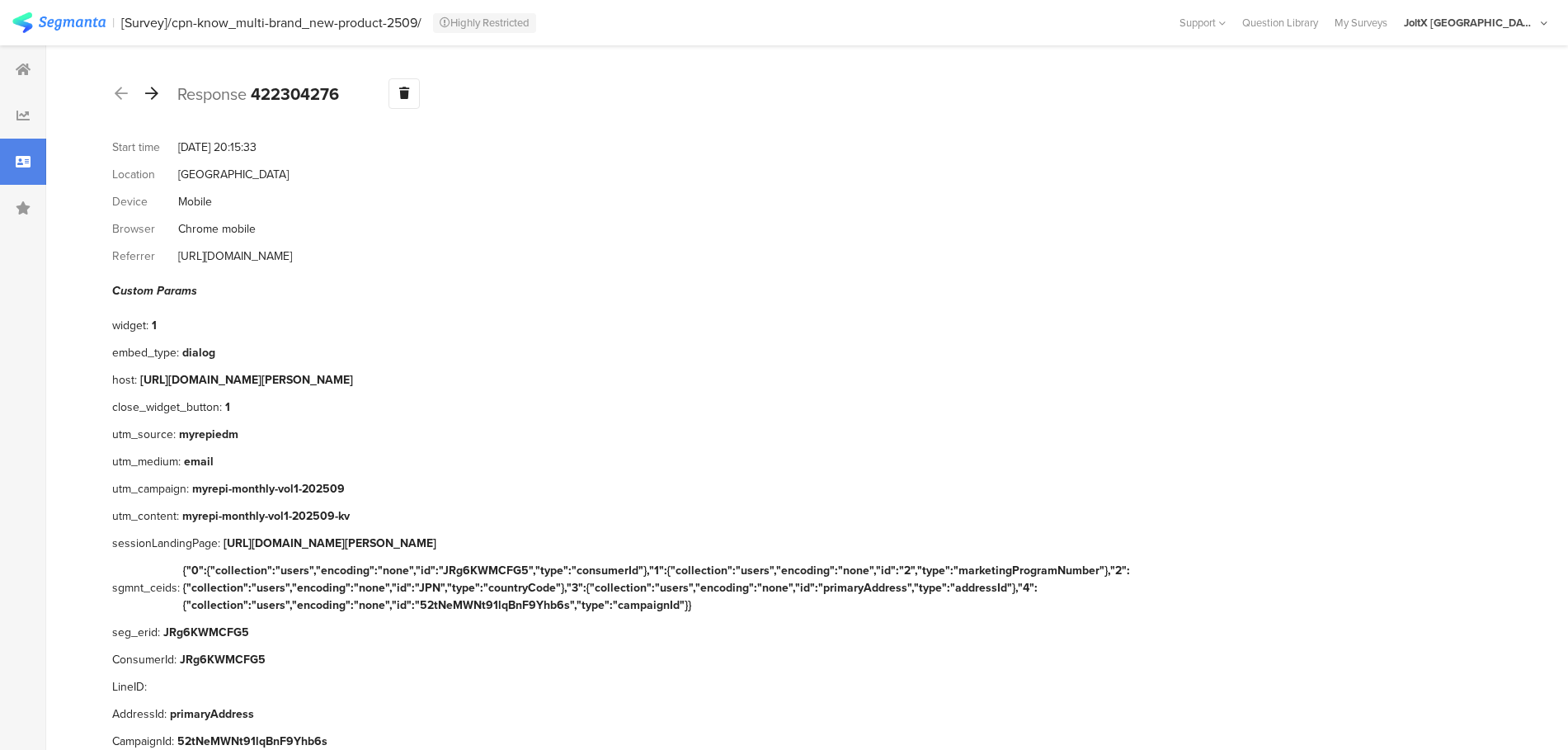
click at [151, 97] on icon at bounding box center [152, 94] width 14 height 15
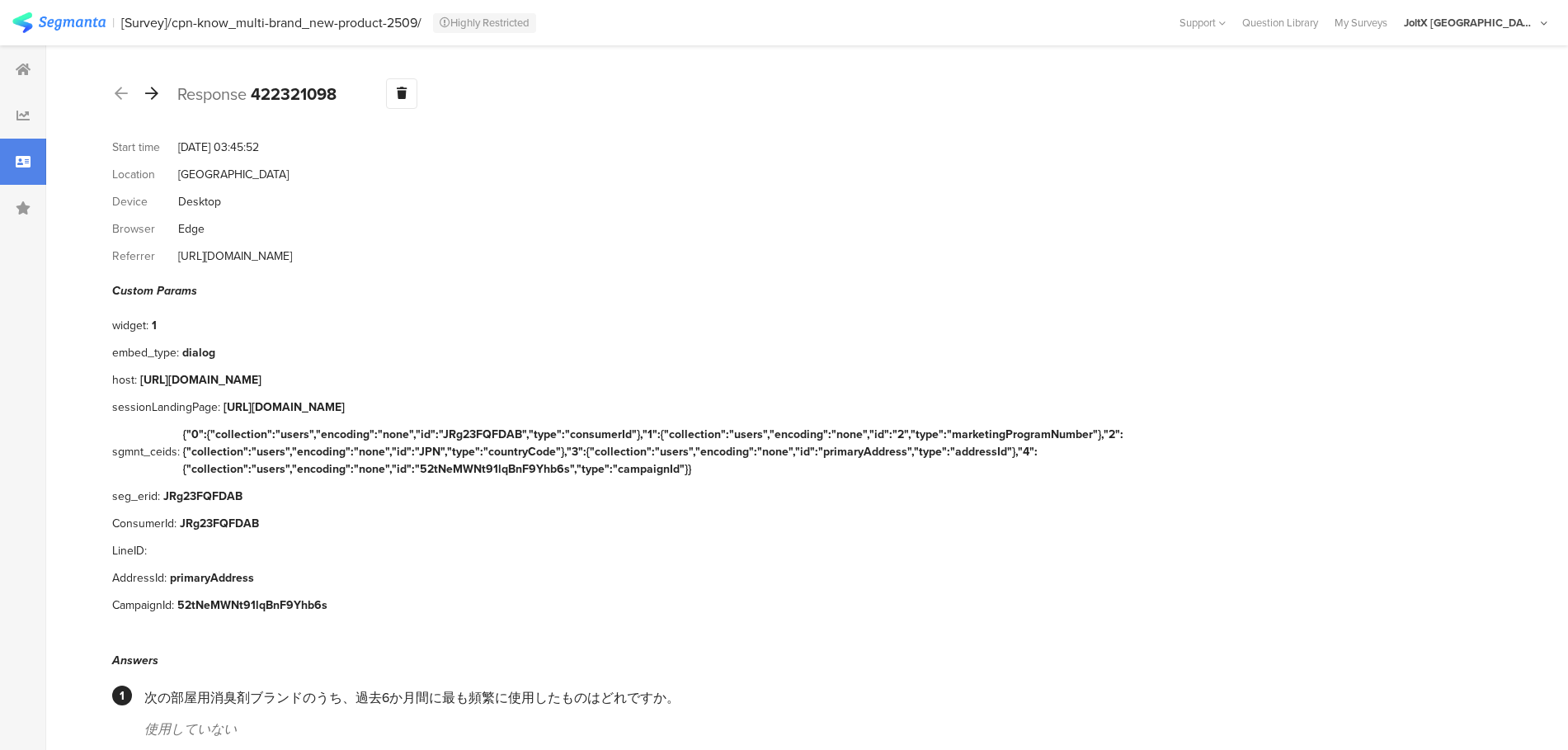
click at [151, 97] on icon at bounding box center [152, 94] width 14 height 15
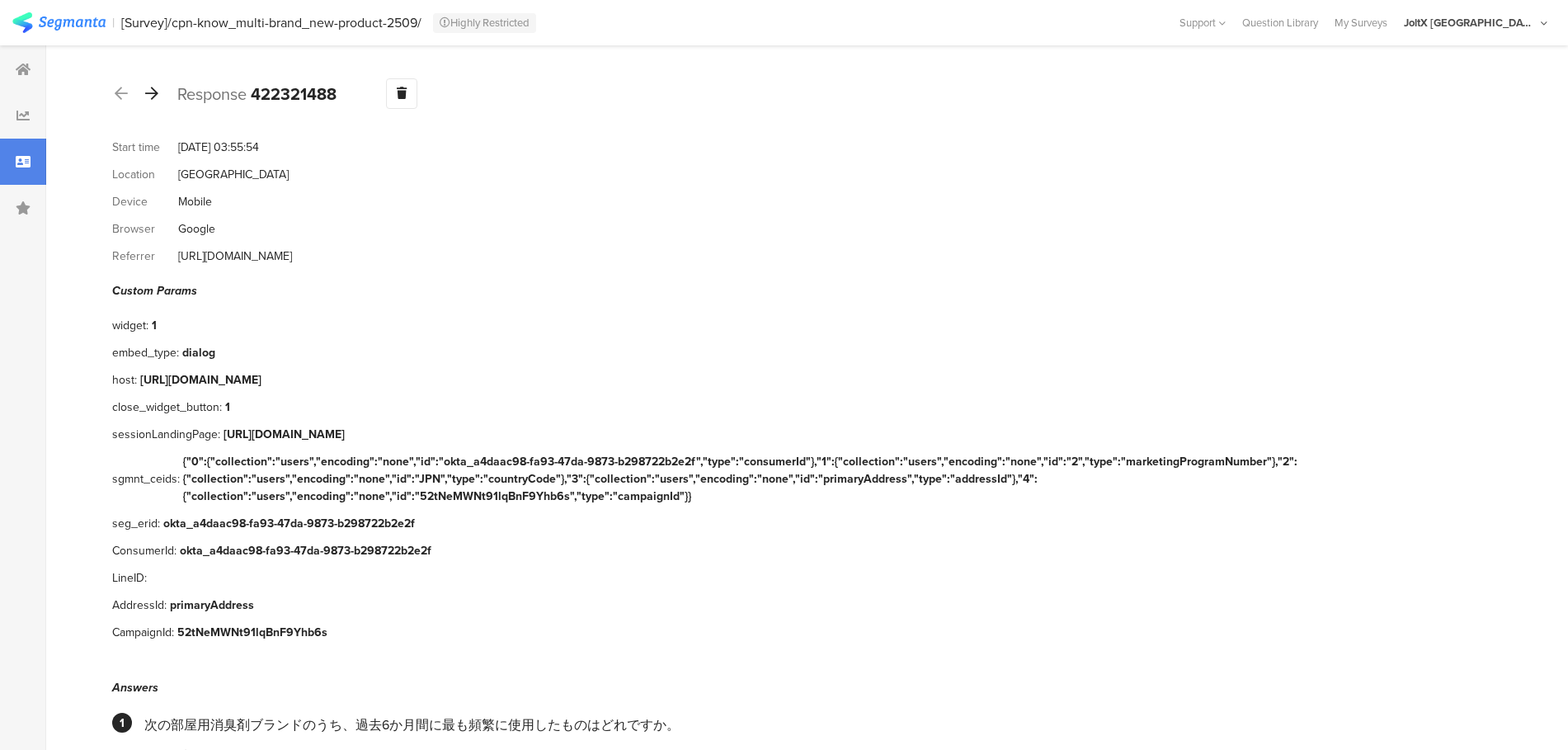
click at [151, 97] on icon at bounding box center [152, 94] width 14 height 15
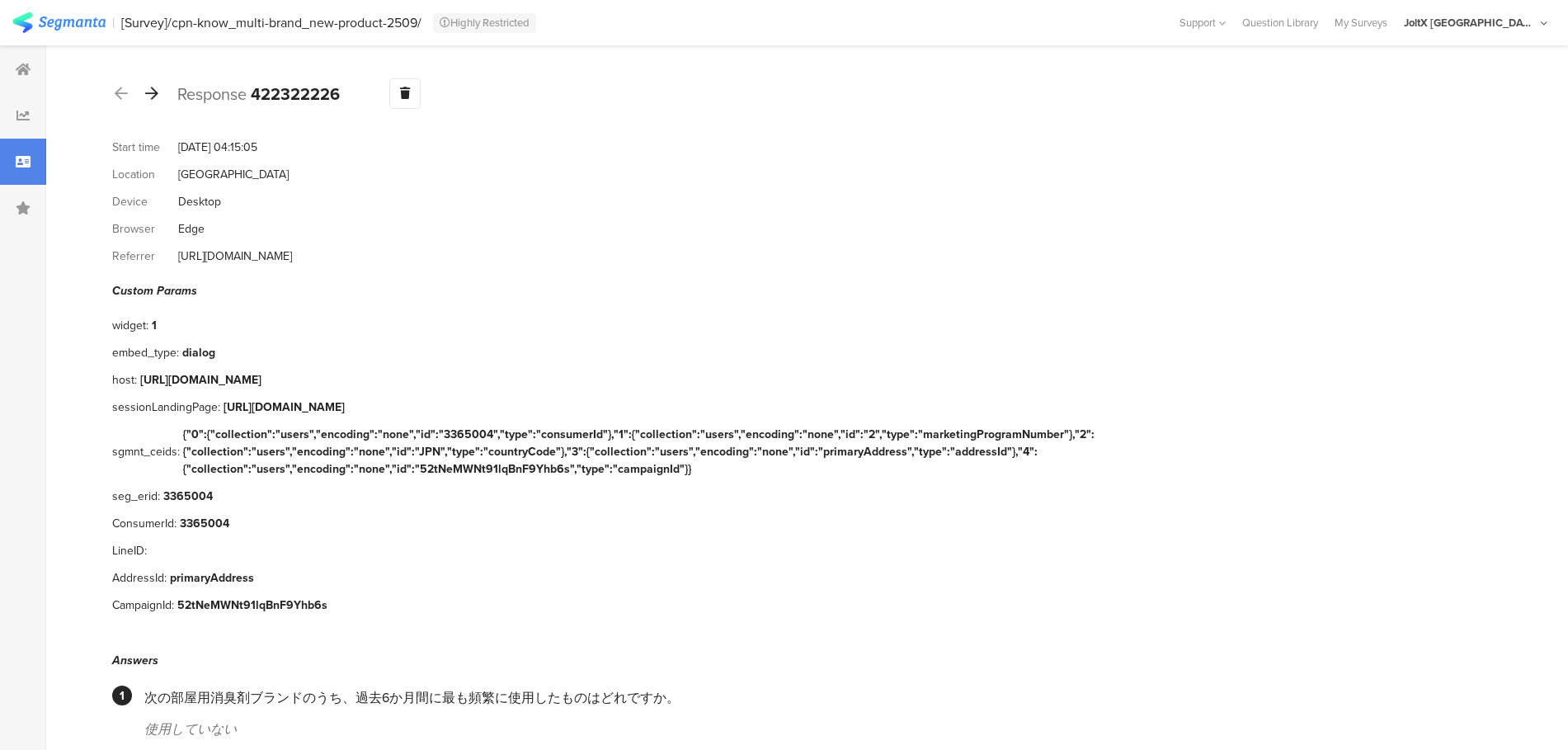
click at [151, 97] on icon at bounding box center [152, 94] width 14 height 15
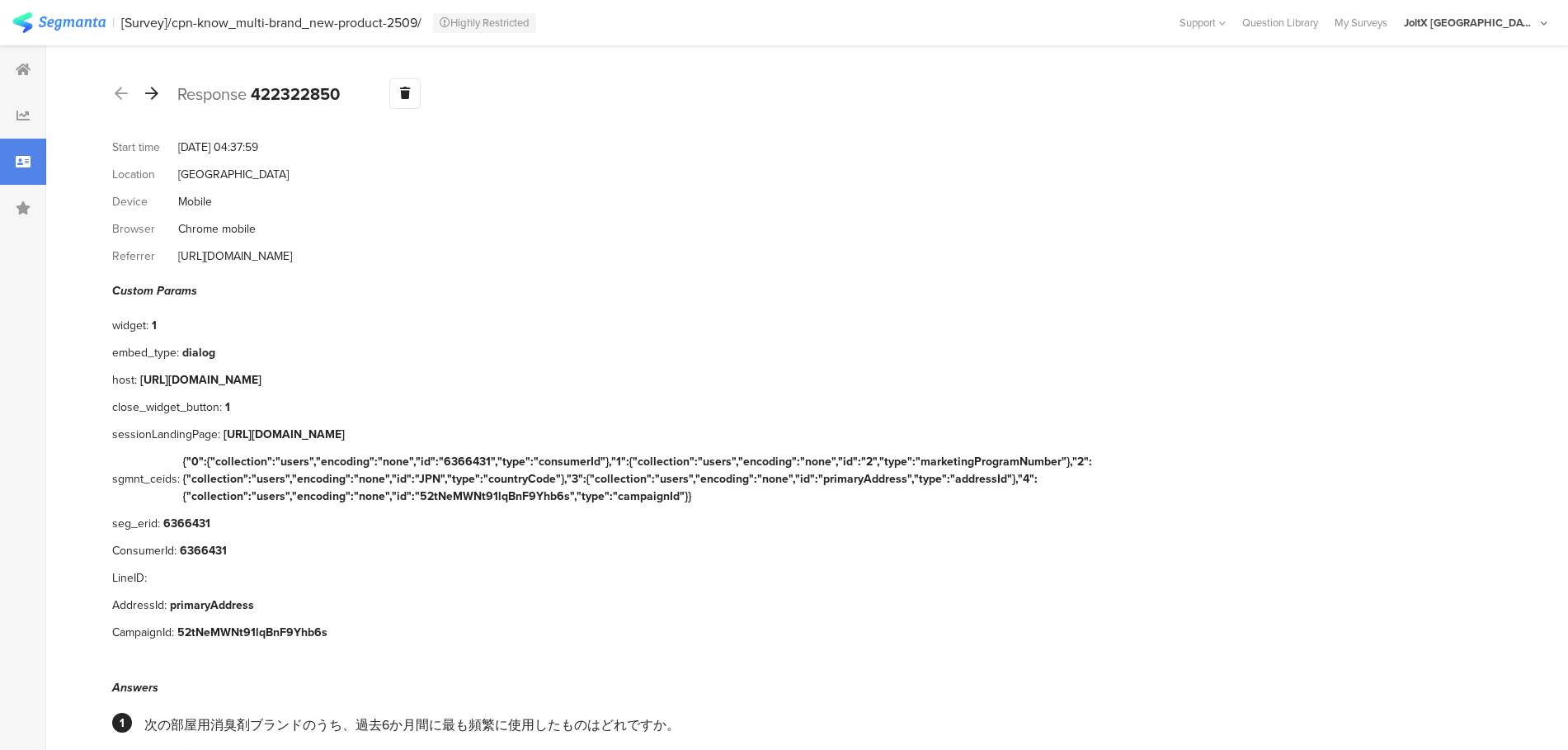
click at [151, 97] on icon at bounding box center [152, 94] width 14 height 15
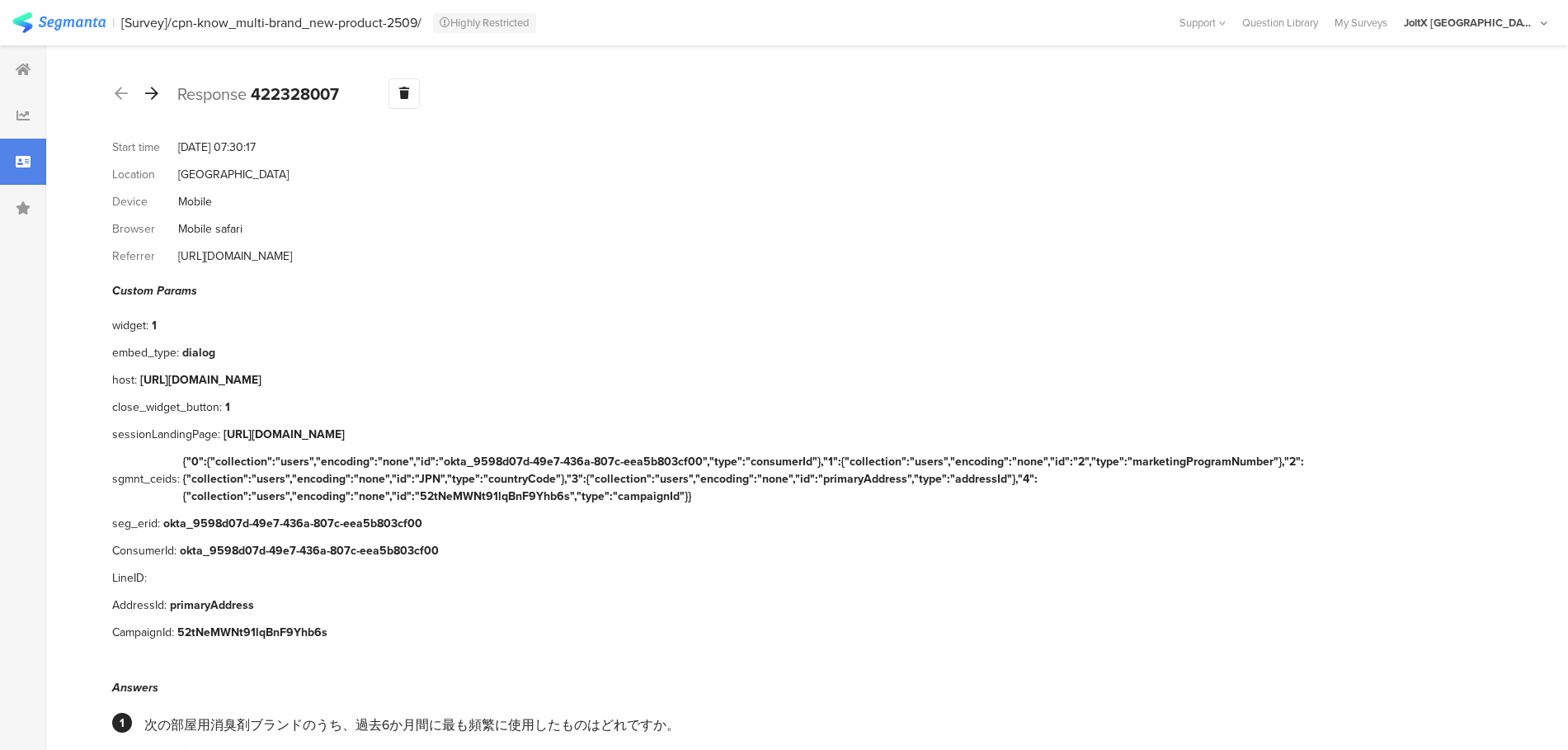
click at [151, 97] on icon at bounding box center [152, 94] width 14 height 15
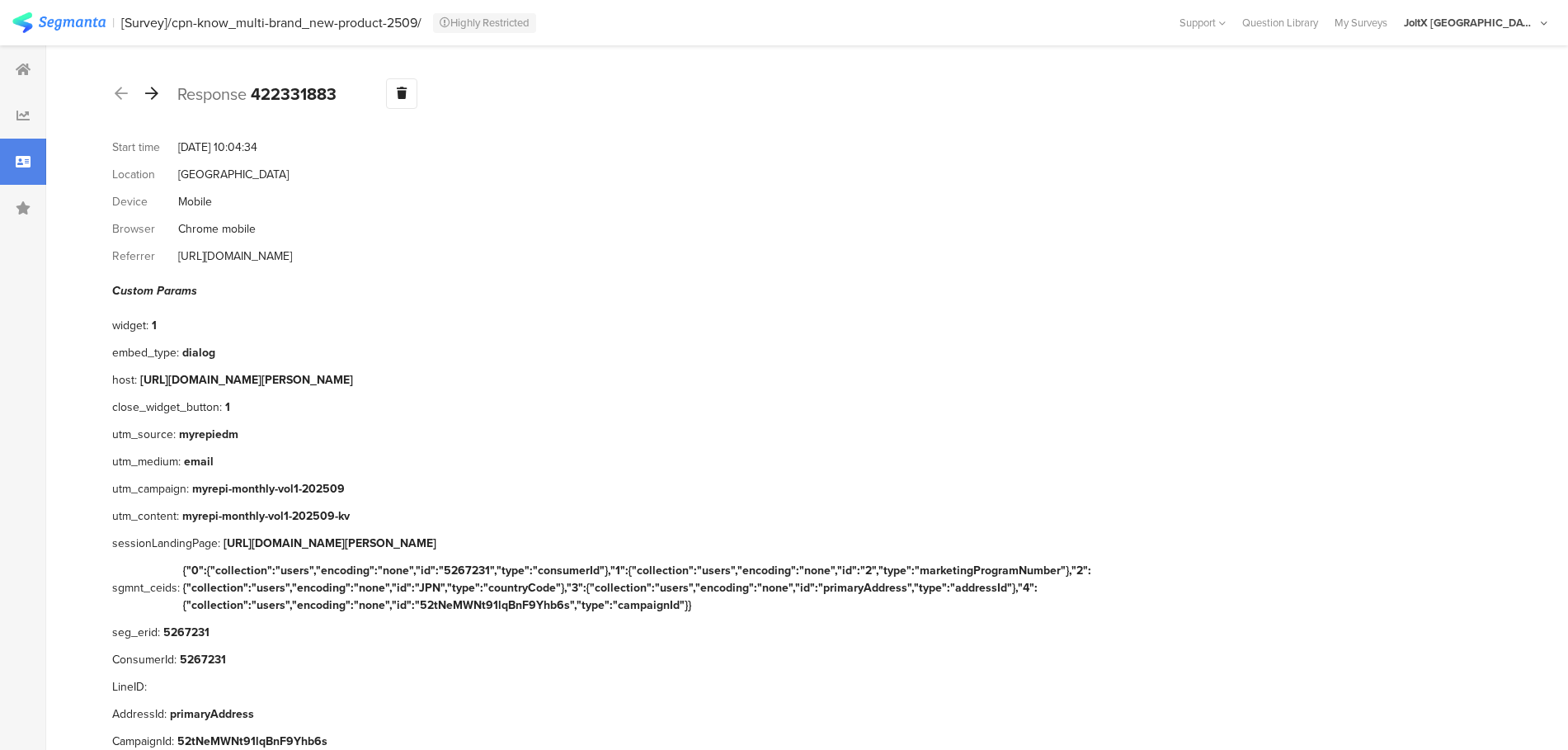
click at [151, 97] on icon at bounding box center [152, 94] width 14 height 15
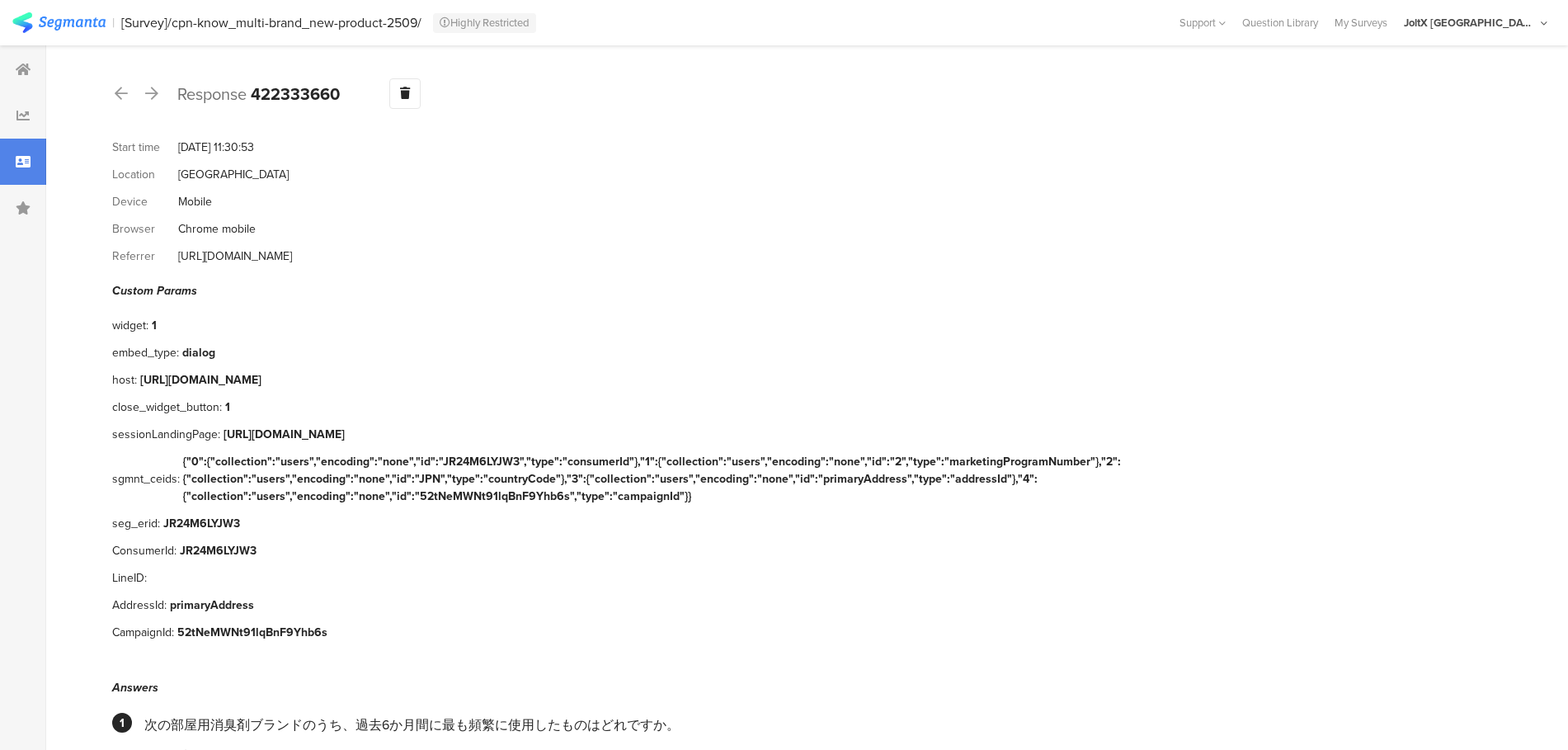
scroll to position [16, 0]
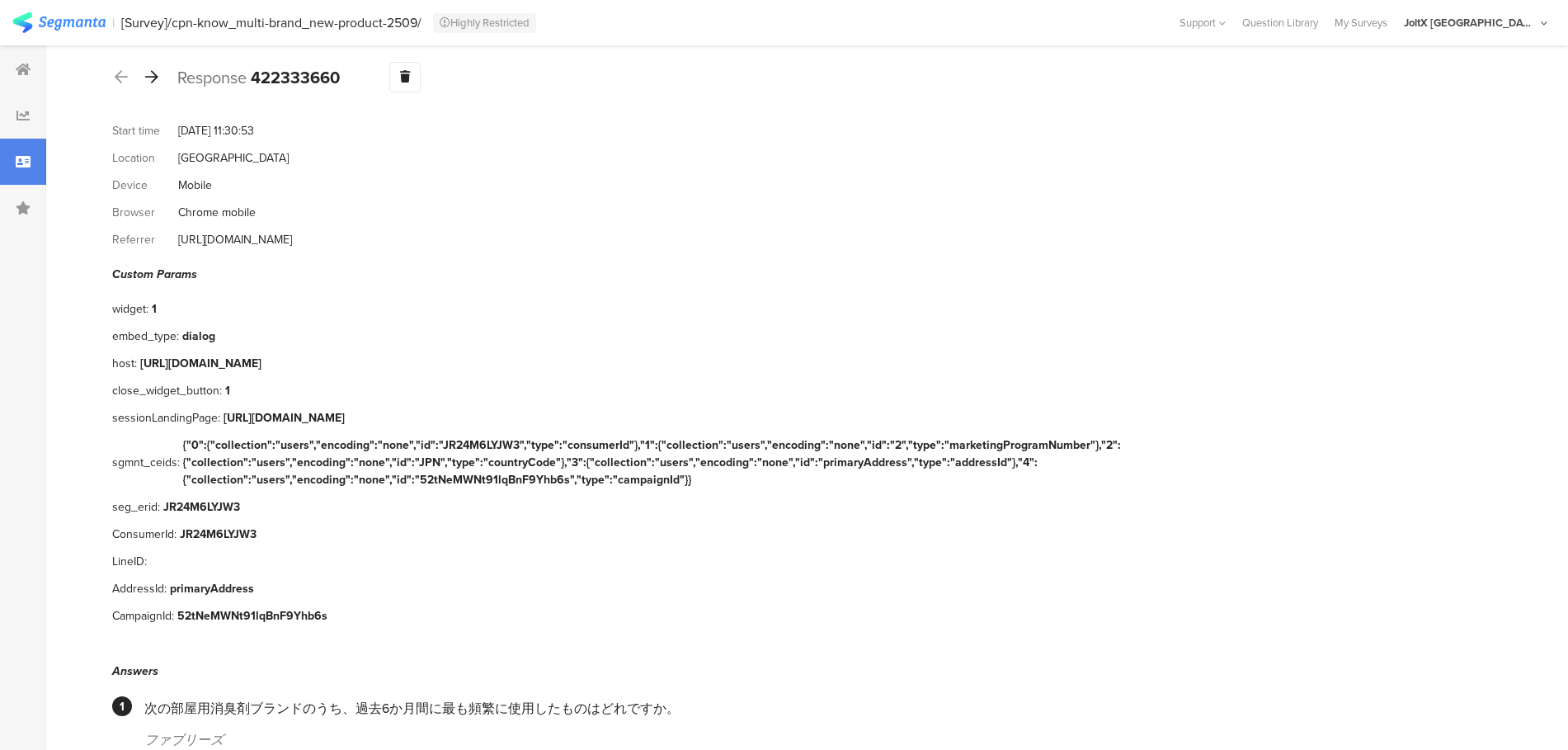
click at [157, 79] on icon at bounding box center [152, 76] width 14 height 15
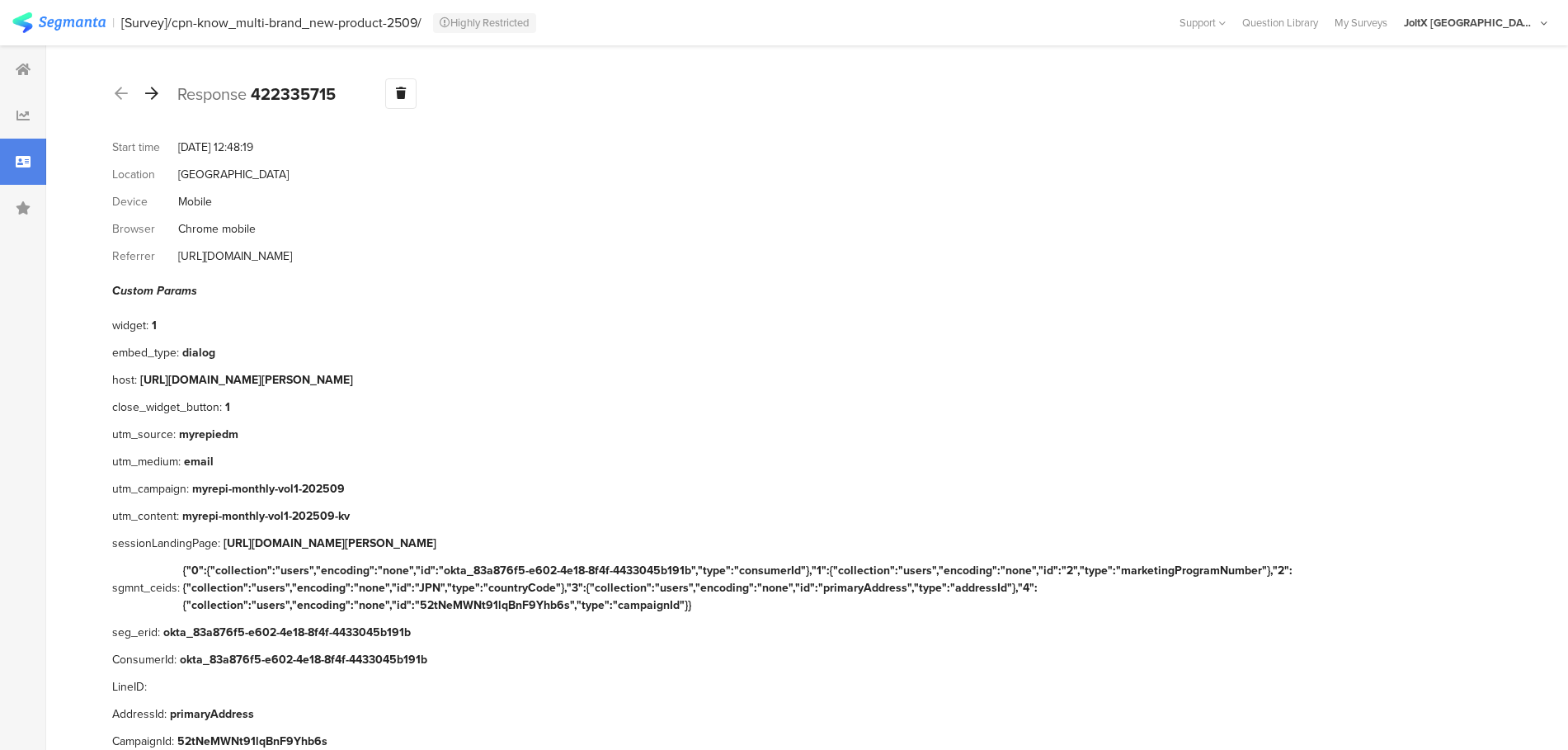
click at [157, 81] on div at bounding box center [152, 94] width 18 height 26
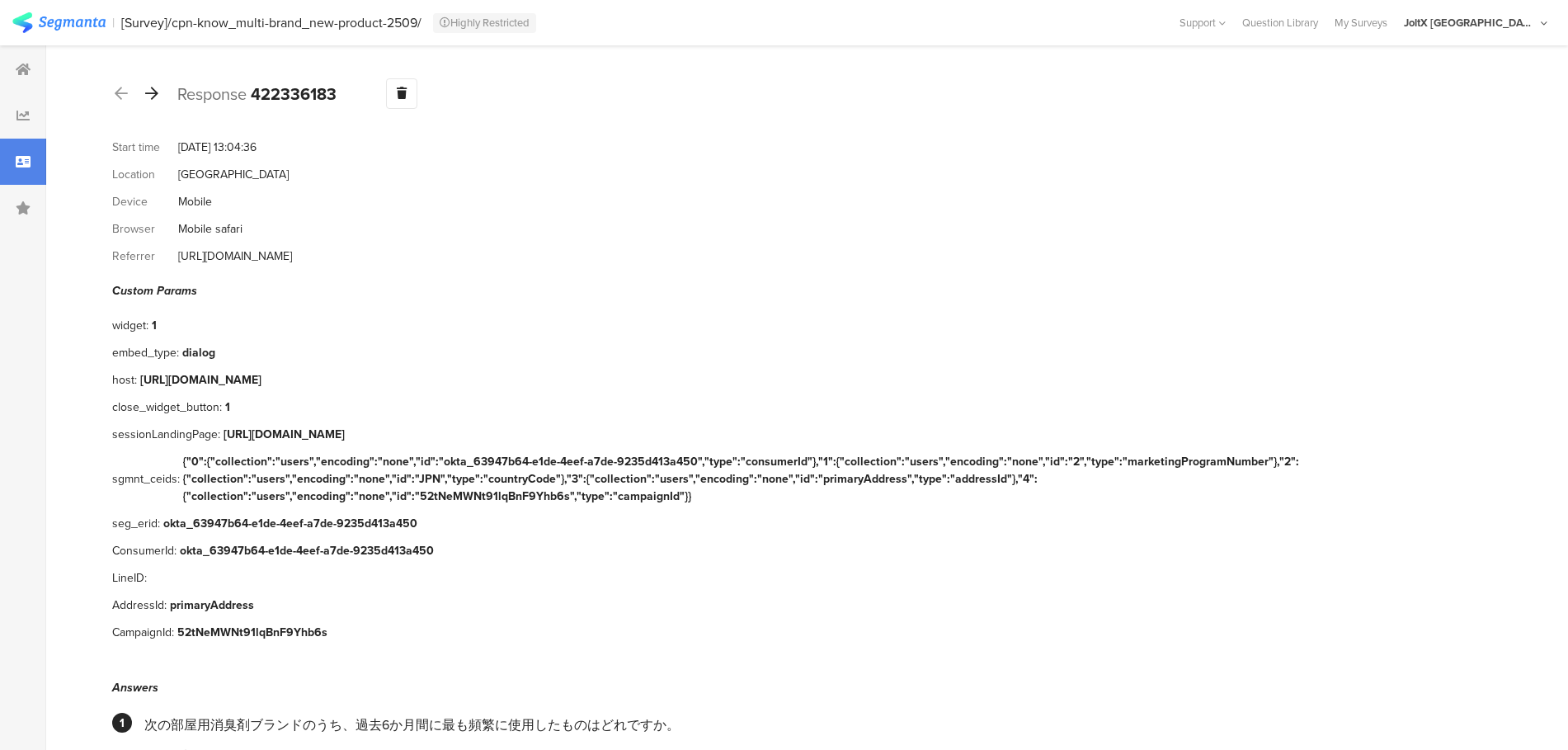
click at [157, 81] on div at bounding box center [152, 94] width 18 height 26
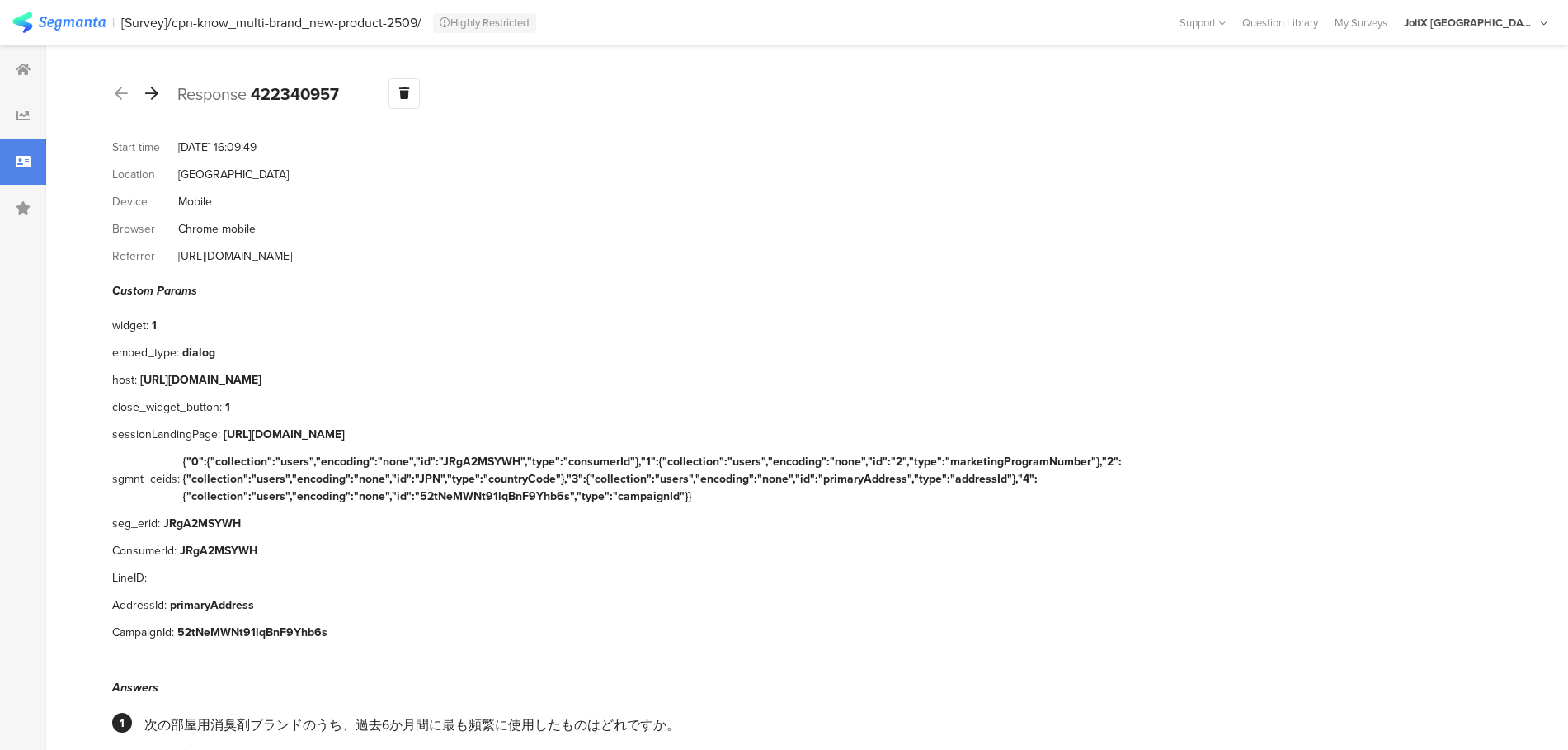
click at [157, 81] on div at bounding box center [152, 94] width 18 height 26
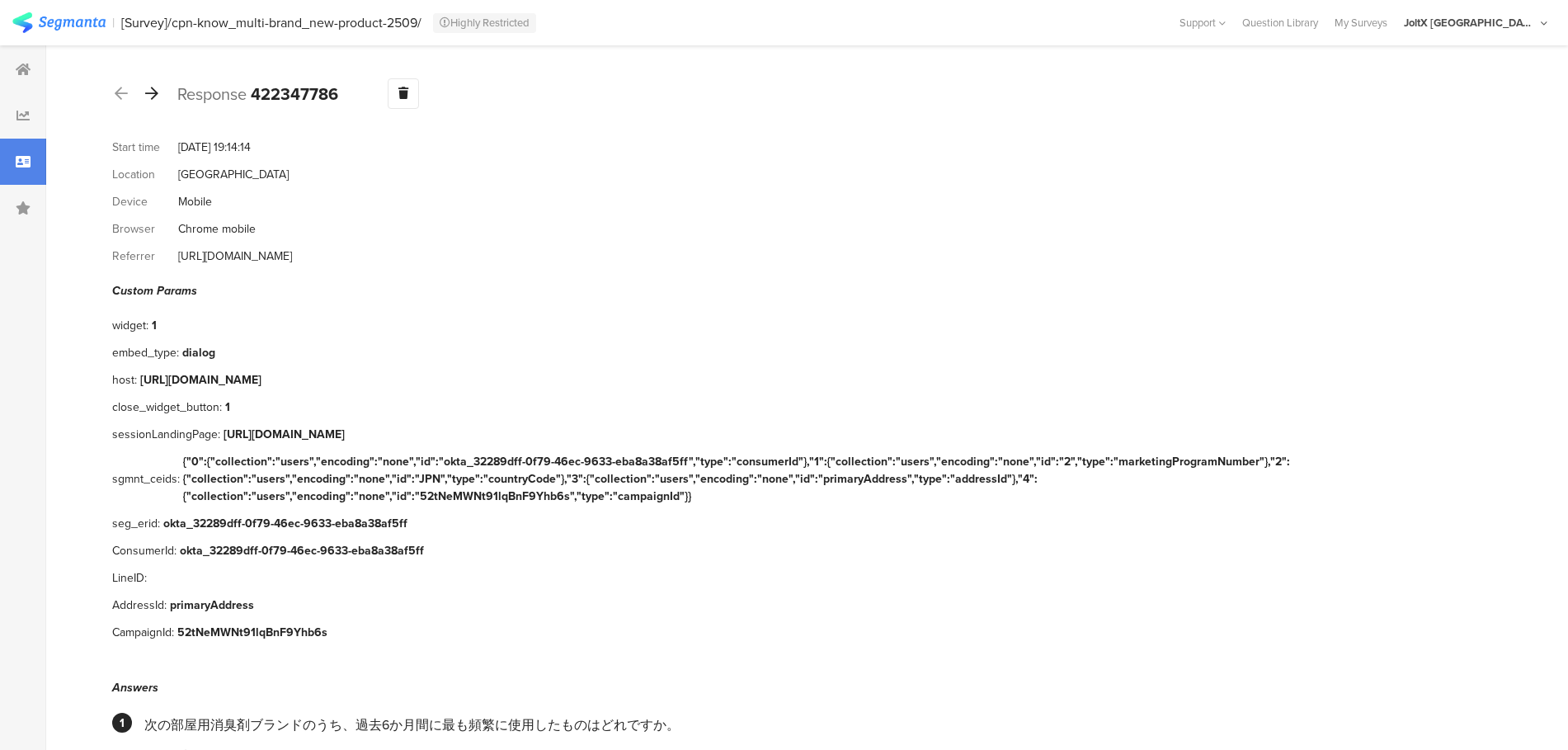
click at [157, 81] on div at bounding box center [152, 94] width 18 height 26
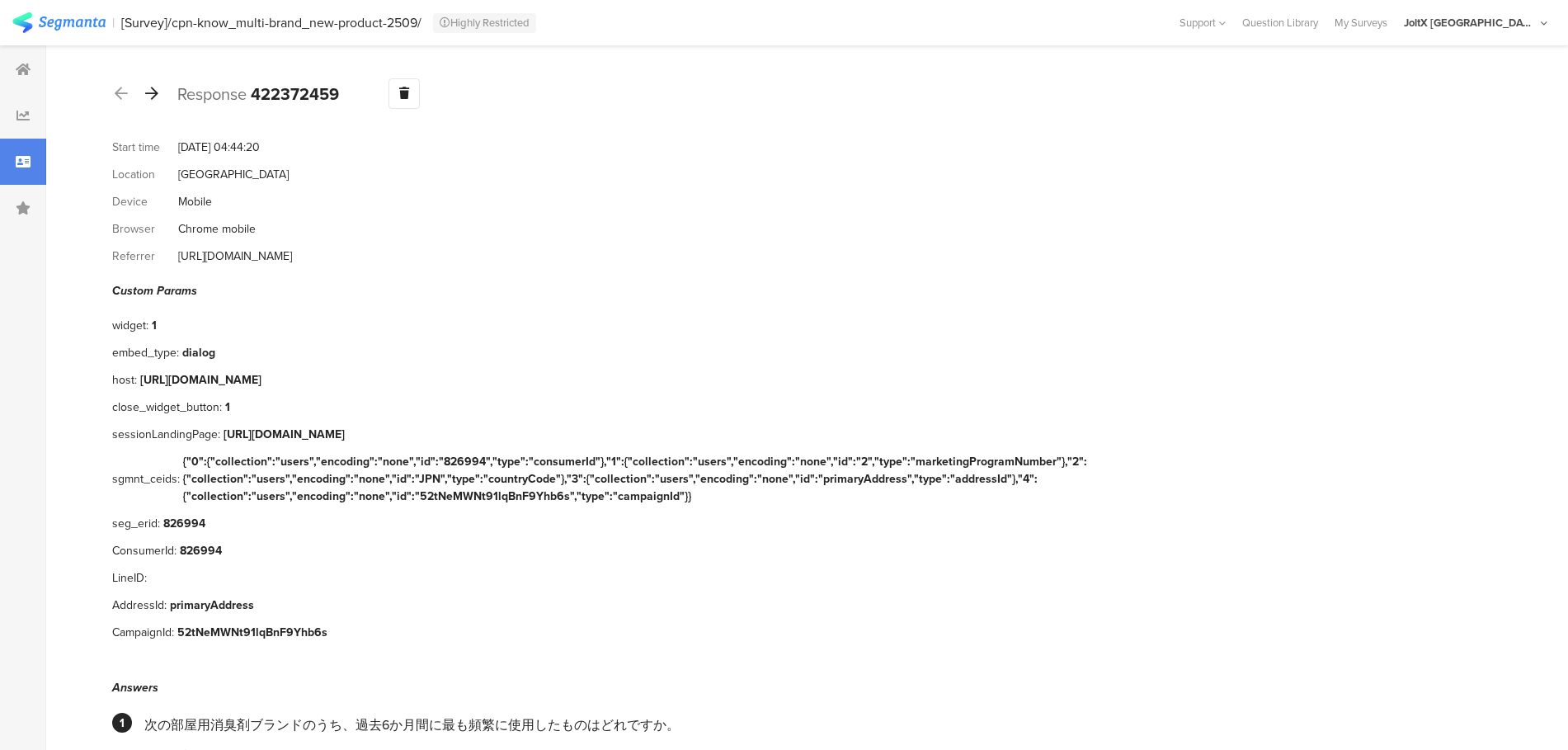
click at [157, 81] on div at bounding box center [152, 94] width 18 height 26
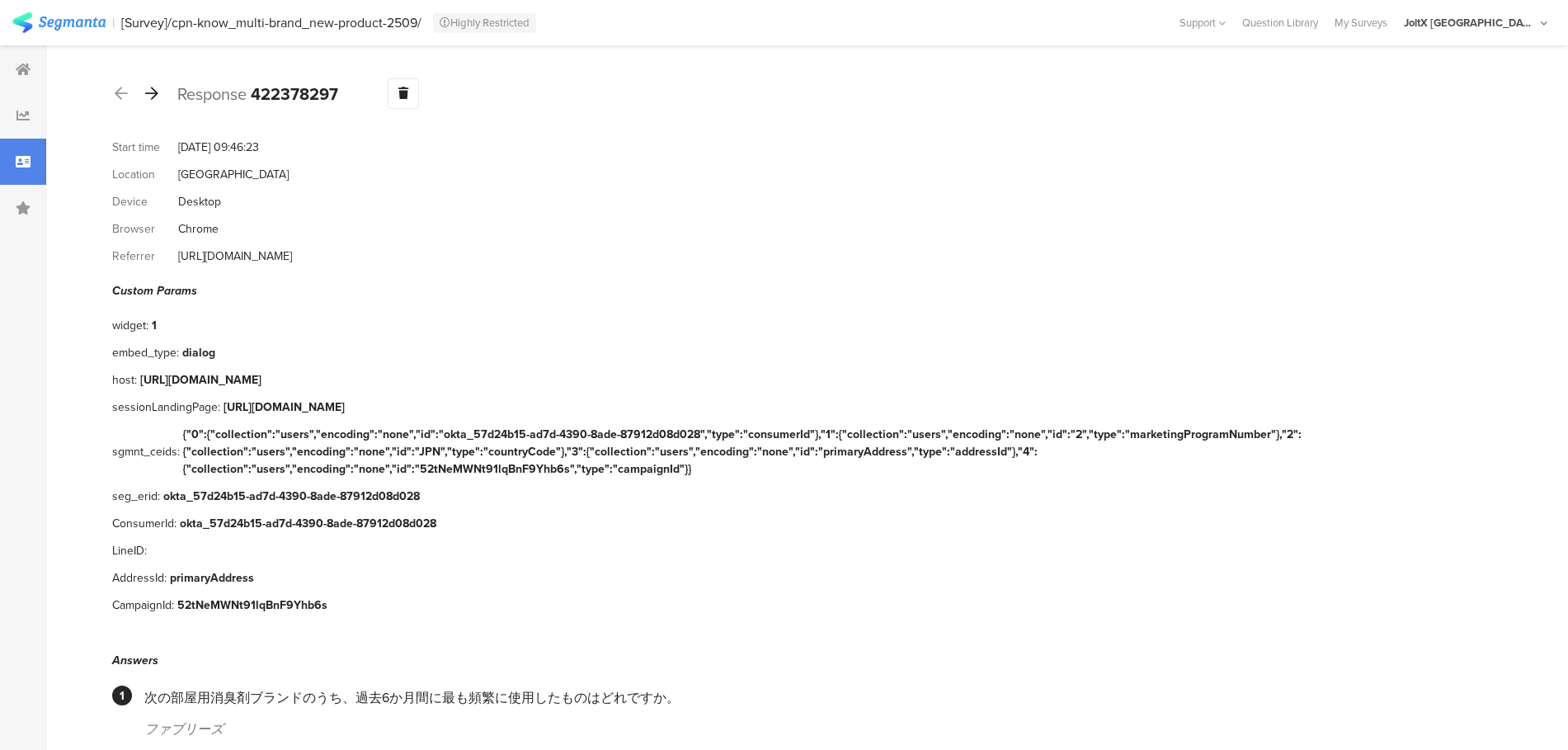
click at [157, 81] on div at bounding box center [152, 94] width 18 height 26
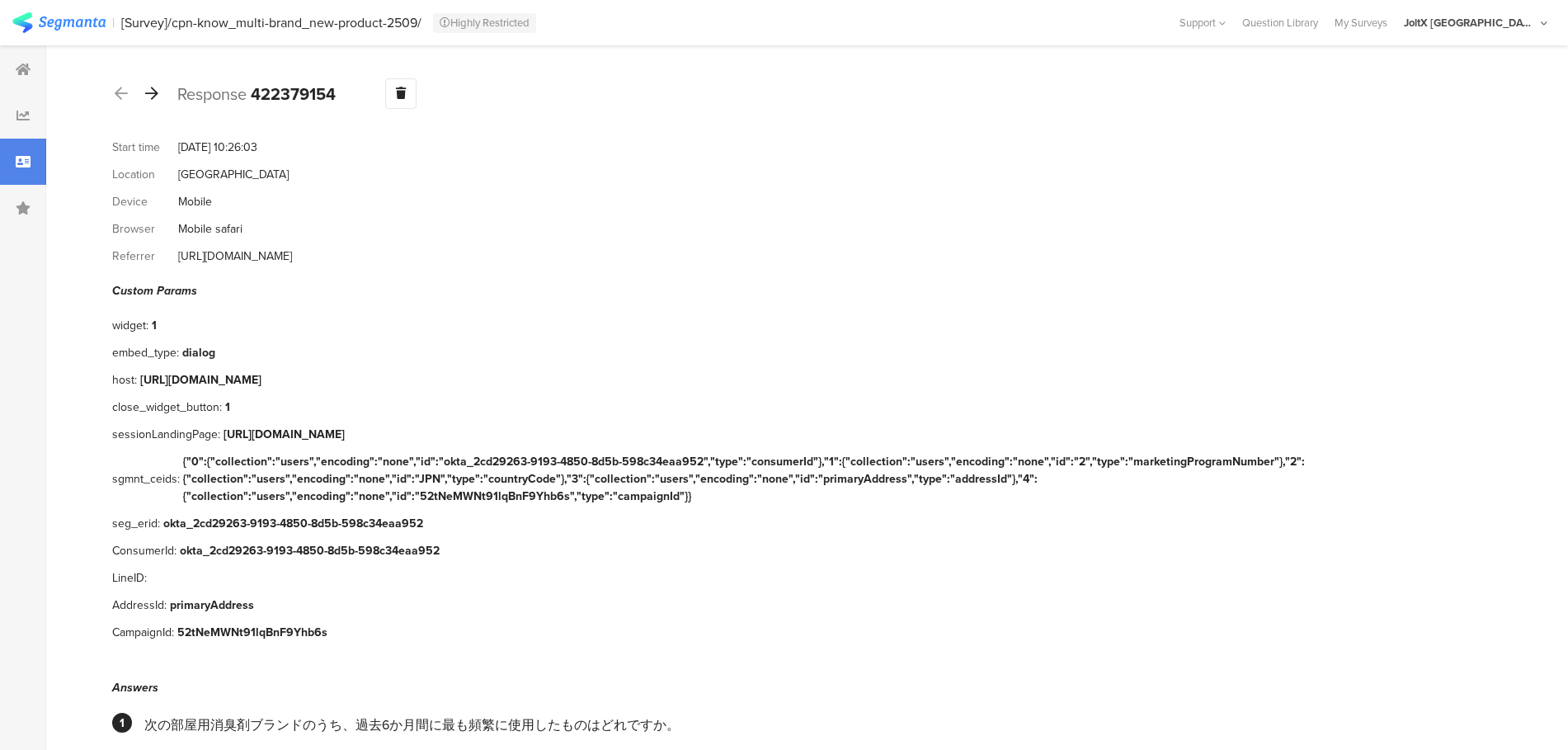
click at [157, 81] on div at bounding box center [152, 94] width 18 height 26
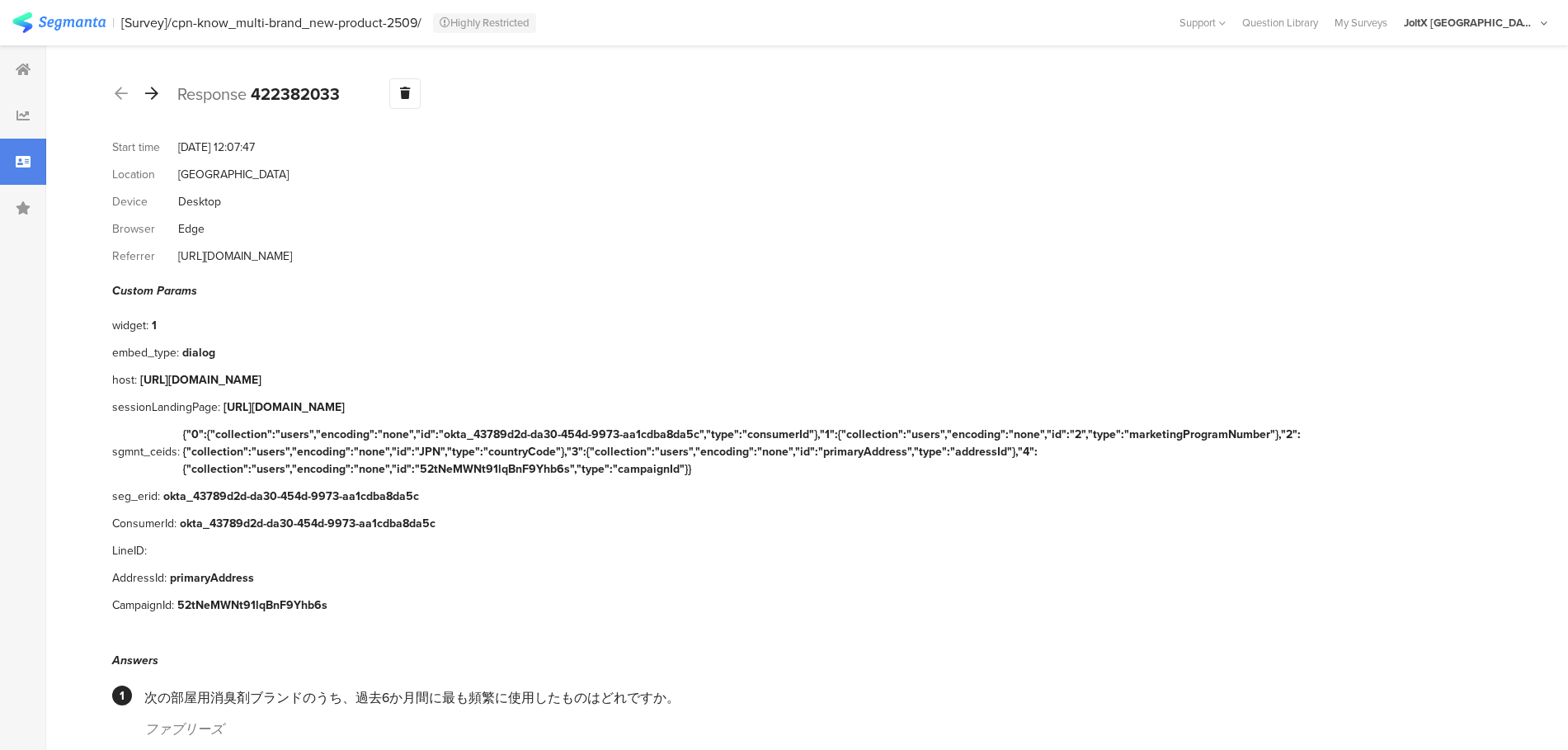
click at [157, 81] on div at bounding box center [152, 94] width 18 height 26
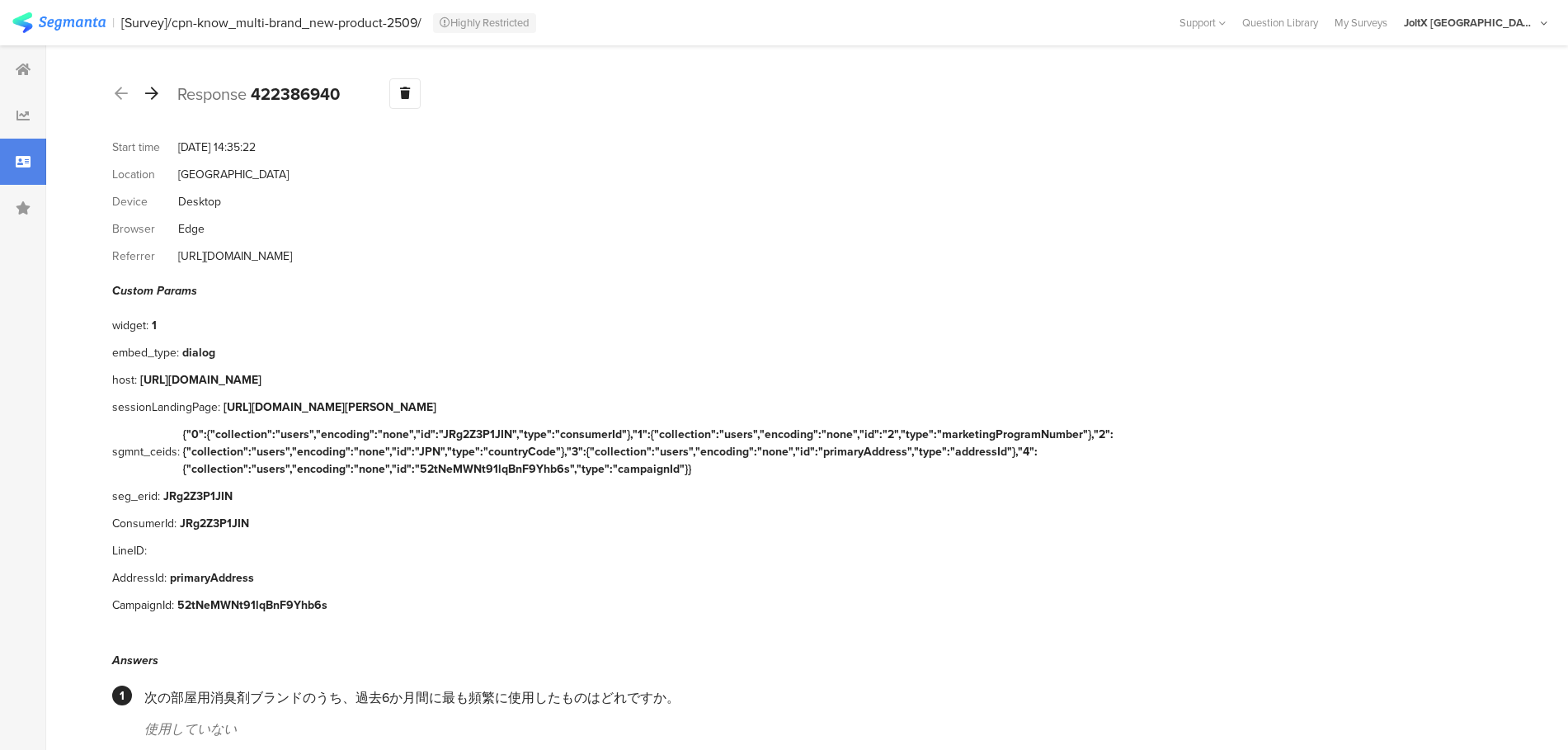
click at [157, 81] on div at bounding box center [152, 94] width 18 height 26
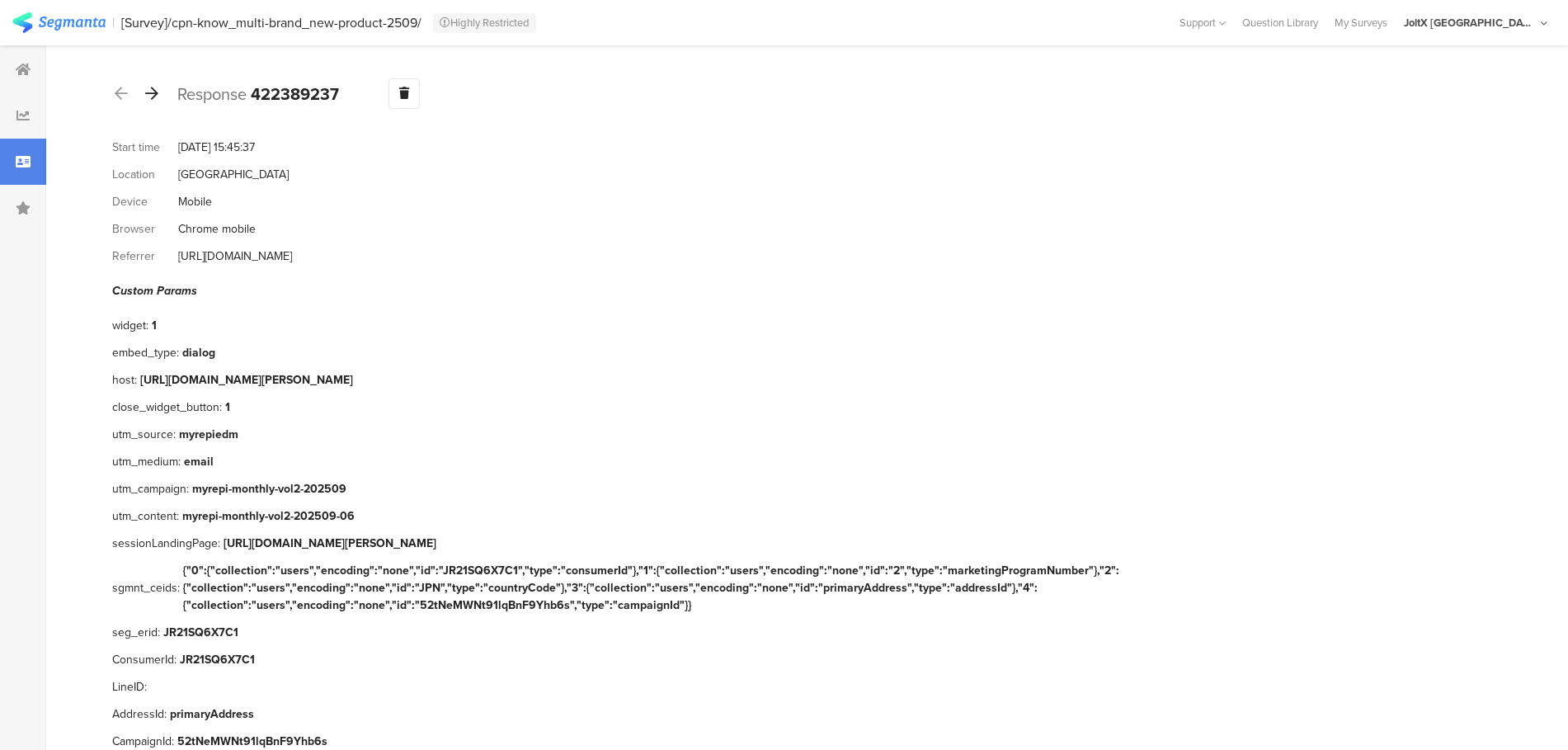
click at [157, 81] on div at bounding box center [152, 94] width 18 height 26
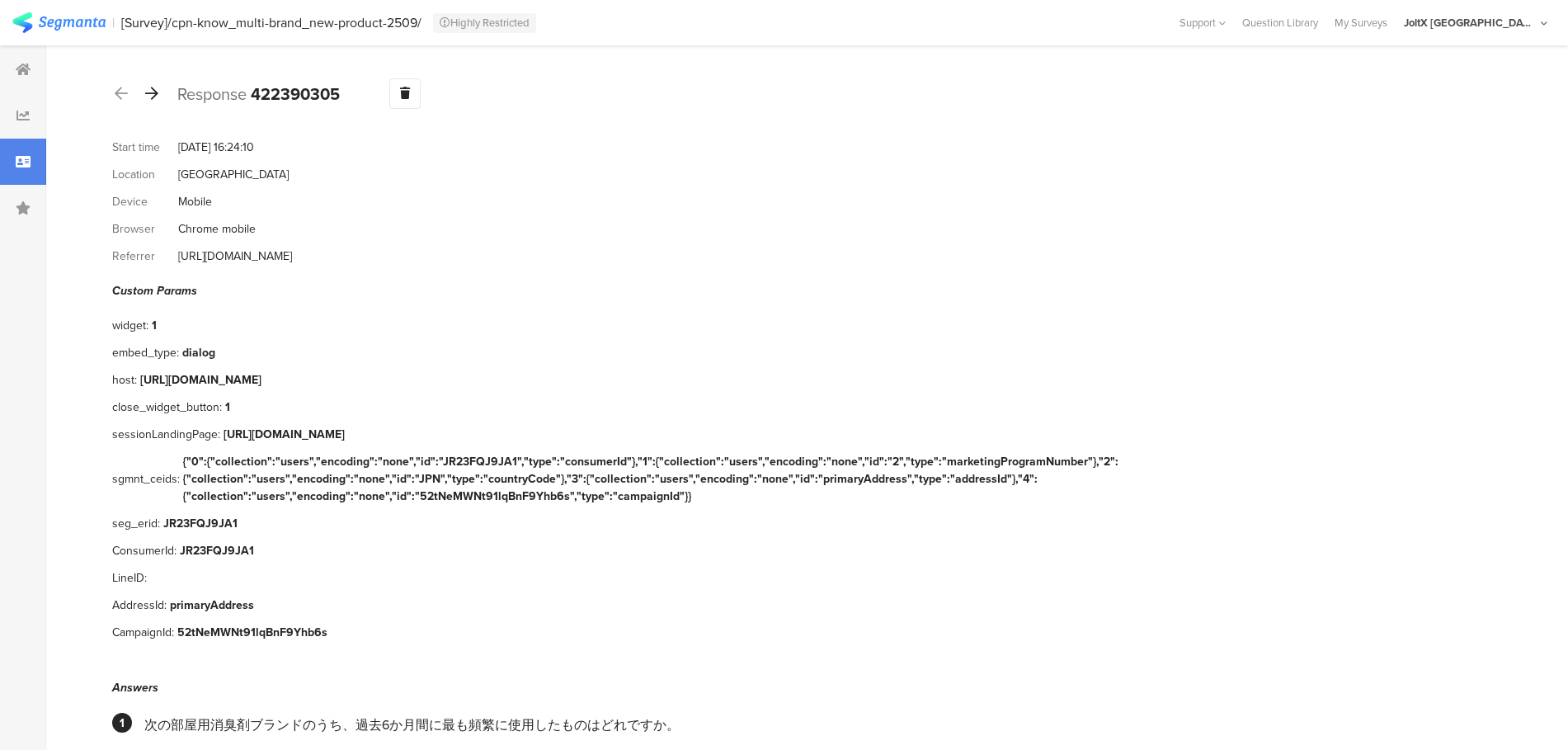
click at [157, 81] on div at bounding box center [152, 94] width 18 height 26
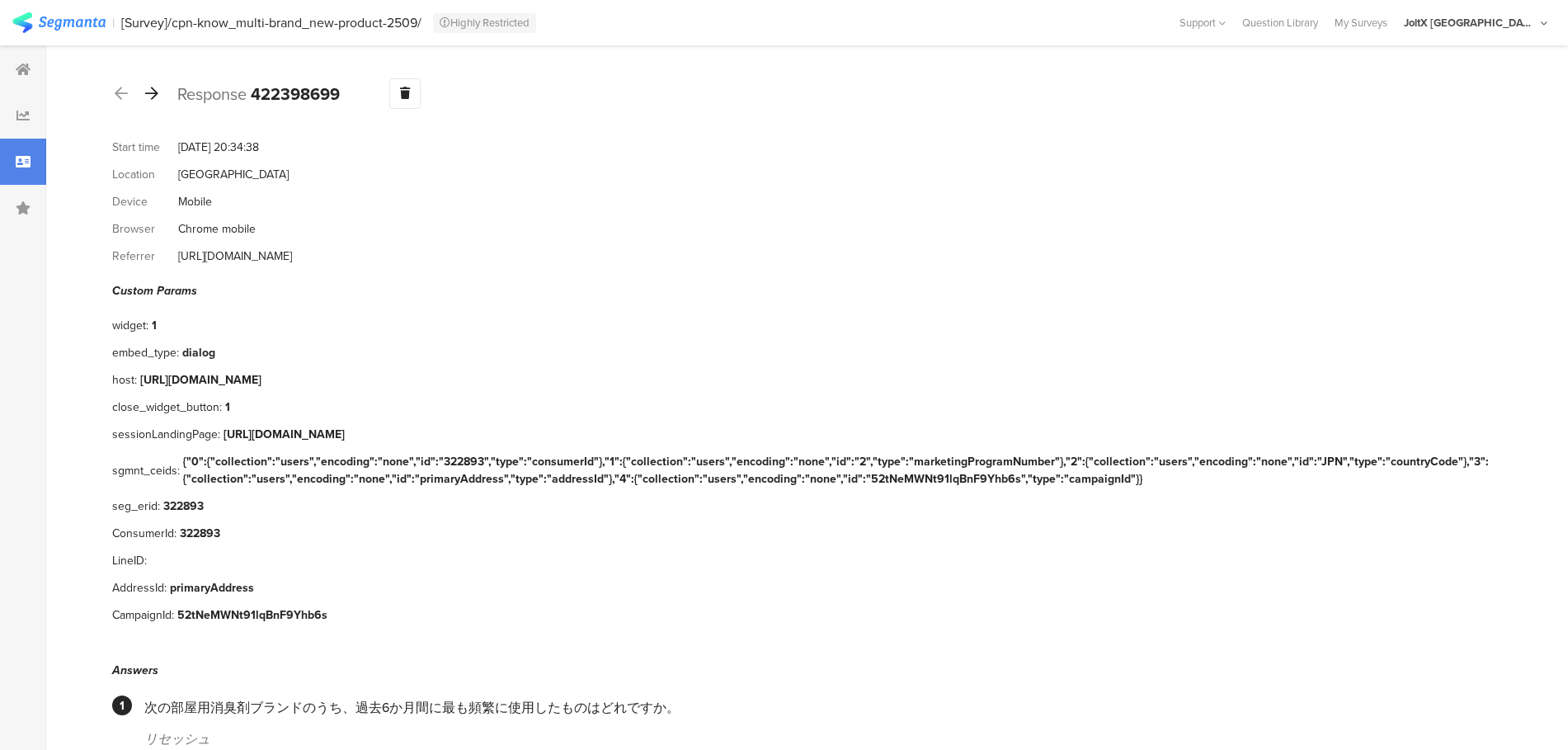
click at [157, 81] on div at bounding box center [152, 94] width 18 height 26
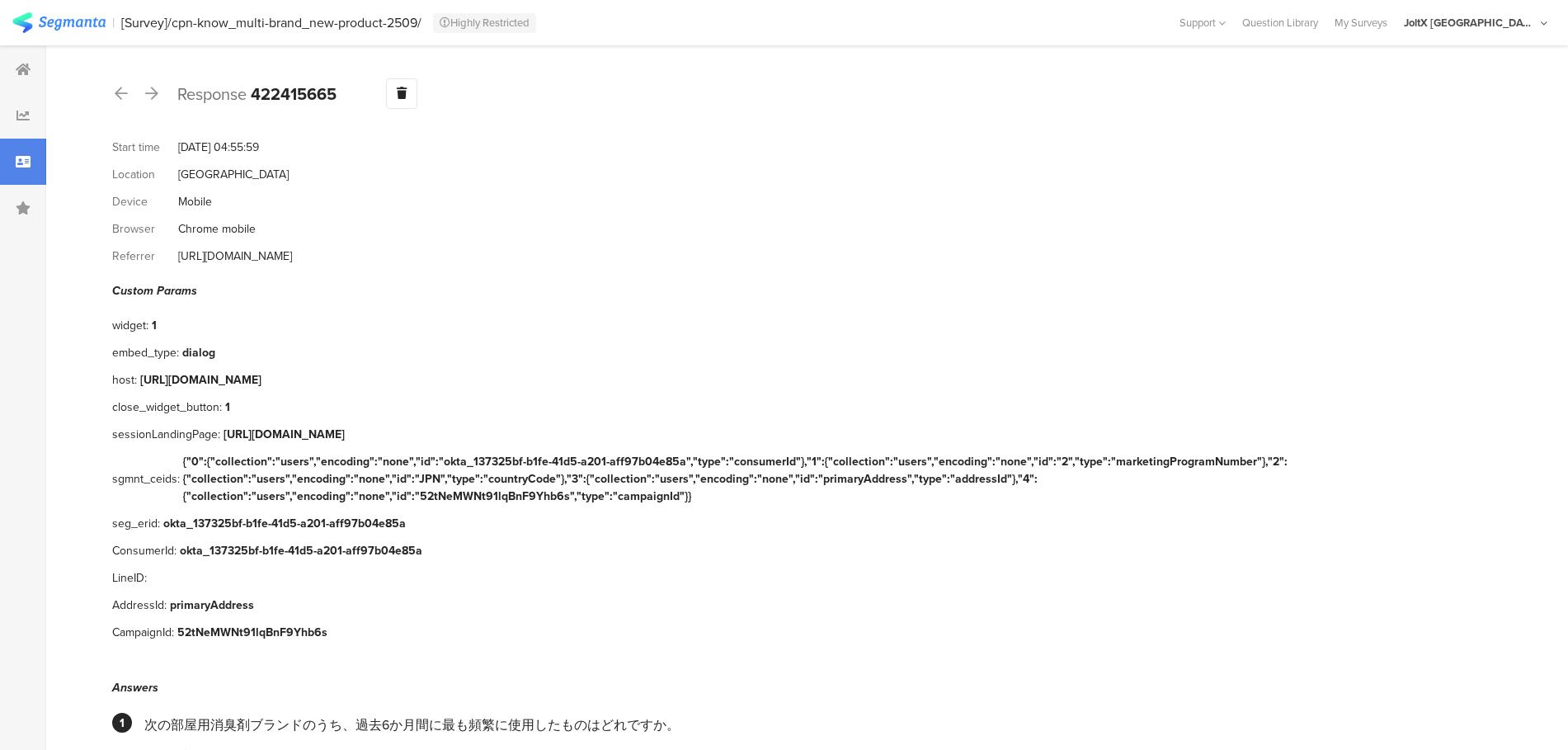
click at [11, 162] on div at bounding box center [23, 162] width 46 height 46
click at [30, 65] on icon at bounding box center [23, 69] width 15 height 14
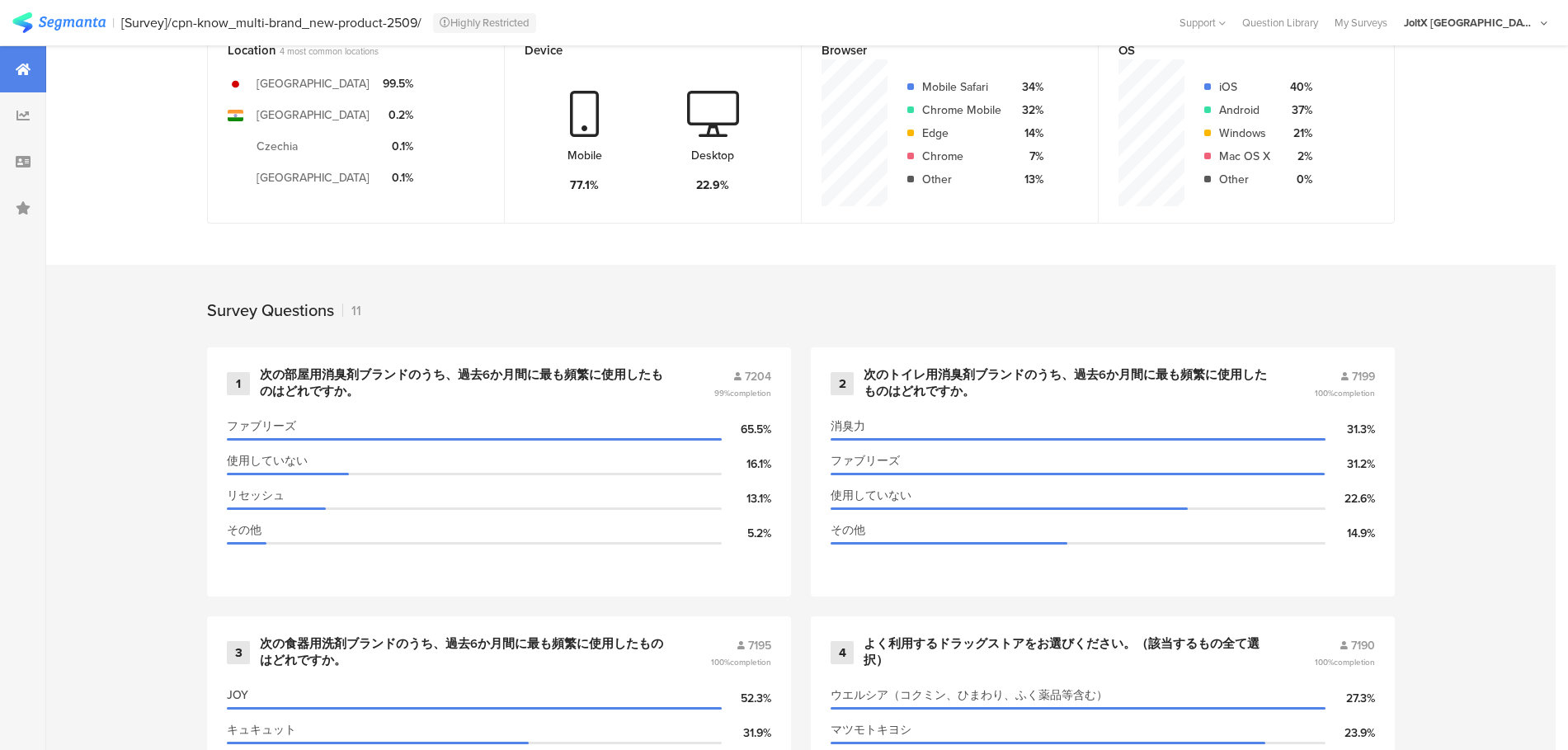
scroll to position [394, 0]
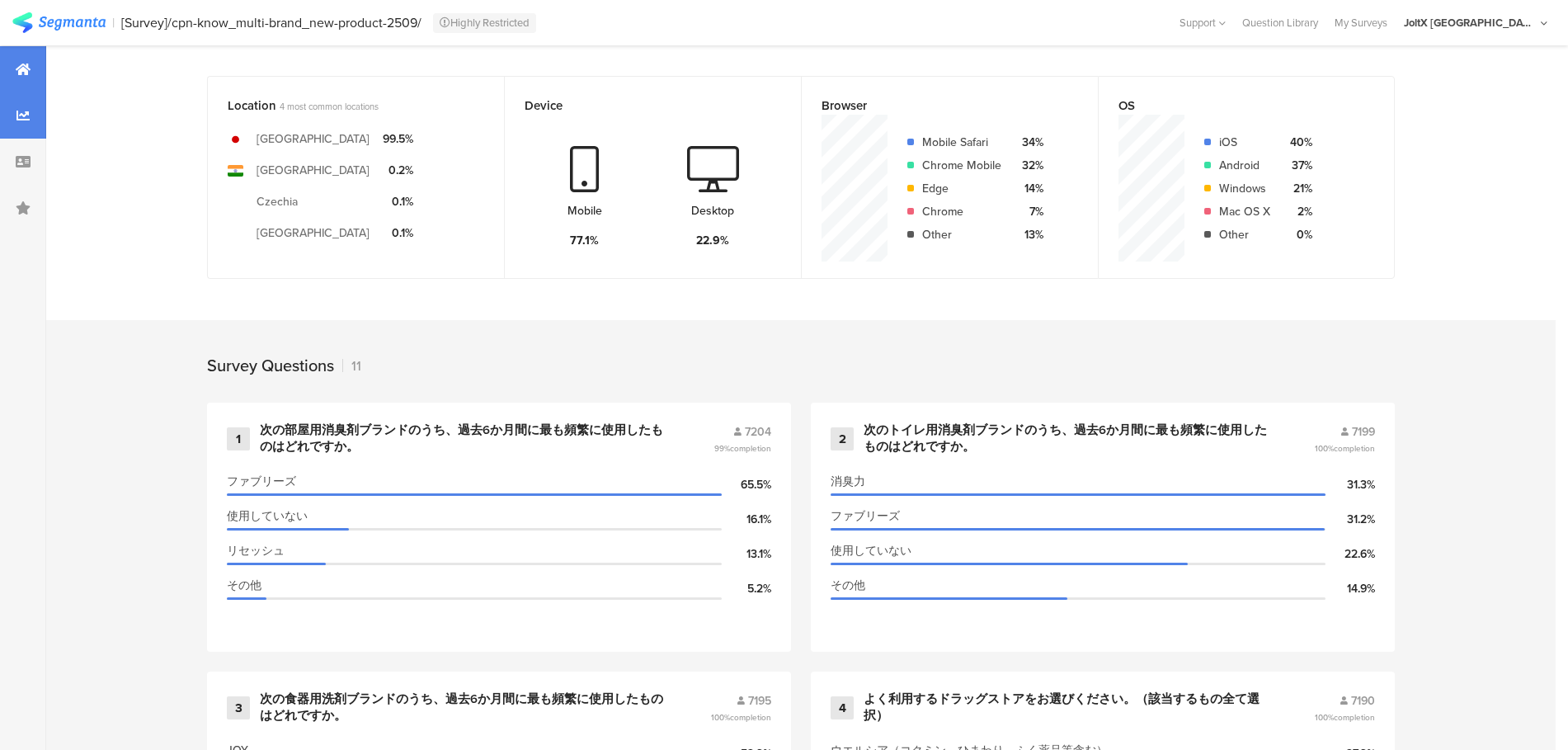
click at [22, 112] on icon at bounding box center [23, 115] width 14 height 14
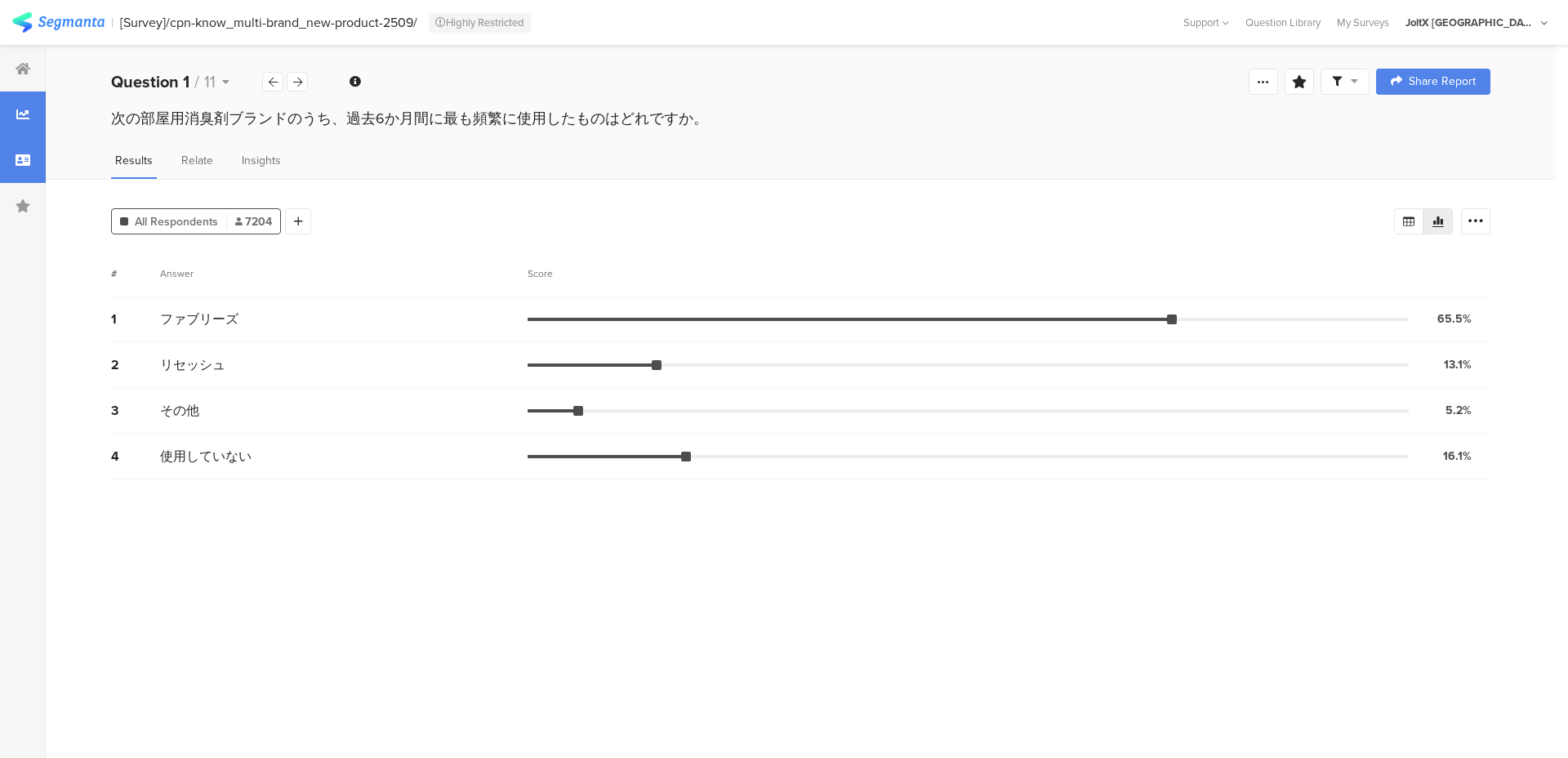
click at [17, 144] on div at bounding box center [22, 160] width 46 height 46
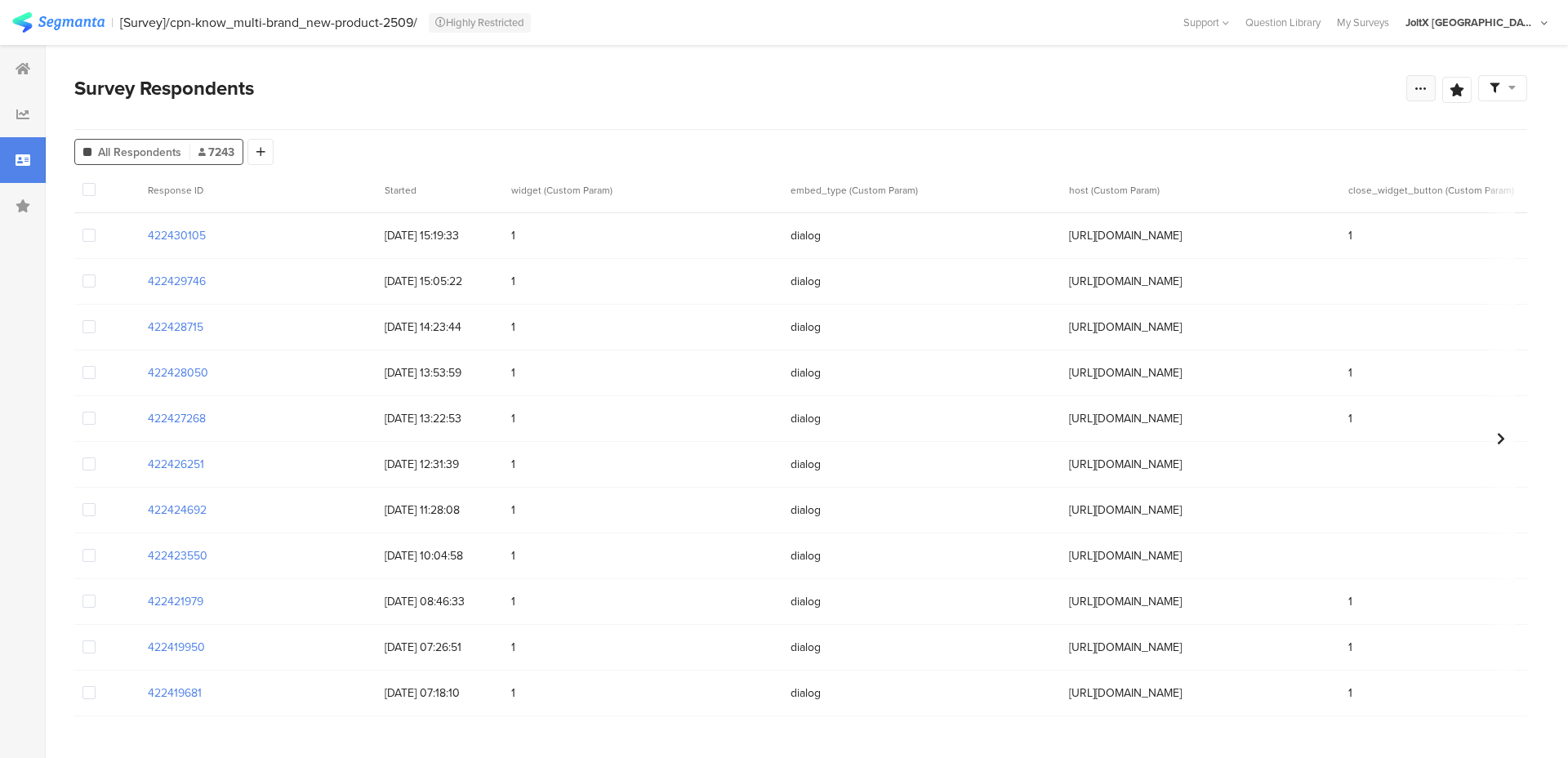
click at [1254, 80] on div at bounding box center [1421, 88] width 30 height 26
click at [1085, 103] on div "Survey Respondents Save Analysis Name Save Cancel Complete Responses Only Edit …" at bounding box center [801, 101] width 1453 height 57
click at [1254, 93] on span at bounding box center [1502, 88] width 26 height 14
click at [1109, 63] on section "Survey Respondents Save Analysis Name Save Cancel Complete Responses Only Edit …" at bounding box center [801, 401] width 1510 height 713
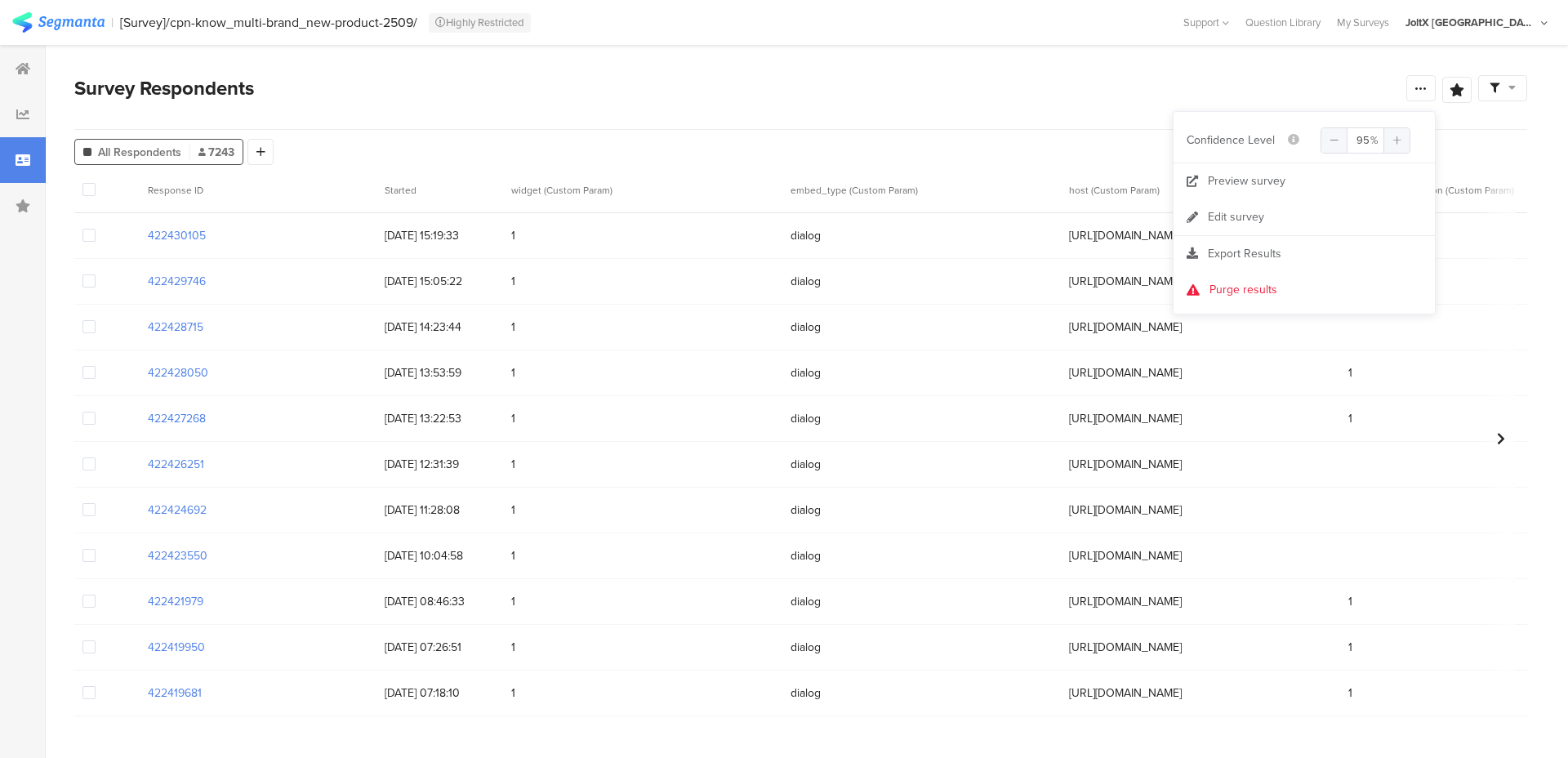
click at [1109, 63] on section "Survey Respondents Save Analysis Name Save Cancel Complete Responses Only Edit …" at bounding box center [801, 401] width 1510 height 713
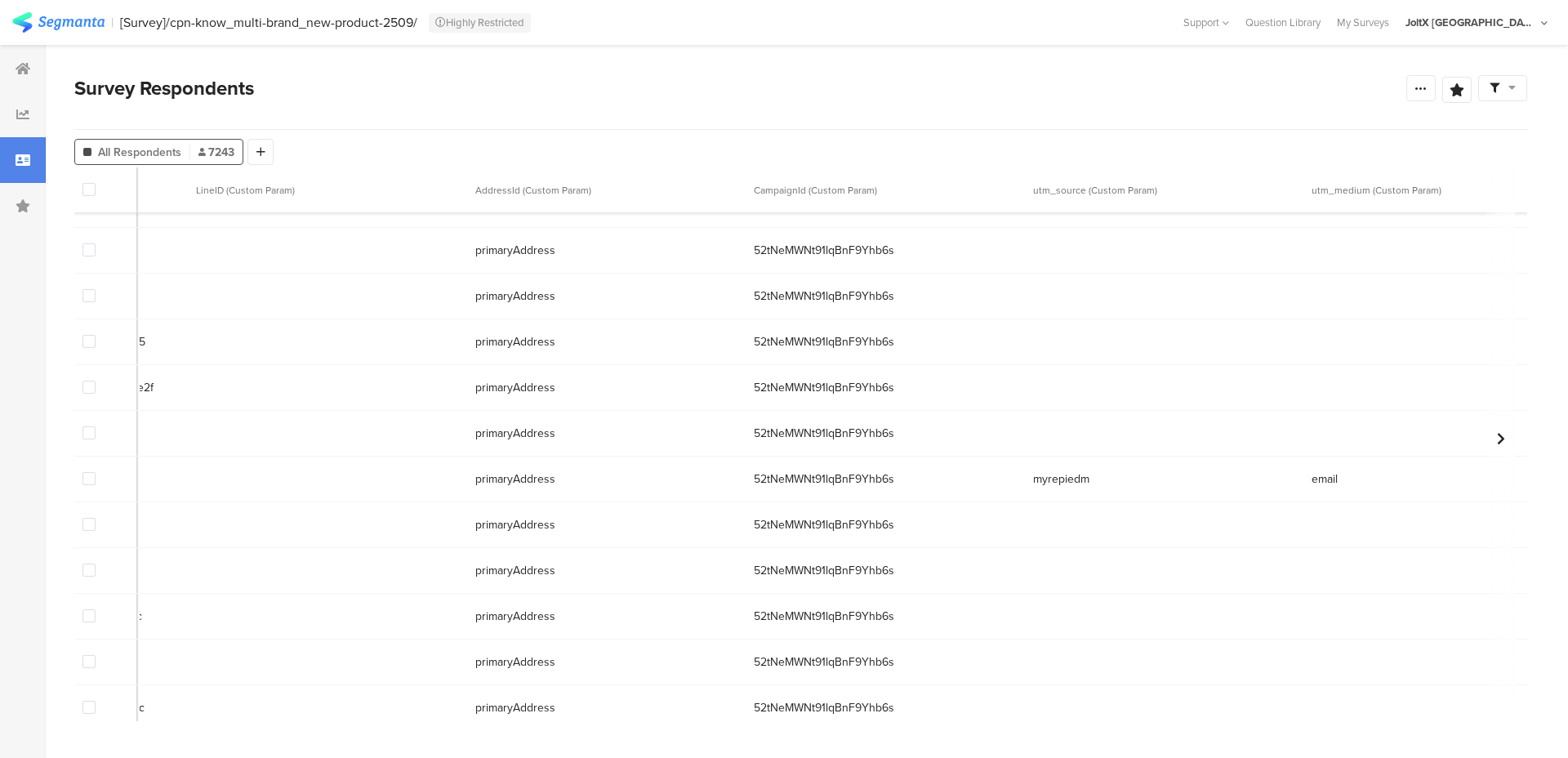
scroll to position [1677, 2548]
click at [179, 519] on span "1950398" at bounding box center [47, 524] width 263 height 17
copy span "1950398"
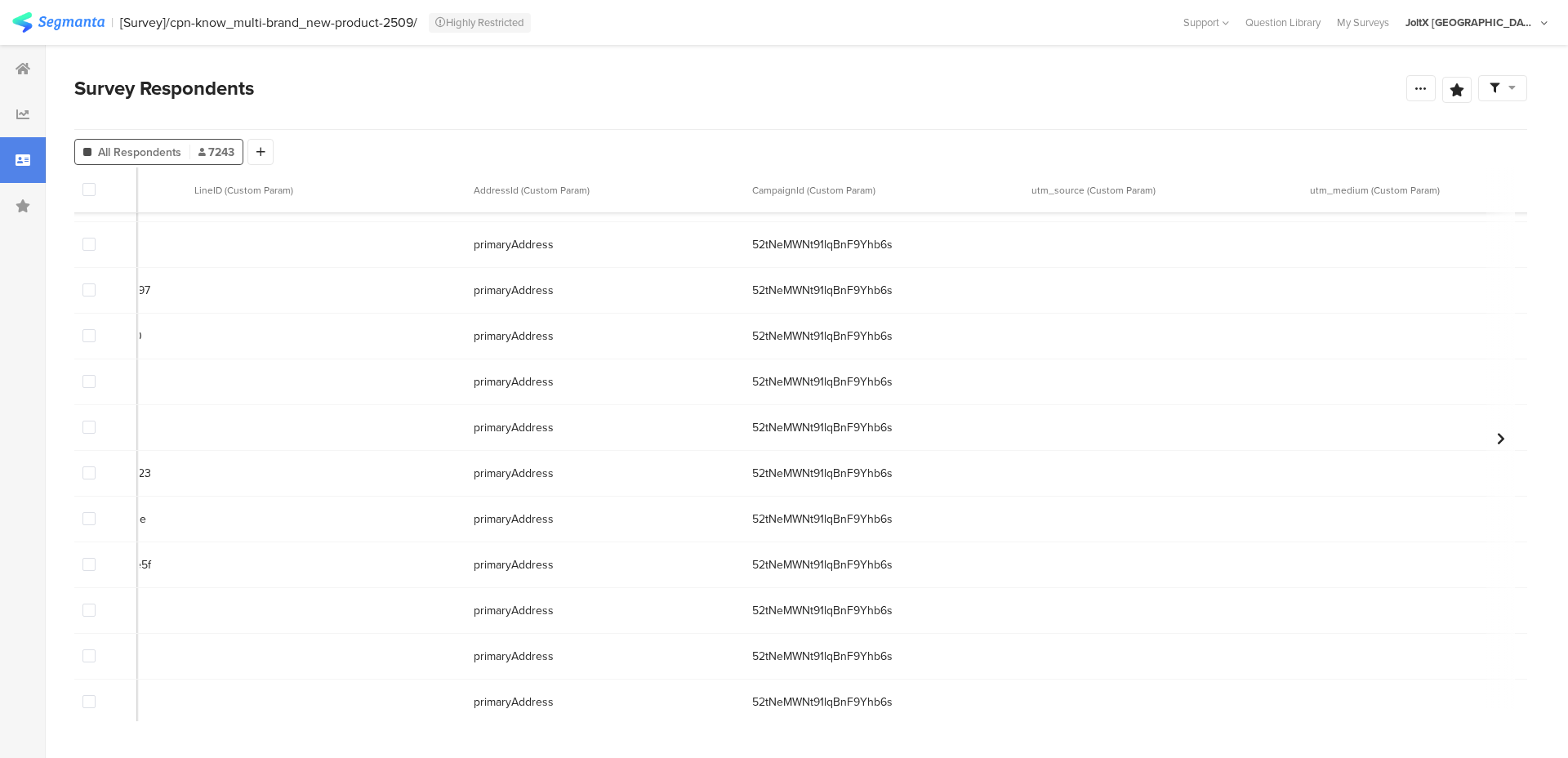
scroll to position [2508, 2548]
click at [179, 512] on span "178621" at bounding box center [47, 515] width 263 height 17
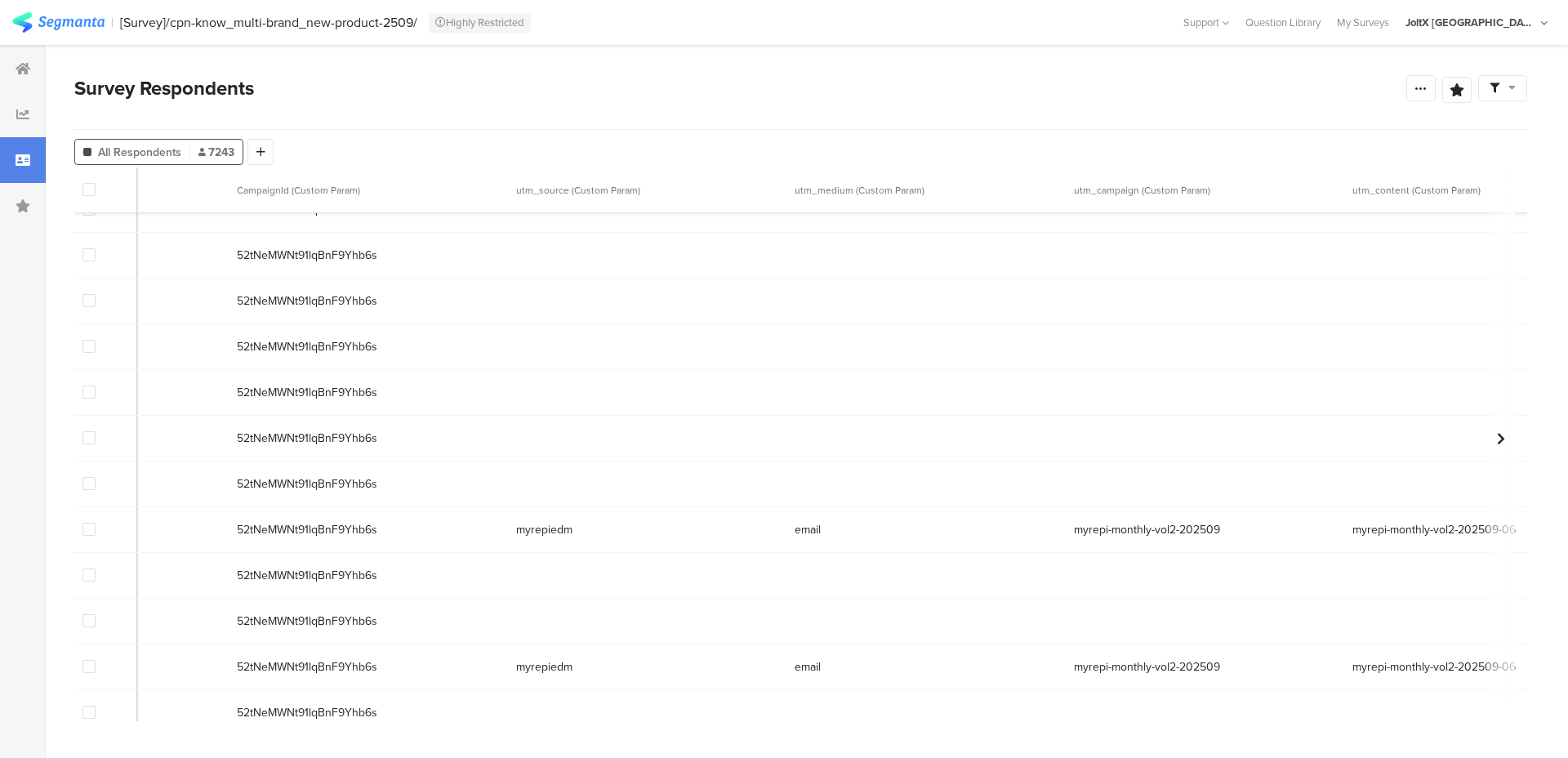
scroll to position [37473, 3064]
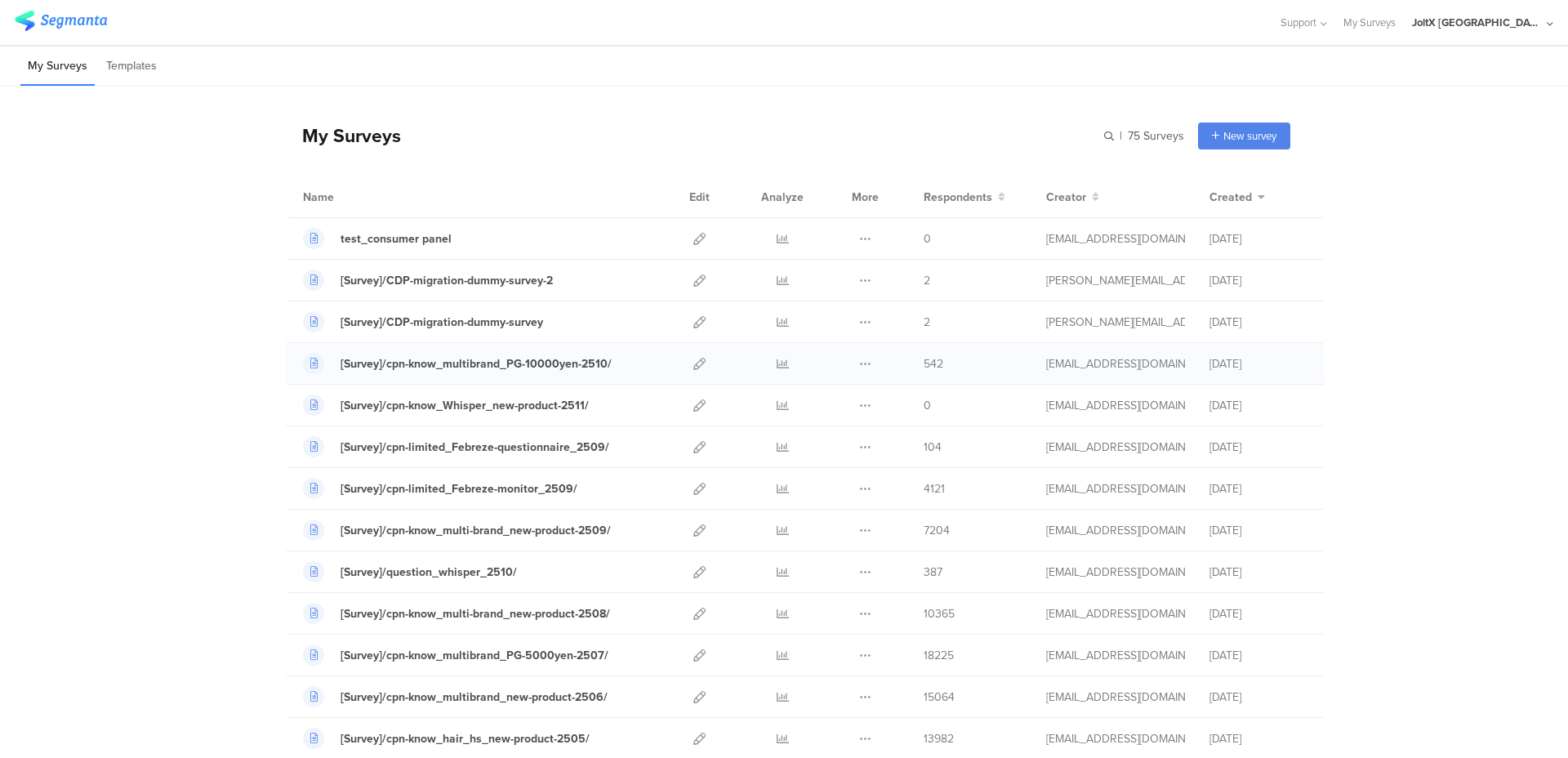
scroll to position [137, 0]
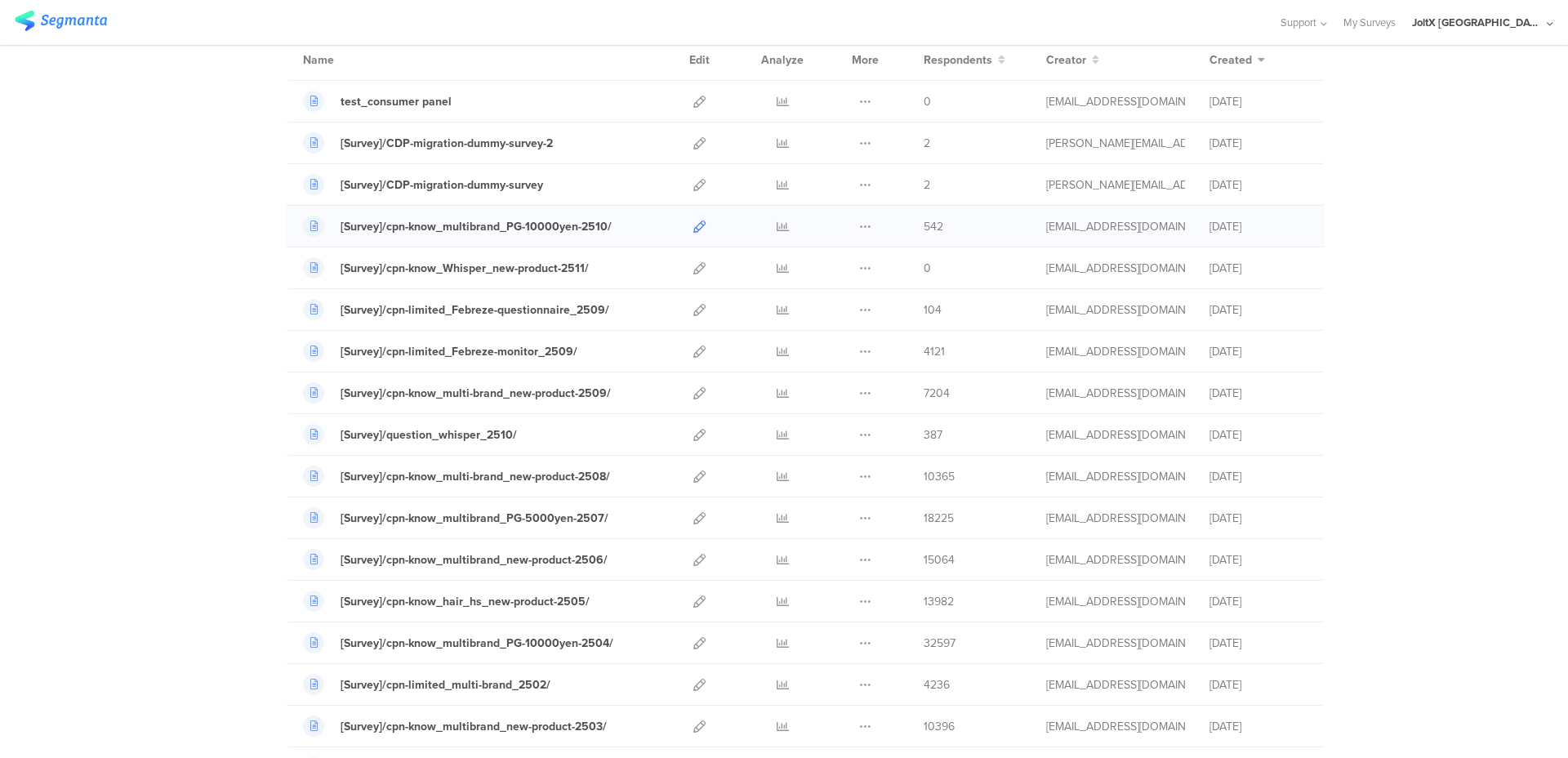
click at [696, 226] on icon at bounding box center [700, 226] width 13 height 13
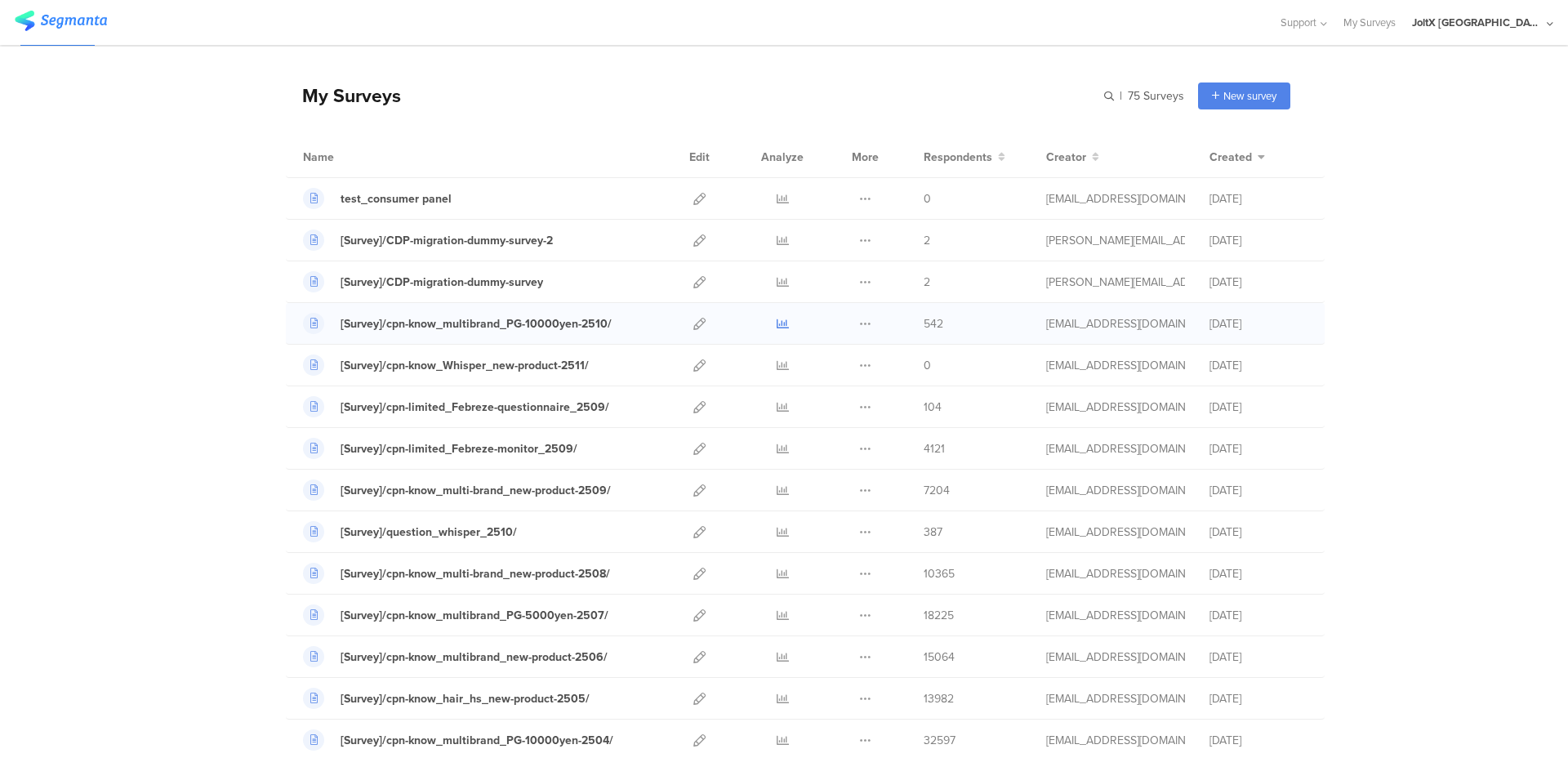
click at [777, 321] on icon at bounding box center [784, 324] width 13 height 13
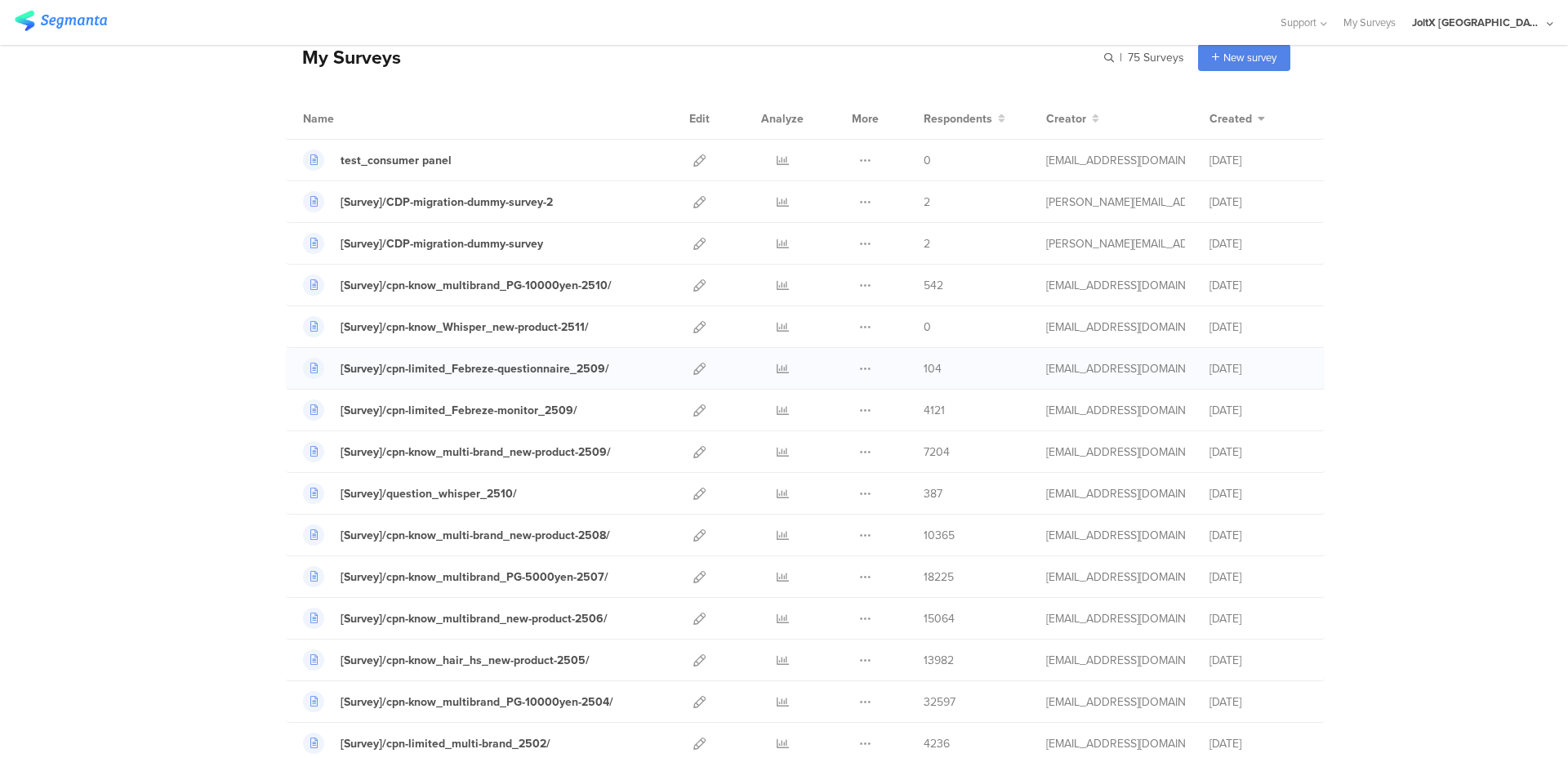
scroll to position [0, 0]
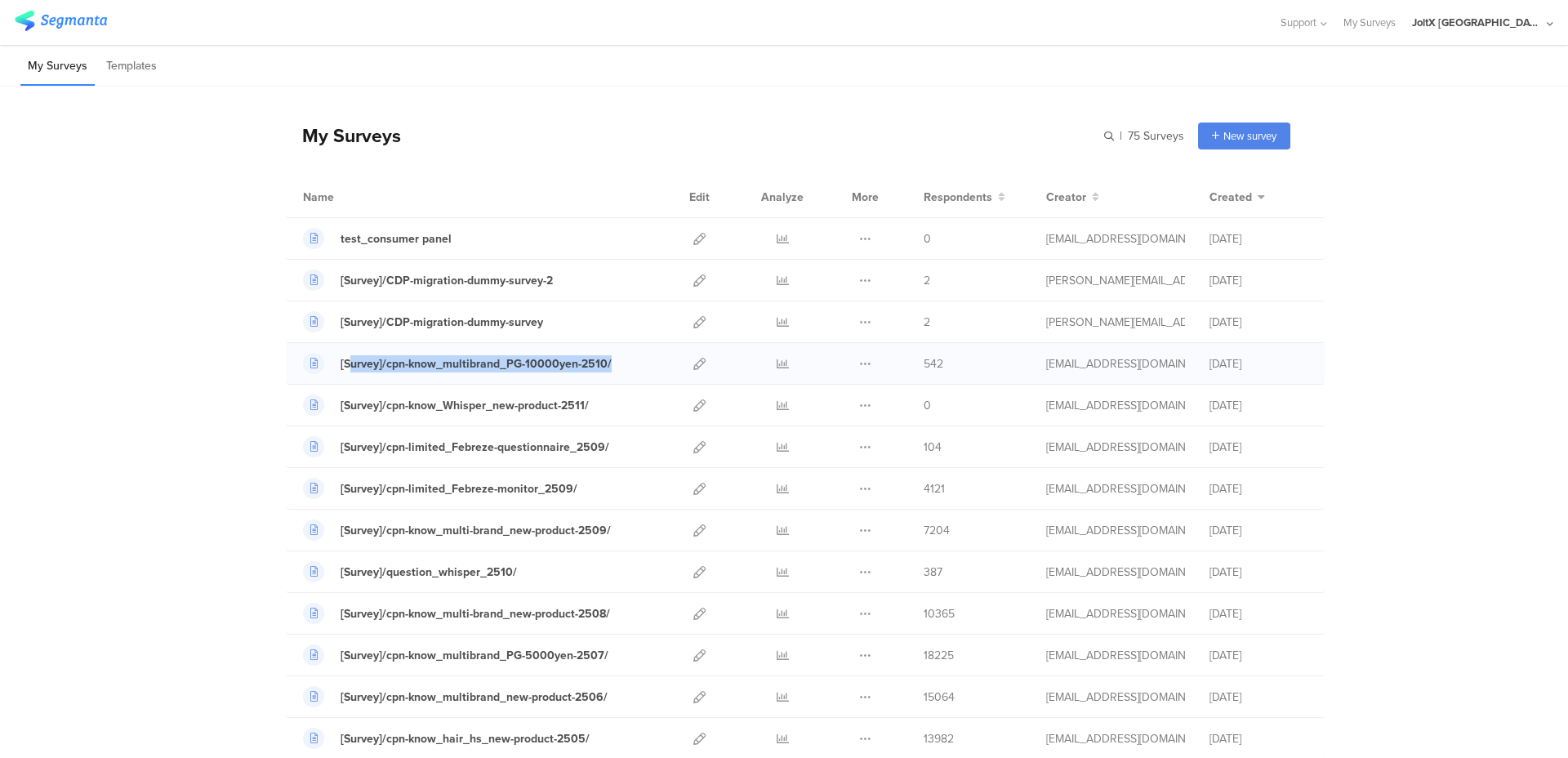
drag, startPoint x: 615, startPoint y: 361, endPoint x: 343, endPoint y: 375, distance: 272.4
click at [343, 375] on div "[Survey]/cpn-know_multibrand_PG-10000yen-2510/ Duplicate 542" at bounding box center [805, 364] width 1039 height 41
click at [625, 357] on div "[Survey]/cpn-know_multibrand_PG-10000yen-2510/" at bounding box center [480, 364] width 355 height 22
drag, startPoint x: 625, startPoint y: 357, endPoint x: 384, endPoint y: 369, distance: 241.3
click at [384, 369] on div "[Survey]/cpn-know_multibrand_PG-10000yen-2510/" at bounding box center [480, 364] width 355 height 22
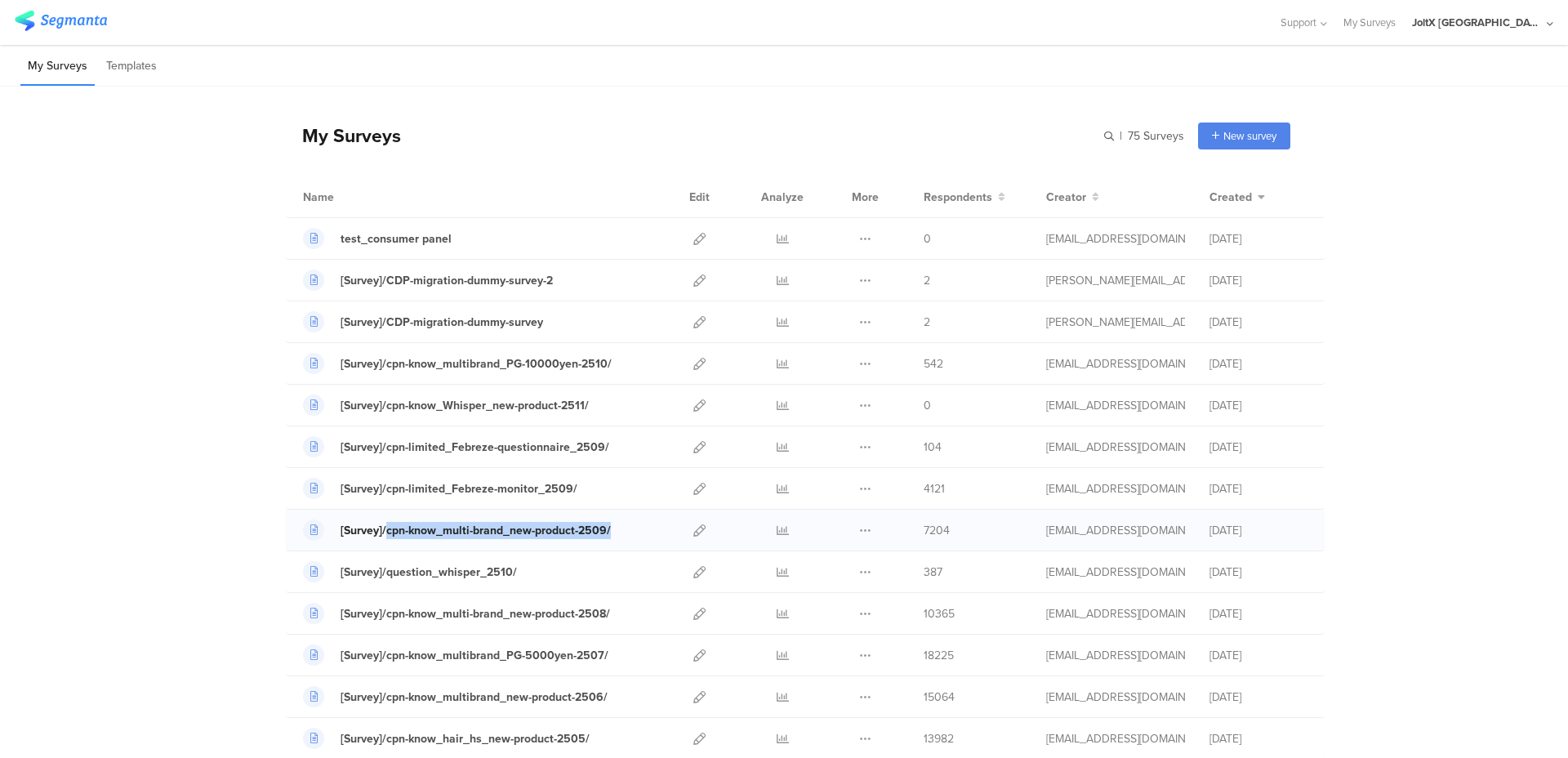
drag, startPoint x: 609, startPoint y: 523, endPoint x: 377, endPoint y: 539, distance: 232.6
click at [377, 539] on div "[Survey]/cpn-know_multi-brand_new-product-2509/" at bounding box center [480, 530] width 355 height 22
copy div "cpn-know_multi-brand_new-product-2509/"
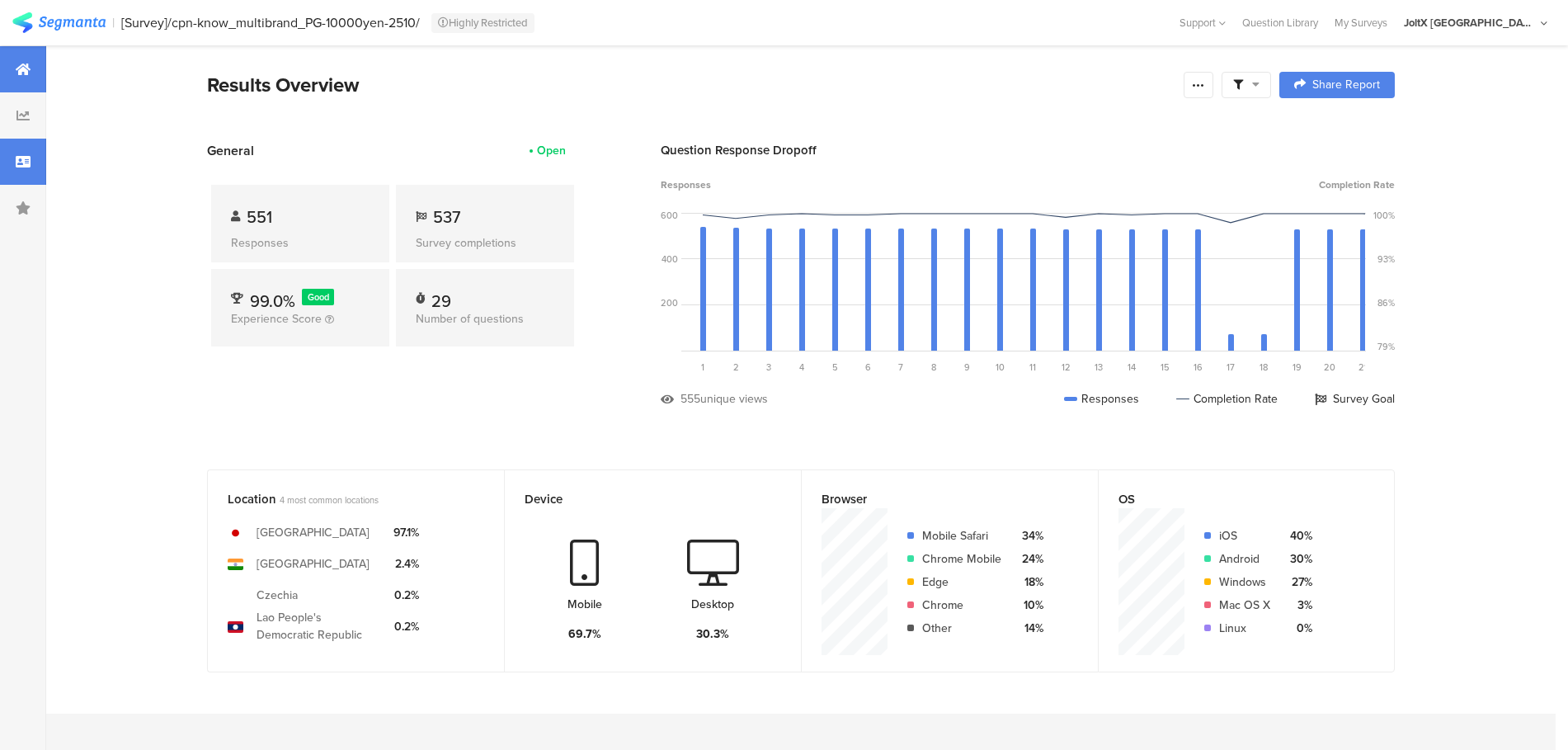
click at [29, 165] on icon at bounding box center [23, 162] width 15 height 14
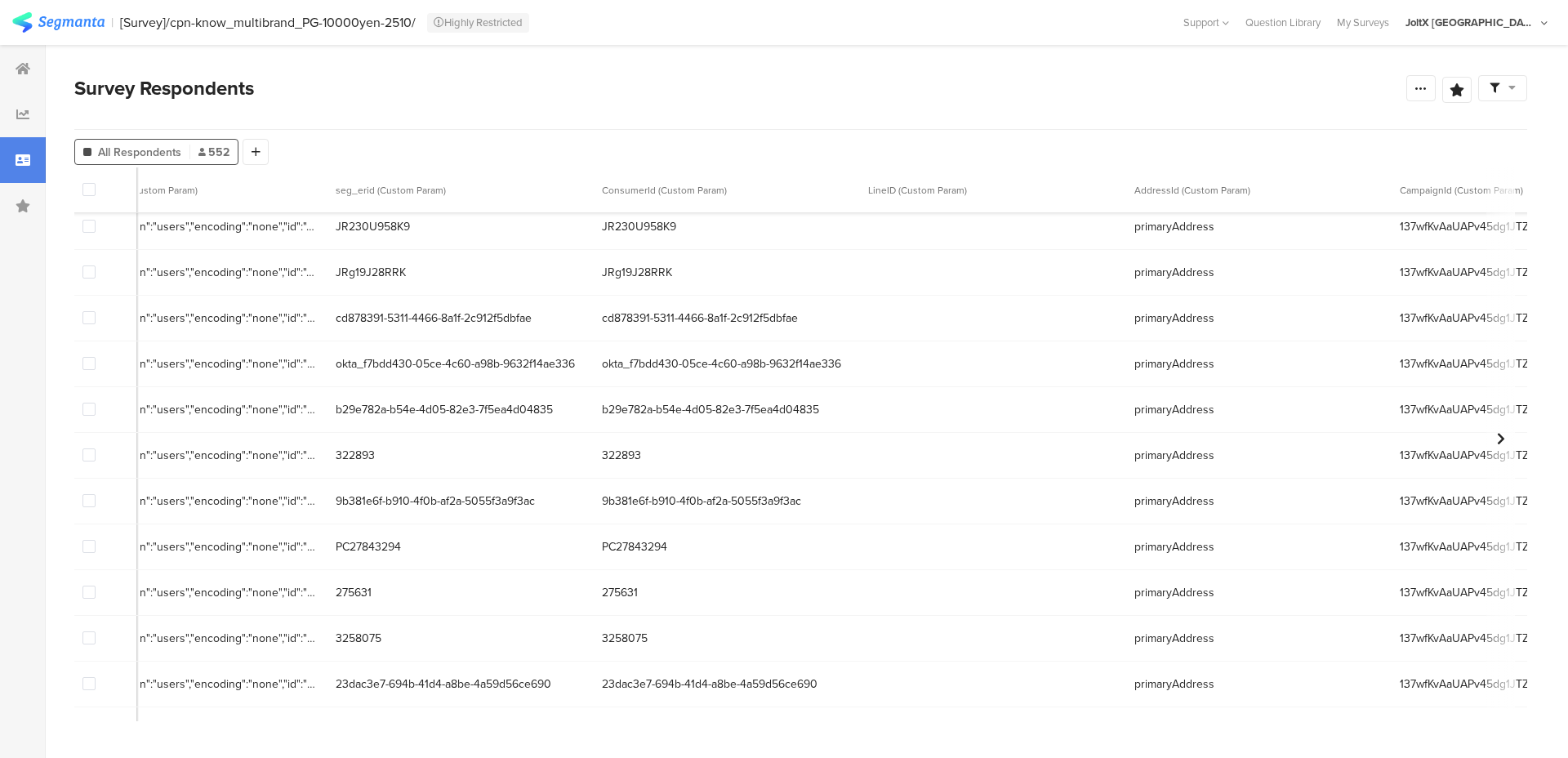
scroll to position [9, 1774]
drag, startPoint x: 786, startPoint y: 363, endPoint x: 1073, endPoint y: 363, distance: 287.0
click at [585, 363] on span "okta_f7bdd430-05ce-4c60-a98b-9632f14ae336" at bounding box center [460, 363] width 250 height 17
copy span "okta_f7bdd430-05ce-4c60-a98b-9632f14ae336"
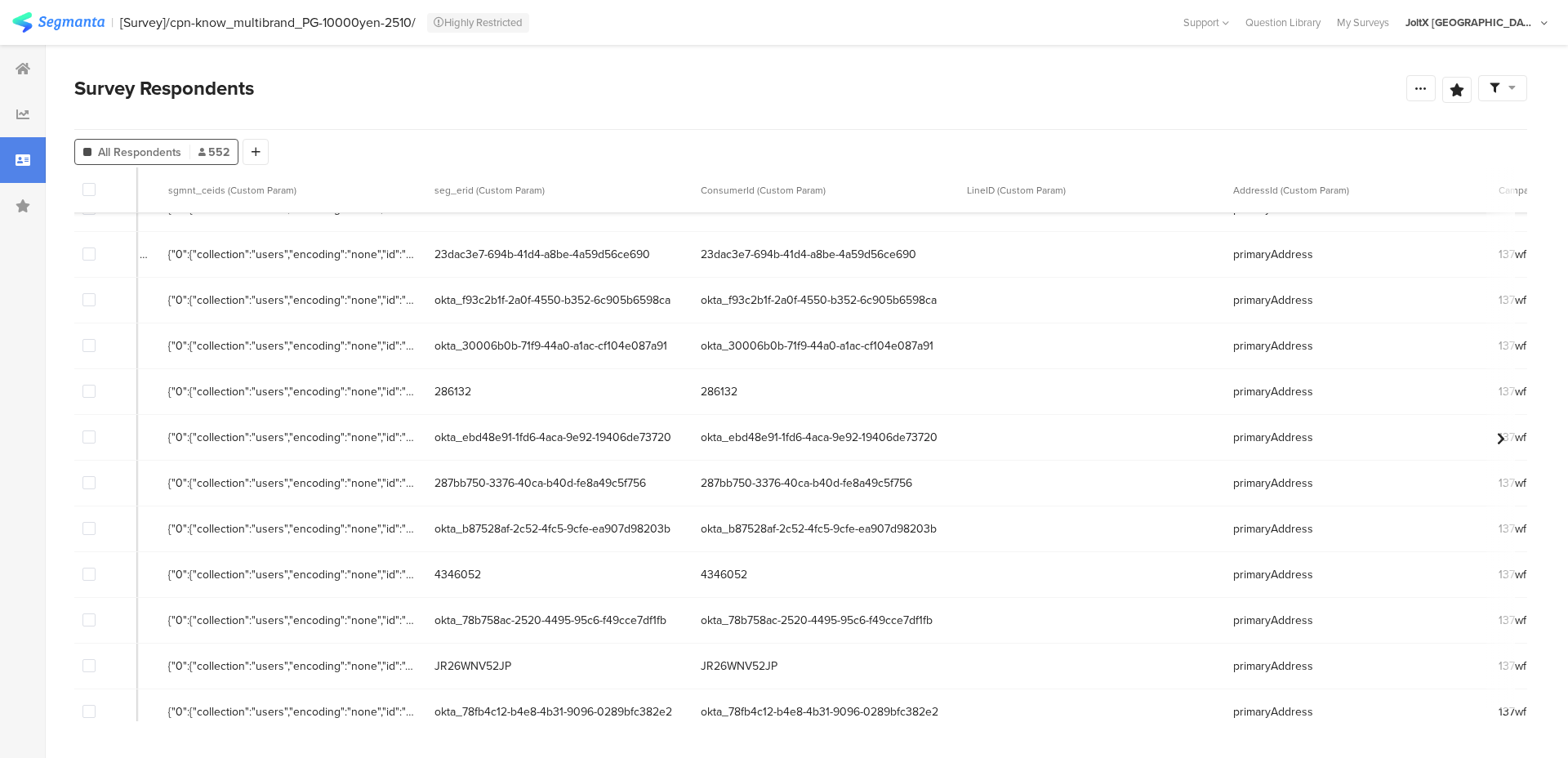
scroll to position [0, 1674]
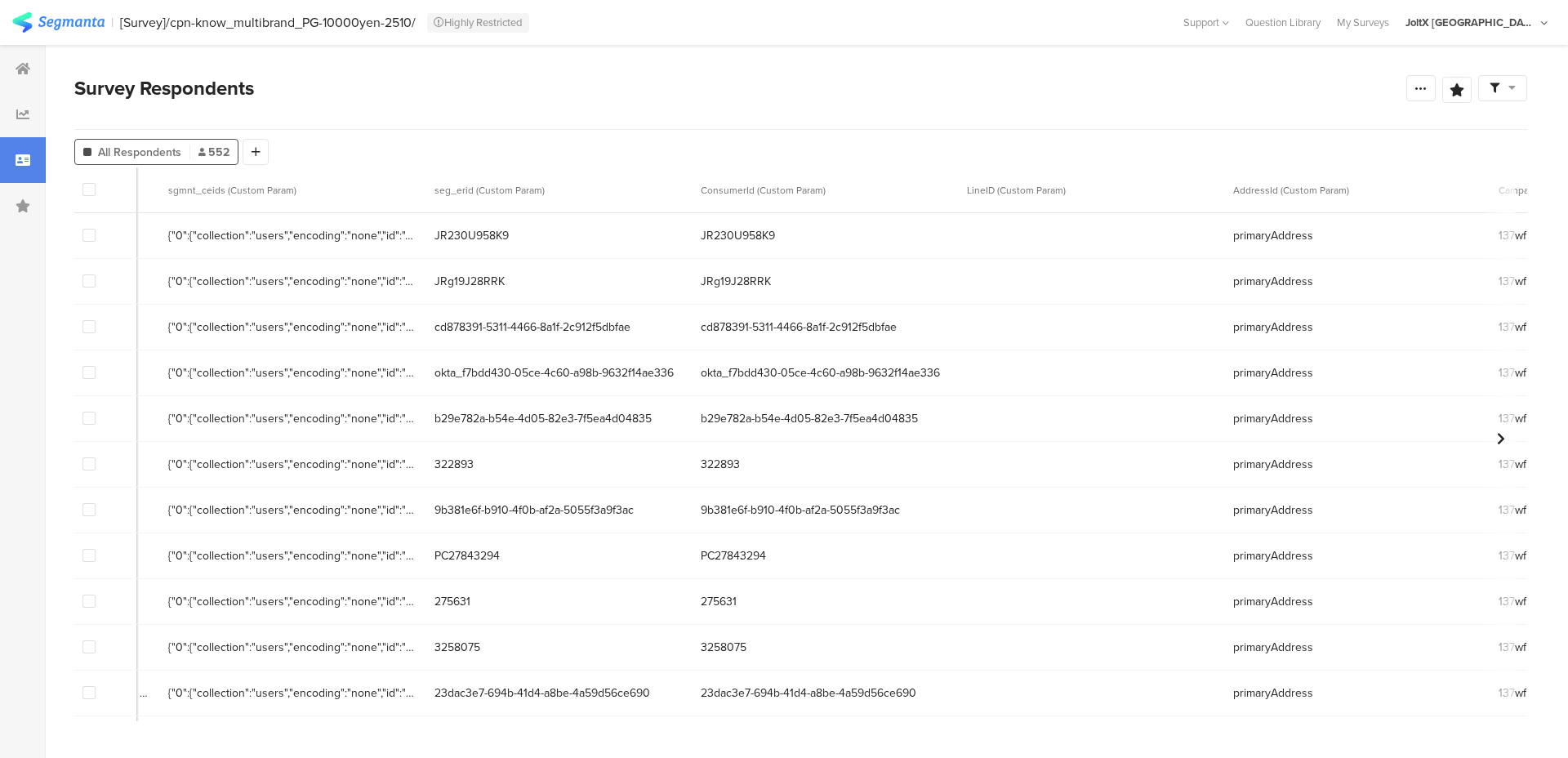
click at [693, 453] on div "322893" at bounding box center [560, 463] width 266 height 33
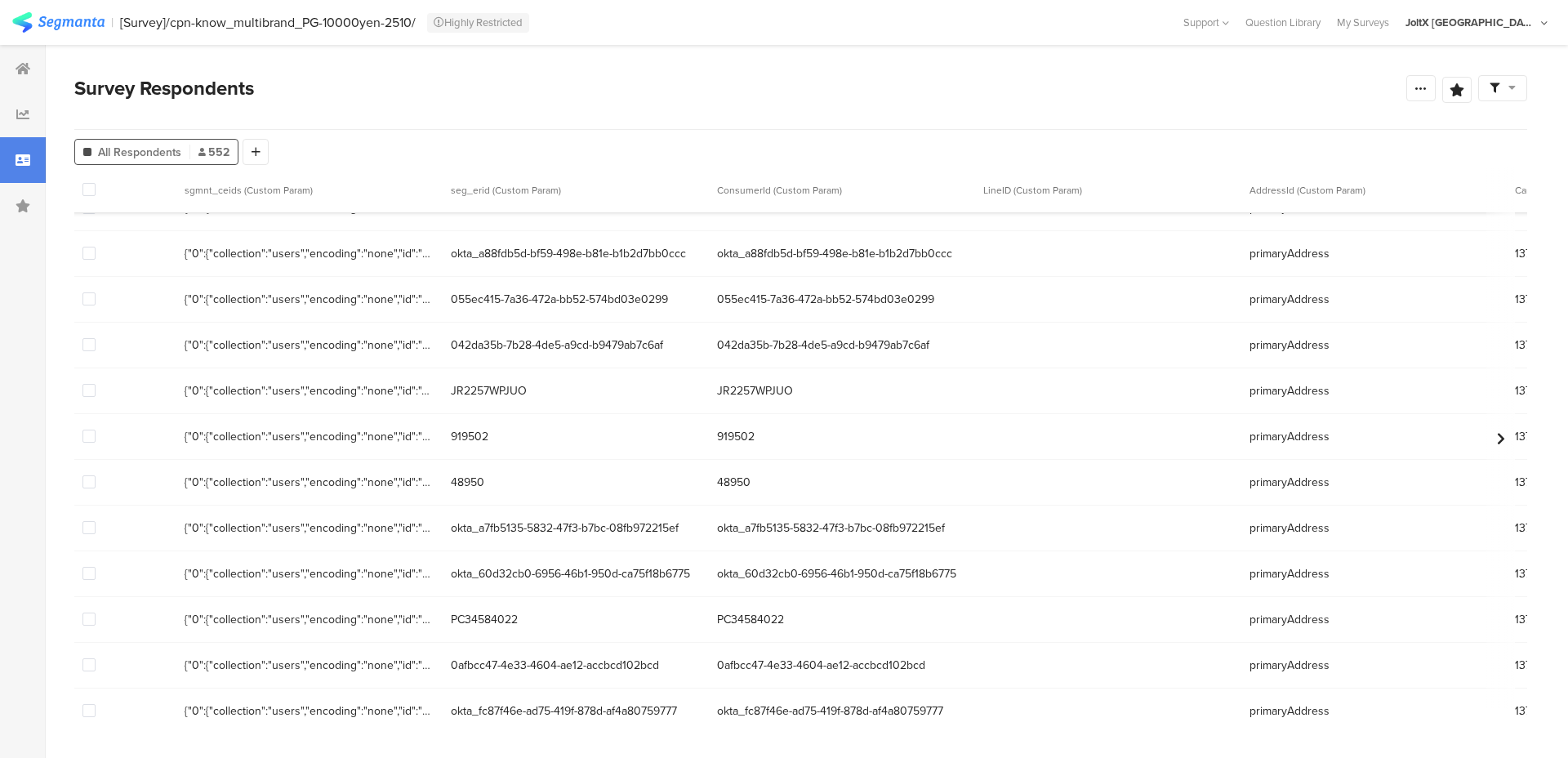
scroll to position [1674, 0]
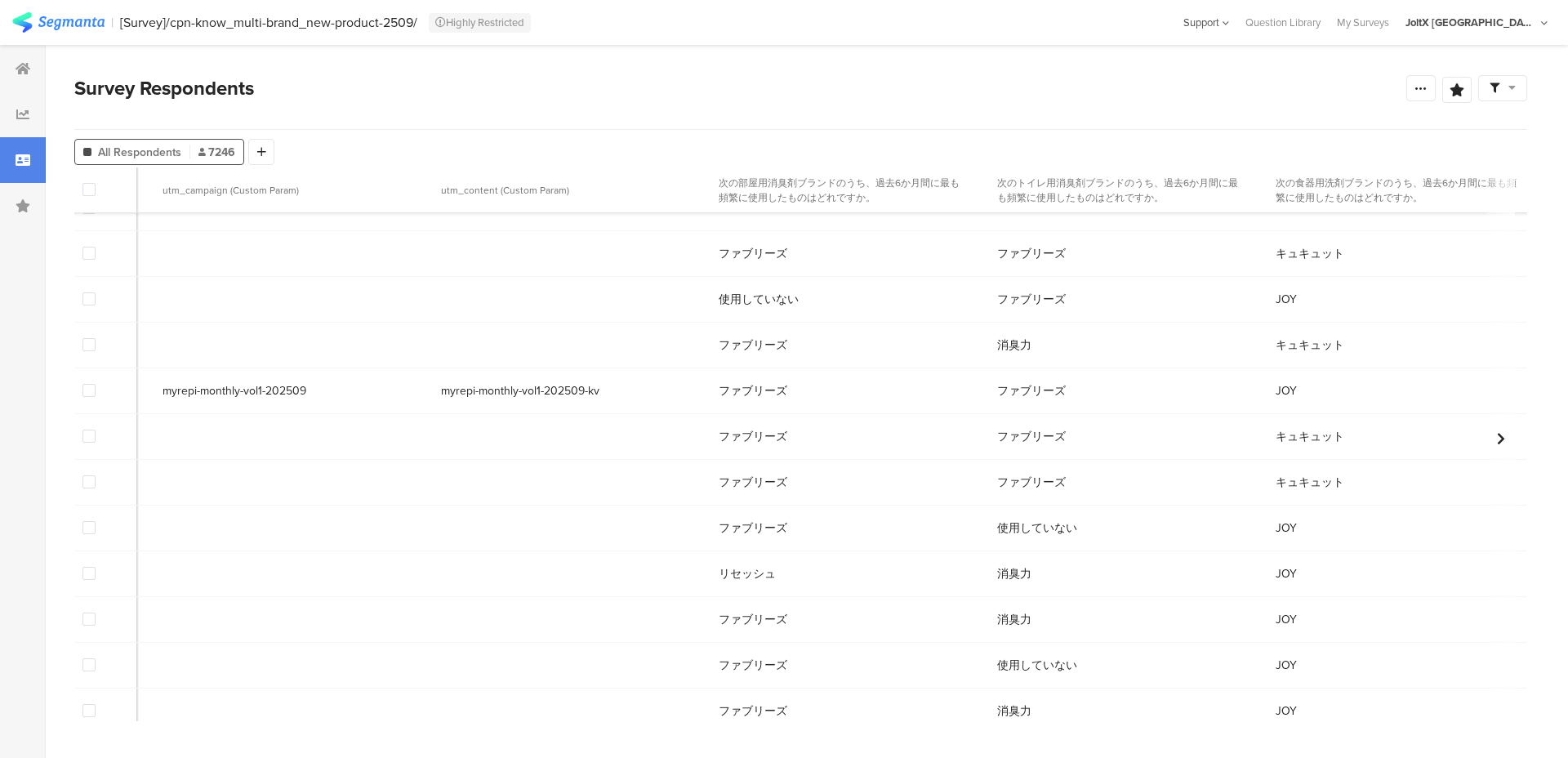
scroll to position [4371, 1739]
